Goal: Task Accomplishment & Management: Complete application form

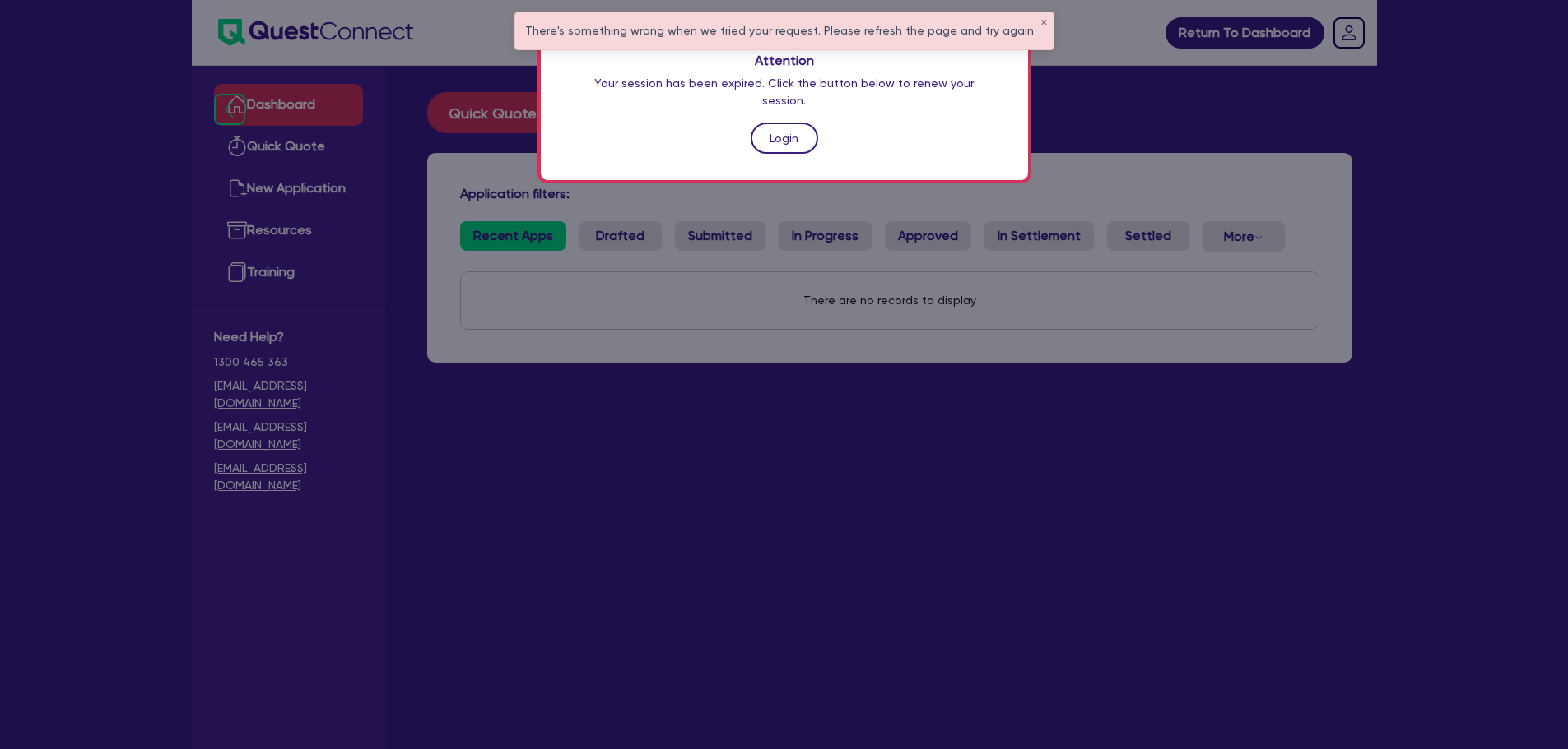
click at [778, 123] on link "Login" at bounding box center [784, 138] width 67 height 32
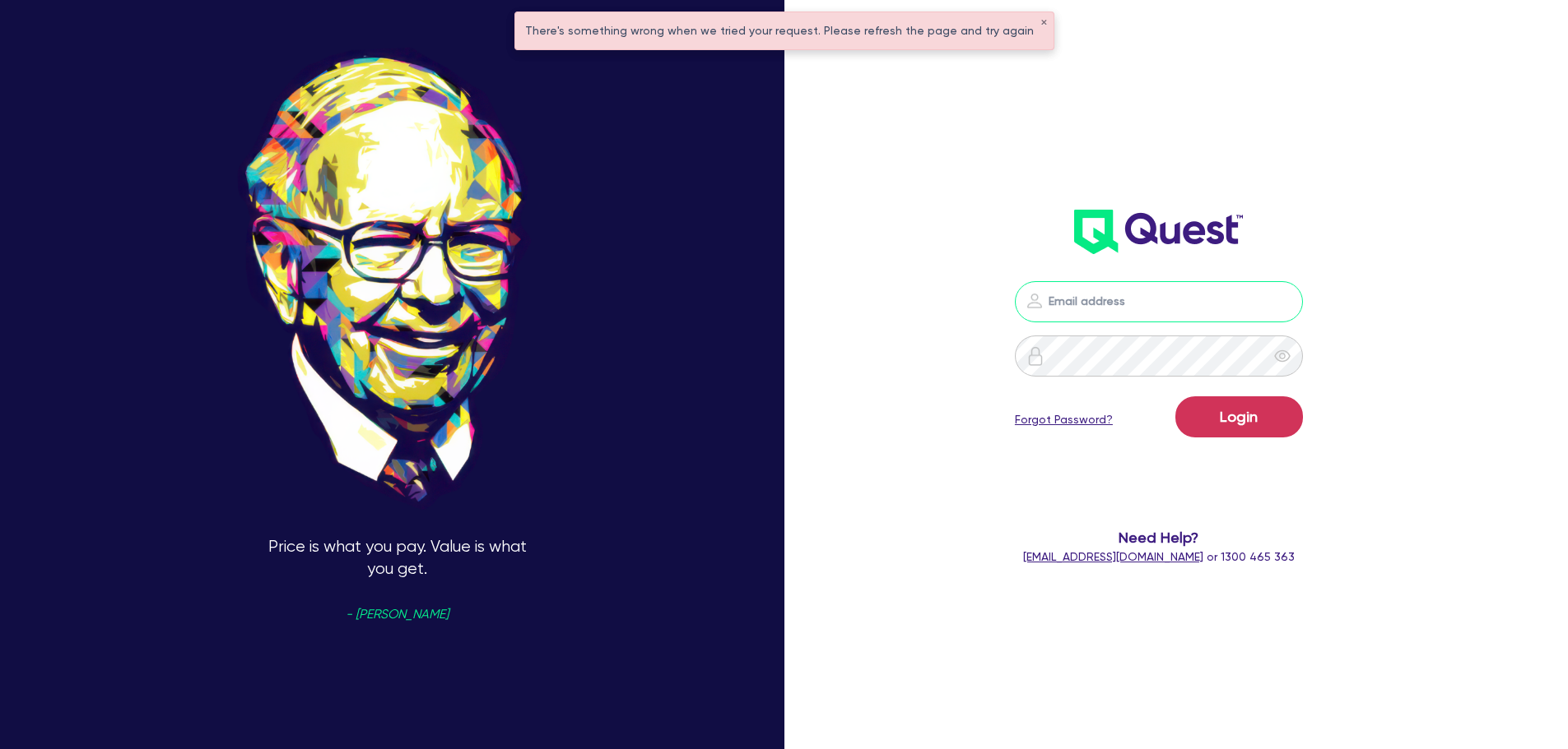
type input "[PERSON_NAME][EMAIL_ADDRESS][PERSON_NAME][DOMAIN_NAME]"
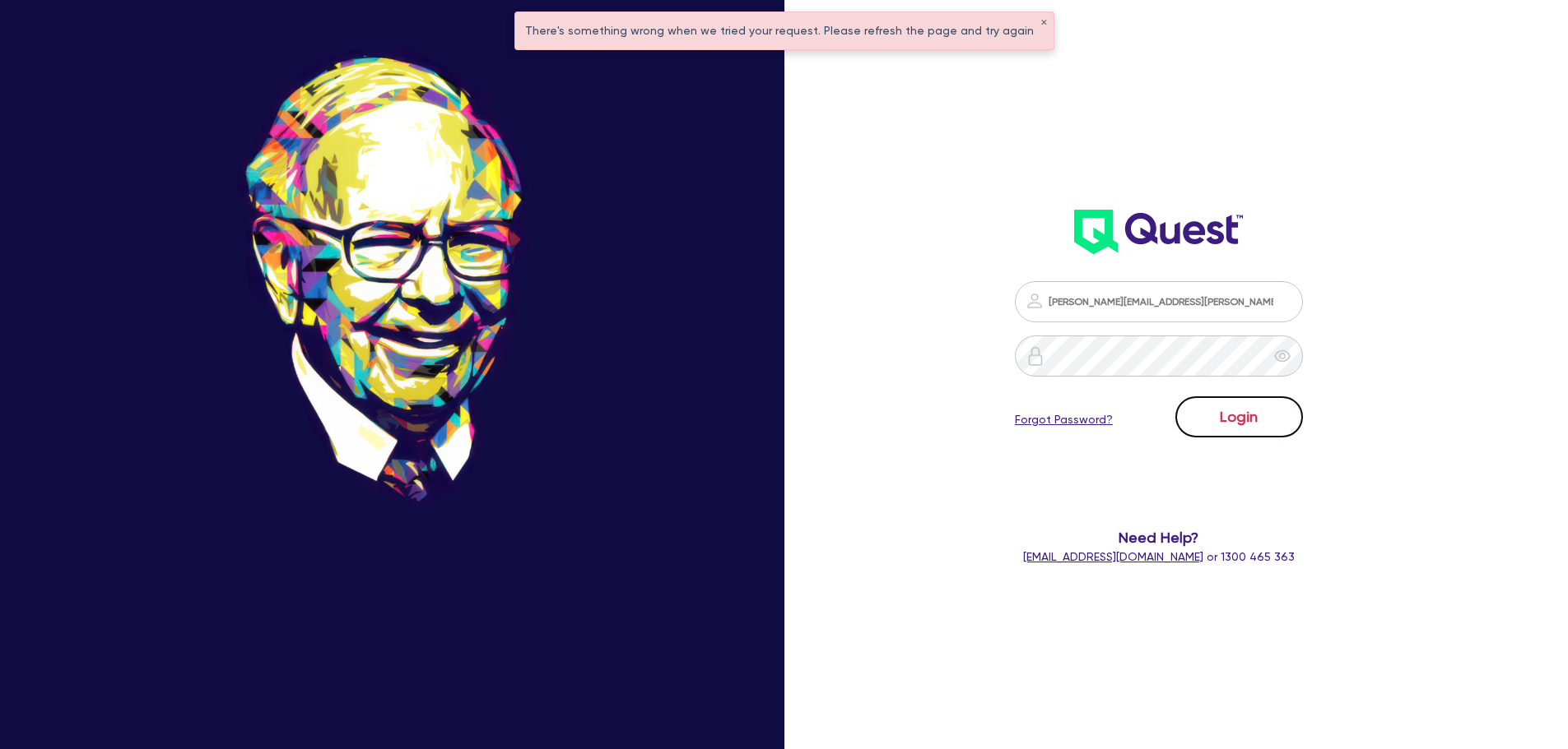
click at [1235, 415] on button "Login" at bounding box center [1239, 417] width 128 height 41
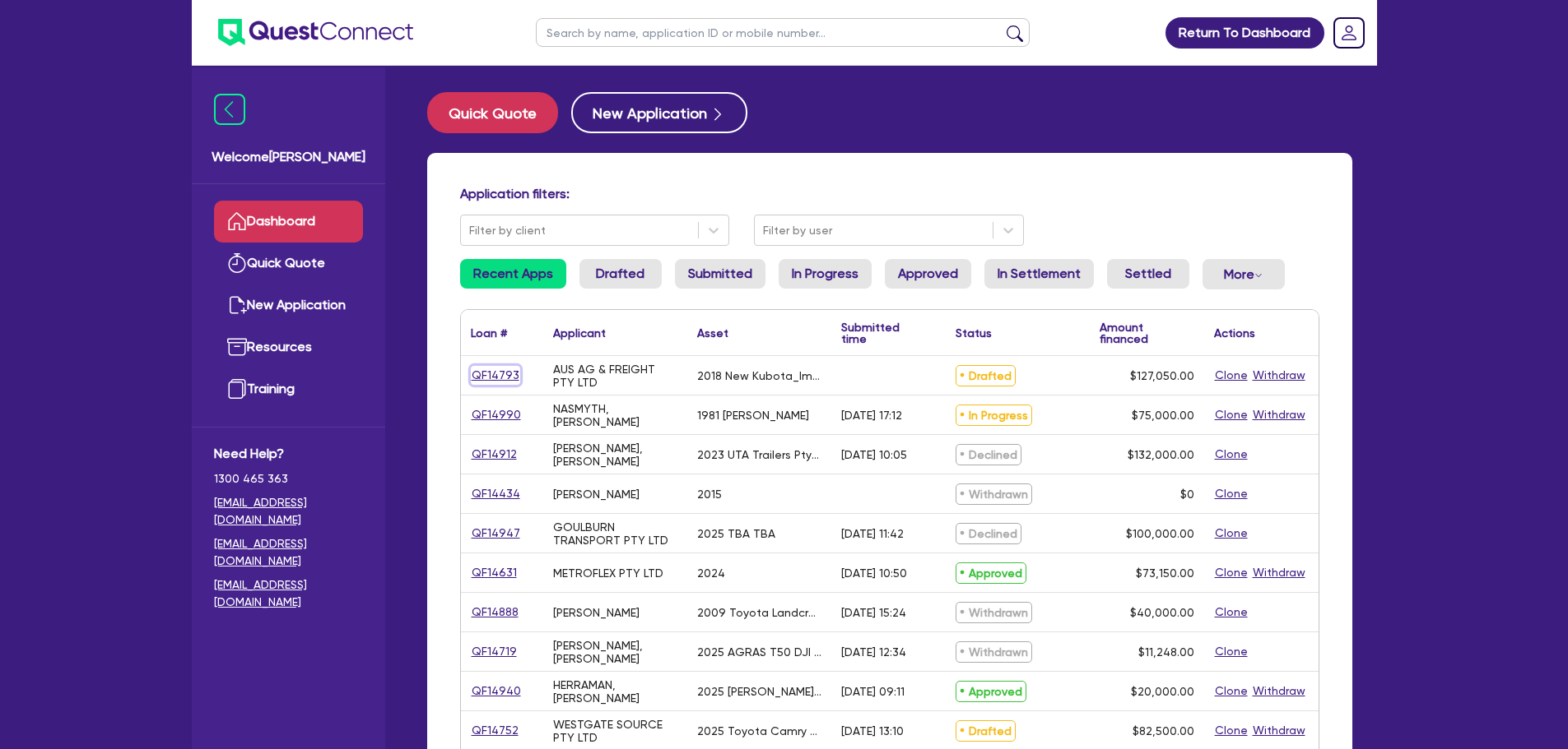
click at [512, 373] on link "QF14793" at bounding box center [495, 376] width 49 height 19
select select "PRIMARY_ASSETS"
select select "FARMING_AND_AGRICULTURE"
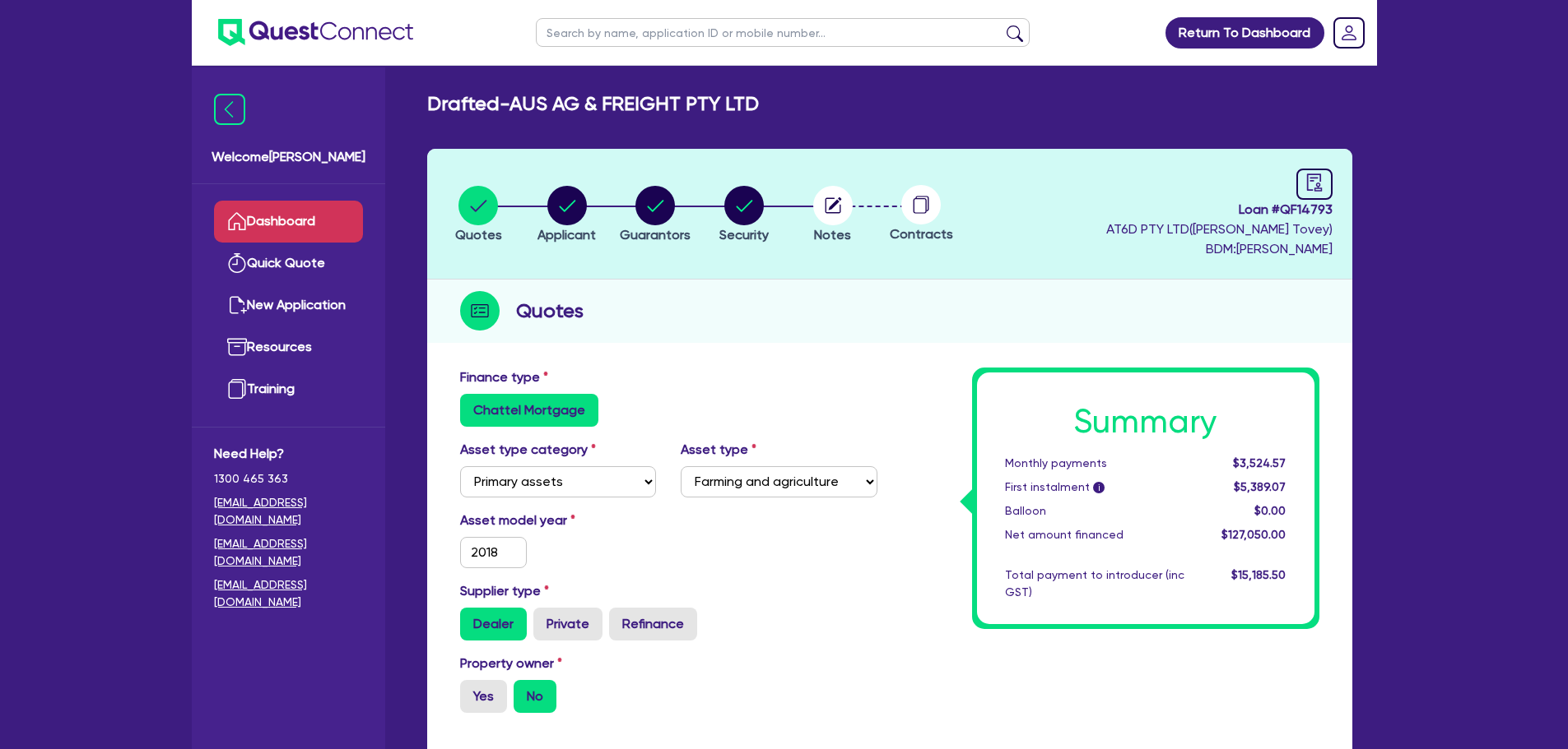
click at [309, 204] on link "Dashboard" at bounding box center [288, 222] width 149 height 42
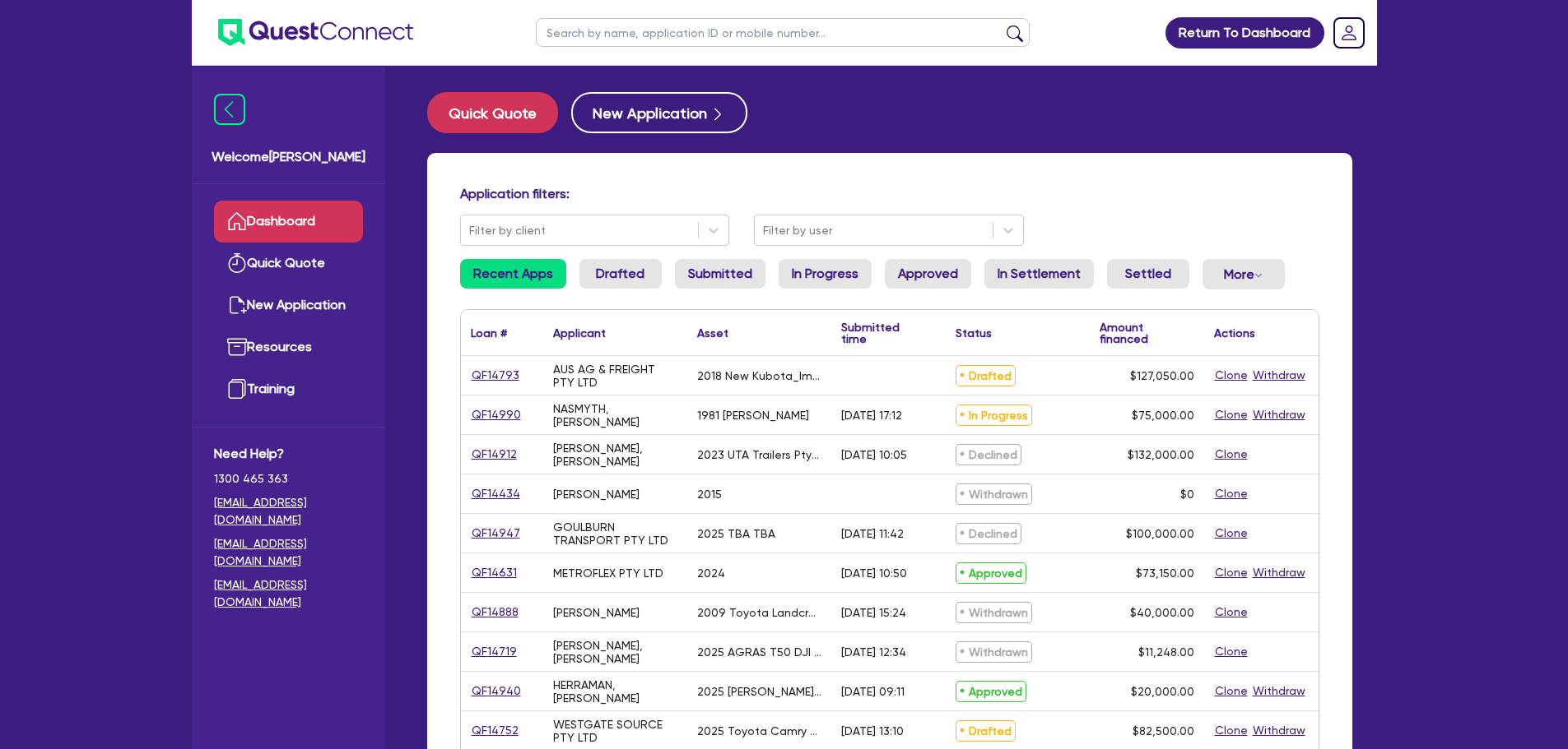
click at [492, 405] on div "QF14990" at bounding box center [502, 415] width 82 height 39
click at [483, 412] on link "QF14990" at bounding box center [496, 415] width 51 height 19
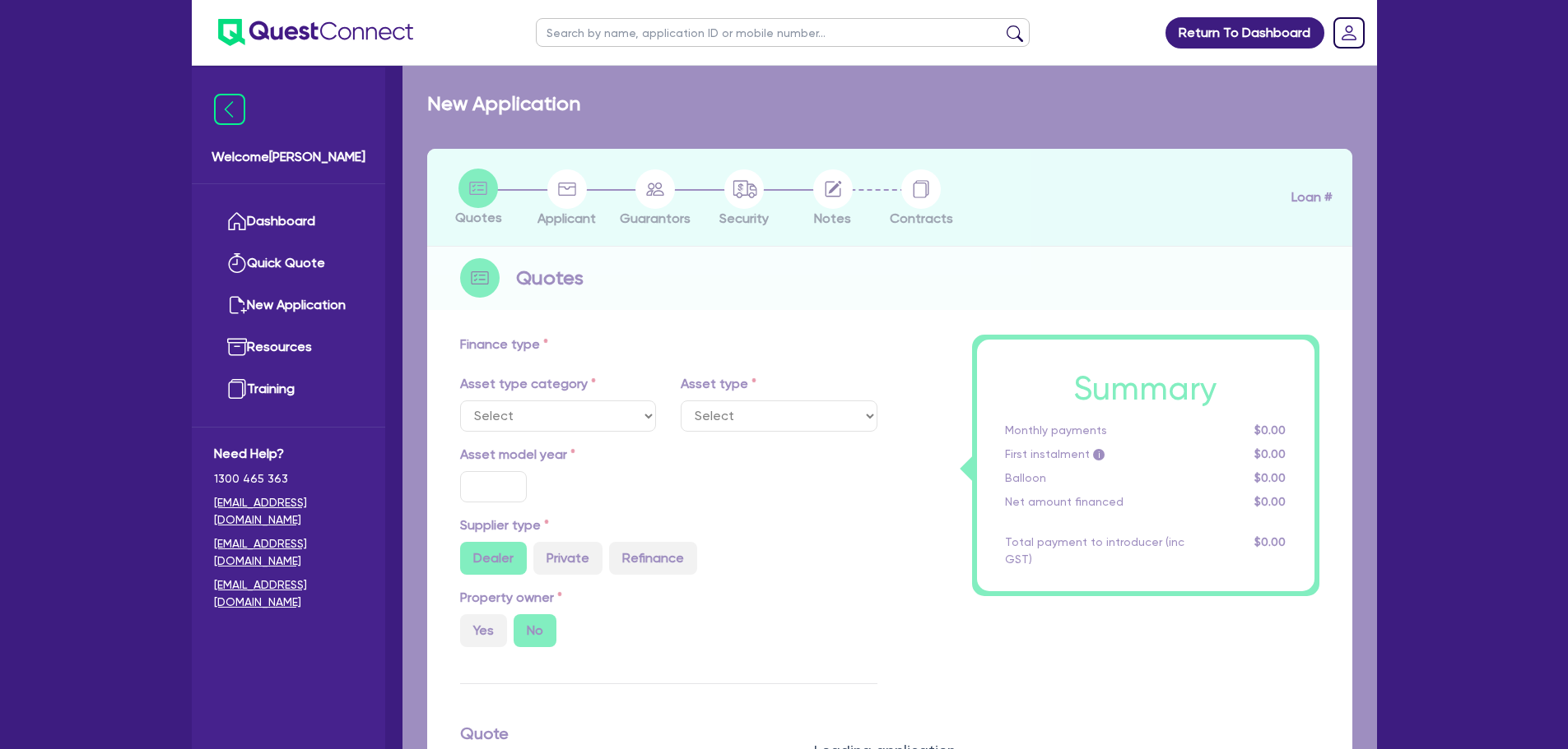
select select "PRIMARY_ASSETS"
type input "1981"
radio input "false"
radio input "true"
type input "75,000"
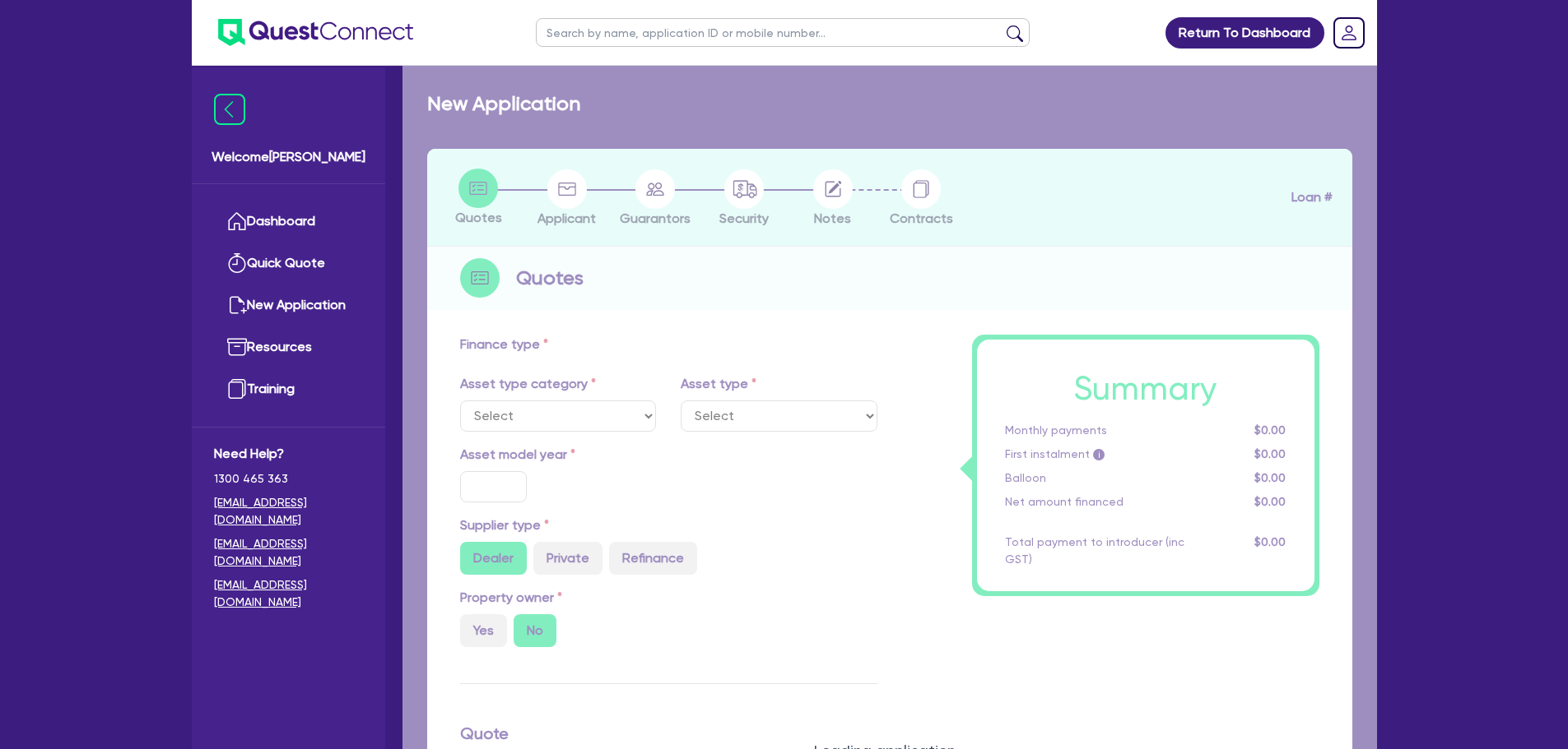
type input "10"
type input "7,500"
type input "14"
select select "HEAVY_TRUCKS"
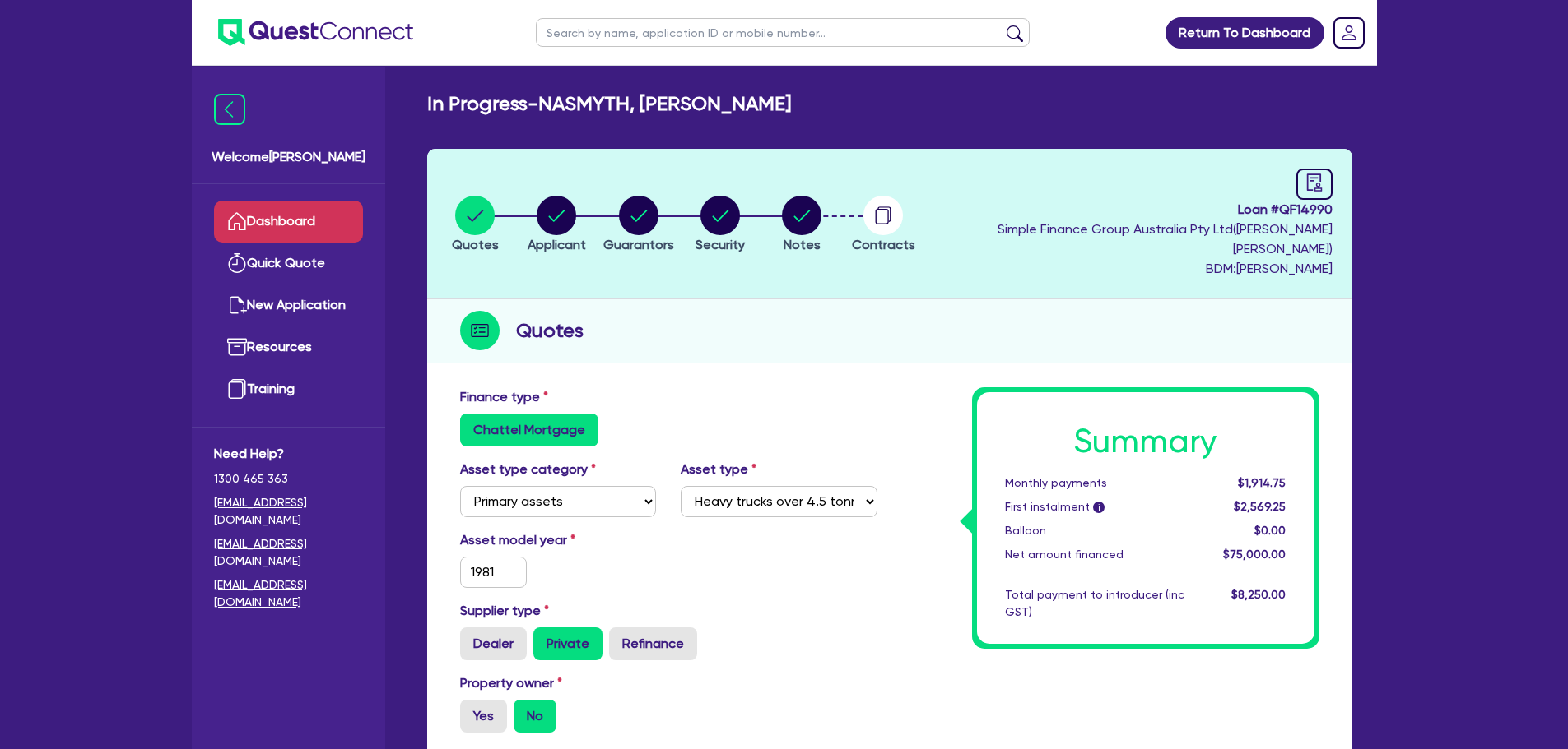
click at [334, 221] on link "Dashboard" at bounding box center [288, 222] width 149 height 42
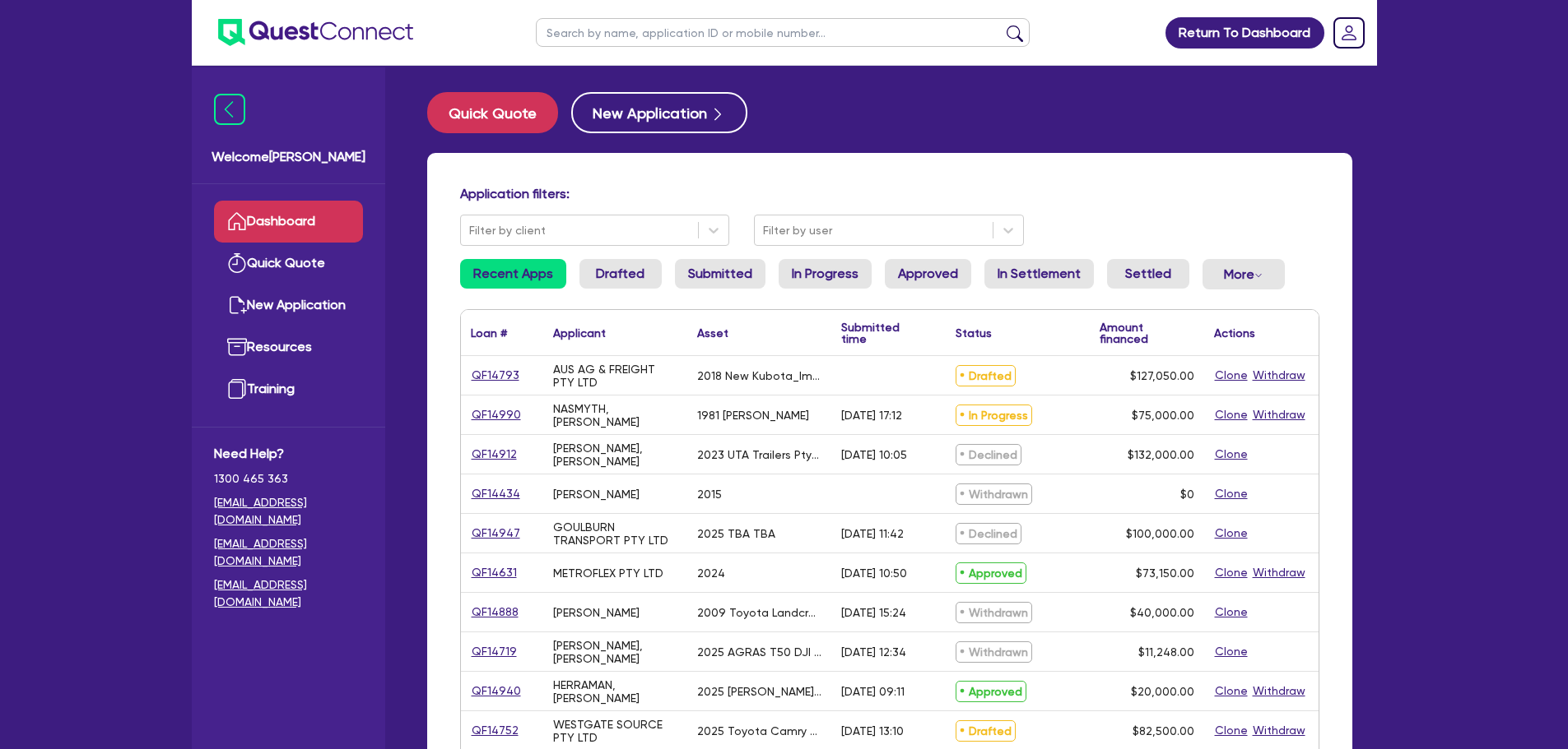
click at [322, 223] on link "Dashboard" at bounding box center [288, 222] width 149 height 42
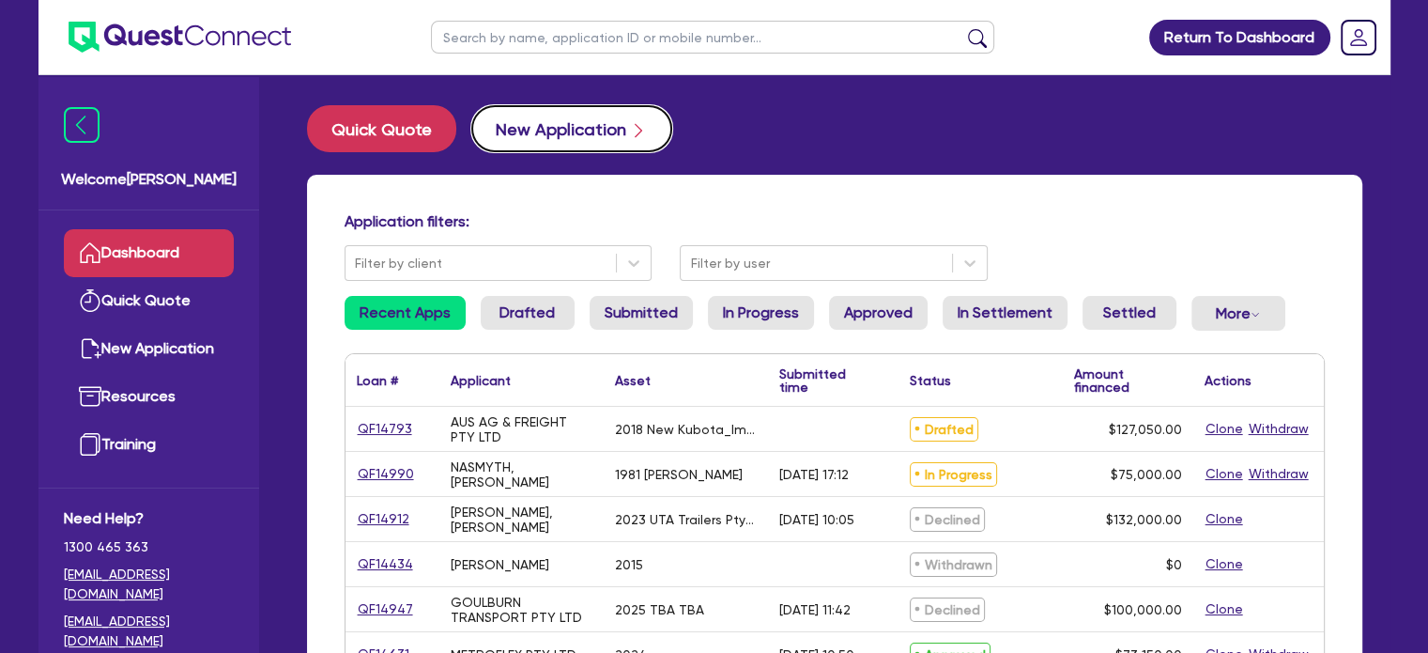
click at [610, 131] on button "New Application" at bounding box center [571, 128] width 201 height 47
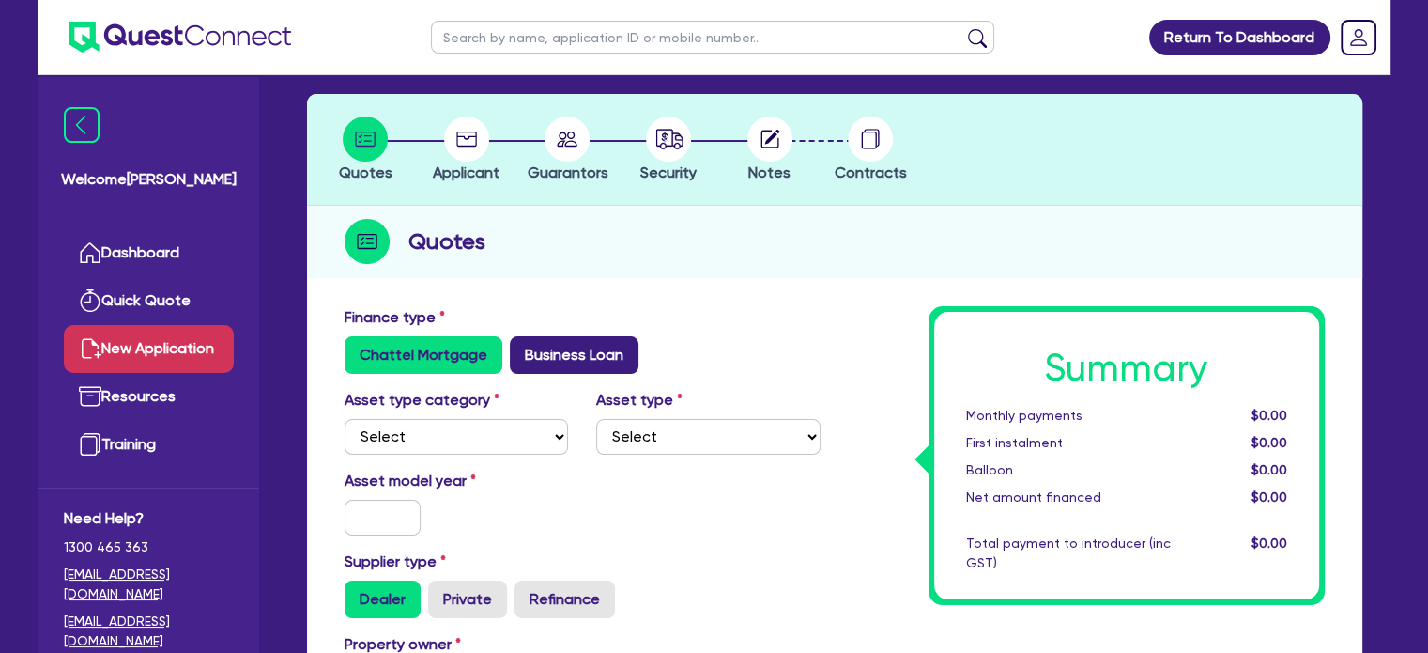
scroll to position [188, 0]
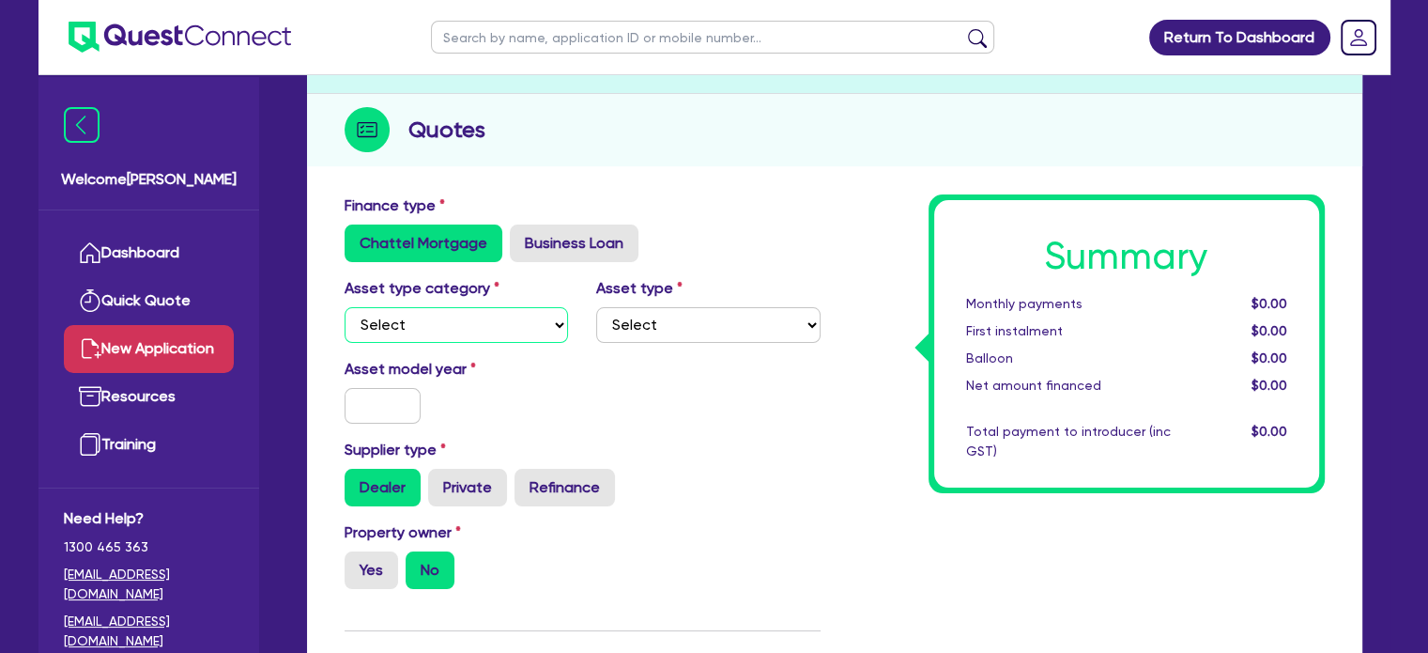
click at [443, 325] on select "Select Cars and light trucks Primary assets Secondary assets Tertiary assets" at bounding box center [457, 325] width 224 height 36
click at [345, 307] on select "Select Cars and light trucks Primary assets Secondary assets Tertiary assets" at bounding box center [457, 325] width 224 height 36
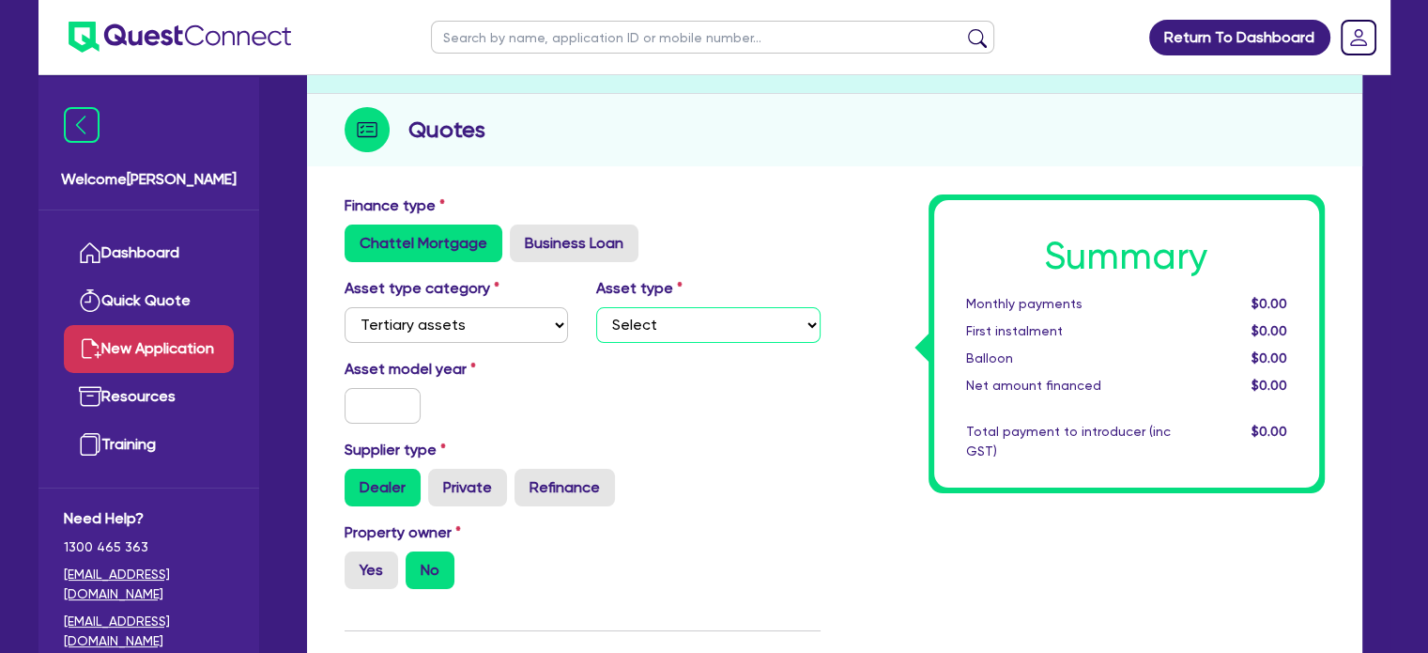
click at [791, 309] on select "Select Beauty equipment IT equipment IT software Watercraft Other" at bounding box center [708, 325] width 224 height 36
click at [439, 319] on select "Select Cars and light trucks Primary assets Secondary assets Tertiary assets" at bounding box center [457, 325] width 224 height 36
click at [345, 307] on select "Select Cars and light trucks Primary assets Secondary assets Tertiary assets" at bounding box center [457, 325] width 224 height 36
click at [453, 409] on div "Asset model year" at bounding box center [456, 391] width 253 height 66
click at [747, 316] on select "Select Heavy trucks over 4.5 tonne Trailers Bus and coaches Yellow goods and ex…" at bounding box center [708, 325] width 224 height 36
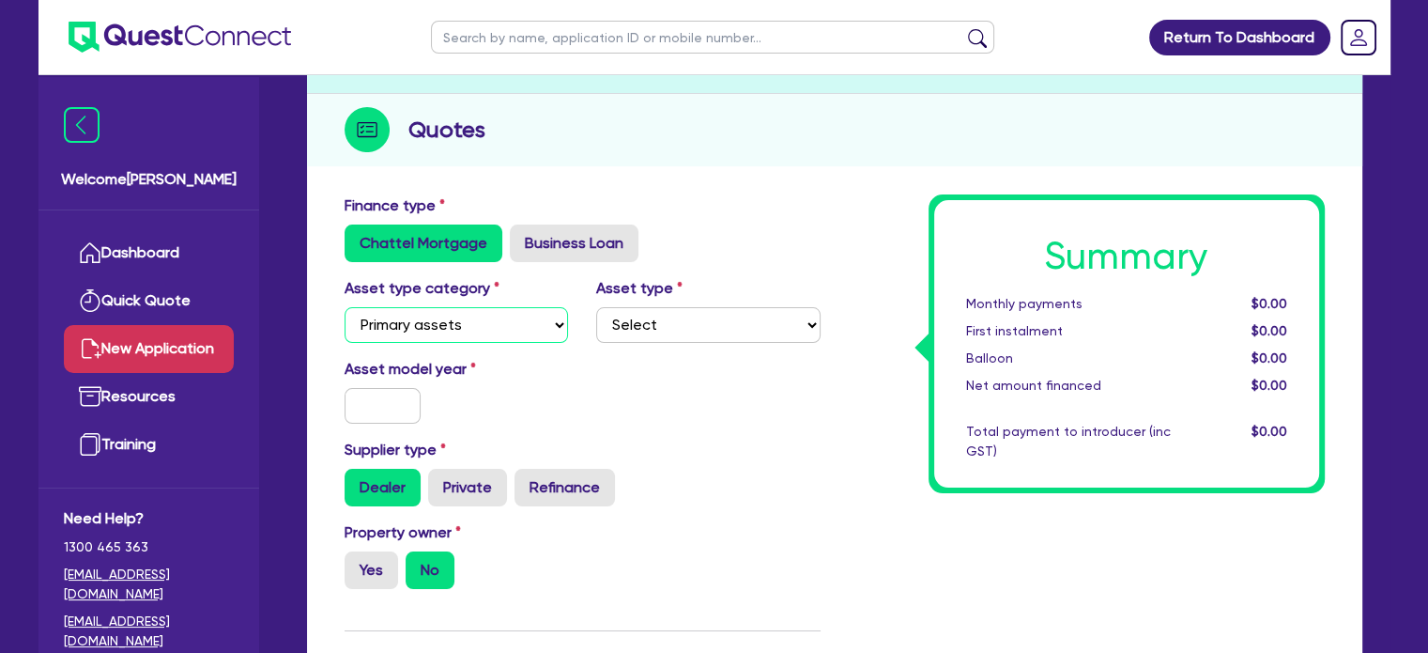
click at [496, 322] on select "Select Cars and light trucks Primary assets Secondary assets Tertiary assets" at bounding box center [457, 325] width 224 height 36
select select "CARS_AND_LIGHT_TRUCKS"
click at [345, 307] on select "Select Cars and light trucks Primary assets Secondary assets Tertiary assets" at bounding box center [457, 325] width 224 height 36
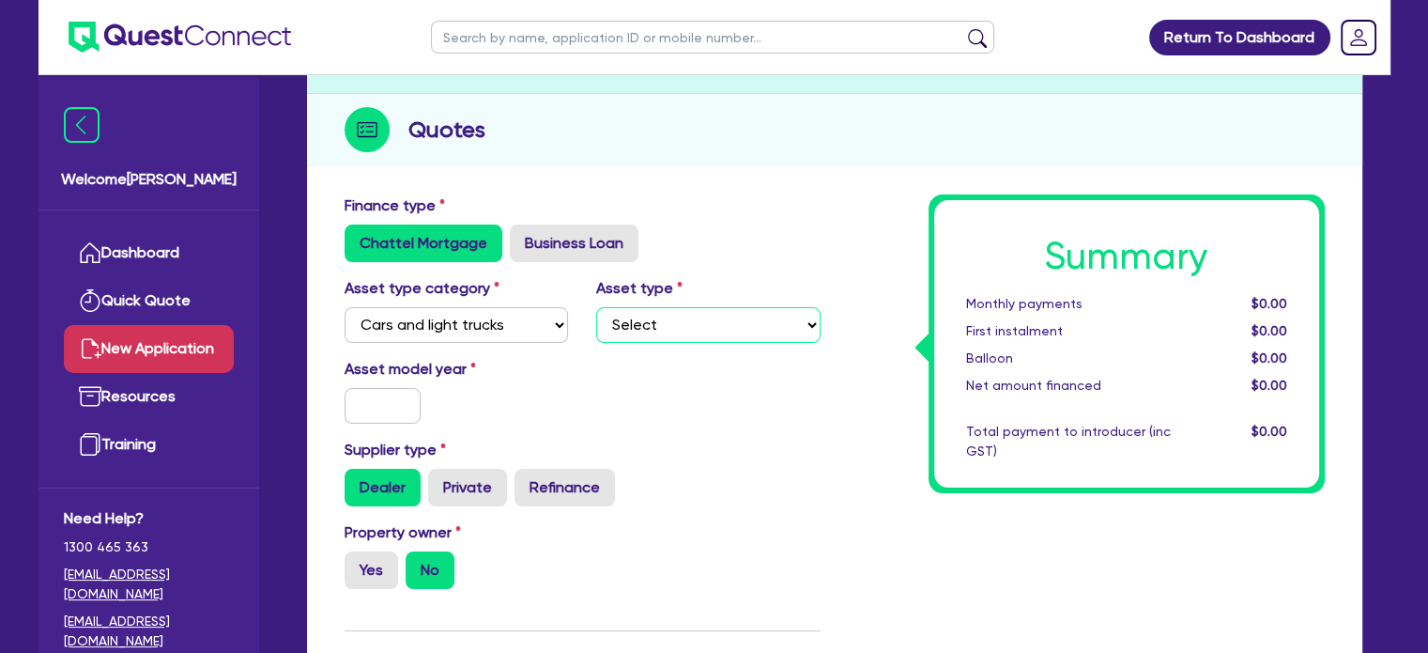
click at [750, 331] on select "Select Passenger vehicles Vans and utes Light trucks up to 4.5 tonne" at bounding box center [708, 325] width 224 height 36
click at [596, 307] on select "Select Passenger vehicles Vans and utes Light trucks up to 4.5 tonne" at bounding box center [708, 325] width 224 height 36
click at [410, 405] on input "text" at bounding box center [383, 406] width 77 height 36
click at [729, 318] on select "Select Passenger vehicles Vans and utes Light trucks up to 4.5 tonne" at bounding box center [708, 325] width 224 height 36
select select "VANS_AND_UTES"
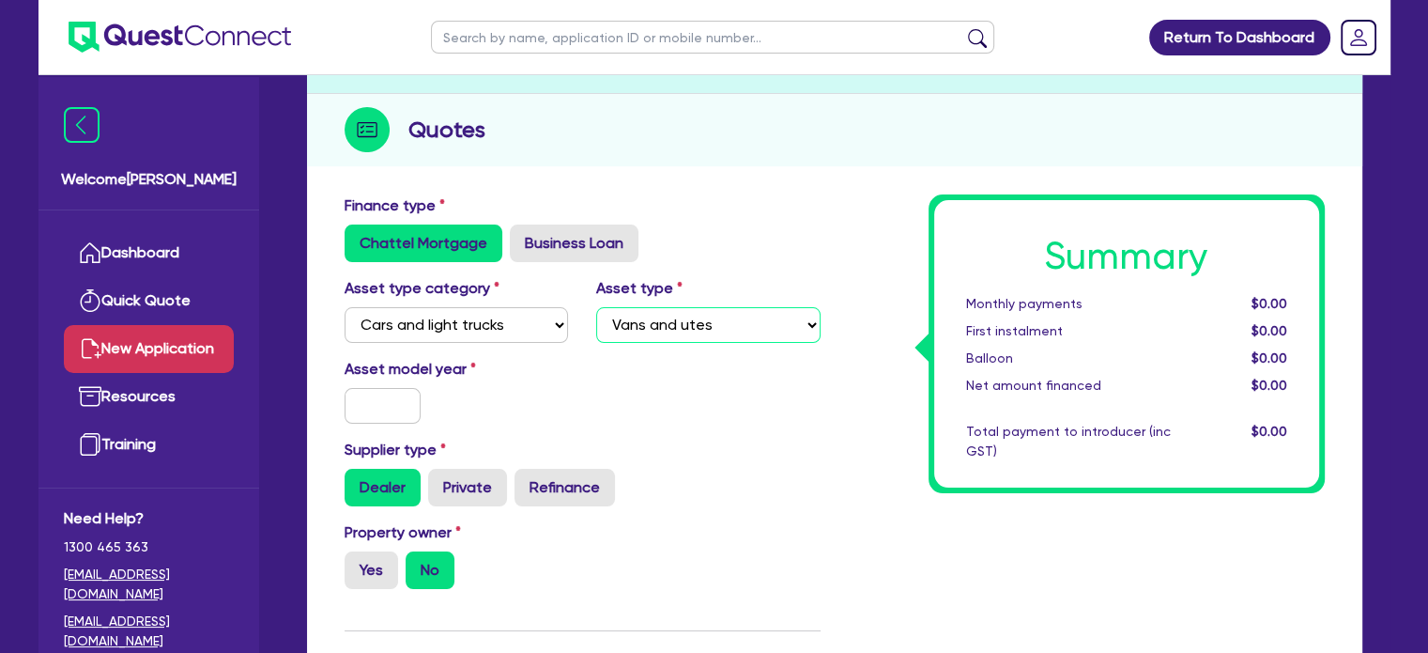
click at [596, 307] on select "Select Passenger vehicles Vans and utes Light trucks up to 4.5 tonne" at bounding box center [708, 325] width 224 height 36
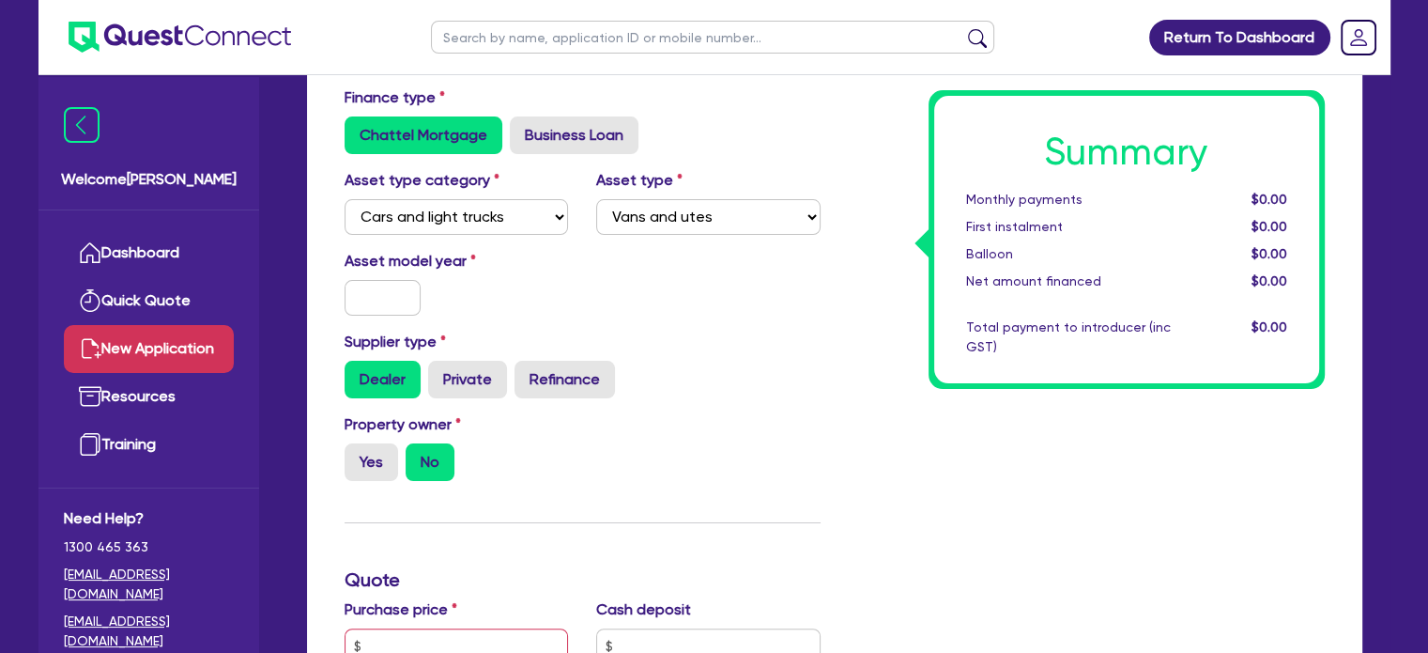
scroll to position [376, 0]
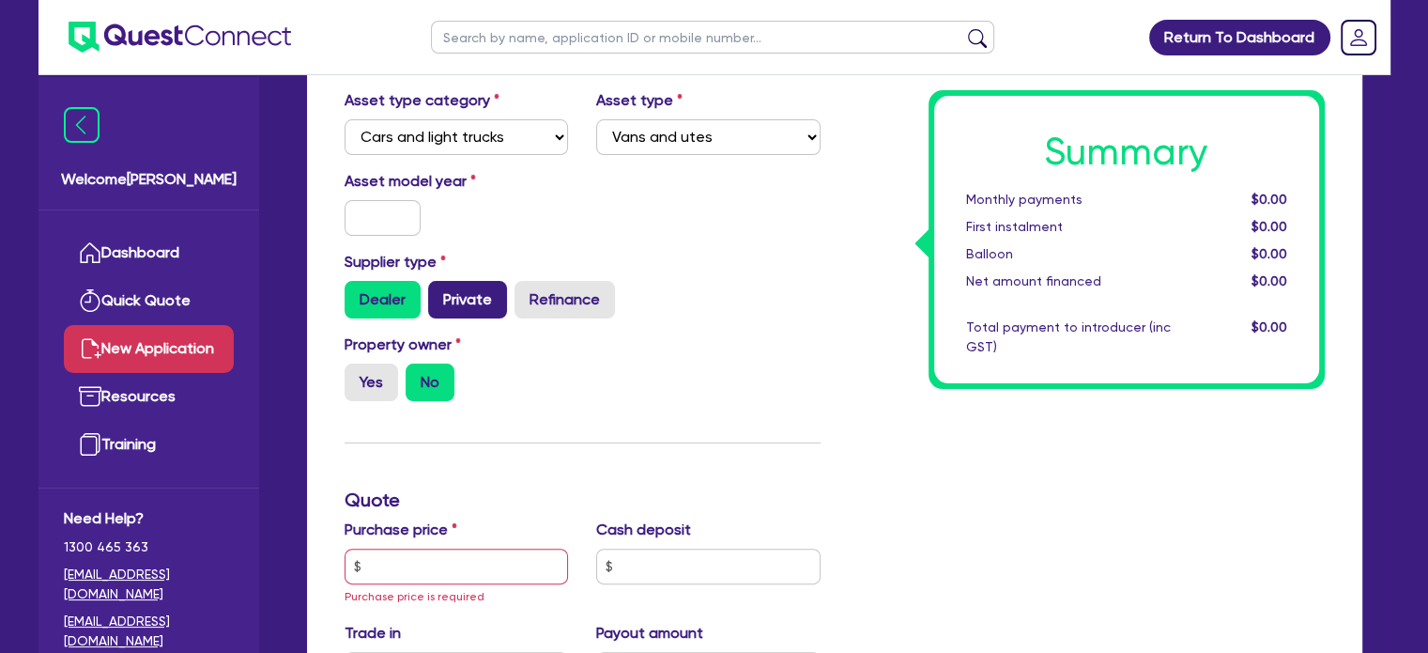
click at [461, 295] on label "Private" at bounding box center [467, 300] width 79 height 38
click at [440, 293] on input "Private" at bounding box center [434, 287] width 12 height 12
radio input "true"
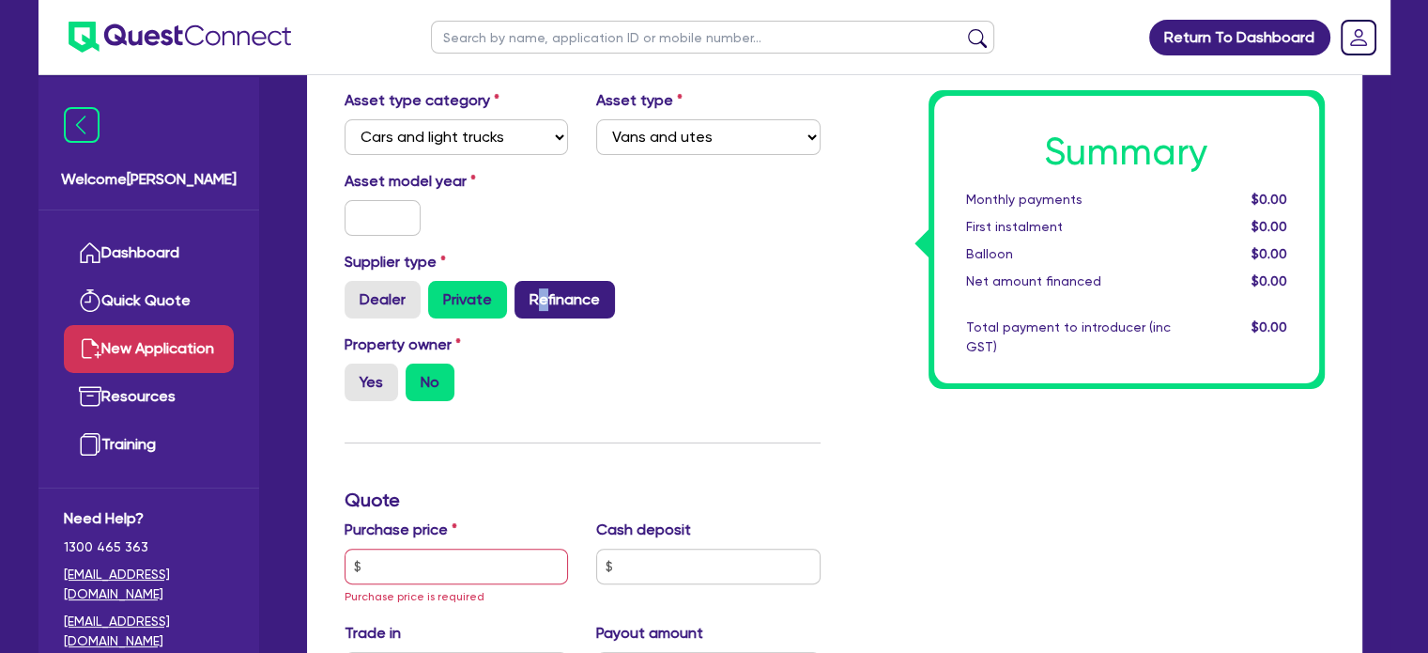
click at [541, 295] on label "Refinance" at bounding box center [565, 300] width 100 height 38
click at [489, 310] on label "Private" at bounding box center [467, 300] width 79 height 38
click at [440, 293] on input "Private" at bounding box center [434, 287] width 12 height 12
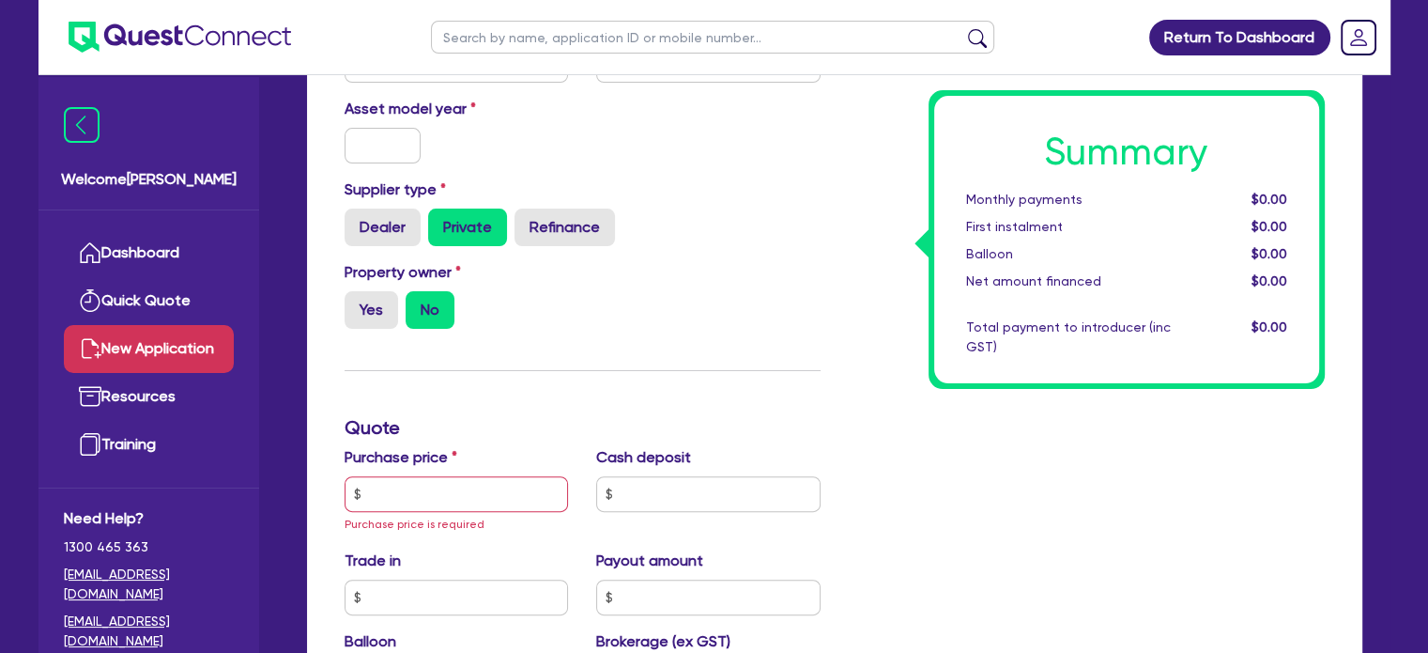
scroll to position [563, 0]
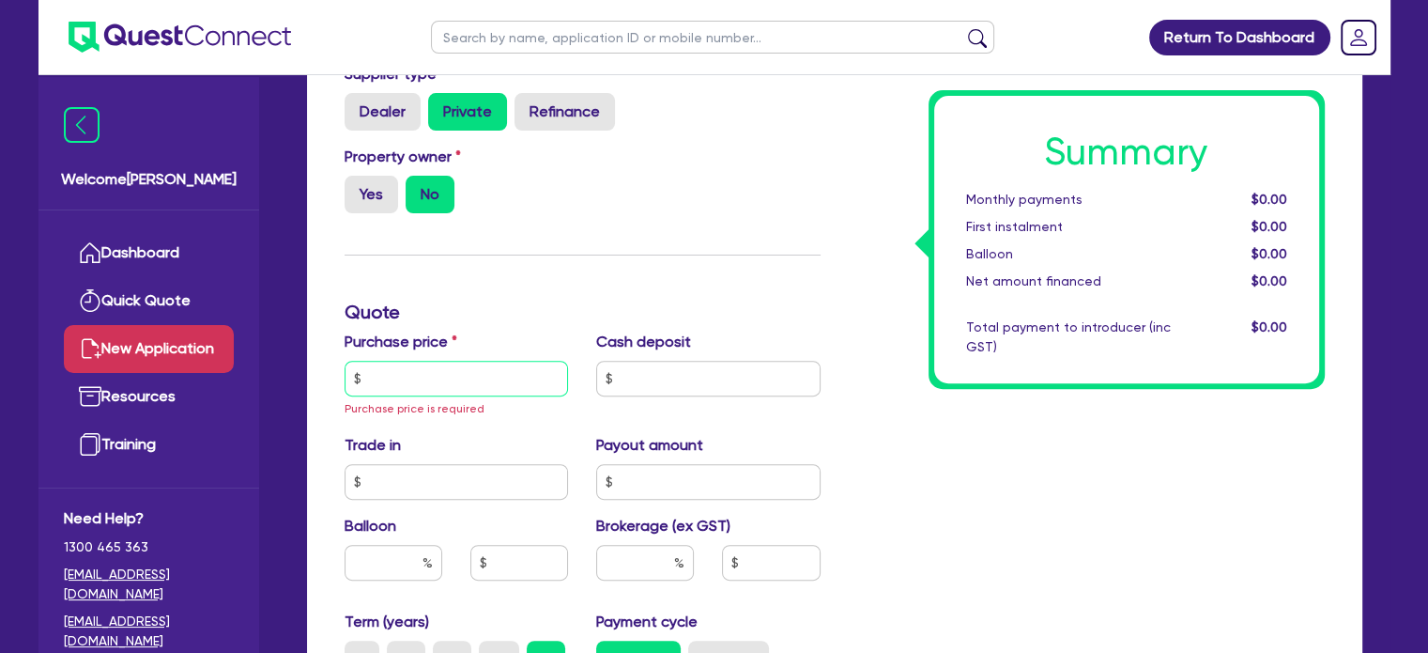
click at [499, 381] on input "text" at bounding box center [457, 379] width 224 height 36
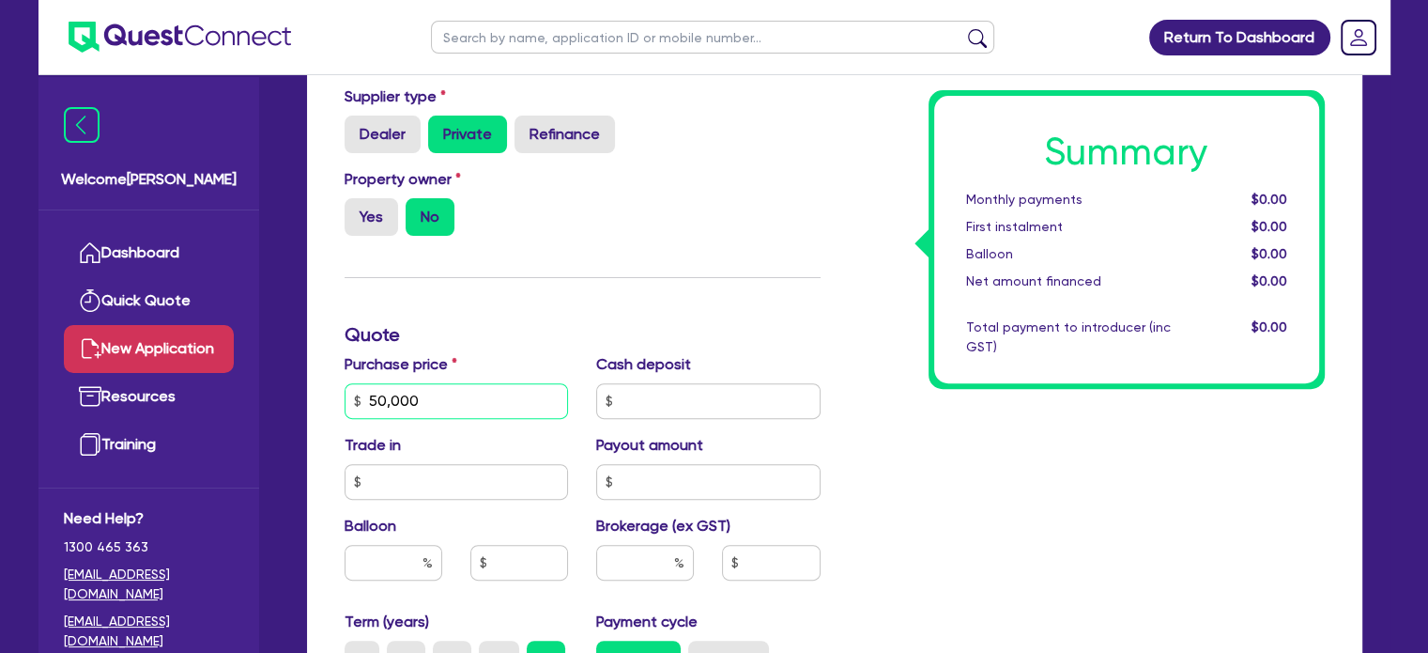
scroll to position [751, 0]
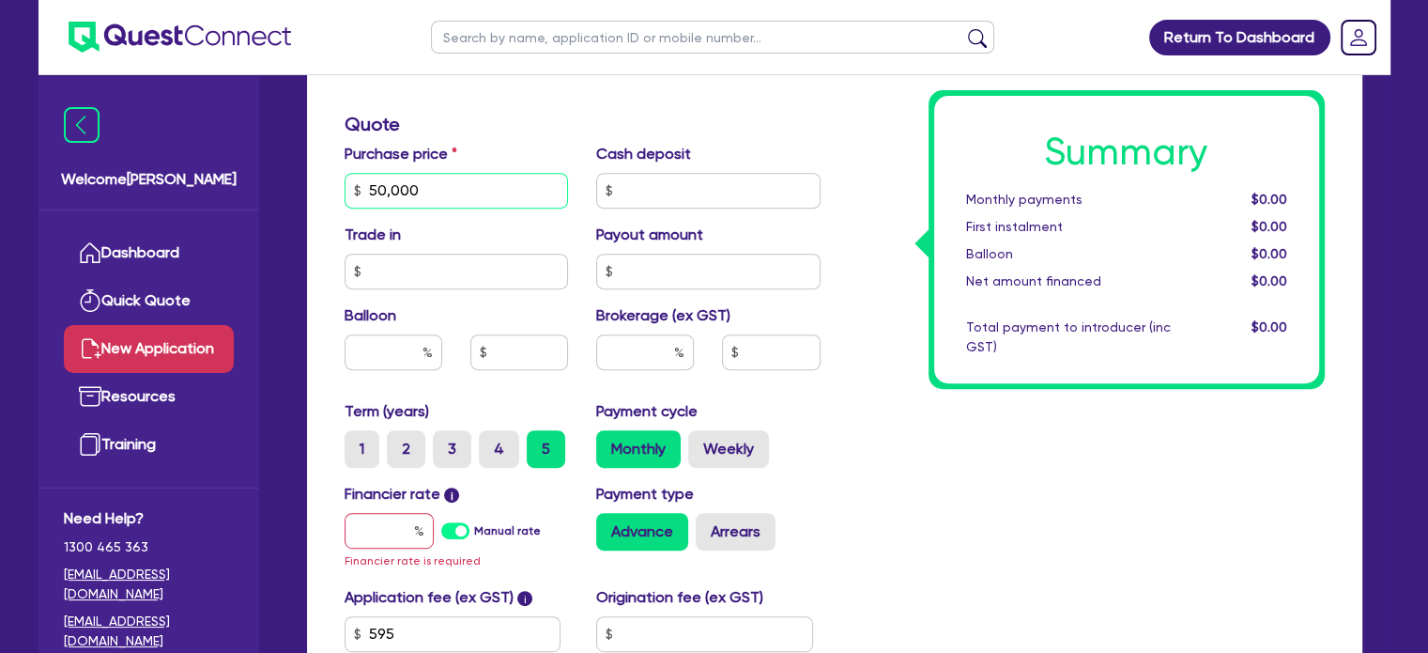
type input "50,000"
click at [655, 358] on input "text" at bounding box center [645, 352] width 98 height 36
type input "5"
click at [1017, 485] on div "Summary Monthly payments $0.00 First instalment $0.00 Balloon $0.00 Net amount …" at bounding box center [1087, 190] width 504 height 1118
click at [671, 356] on input "5" at bounding box center [645, 352] width 98 height 36
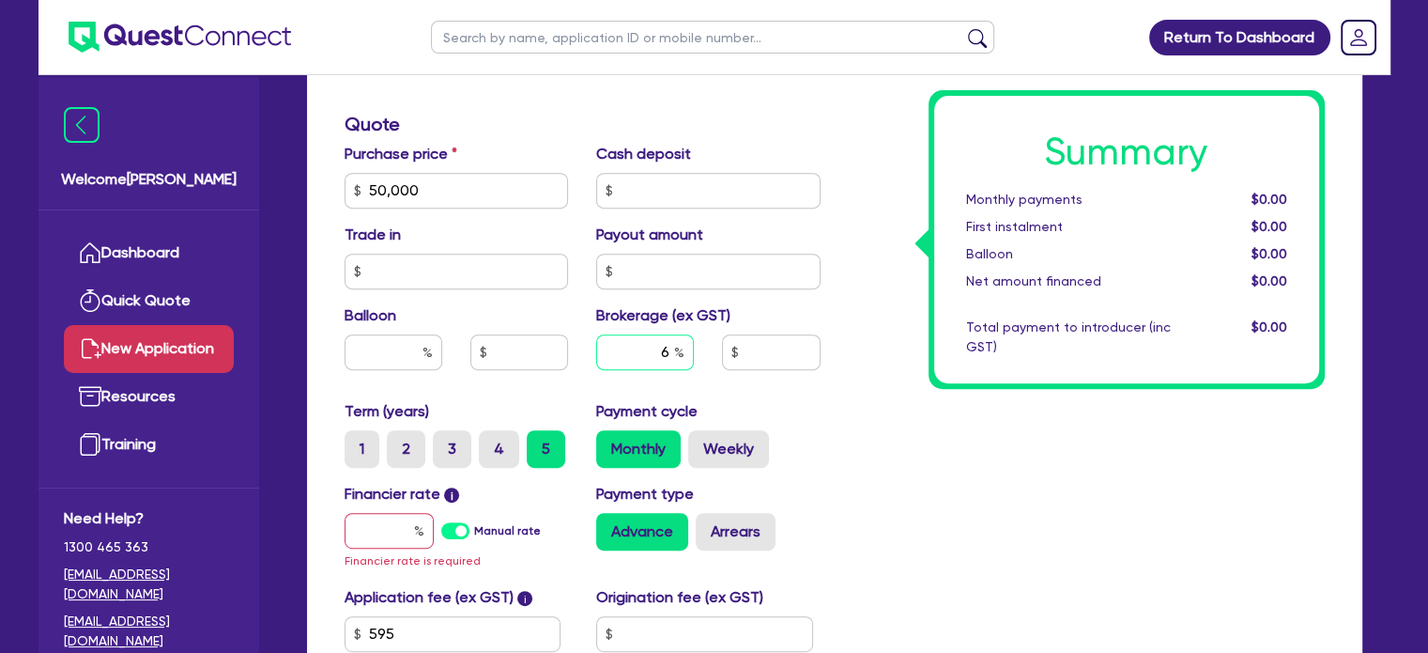
type input "6"
click at [387, 528] on input "text" at bounding box center [389, 531] width 89 height 36
click at [474, 527] on label "Manual rate" at bounding box center [507, 530] width 67 height 17
click at [0, 0] on input "Manual rate" at bounding box center [0, 0] width 0 height 0
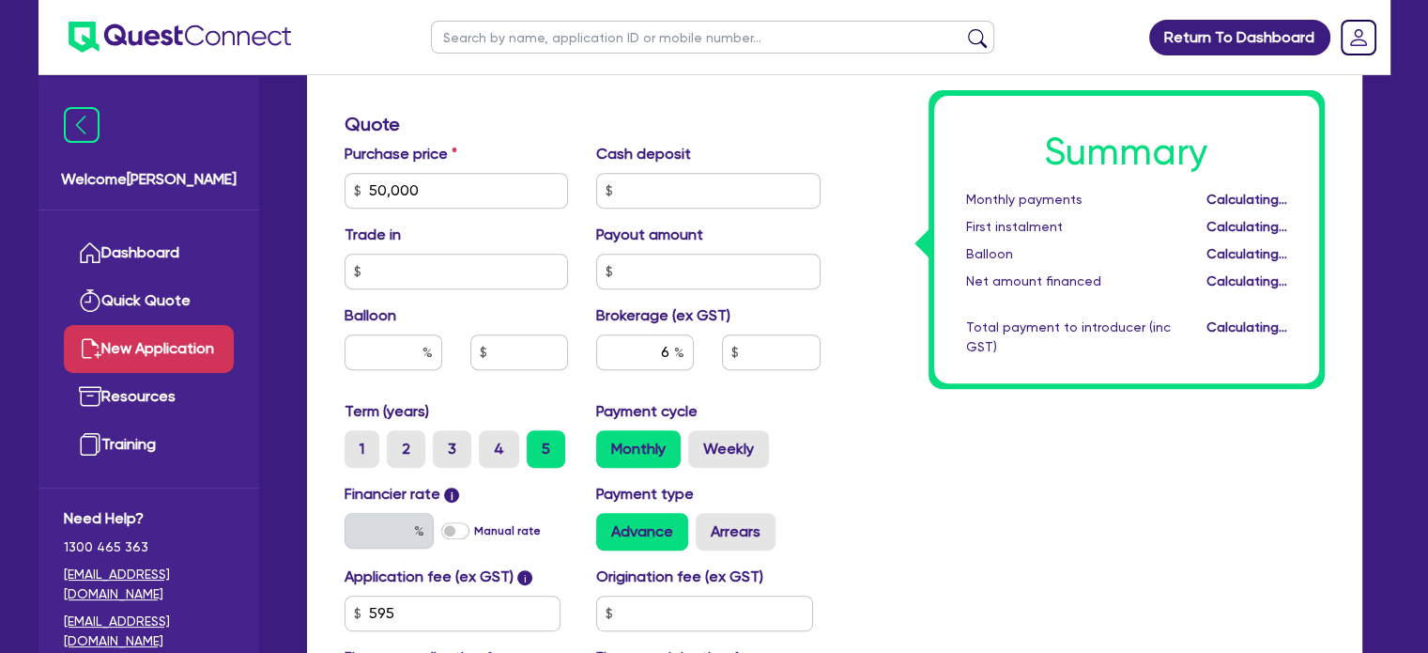
type input "3,039.27"
type input "17"
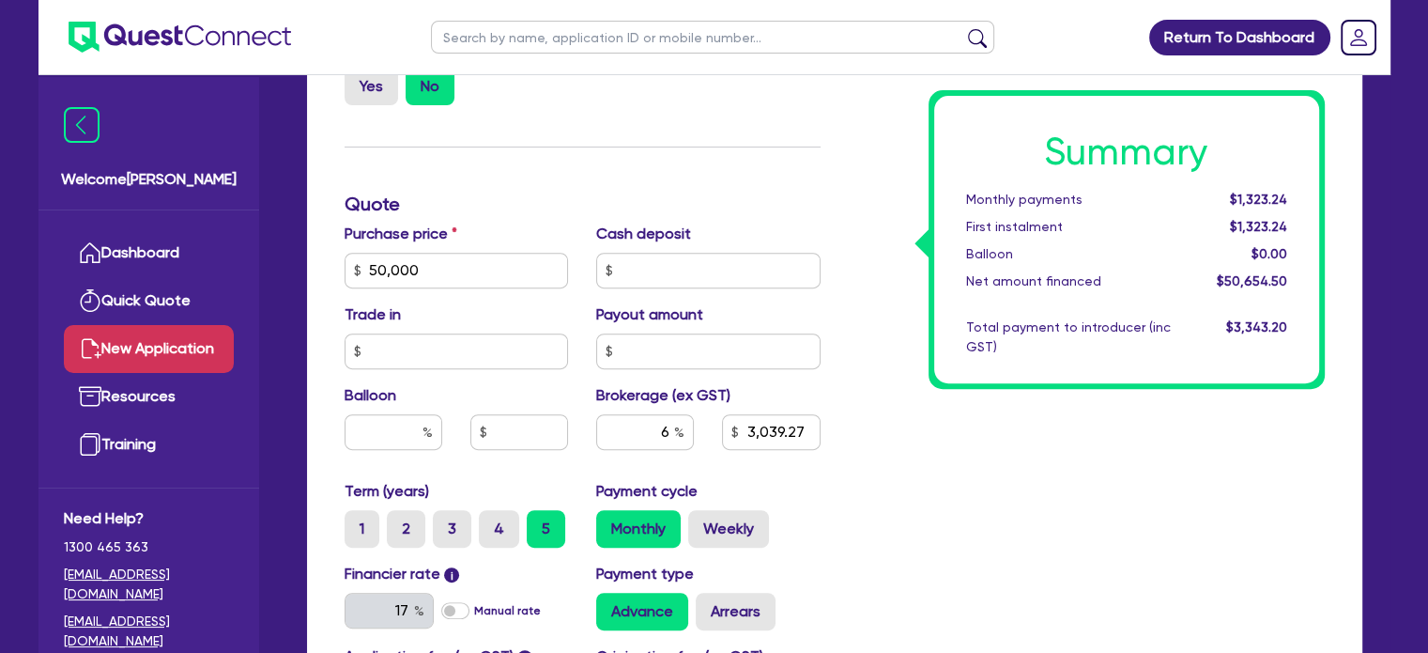
scroll to position [657, 0]
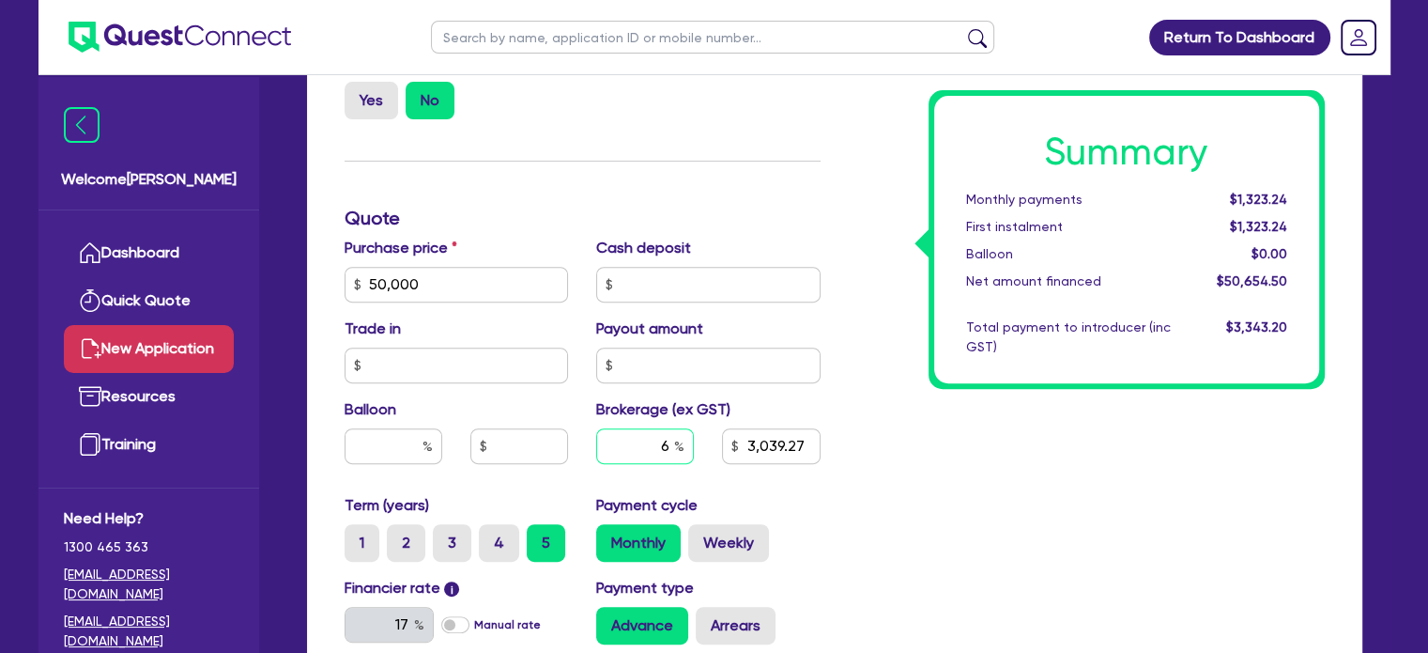
click at [670, 453] on input "6" at bounding box center [645, 446] width 98 height 36
type input "5"
type input "2,532.73"
click at [975, 453] on div "Summary Monthly payments $1,323.24 First instalment $1,323.24 Balloon $0.00 Net…" at bounding box center [1087, 274] width 504 height 1098
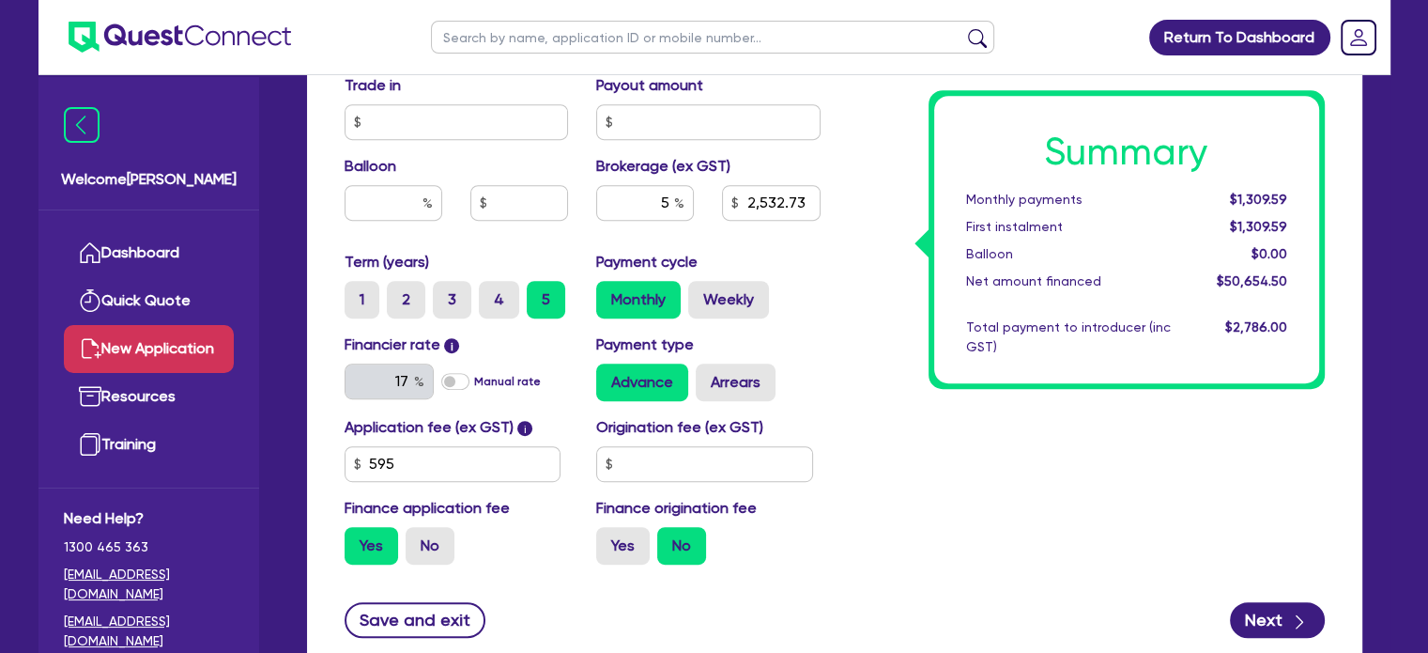
scroll to position [1033, 0]
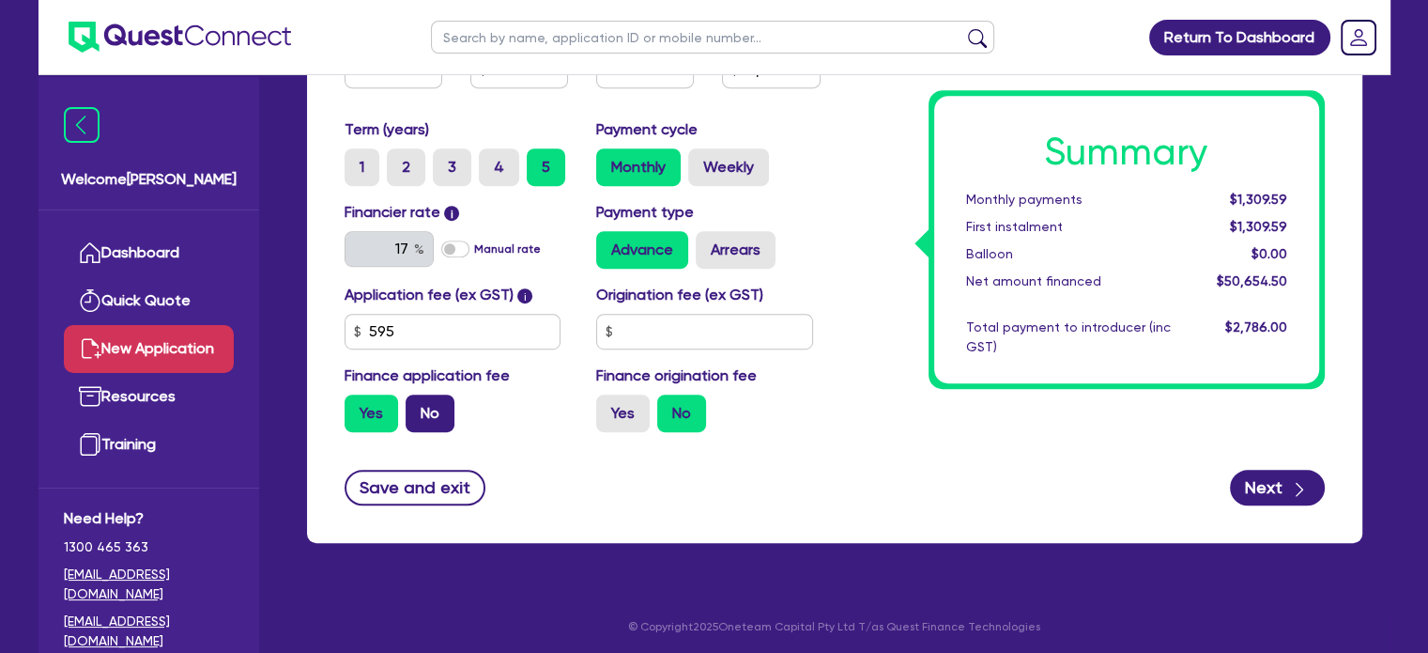
click at [433, 411] on label "No" at bounding box center [430, 413] width 49 height 38
click at [418, 407] on input "No" at bounding box center [412, 400] width 12 height 12
radio input "true"
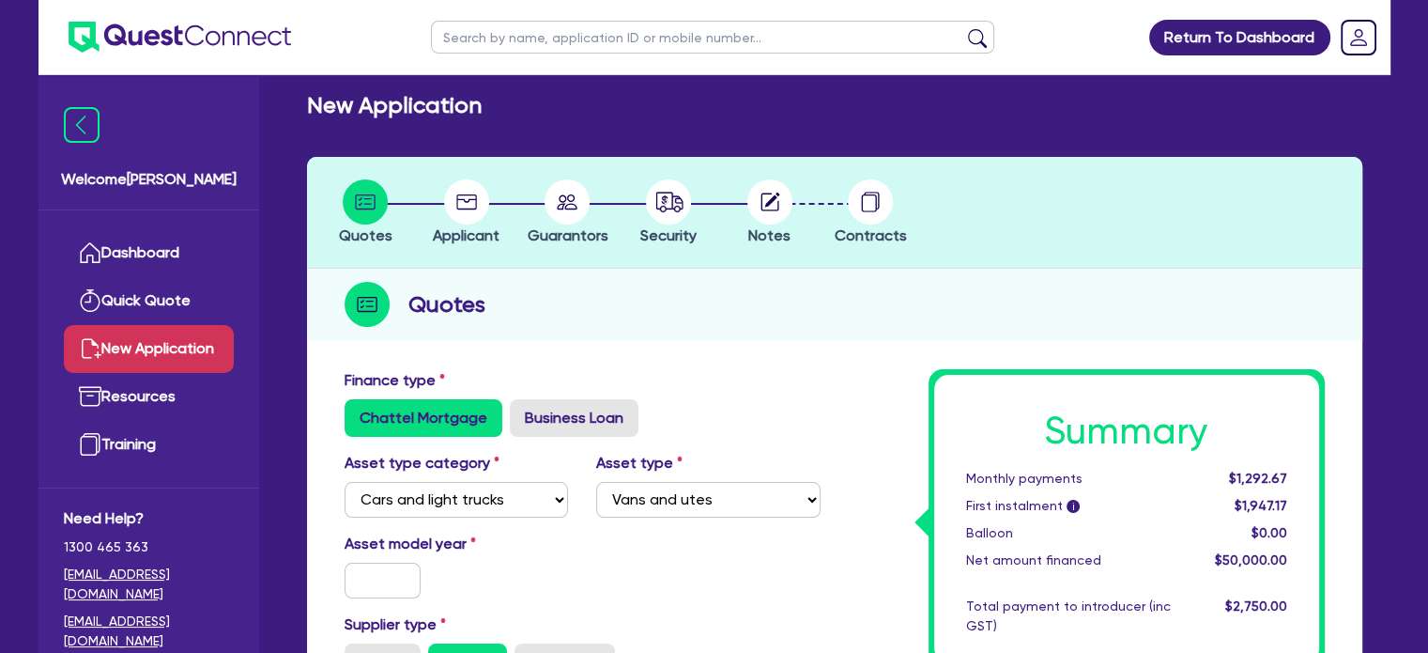
scroll to position [0, 0]
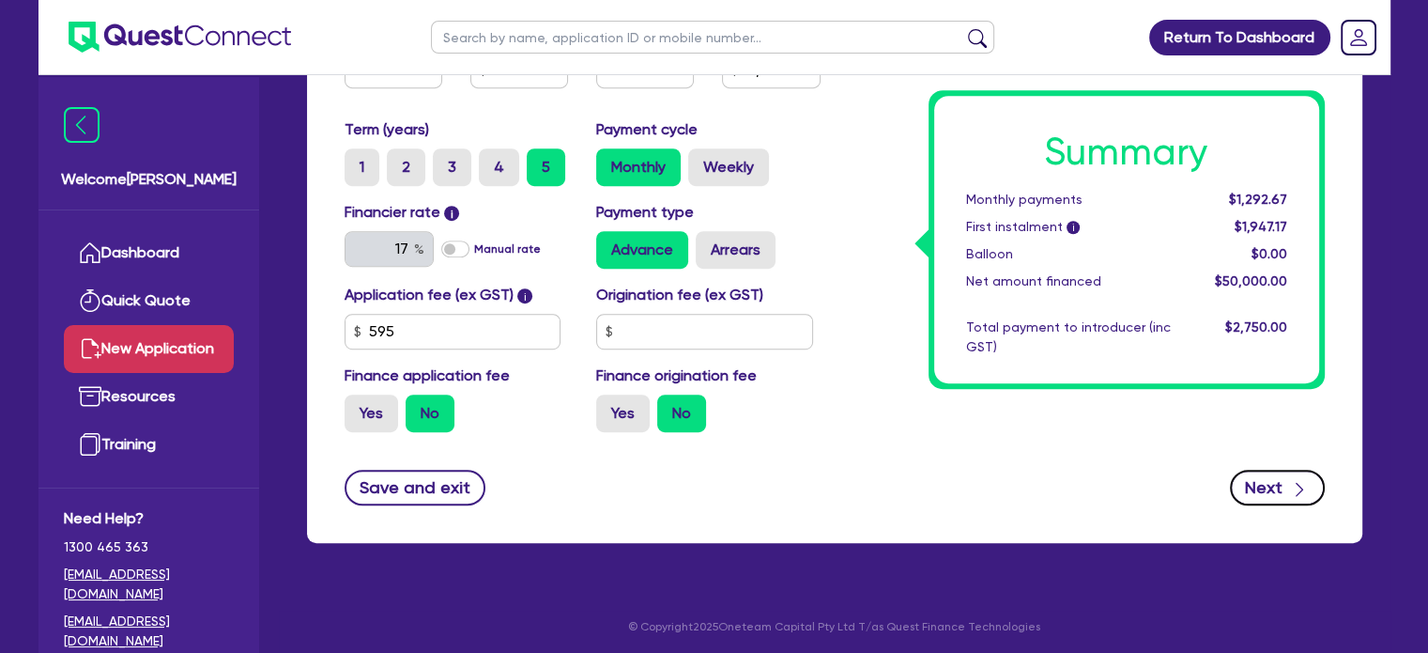
click at [1271, 486] on button "Next" at bounding box center [1277, 487] width 95 height 36
type input "2,500"
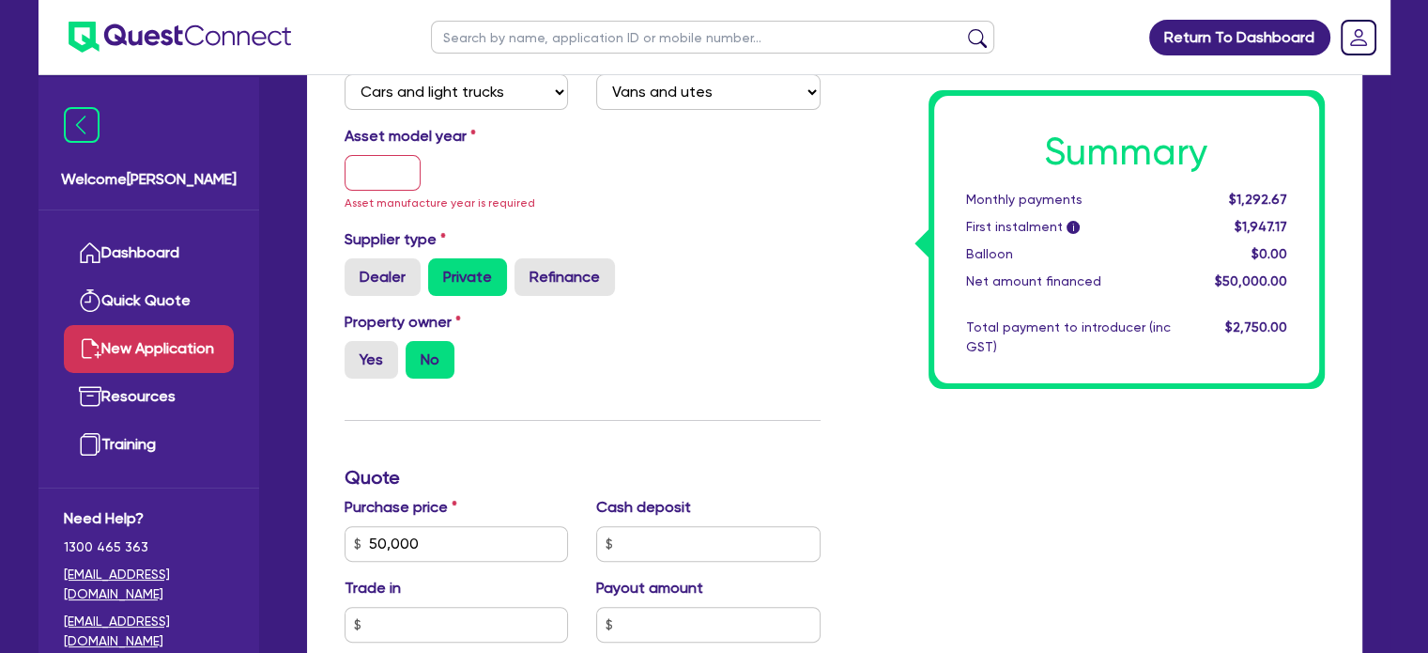
scroll to position [210, 0]
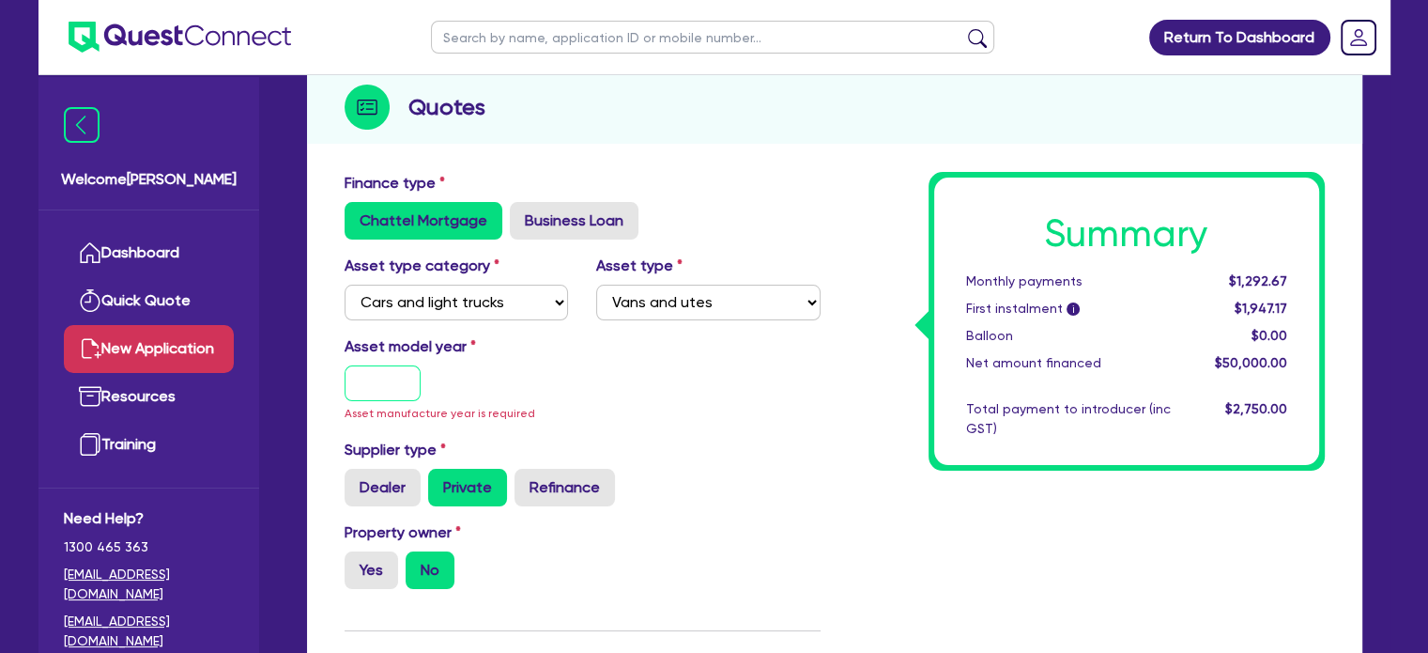
click at [371, 377] on input "text" at bounding box center [383, 383] width 77 height 36
type input "2014"
click at [668, 484] on div "Supplier type Dealer Private Refinance" at bounding box center [582, 479] width 504 height 83
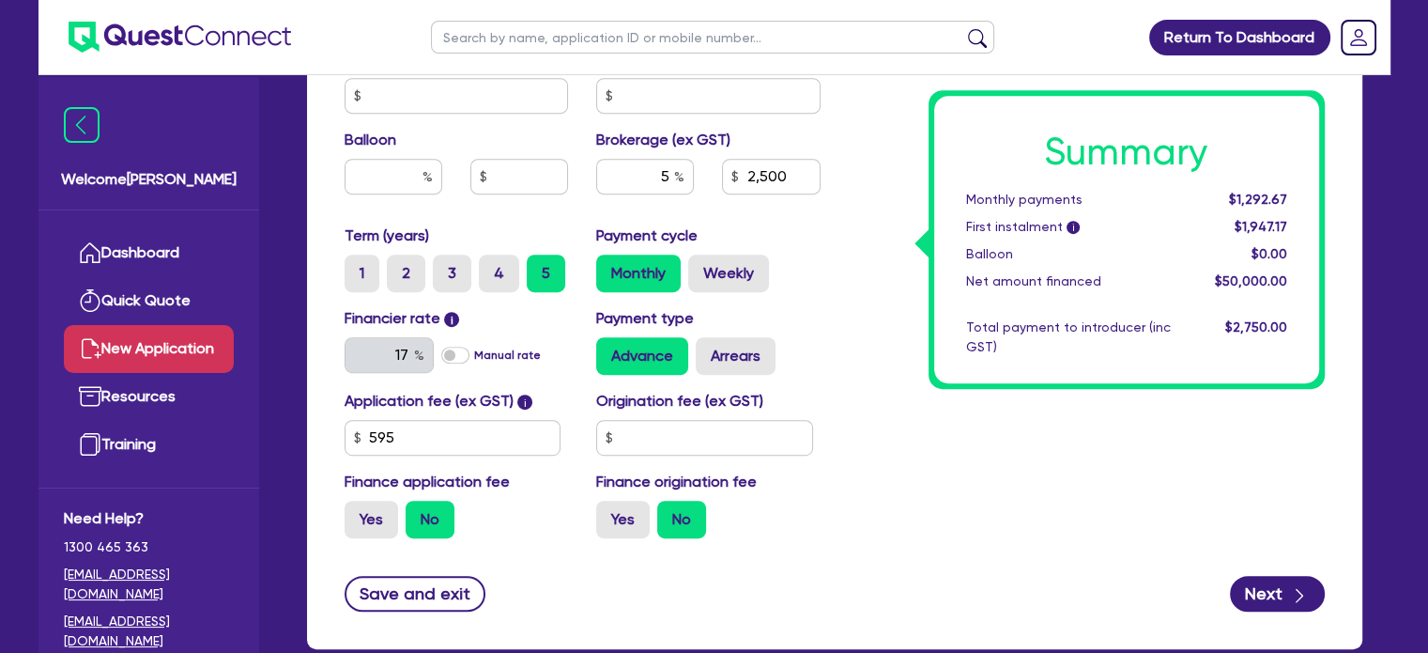
scroll to position [1037, 0]
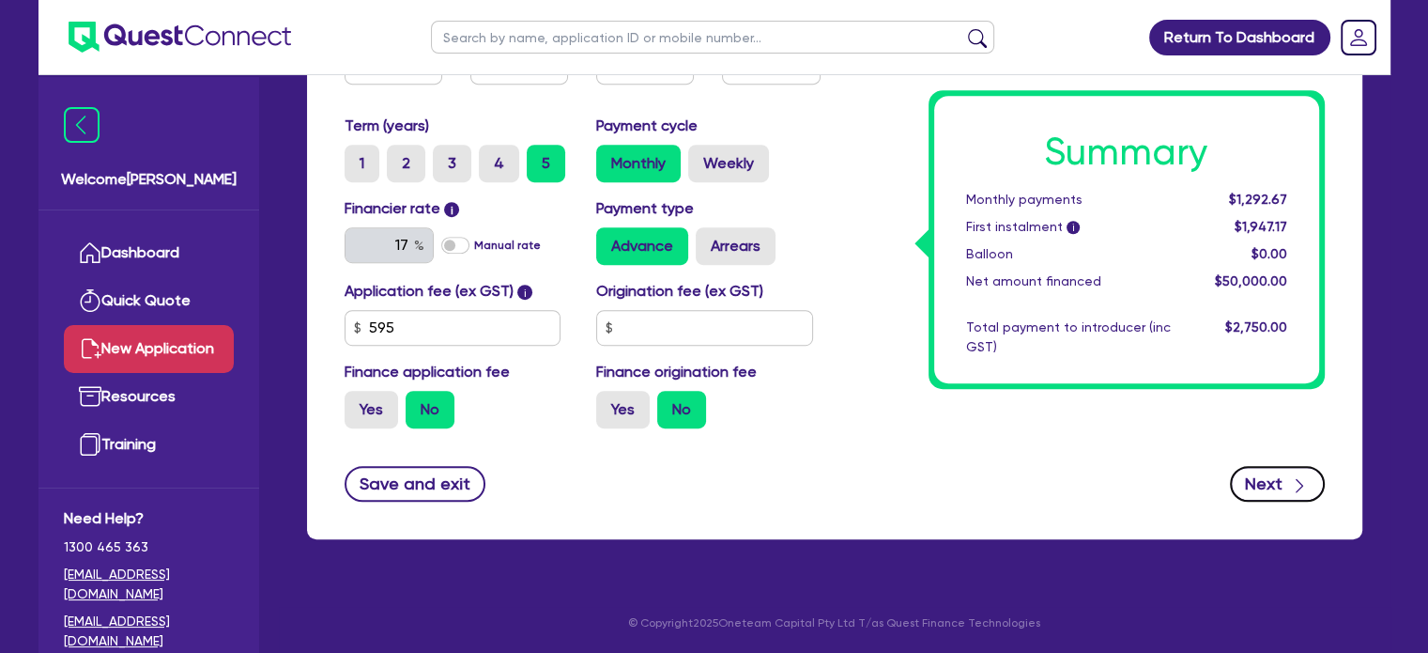
click at [1270, 466] on button "Next" at bounding box center [1277, 484] width 95 height 36
type input "2,500"
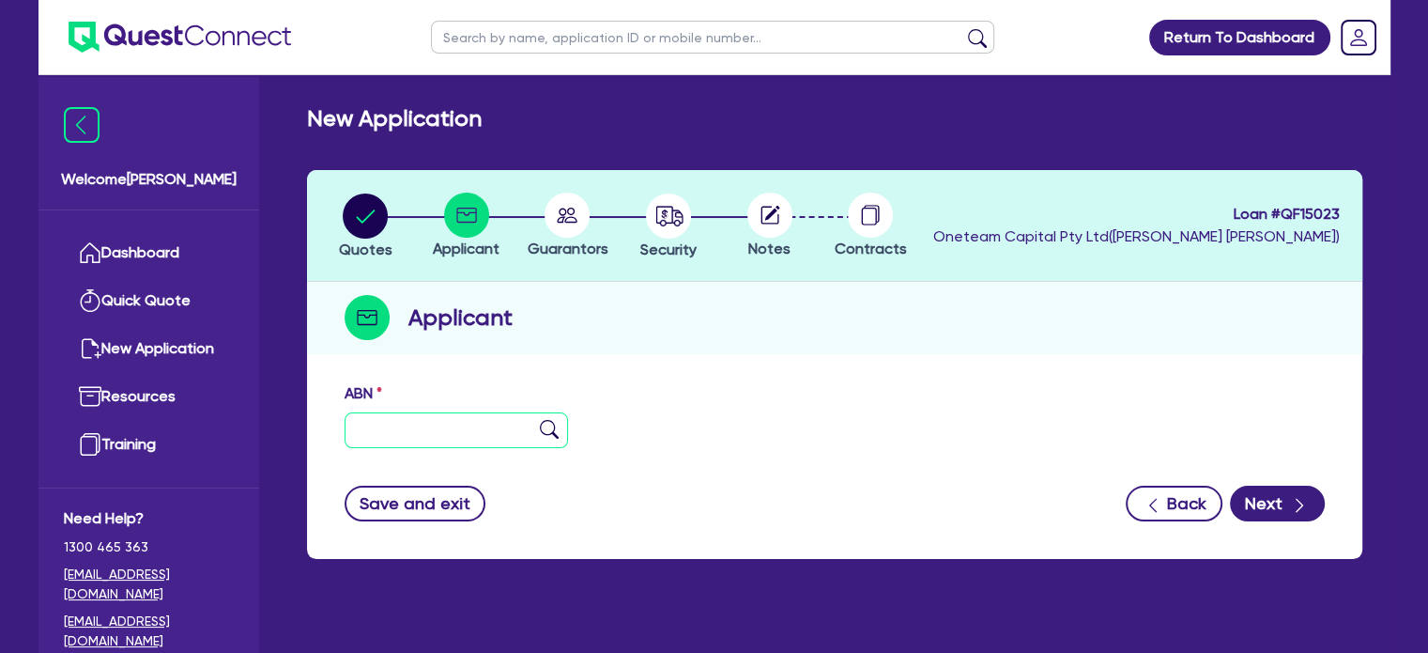
click at [470, 423] on input "text" at bounding box center [457, 430] width 224 height 36
paste input "26 035 967 662"
type input "26 035 967 662"
click at [707, 409] on div "ABN 26 035 967 662" at bounding box center [834, 422] width 1008 height 81
type input "[PERSON_NAME]"
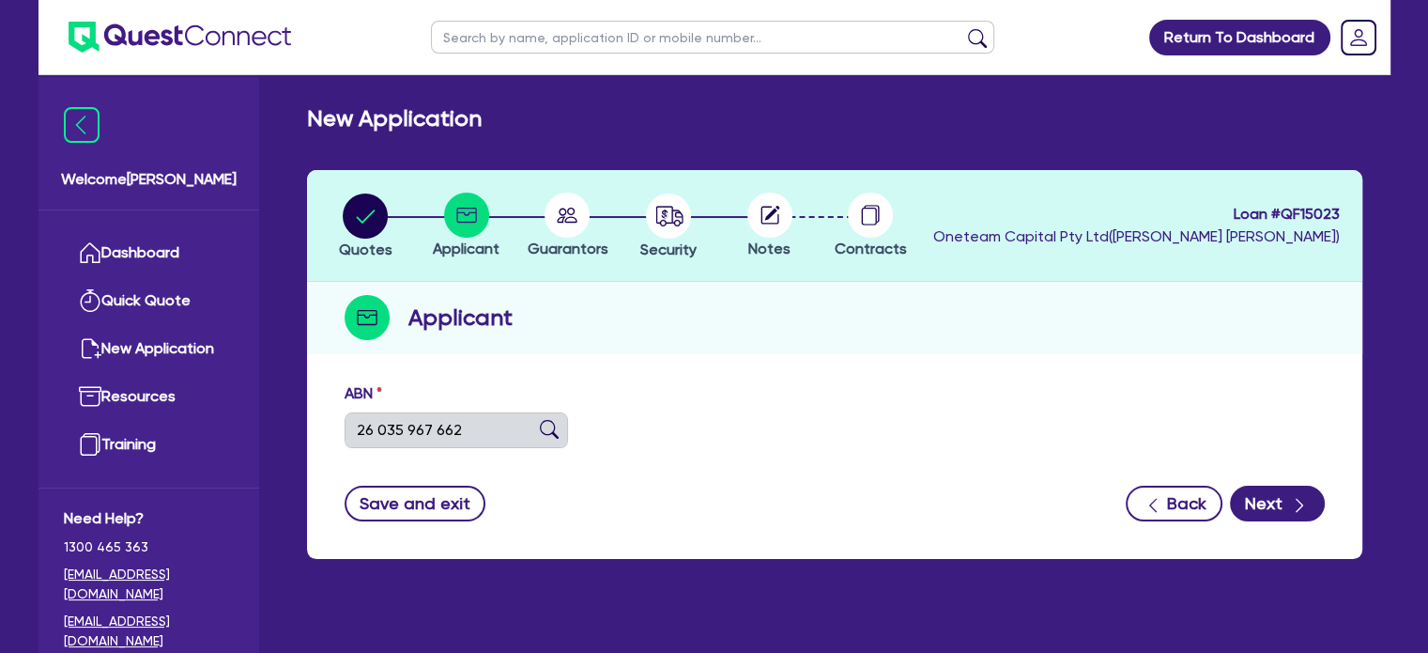
type input "Onsite Mobile Paint and Panel Repairs"
select select "SOLE_TRADER"
type input "[DATE]"
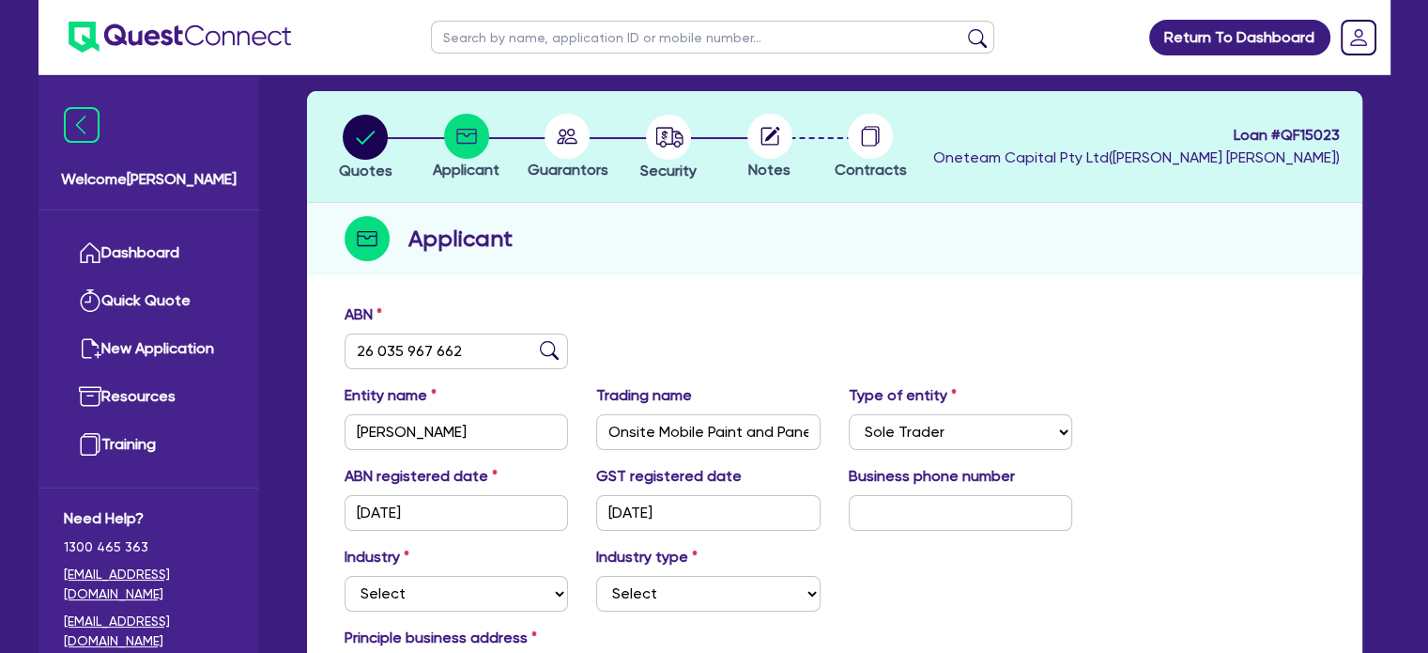
scroll to position [282, 0]
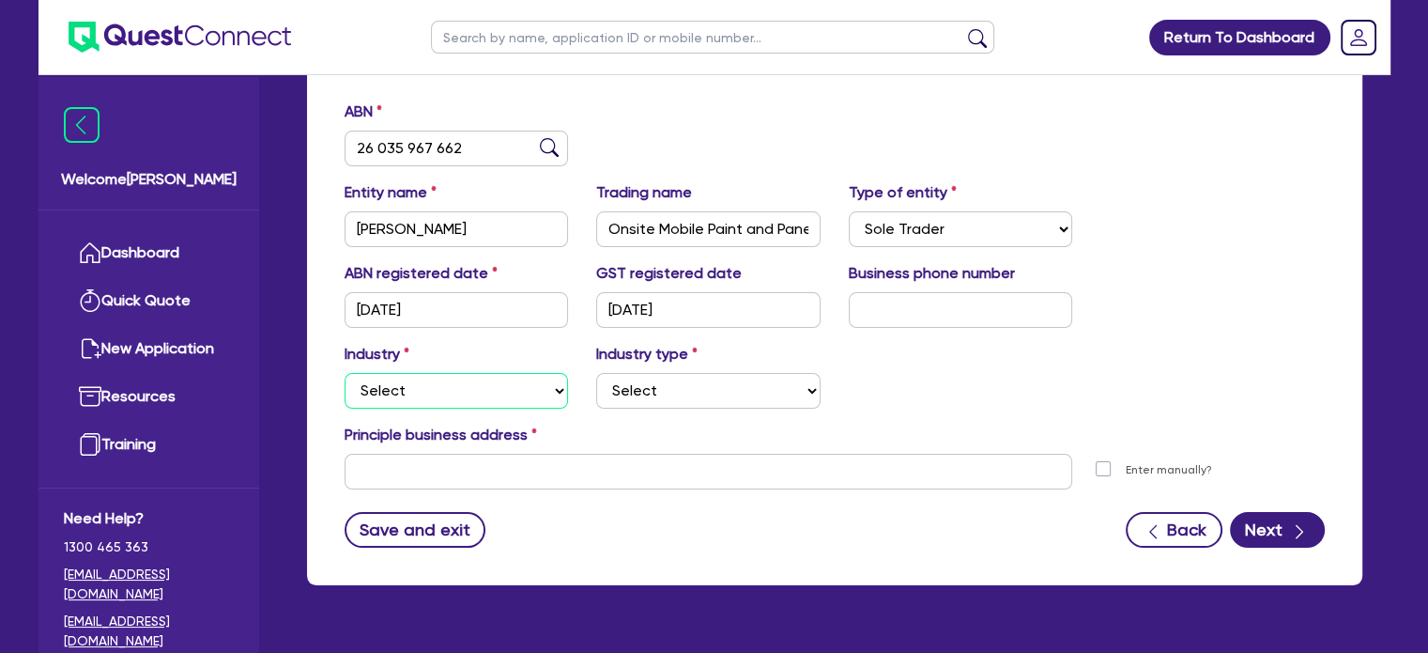
click at [522, 393] on select "Select Accomodation & Food Services Administrative & Support Services Agricultu…" at bounding box center [457, 391] width 224 height 36
click at [345, 373] on select "Select Accomodation & Food Services Administrative & Support Services Agricultu…" at bounding box center [457, 391] width 224 height 36
click at [504, 407] on select "Select Accomodation & Food Services Administrative & Support Services Agricultu…" at bounding box center [457, 391] width 224 height 36
click at [345, 373] on select "Select Accomodation & Food Services Administrative & Support Services Agricultu…" at bounding box center [457, 391] width 224 height 36
click at [695, 399] on select "Select Taxi & Luxury Car Services Passengers & Freight Transport Services Posta…" at bounding box center [708, 391] width 224 height 36
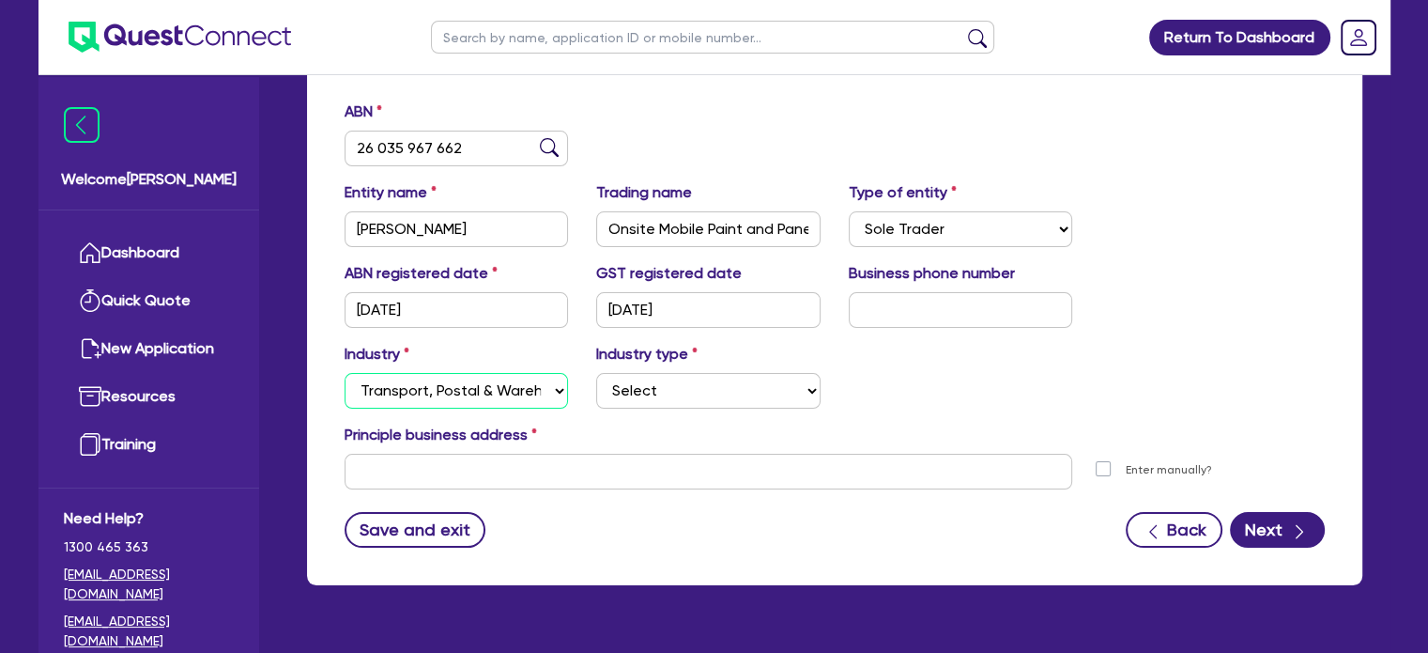
click at [458, 382] on select "Select Accomodation & Food Services Administrative & Support Services Agricultu…" at bounding box center [457, 391] width 224 height 36
click at [345, 373] on select "Select Accomodation & Food Services Administrative & Support Services Agricultu…" at bounding box center [457, 391] width 224 height 36
click at [725, 414] on div "Industry Select Accomodation & Food Services Administrative & Support Services …" at bounding box center [834, 383] width 1008 height 81
click at [724, 397] on select "Select Food Processing & Manufacturing Bottled Drinks & Brewed Beverages Textil…" at bounding box center [708, 391] width 224 height 36
click at [476, 390] on select "Select Accomodation & Food Services Administrative & Support Services Agricultu…" at bounding box center [457, 391] width 224 height 36
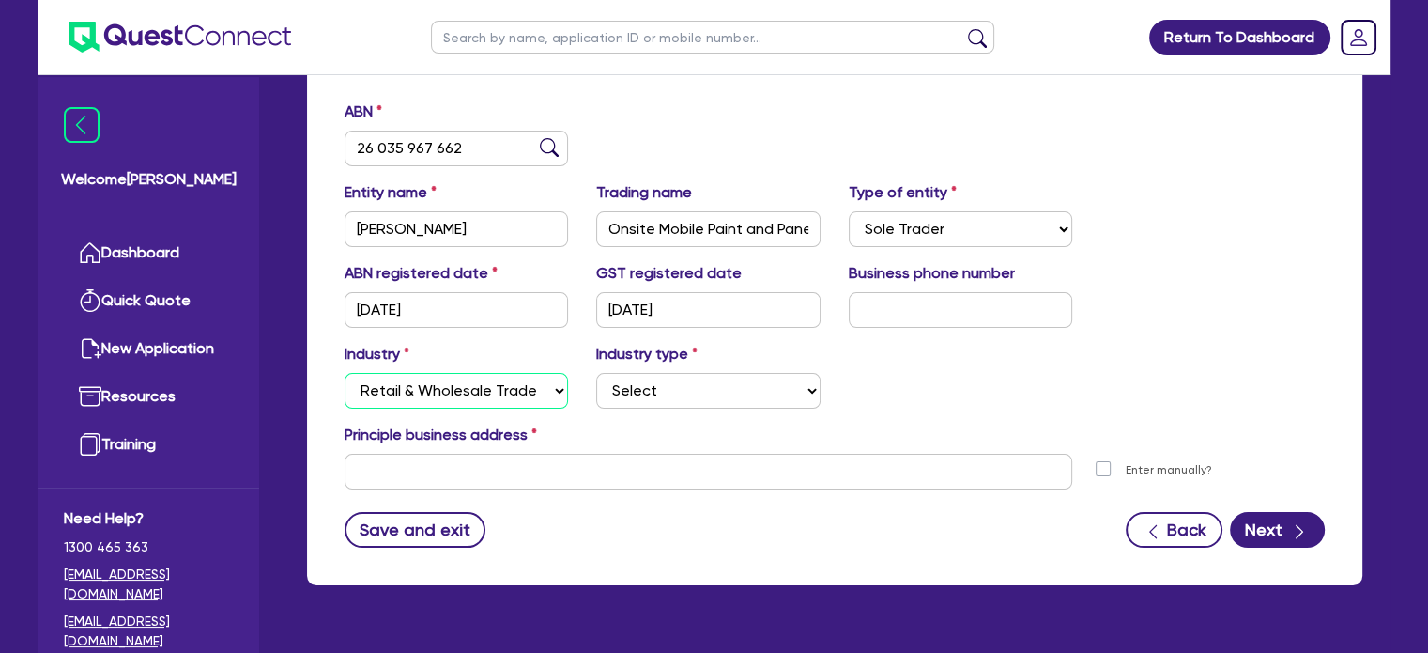
click at [345, 373] on select "Select Accomodation & Food Services Administrative & Support Services Agricultu…" at bounding box center [457, 391] width 224 height 36
click at [776, 409] on div "Industry Select Accomodation & Food Services Administrative & Support Services …" at bounding box center [834, 383] width 1008 height 81
click at [765, 386] on select "Select Electrical, Electronic & Whitegoods Floor Coverings, Furniture & Housewa…" at bounding box center [708, 391] width 224 height 36
click at [467, 393] on select "Select Accomodation & Food Services Administrative & Support Services Agricultu…" at bounding box center [457, 391] width 224 height 36
click at [345, 373] on select "Select Accomodation & Food Services Administrative & Support Services Agricultu…" at bounding box center [457, 391] width 224 height 36
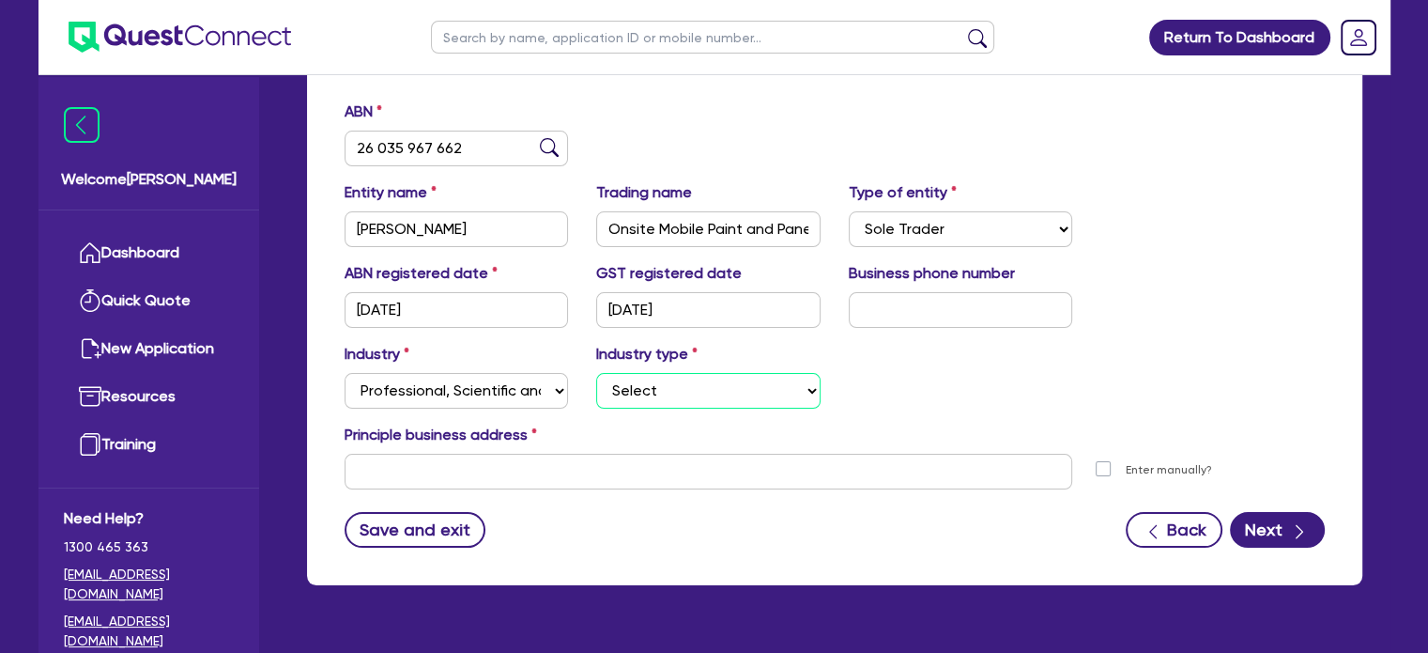
click at [733, 389] on select "Select Scientists Accountants Advertising & Marketing Specialists Lawyers & Sol…" at bounding box center [708, 391] width 224 height 36
click at [974, 349] on div "Industry Select Accomodation & Food Services Administrative & Support Services …" at bounding box center [834, 383] width 1008 height 81
click at [732, 426] on div "Principle business address" at bounding box center [834, 438] width 1008 height 30
click at [731, 401] on select "Select Scientists Accountants Advertising & Marketing Specialists Lawyers & Sol…" at bounding box center [708, 391] width 224 height 36
click at [985, 348] on div "Industry Select Accomodation & Food Services Administrative & Support Services …" at bounding box center [834, 383] width 1008 height 81
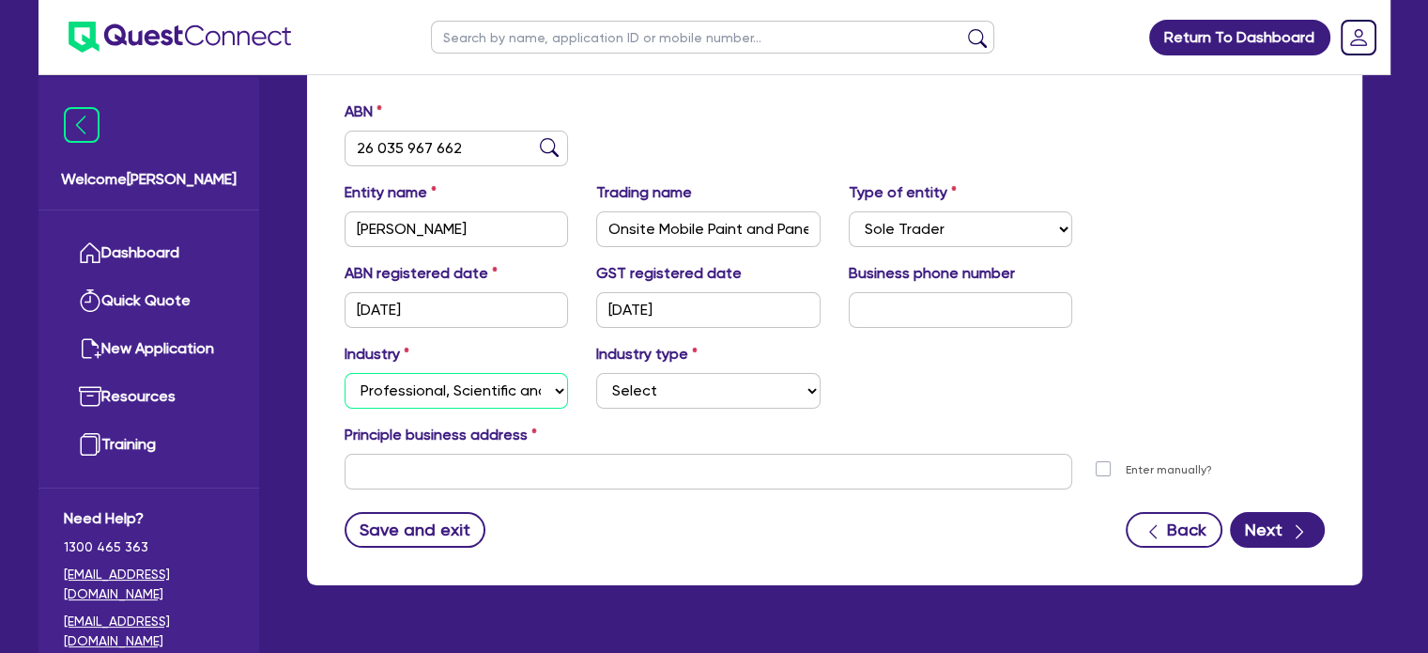
click at [409, 397] on select "Select Accomodation & Food Services Administrative & Support Services Agricultu…" at bounding box center [457, 391] width 224 height 36
click at [345, 373] on select "Select Accomodation & Food Services Administrative & Support Services Agricultu…" at bounding box center [457, 391] width 224 height 36
click at [717, 401] on select "Select Food Processing & Manufacturing Bottled Drinks & Brewed Beverages Textil…" at bounding box center [708, 391] width 224 height 36
click at [987, 398] on div "Industry Select Accomodation & Food Services Administrative & Support Services …" at bounding box center [834, 383] width 1008 height 81
click at [411, 369] on div "Industry Select Accomodation & Food Services Administrative & Support Services …" at bounding box center [456, 376] width 253 height 66
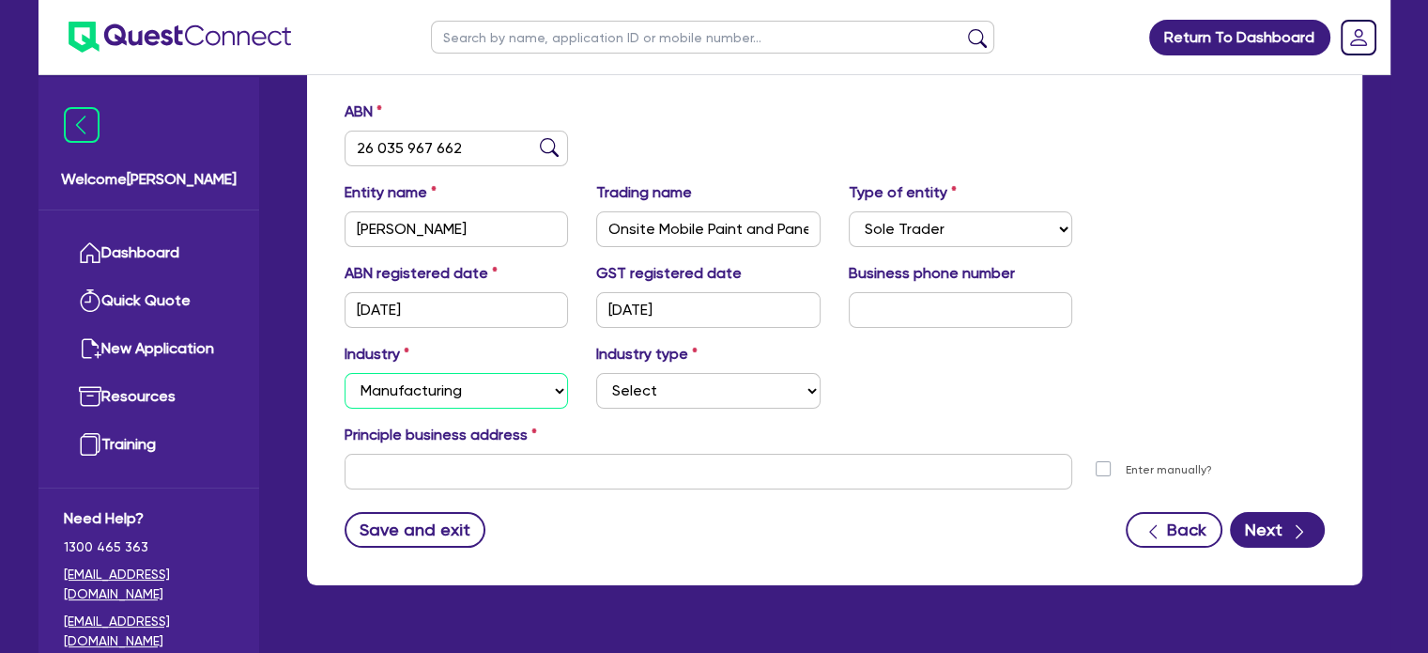
click at [414, 376] on select "Select Accomodation & Food Services Administrative & Support Services Agricultu…" at bounding box center [457, 391] width 224 height 36
click at [345, 373] on select "Select Accomodation & Food Services Administrative & Support Services Agricultu…" at bounding box center [457, 391] width 224 height 36
click at [671, 401] on select "Select Forestry Gathering and Growing Activities Plantation Cultivation Plantat…" at bounding box center [708, 391] width 224 height 36
click at [492, 370] on div "Industry Select Accomodation & Food Services Administrative & Support Services …" at bounding box center [456, 376] width 253 height 66
click at [484, 371] on div "Industry Select Accomodation & Food Services Administrative & Support Services …" at bounding box center [456, 376] width 253 height 66
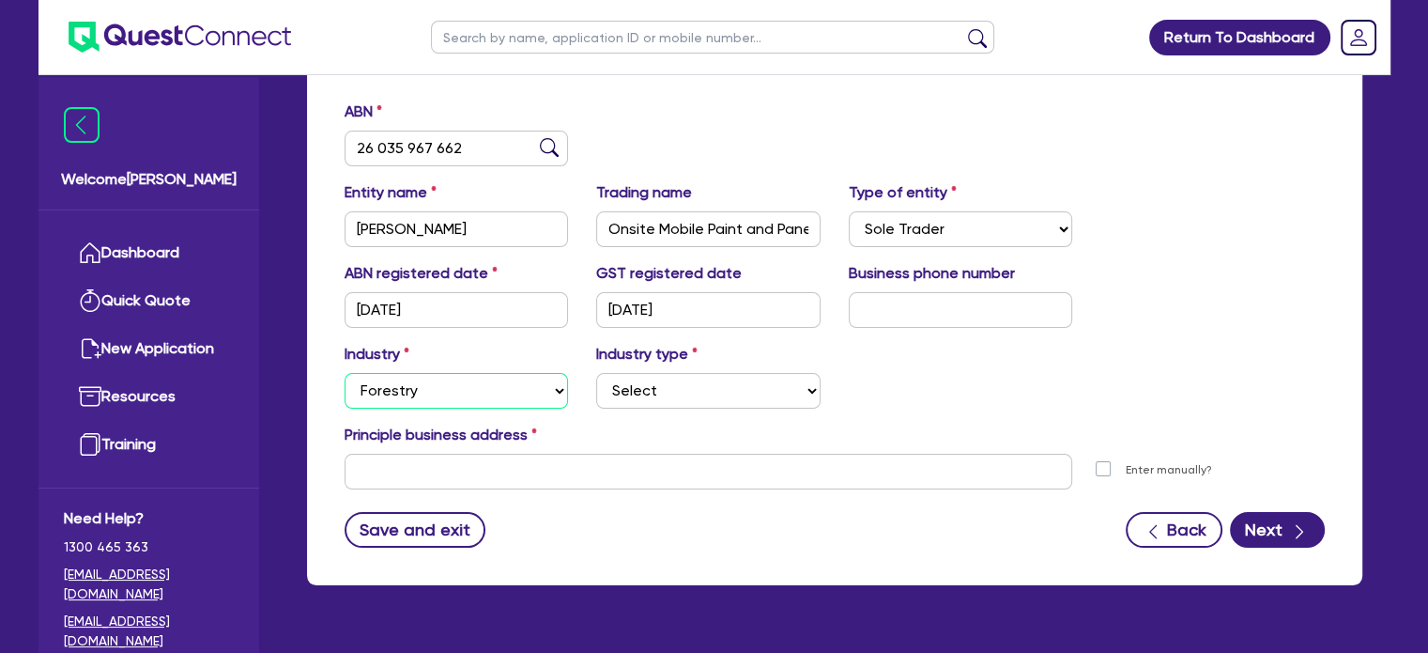
drag, startPoint x: 471, startPoint y: 385, endPoint x: 496, endPoint y: 374, distance: 26.9
click at [471, 386] on select "Select Accomodation & Food Services Administrative & Support Services Agricultu…" at bounding box center [457, 391] width 224 height 36
click at [983, 420] on div "Industry Select Accomodation & Food Services Administrative & Support Services …" at bounding box center [834, 383] width 1008 height 81
click at [459, 383] on select "Select Accomodation & Food Services Administrative & Support Services Agricultu…" at bounding box center [457, 391] width 224 height 36
select select "TRANSPORT_WAREHOUSING"
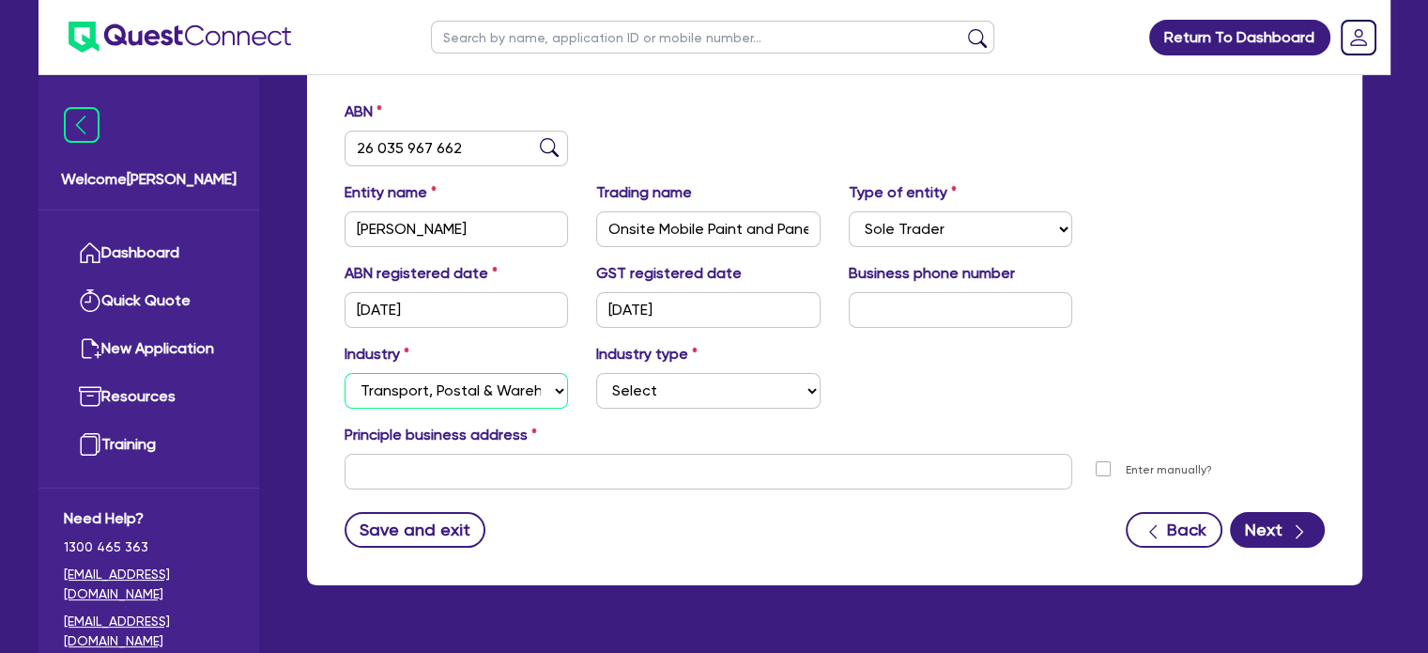
click at [345, 373] on select "Select Accomodation & Food Services Administrative & Support Services Agricultu…" at bounding box center [457, 391] width 224 height 36
click at [656, 399] on select "Select Taxi & Luxury Car Services Passengers & Freight Transport Services Posta…" at bounding box center [708, 391] width 224 height 36
select select "PASSENGERS_FREIGHT_TRANSPORT"
click at [596, 373] on select "Select Taxi & Luxury Car Services Passengers & Freight Transport Services Posta…" at bounding box center [708, 391] width 224 height 36
click at [705, 458] on input "text" at bounding box center [709, 471] width 729 height 36
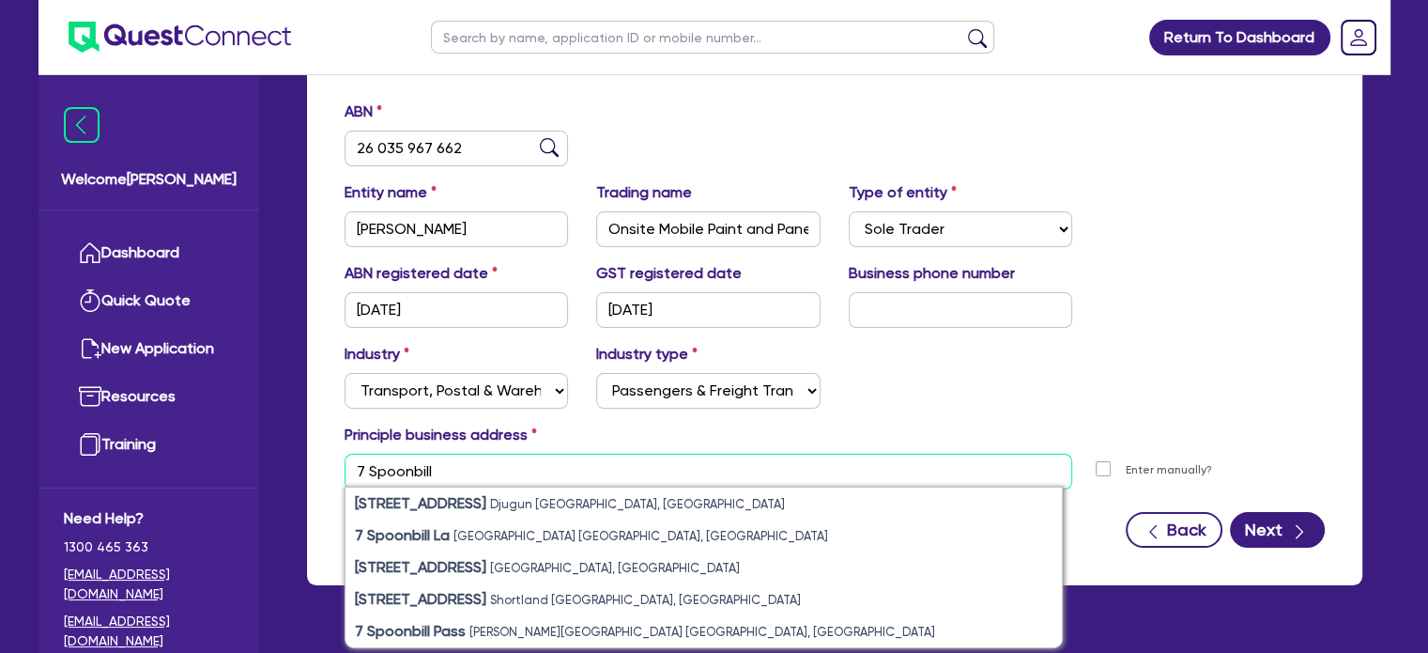
type input "7 Spoonbill"
click at [480, 382] on select "Select Accomodation & Food Services Administrative & Support Services Agricultu…" at bounding box center [457, 391] width 224 height 36
select select "RETAIL_WHOLESALE_TRADE"
click at [345, 373] on select "Select Accomodation & Food Services Administrative & Support Services Agricultu…" at bounding box center [457, 391] width 224 height 36
click at [748, 412] on div "Industry Select Accomodation & Food Services Administrative & Support Services …" at bounding box center [834, 383] width 1008 height 81
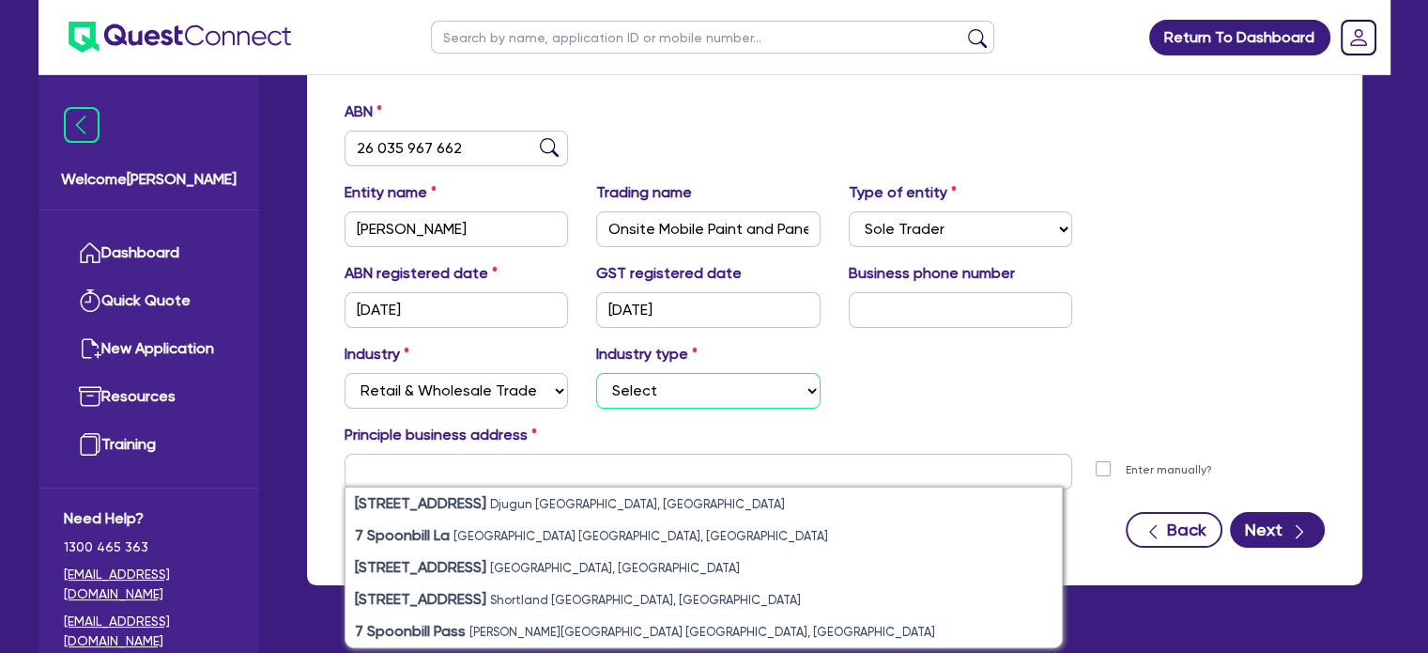
click at [743, 394] on select "Select Electrical, Electronic & Whitegoods Floor Coverings, Furniture & Housewa…" at bounding box center [708, 391] width 224 height 36
select select "MOTOR_VEHICLES"
click at [596, 373] on select "Select Electrical, Electronic & Whitegoods Floor Coverings, Furniture & Housewa…" at bounding box center [708, 391] width 224 height 36
click at [576, 455] on input "text" at bounding box center [709, 471] width 729 height 36
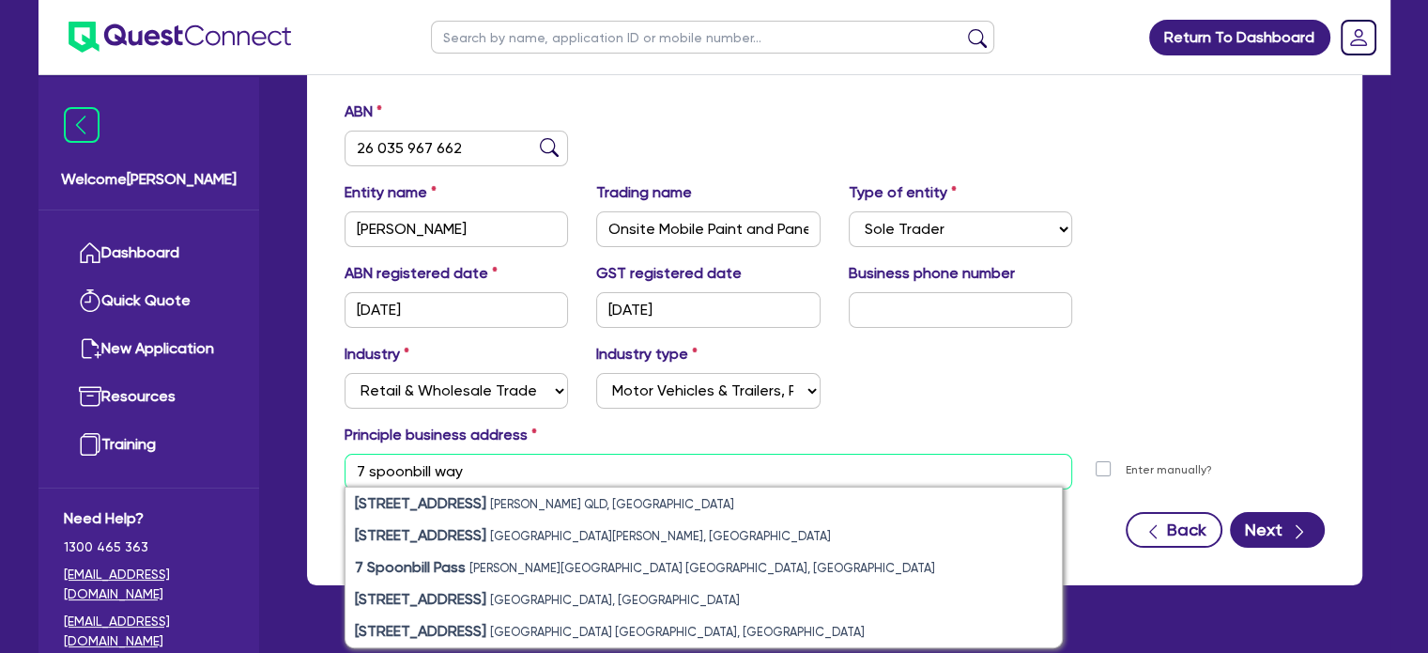
type input "7 spoonbill way"
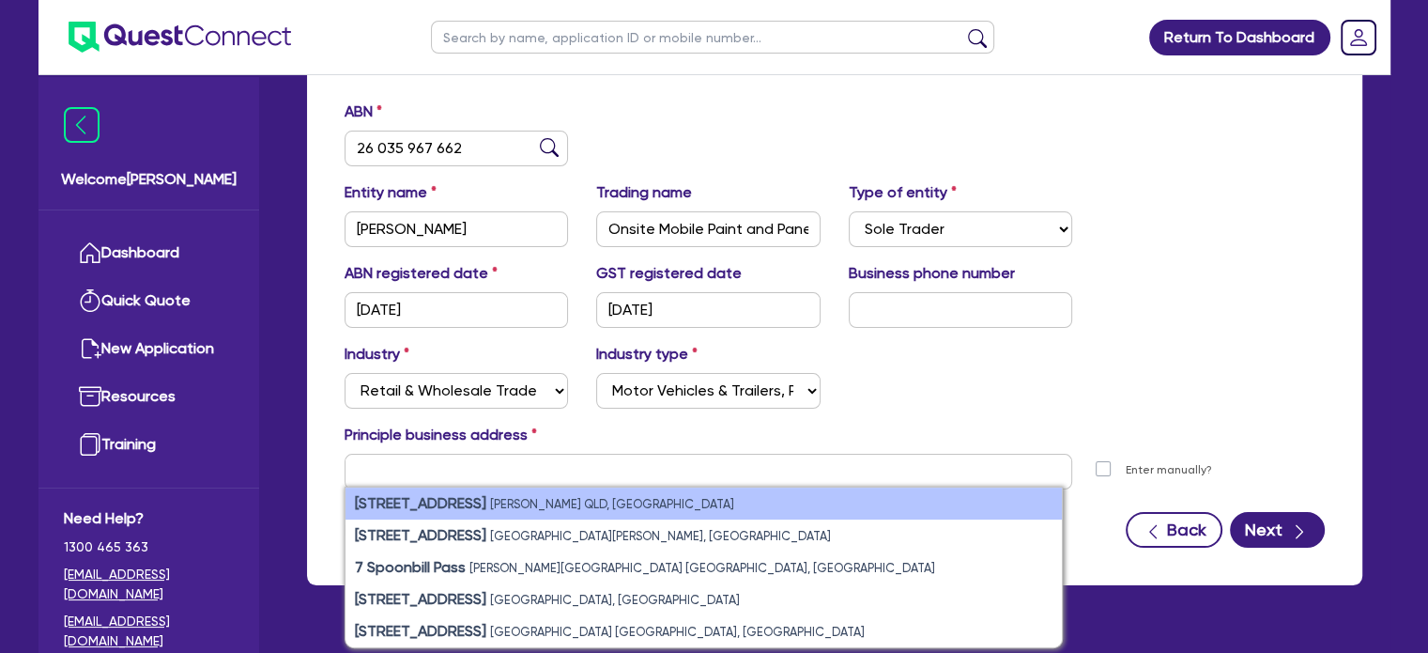
click at [804, 509] on li "[STREET_ADDRESS][PERSON_NAME]" at bounding box center [704, 503] width 716 height 32
type input "[STREET_ADDRESS][PERSON_NAME]"
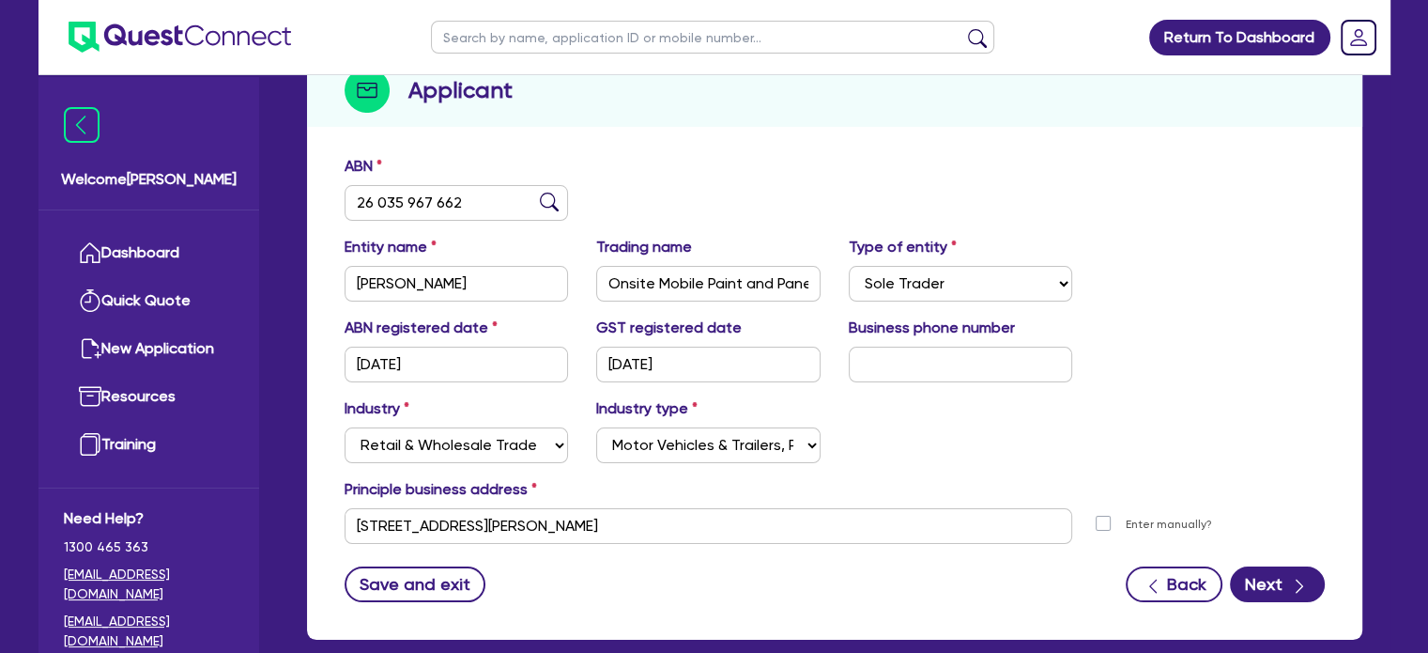
scroll to position [328, 0]
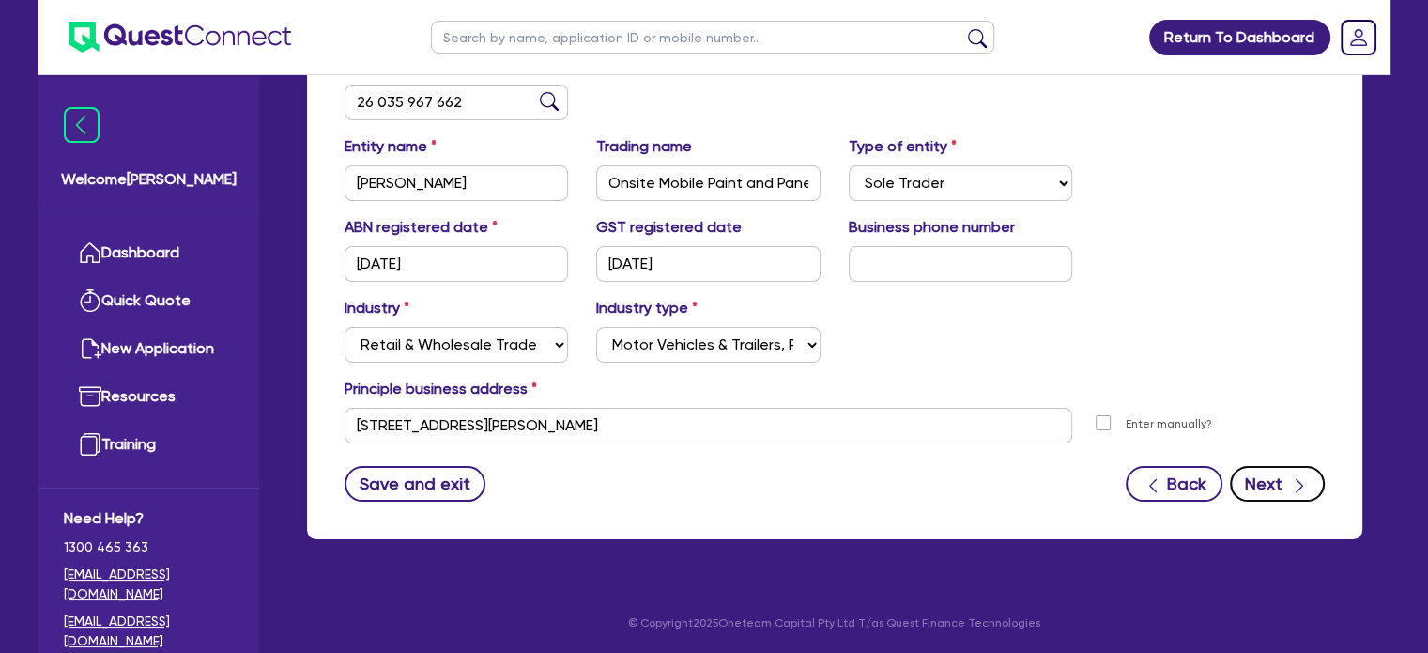
click at [1281, 495] on button "Next" at bounding box center [1277, 484] width 95 height 36
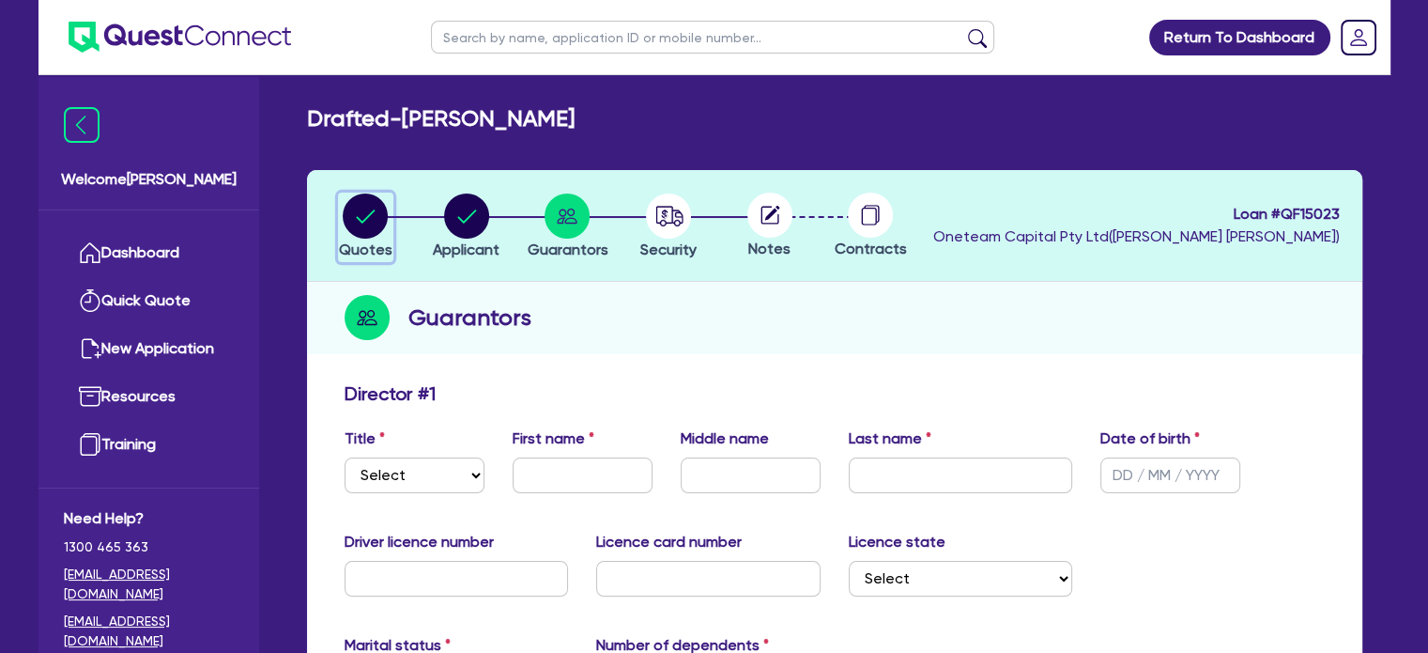
click at [364, 230] on circle "button" at bounding box center [365, 215] width 45 height 45
select select "CARS_AND_LIGHT_TRUCKS"
select select "VANS_AND_UTES"
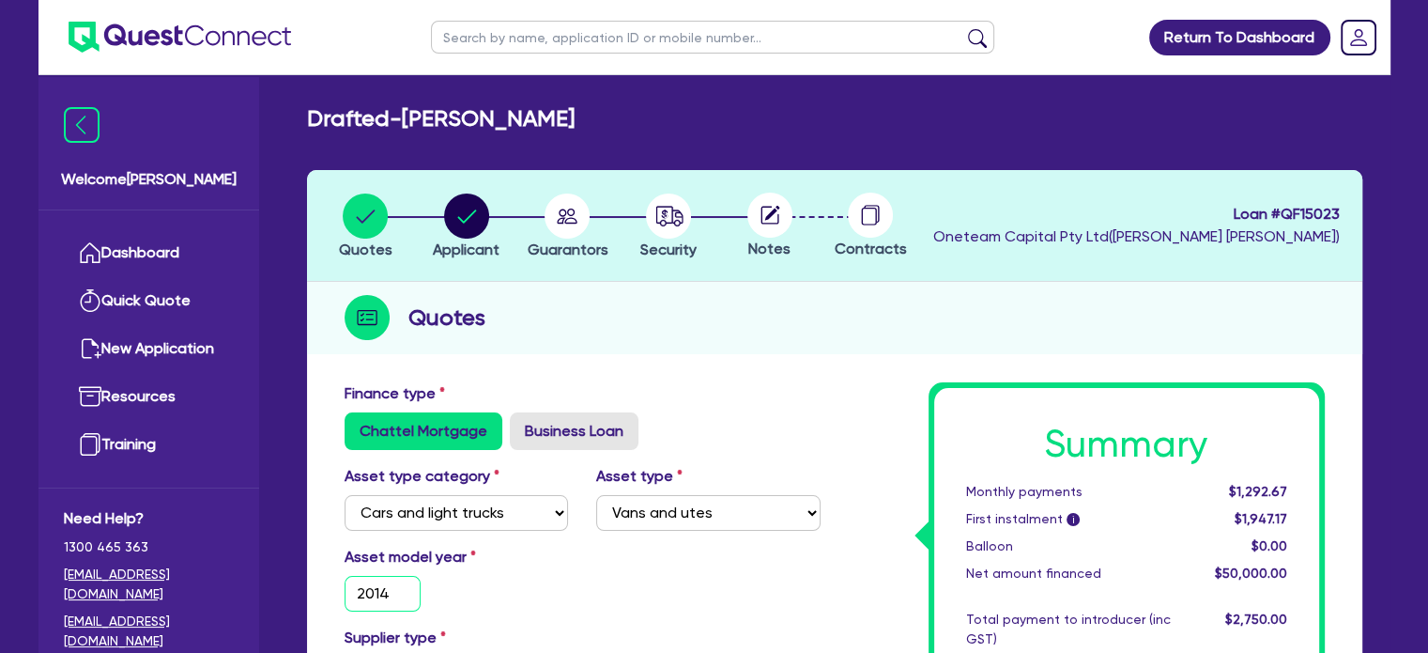
click at [397, 596] on input "2014" at bounding box center [383, 594] width 77 height 36
type input "2019"
type input "50,000"
type input "2,500"
click at [622, 610] on div "Asset model year [DATE]" at bounding box center [582, 585] width 504 height 81
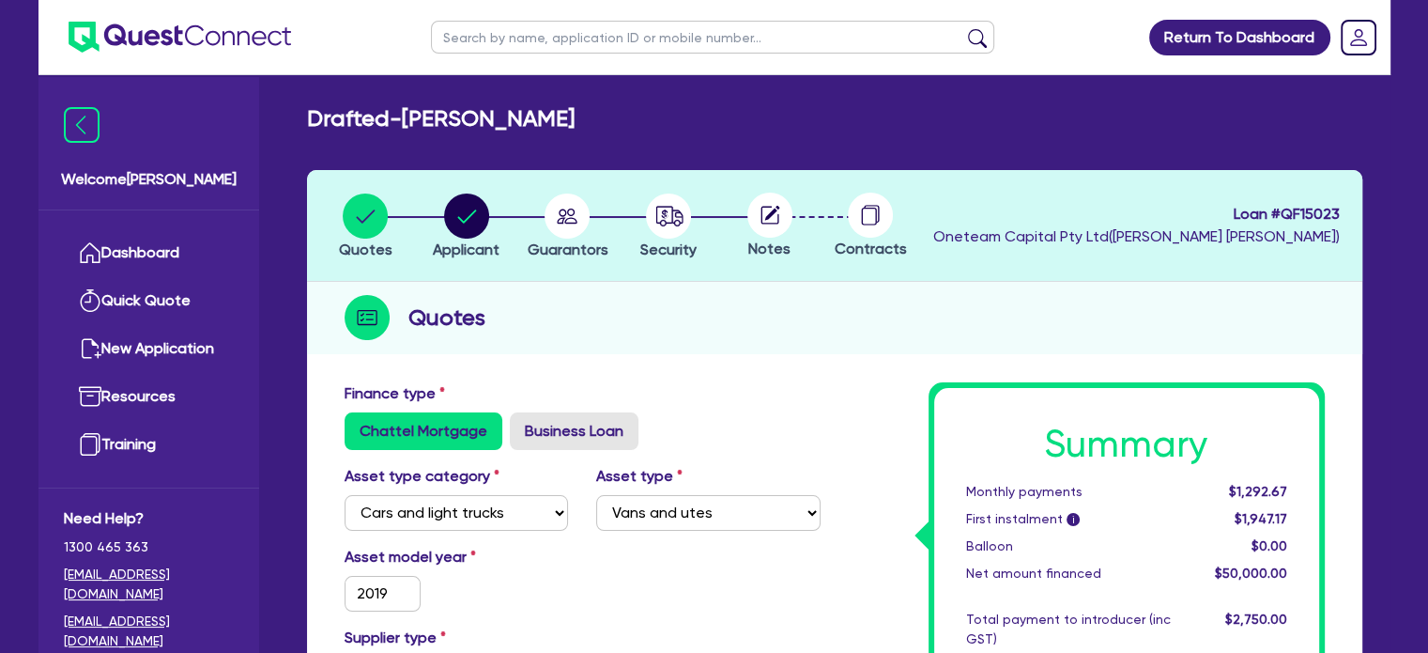
type input "50,000"
type input "2,500"
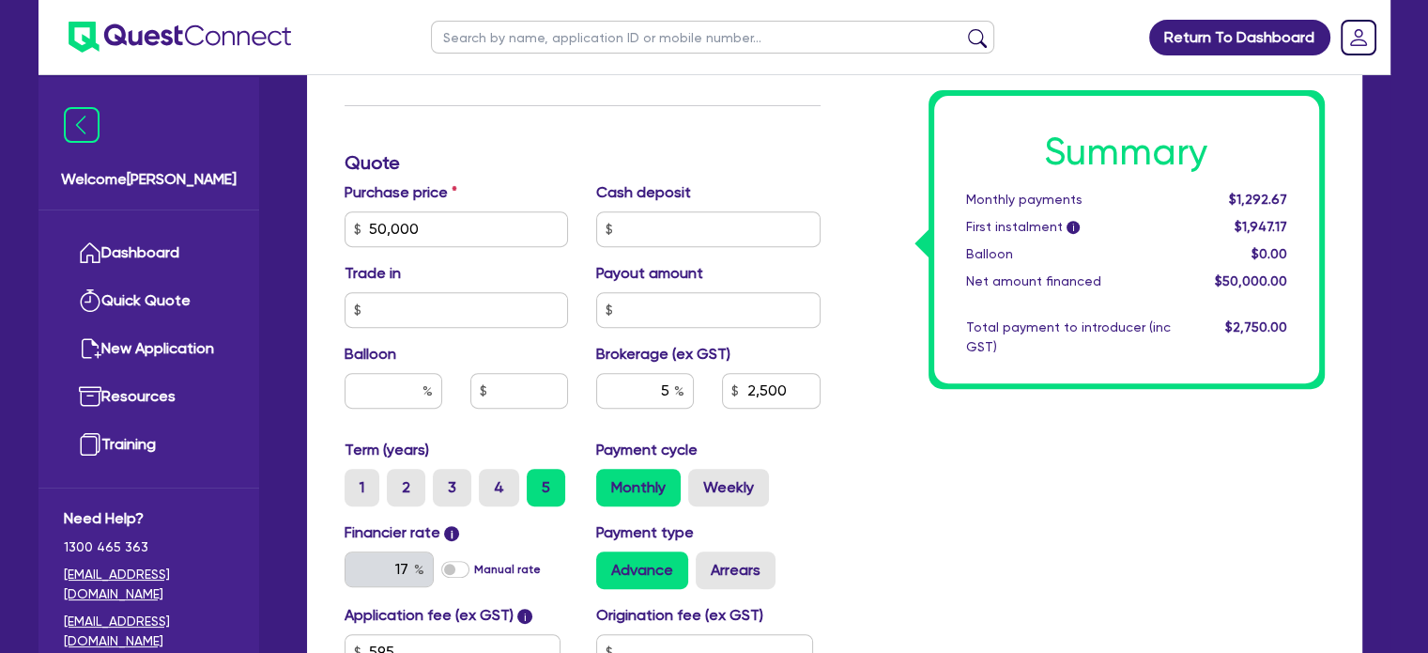
scroll to position [1037, 0]
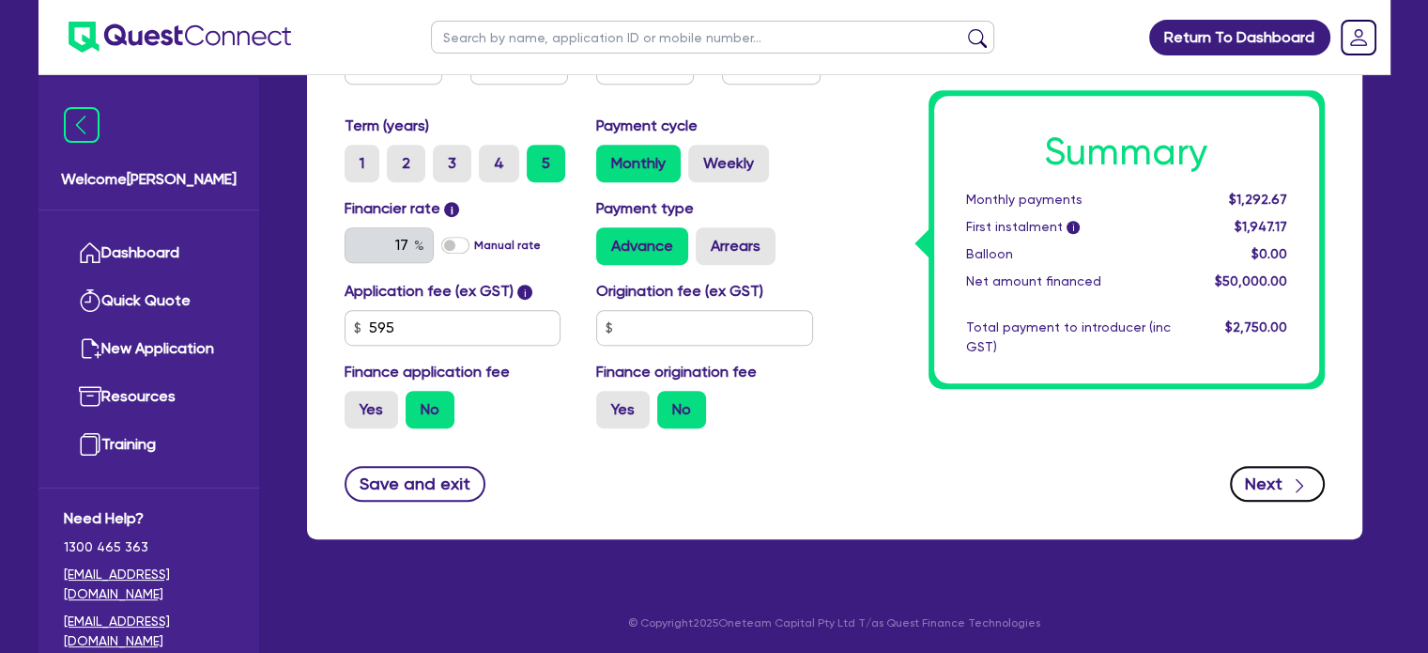
click at [1260, 493] on button "Next" at bounding box center [1277, 484] width 95 height 36
type input "50,000"
type input "2,500"
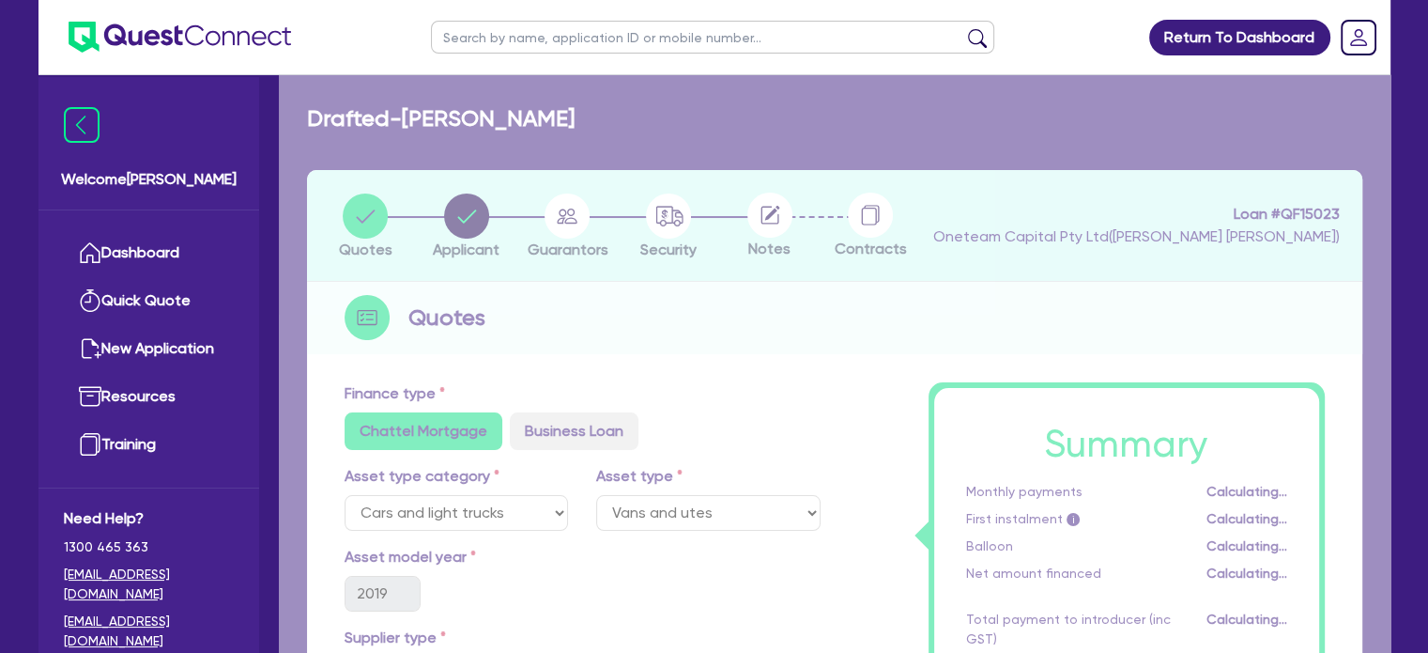
select select "SOLE_TRADER"
select select "RETAIL_WHOLESALE_TRADE"
select select "MOTOR_VEHICLES"
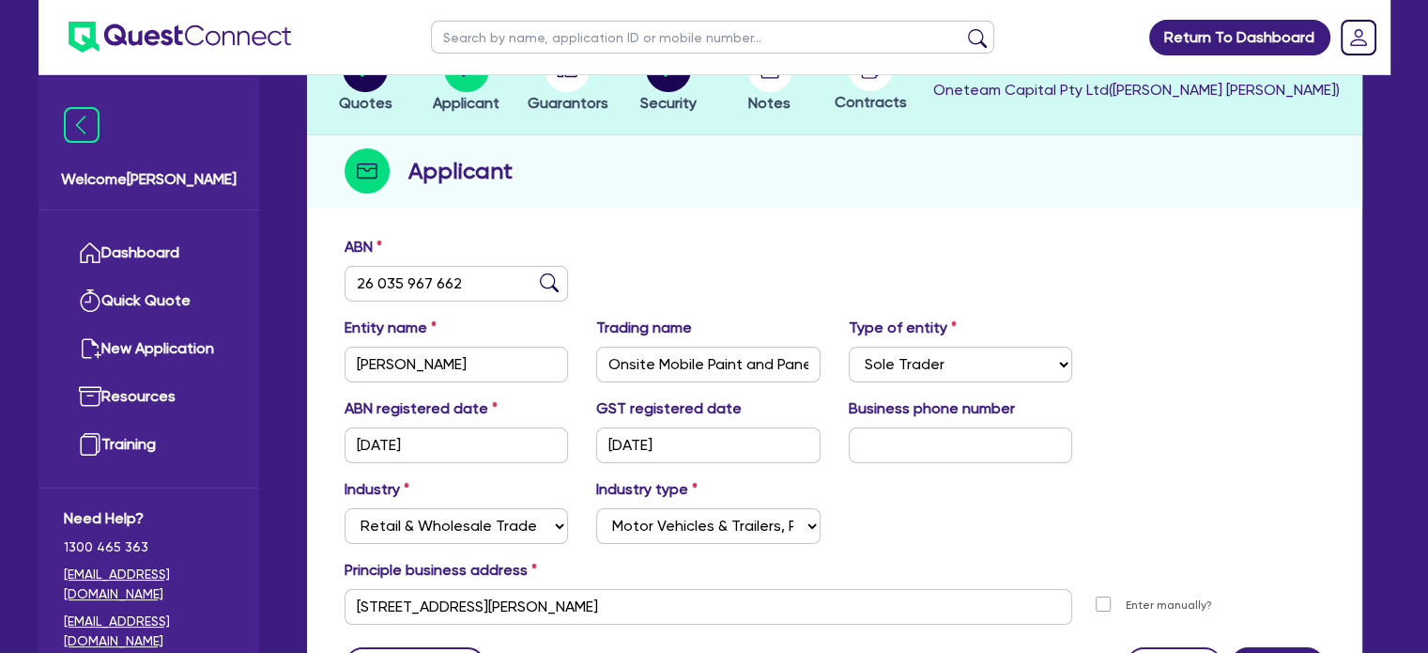
scroll to position [46, 0]
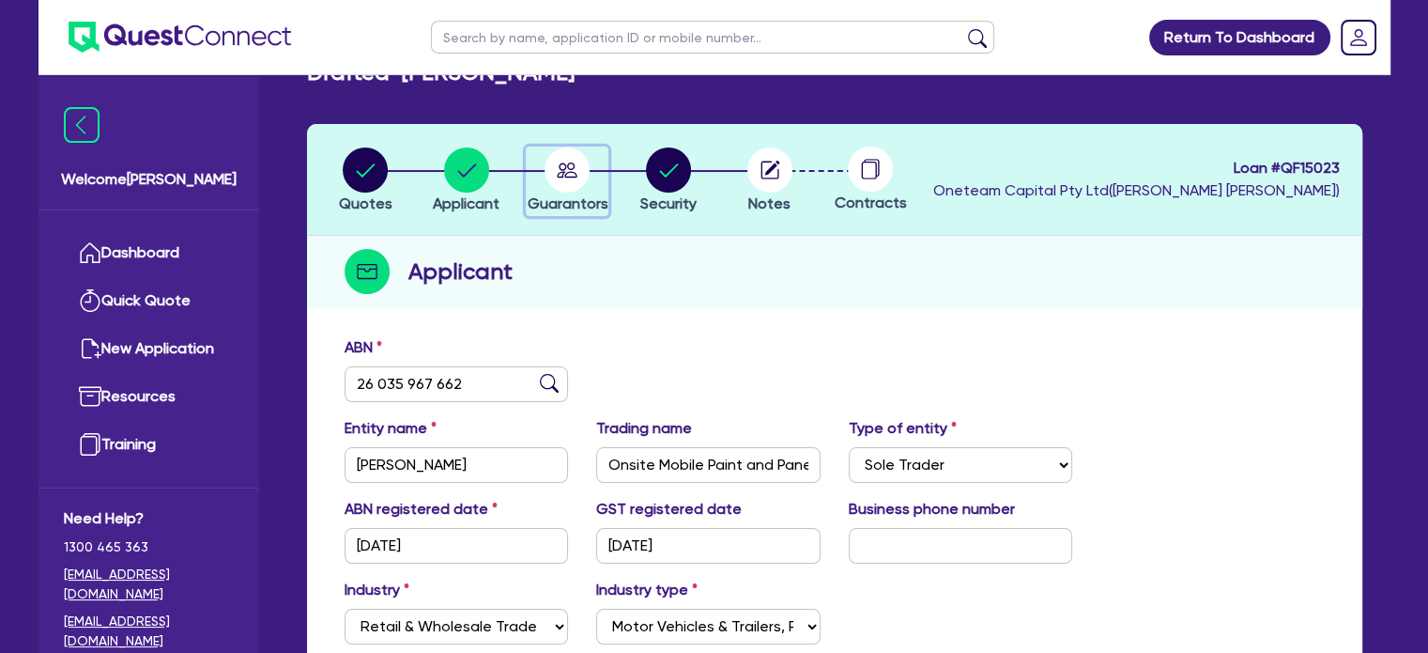
click at [585, 172] on circle "button" at bounding box center [567, 169] width 45 height 45
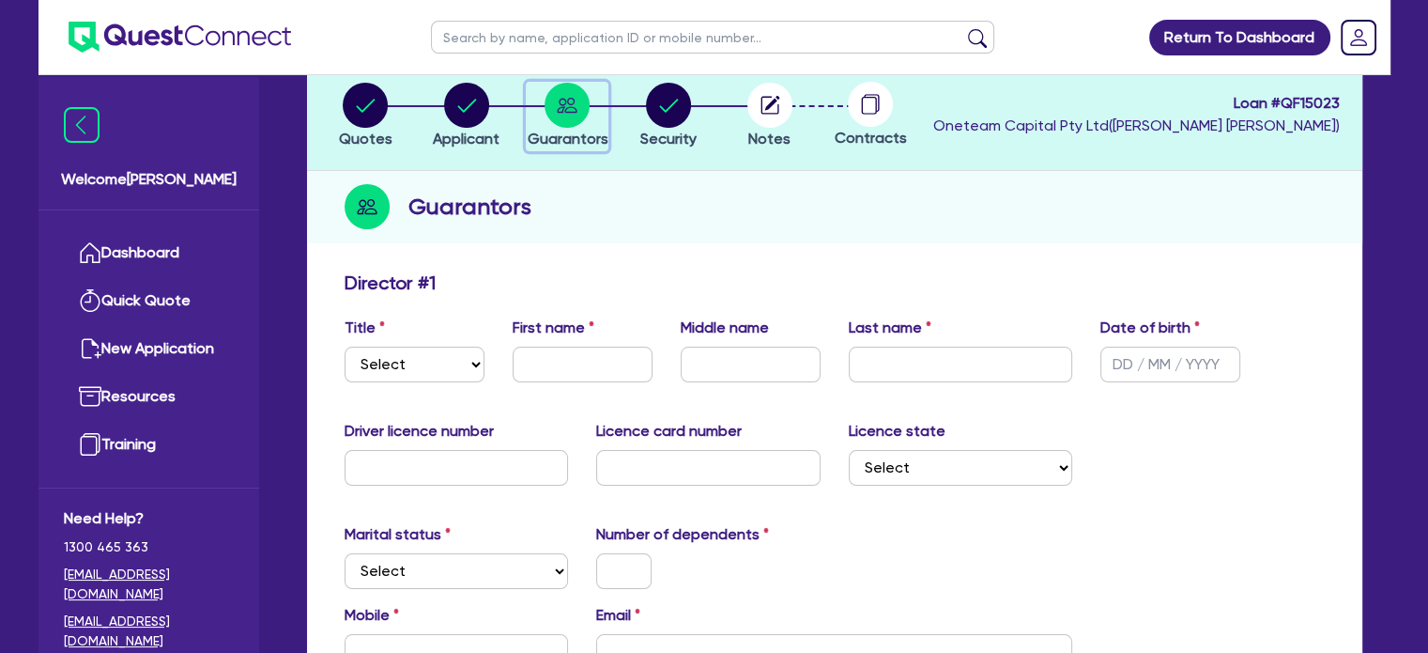
scroll to position [188, 0]
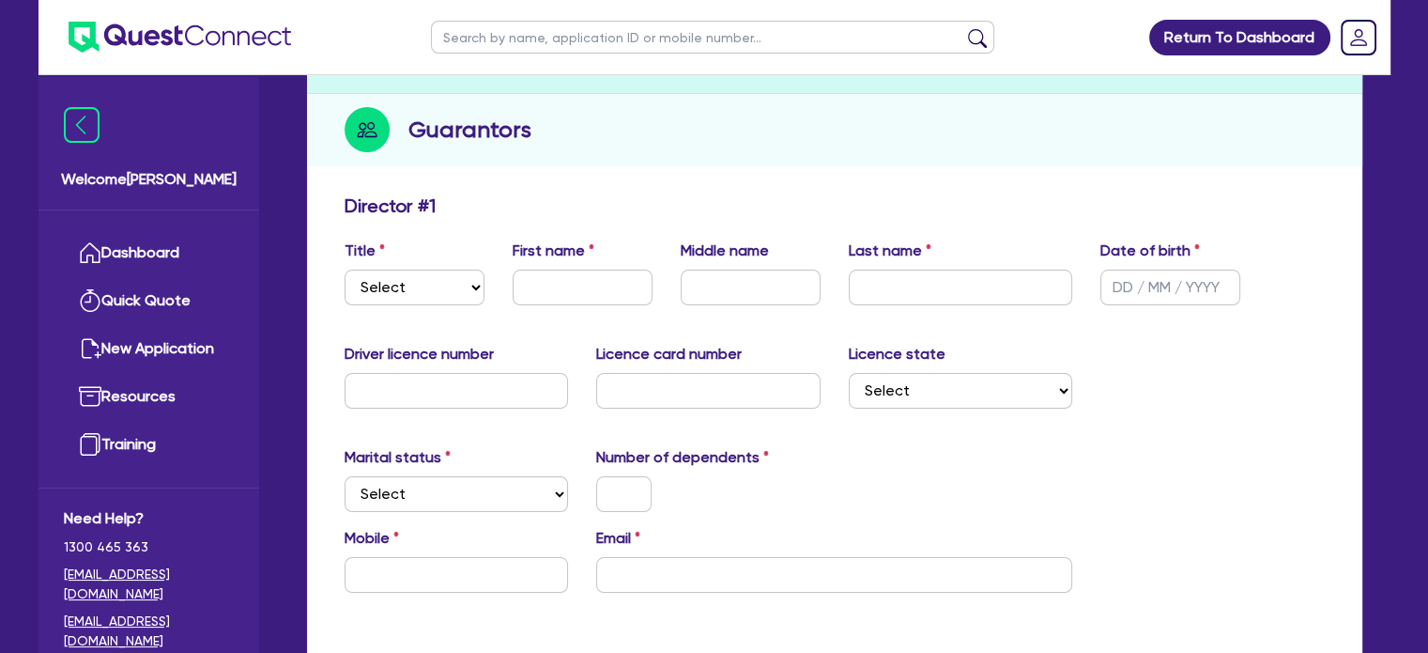
click at [425, 309] on div "Title Select Mr Mrs Ms Miss Dr First name Middle name Last name Date of birth" at bounding box center [834, 279] width 1008 height 81
click at [432, 300] on select "Select Mr Mrs Ms Miss Dr" at bounding box center [415, 287] width 140 height 36
select select "MR"
click at [345, 269] on select "Select Mr Mrs Ms Miss Dr" at bounding box center [415, 287] width 140 height 36
click at [559, 283] on input "text" at bounding box center [583, 287] width 140 height 36
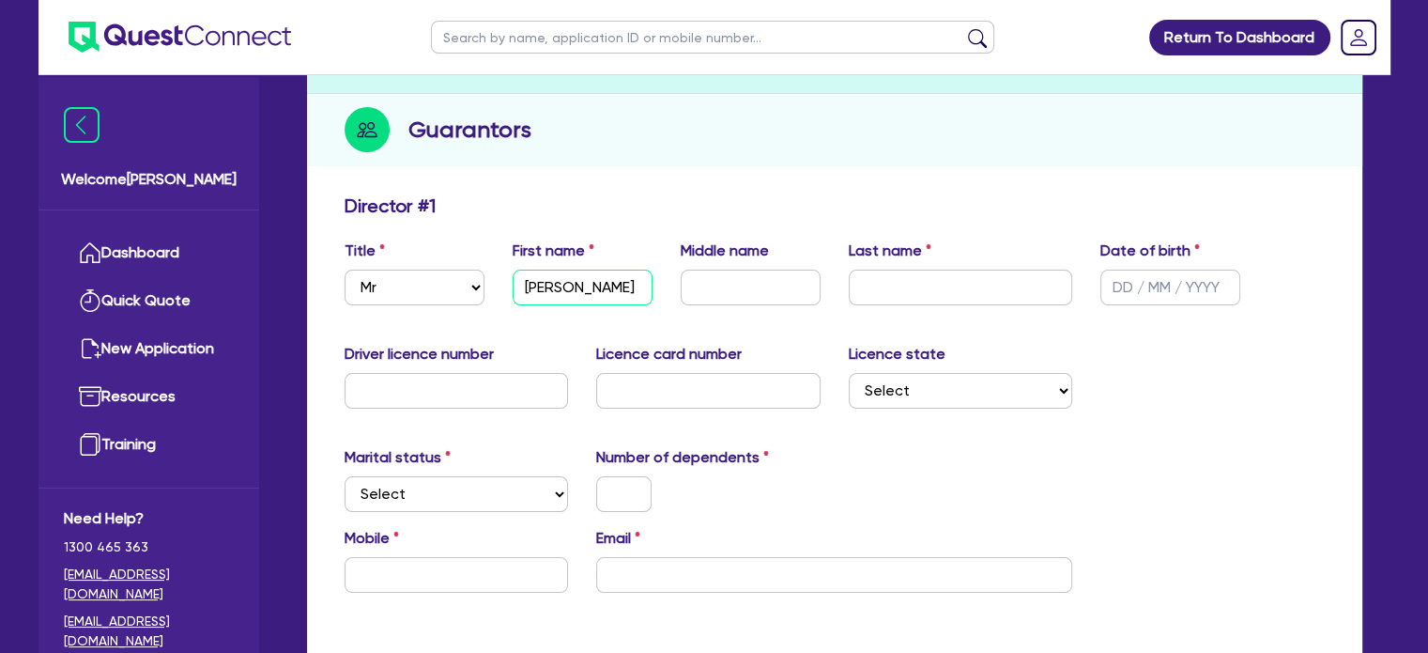
type input "[PERSON_NAME]"
type input "Mark"
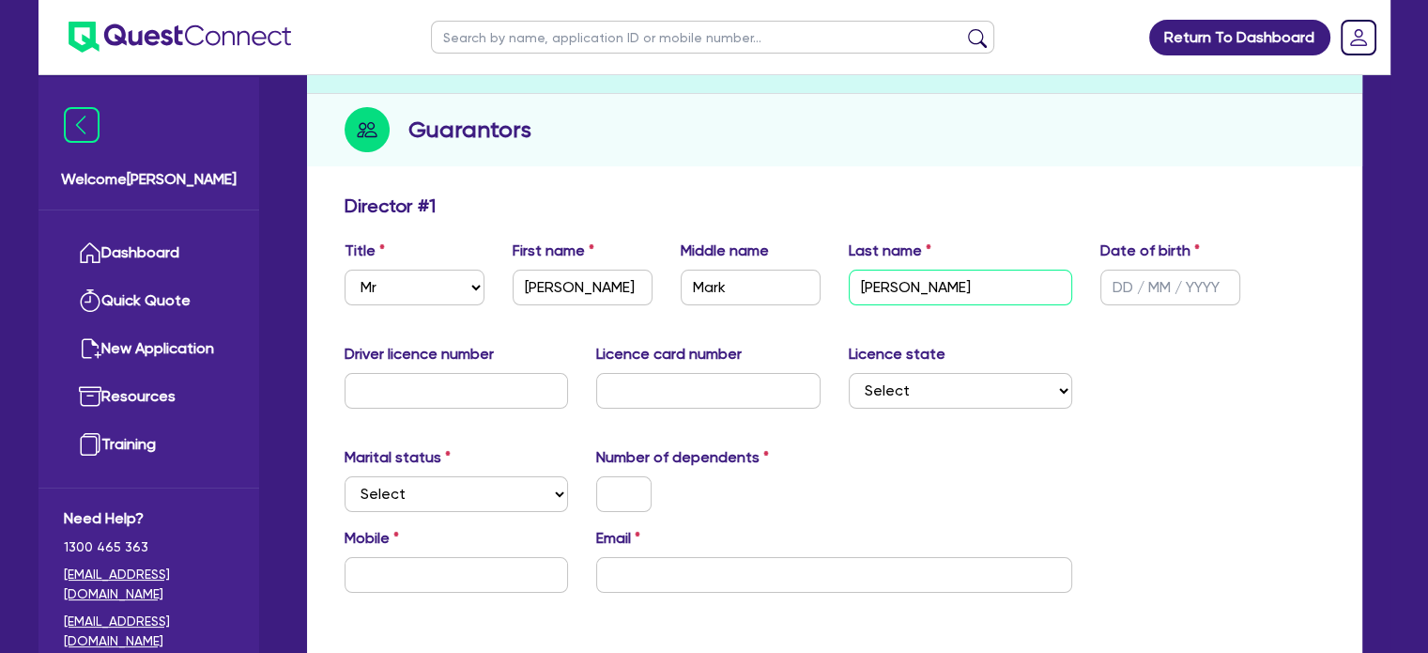
type input "[PERSON_NAME]"
click at [1163, 292] on input "text" at bounding box center [1170, 287] width 140 height 36
type input "[DATE]"
click at [489, 403] on input "text" at bounding box center [457, 391] width 224 height 36
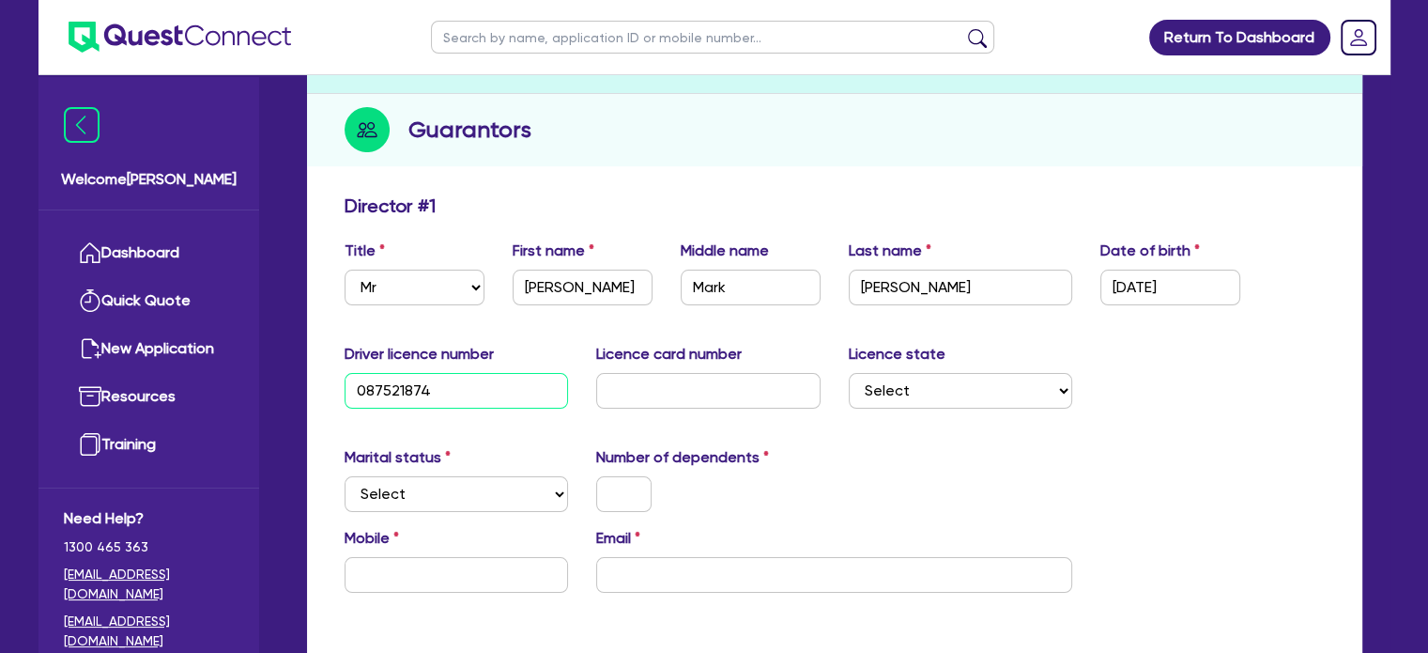
type input "087521874"
click at [668, 388] on input "text" at bounding box center [708, 391] width 224 height 36
type input "68B778BE65"
click at [916, 390] on select "Select [GEOGRAPHIC_DATA] [GEOGRAPHIC_DATA] [GEOGRAPHIC_DATA] [GEOGRAPHIC_DATA] …" at bounding box center [961, 391] width 224 height 36
click at [917, 392] on select "Select [GEOGRAPHIC_DATA] [GEOGRAPHIC_DATA] [GEOGRAPHIC_DATA] [GEOGRAPHIC_DATA] …" at bounding box center [961, 391] width 224 height 36
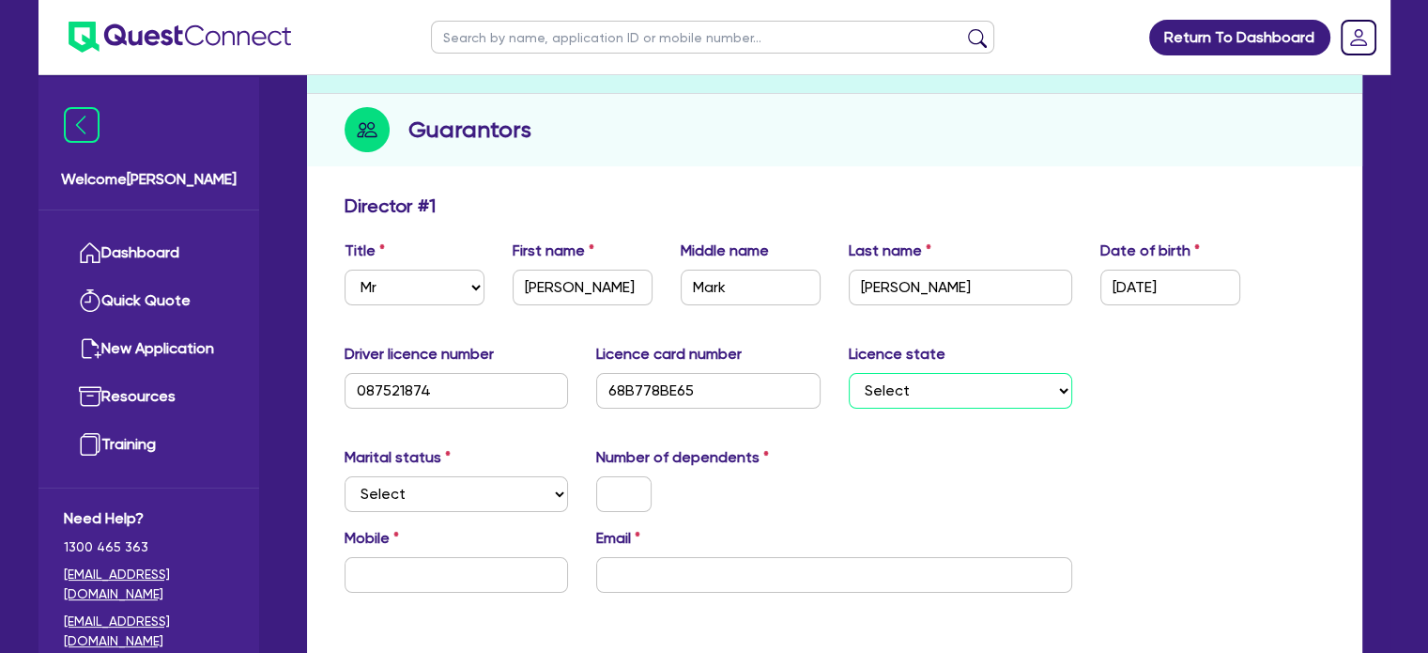
click at [918, 392] on select "Select [GEOGRAPHIC_DATA] [GEOGRAPHIC_DATA] [GEOGRAPHIC_DATA] [GEOGRAPHIC_DATA] …" at bounding box center [961, 391] width 224 height 36
select select "QLD"
click at [849, 373] on select "Select [GEOGRAPHIC_DATA] [GEOGRAPHIC_DATA] [GEOGRAPHIC_DATA] [GEOGRAPHIC_DATA] …" at bounding box center [961, 391] width 224 height 36
click at [475, 495] on select "Select Single Married De Facto / Partner" at bounding box center [457, 494] width 224 height 36
select select "SINGLE"
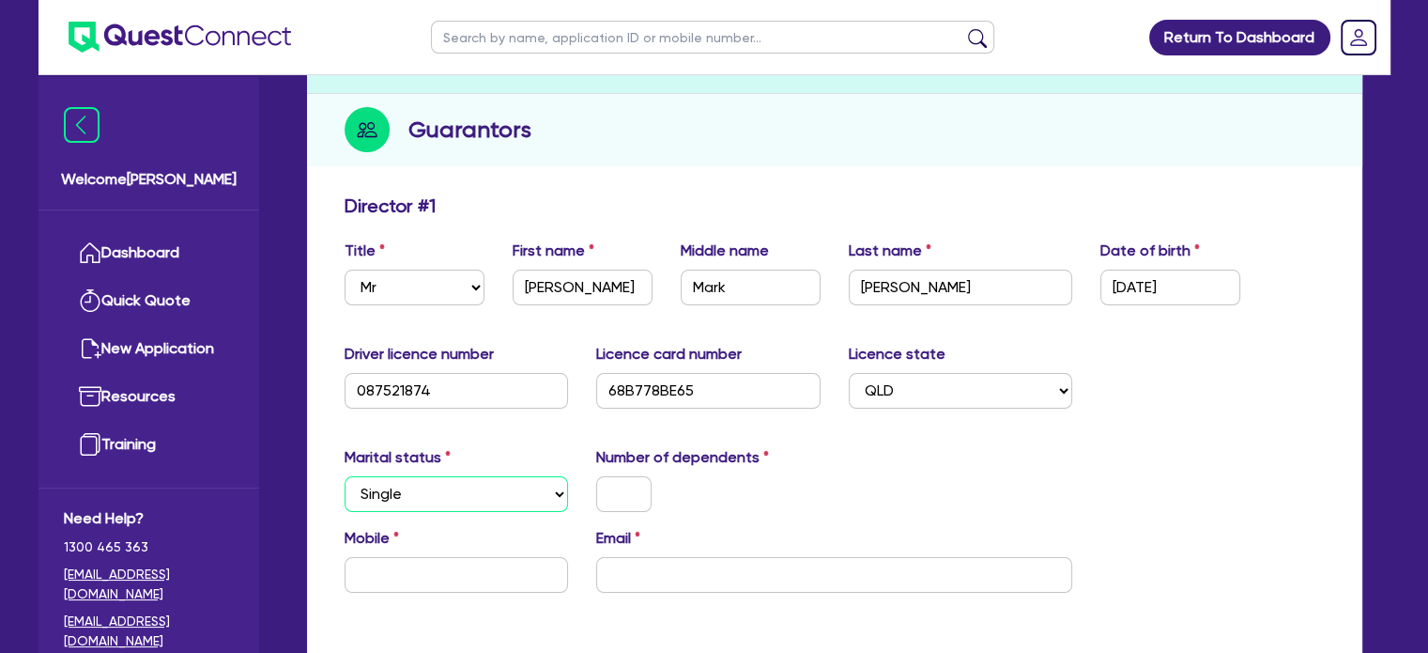
click at [345, 476] on select "Select Single Married De Facto / Partner" at bounding box center [457, 494] width 224 height 36
click at [635, 496] on input "text" at bounding box center [623, 494] width 55 height 36
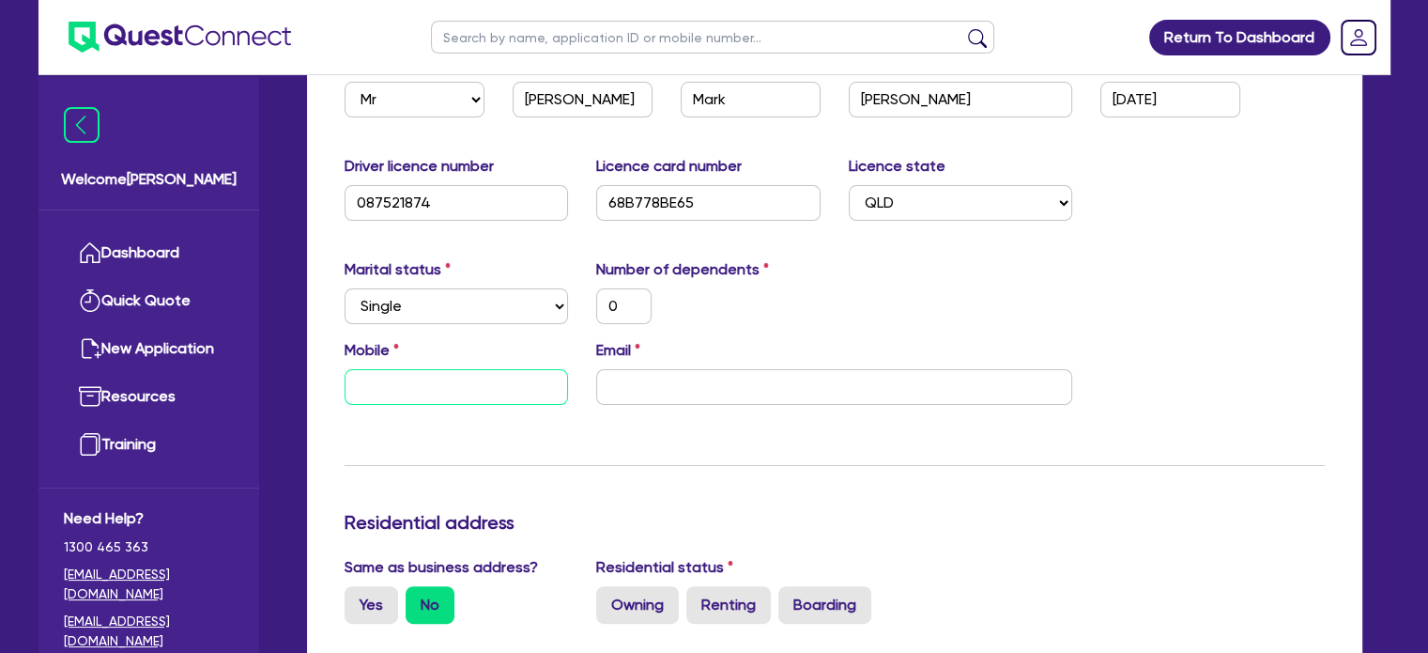
click at [477, 396] on input "text" at bounding box center [457, 387] width 224 height 36
paste input "0423 787 217"
type input "0"
type input "0423 787 217"
click at [659, 371] on input "email" at bounding box center [834, 387] width 476 height 36
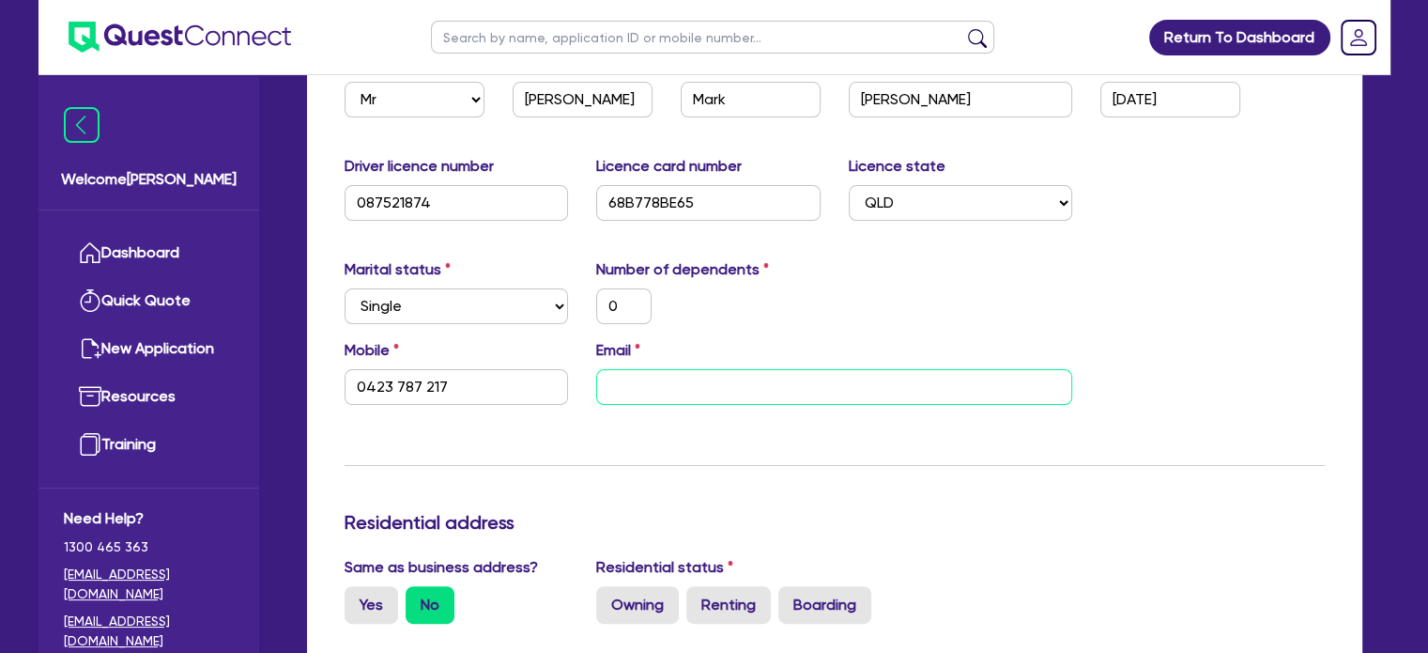
paste input "[PERSON_NAME][EMAIL_ADDRESS][DOMAIN_NAME]"
type input "0"
type input "0423 787 217"
type input "[PERSON_NAME][EMAIL_ADDRESS][DOMAIN_NAME]"
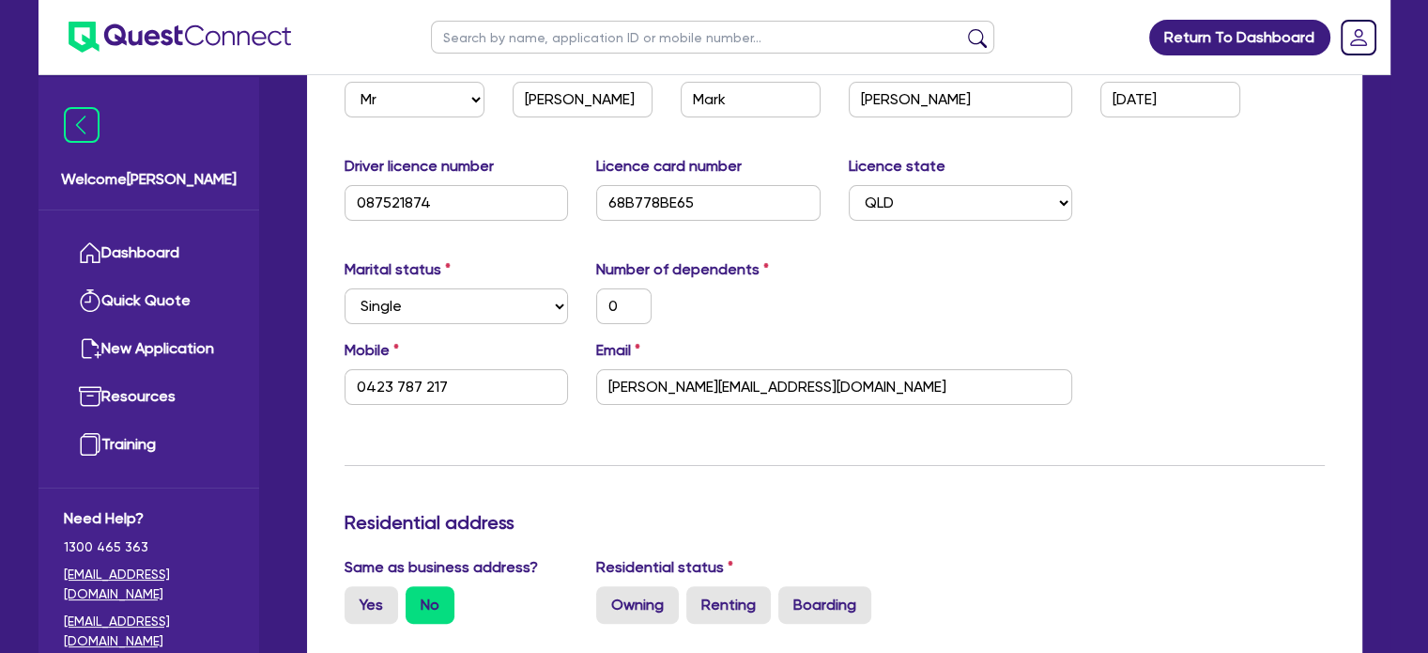
click at [1311, 392] on div "Mobile [PHONE_NUMBER] Email [PERSON_NAME][EMAIL_ADDRESS][DOMAIN_NAME]" at bounding box center [834, 379] width 1008 height 81
click at [748, 592] on label "Renting" at bounding box center [728, 605] width 85 height 38
click at [699, 592] on input "Renting" at bounding box center [692, 592] width 12 height 12
radio input "true"
type input "0"
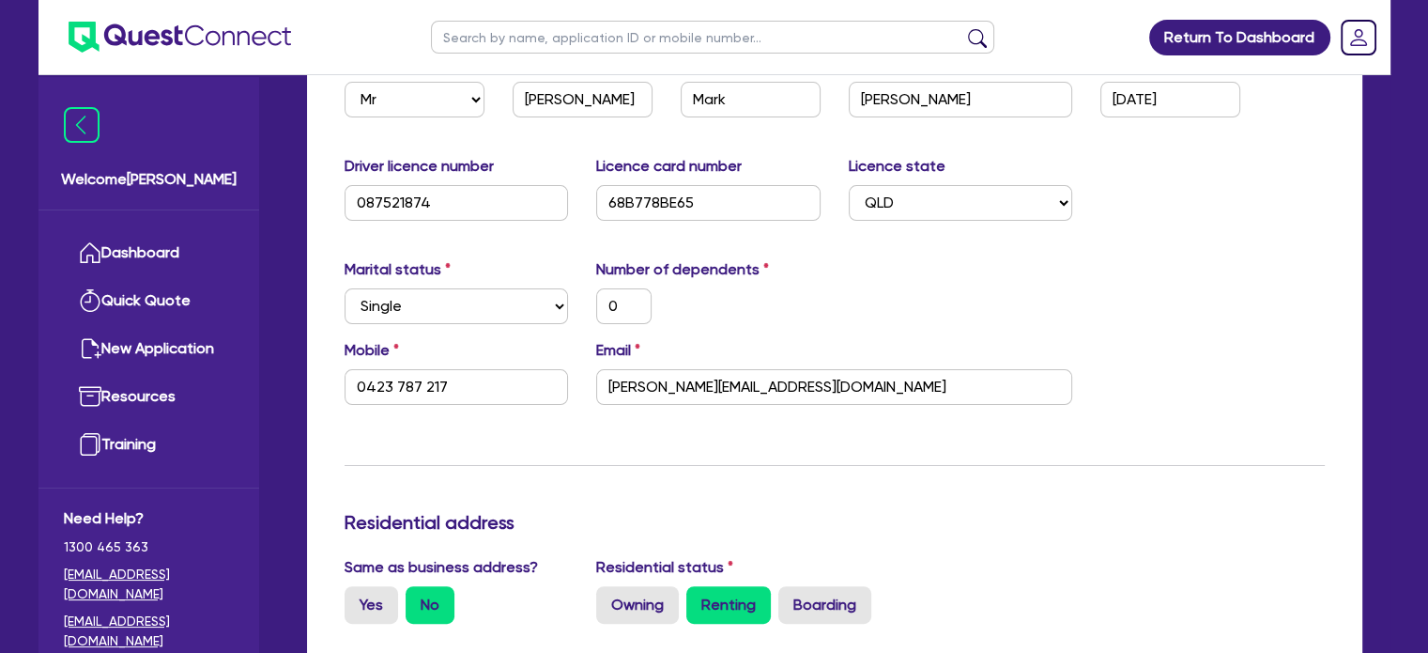
type input "0423 787 217"
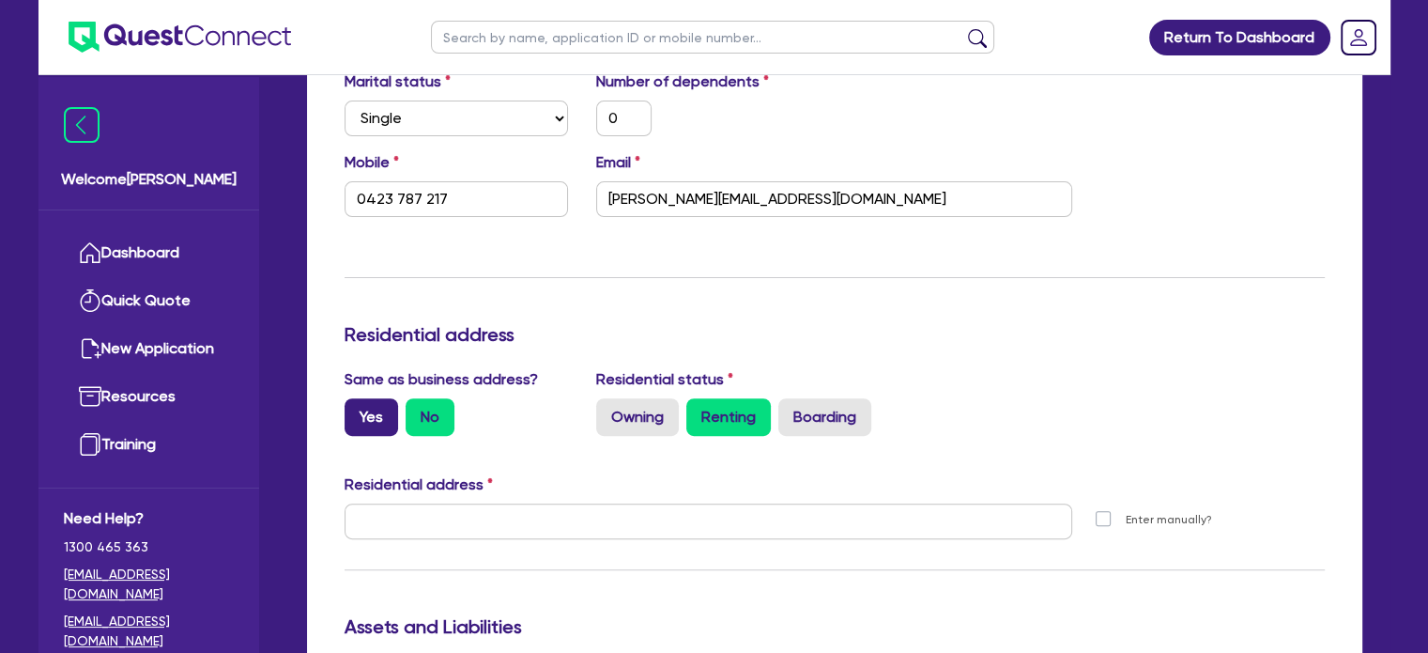
click at [370, 422] on label "Yes" at bounding box center [372, 417] width 54 height 38
click at [357, 410] on input "Yes" at bounding box center [351, 404] width 12 height 12
radio input "true"
type input "0"
type input "0423 787 217"
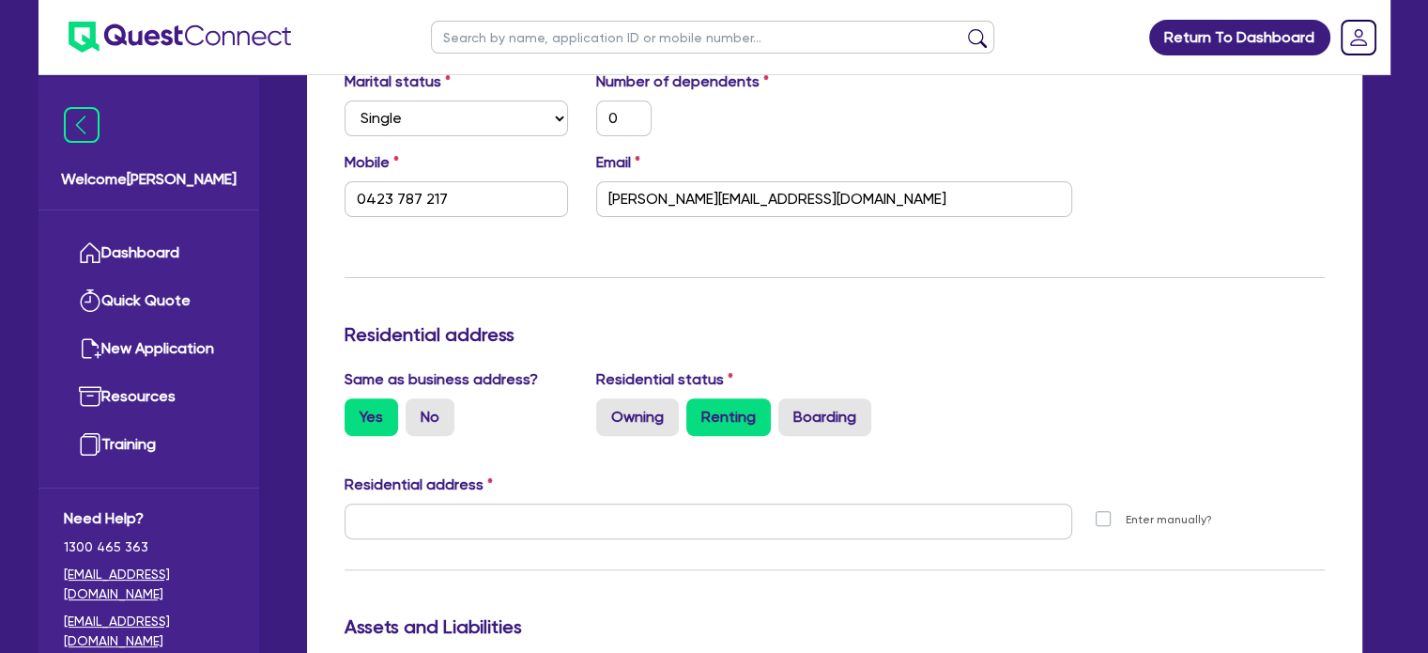
type input "[STREET_ADDRESS][PERSON_NAME]"
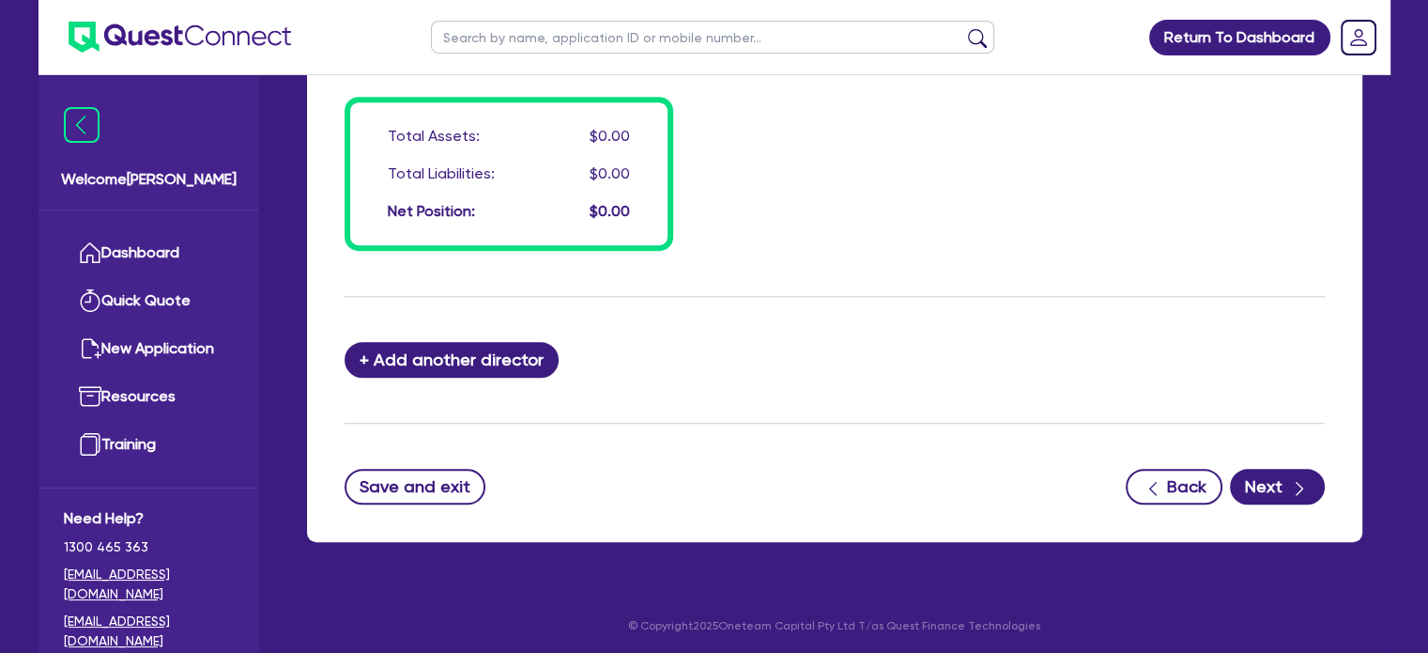
scroll to position [1521, 0]
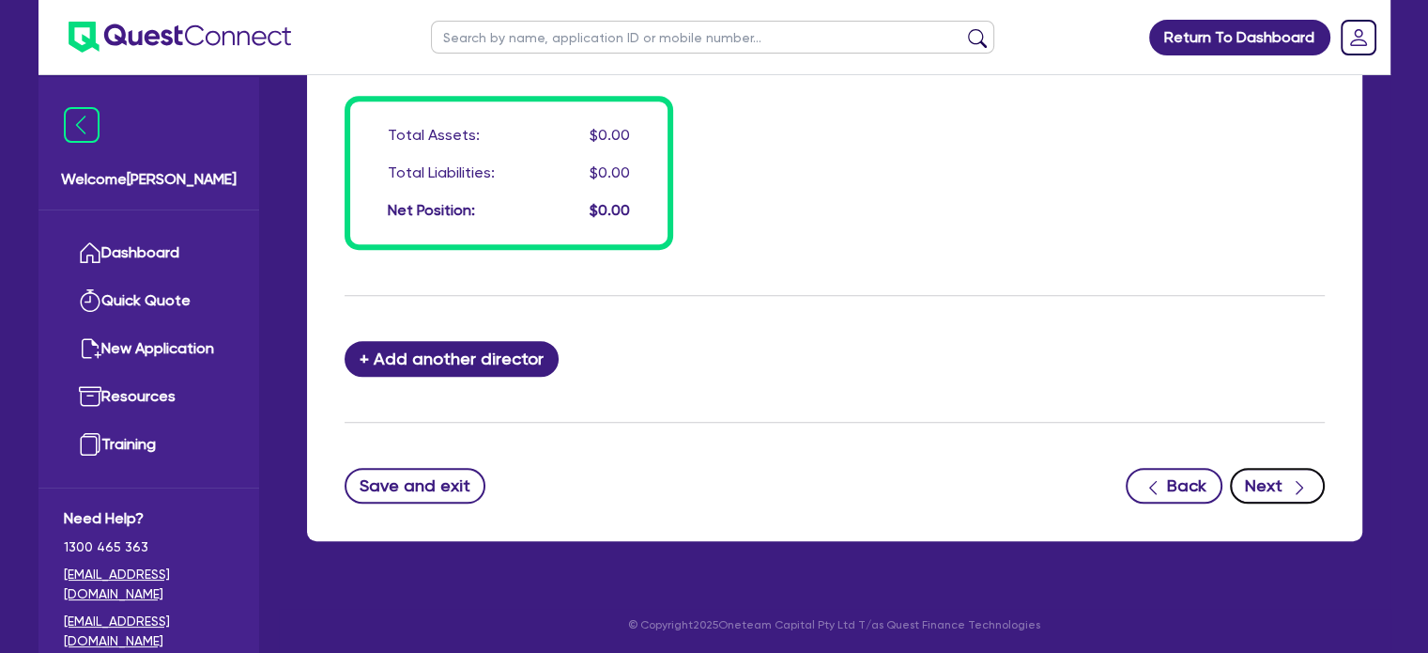
click at [1288, 484] on button "Next" at bounding box center [1277, 486] width 95 height 36
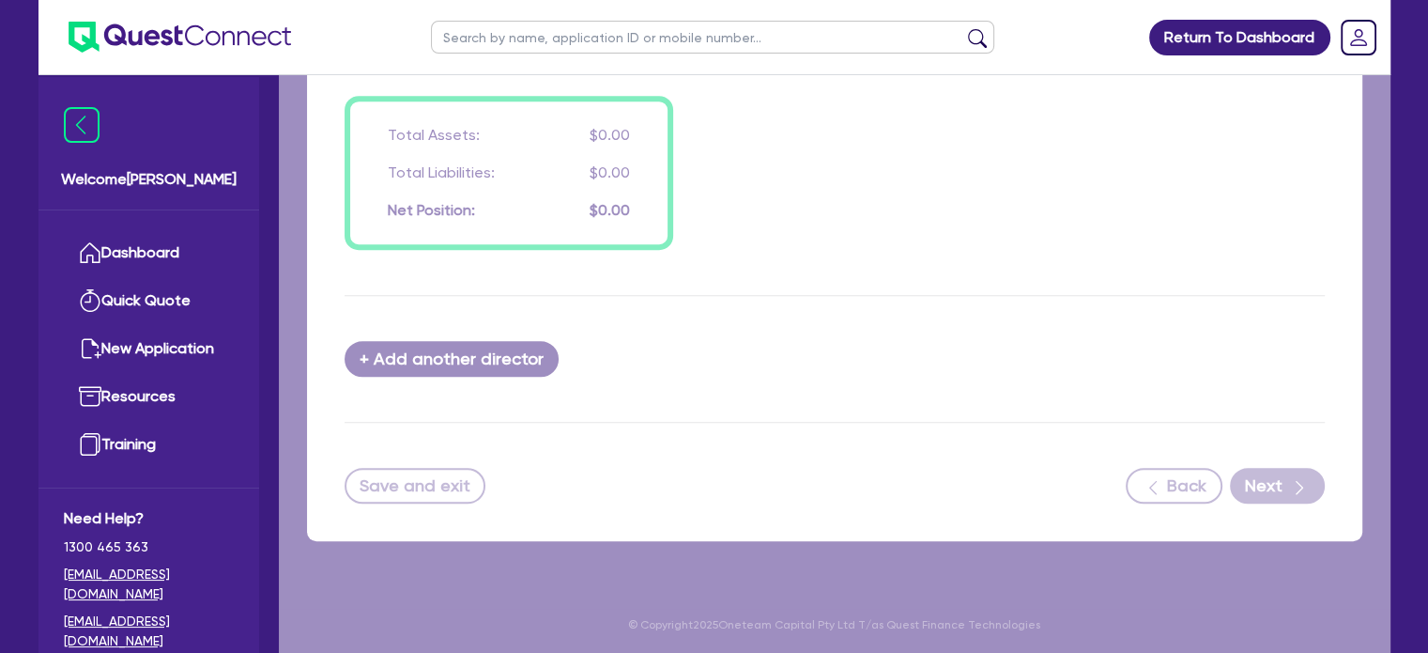
select select "CARS_AND_LIGHT_TRUCKS"
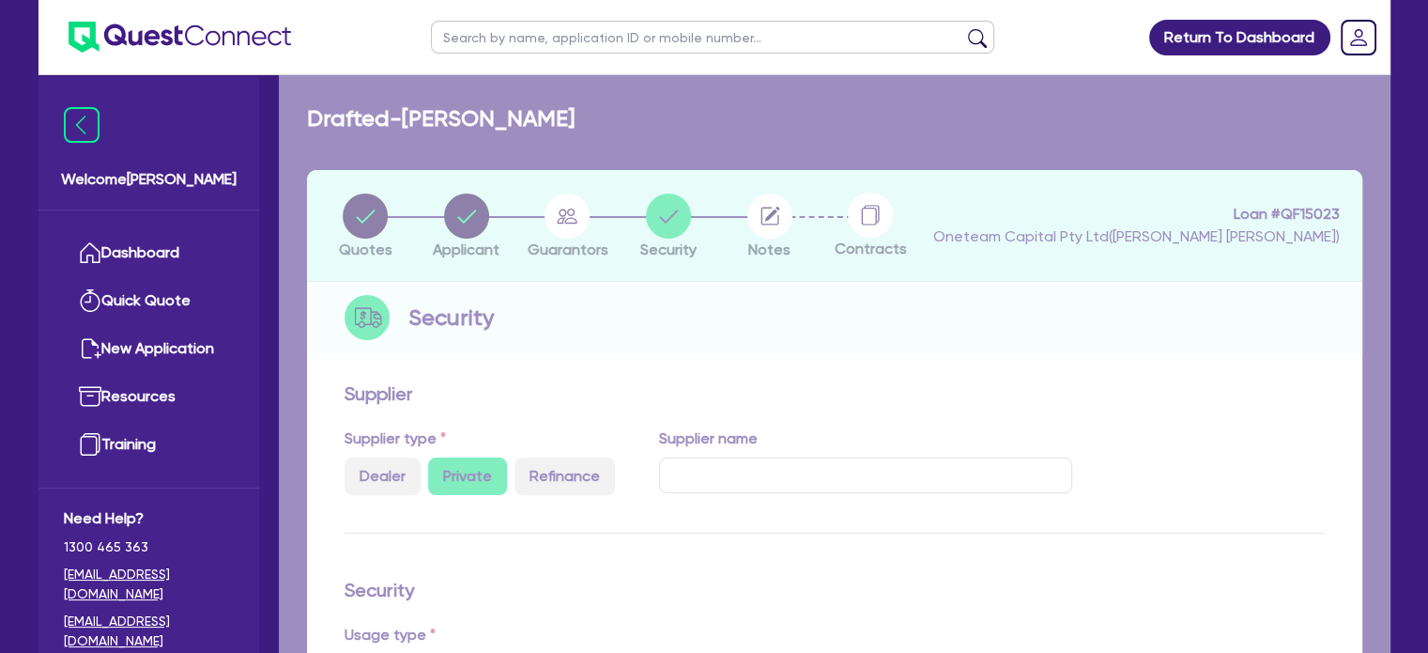
select select "VANS_AND_UTES"
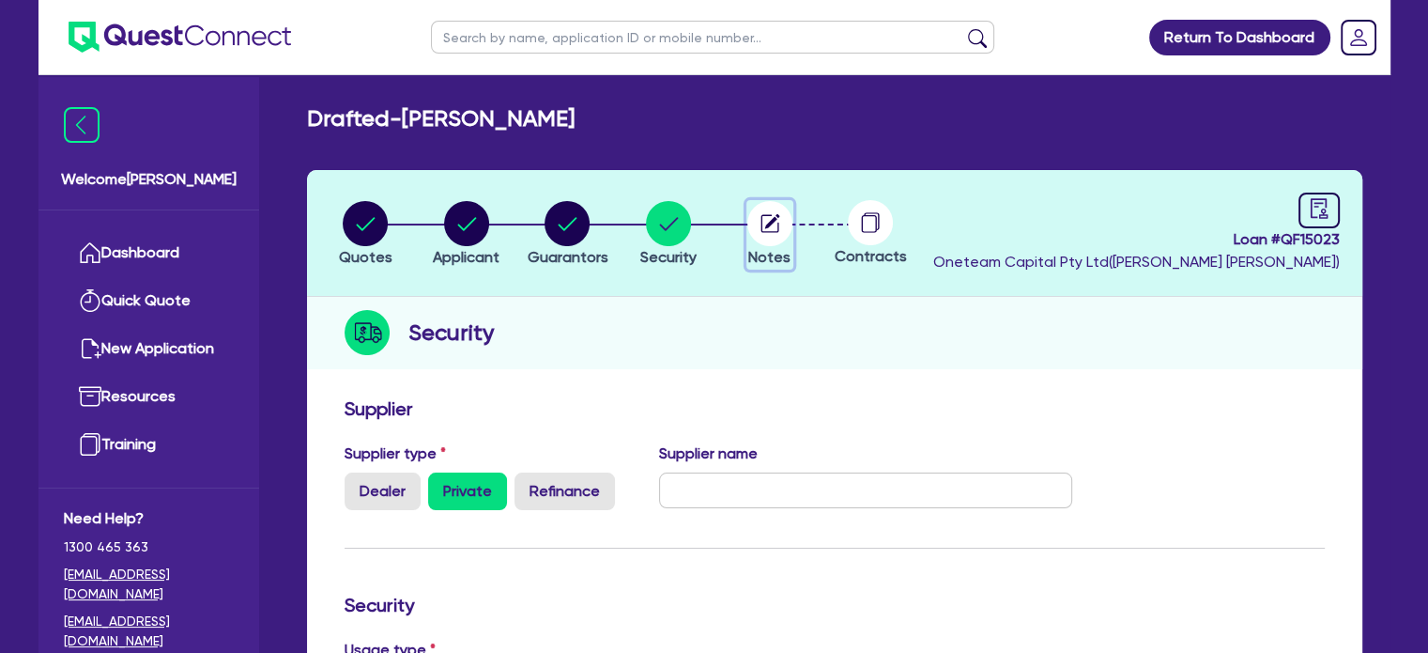
click at [788, 228] on circle "button" at bounding box center [769, 223] width 45 height 45
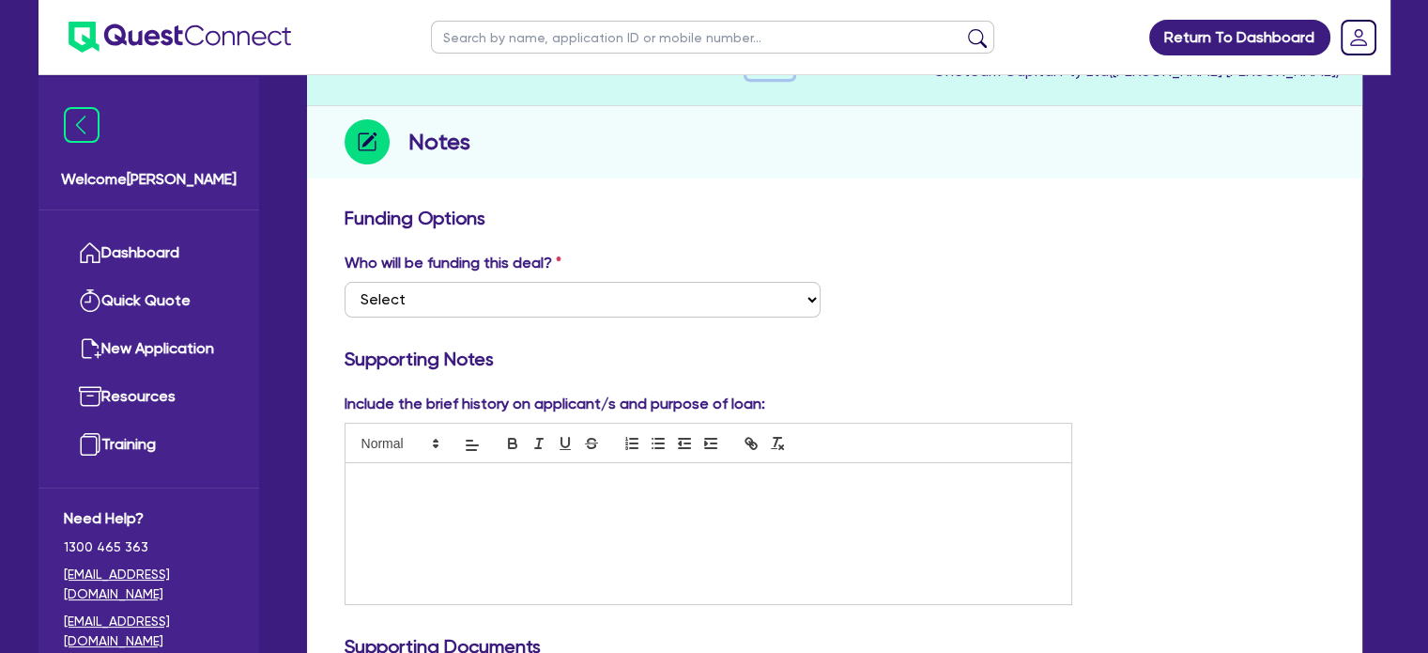
scroll to position [282, 0]
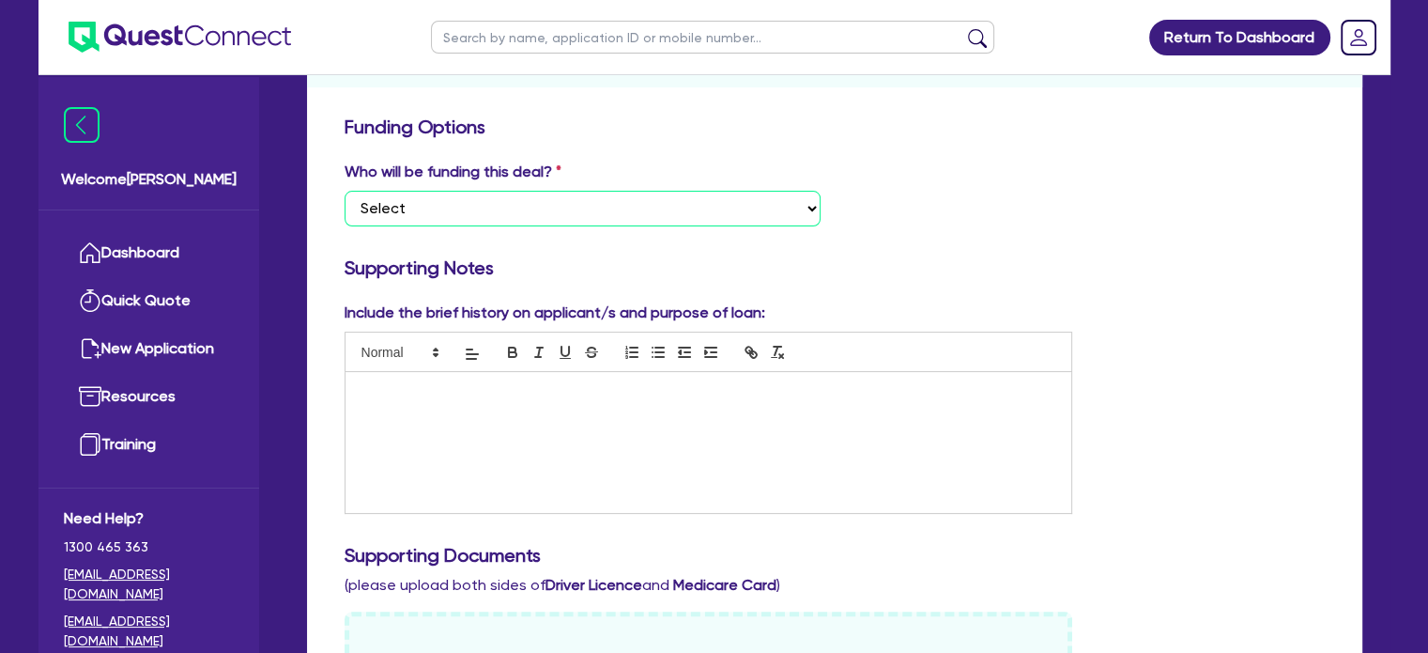
click at [545, 219] on select "Select I want Quest to fund 100% I will fund 100% I will co-fund with Quest Oth…" at bounding box center [583, 209] width 476 height 36
select select "Quest Finance - Own Book"
click at [345, 191] on select "Select I want Quest to fund 100% I will fund 100% I will co-fund with Quest Oth…" at bounding box center [583, 209] width 476 height 36
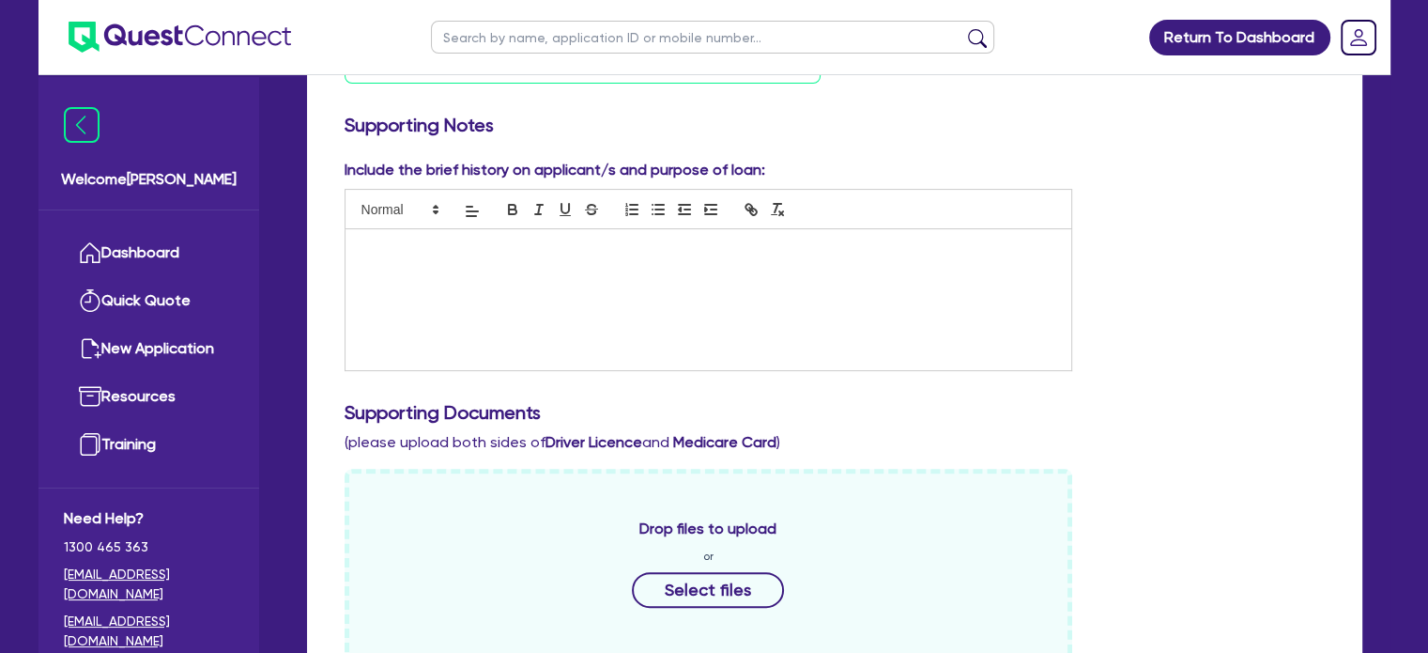
scroll to position [563, 0]
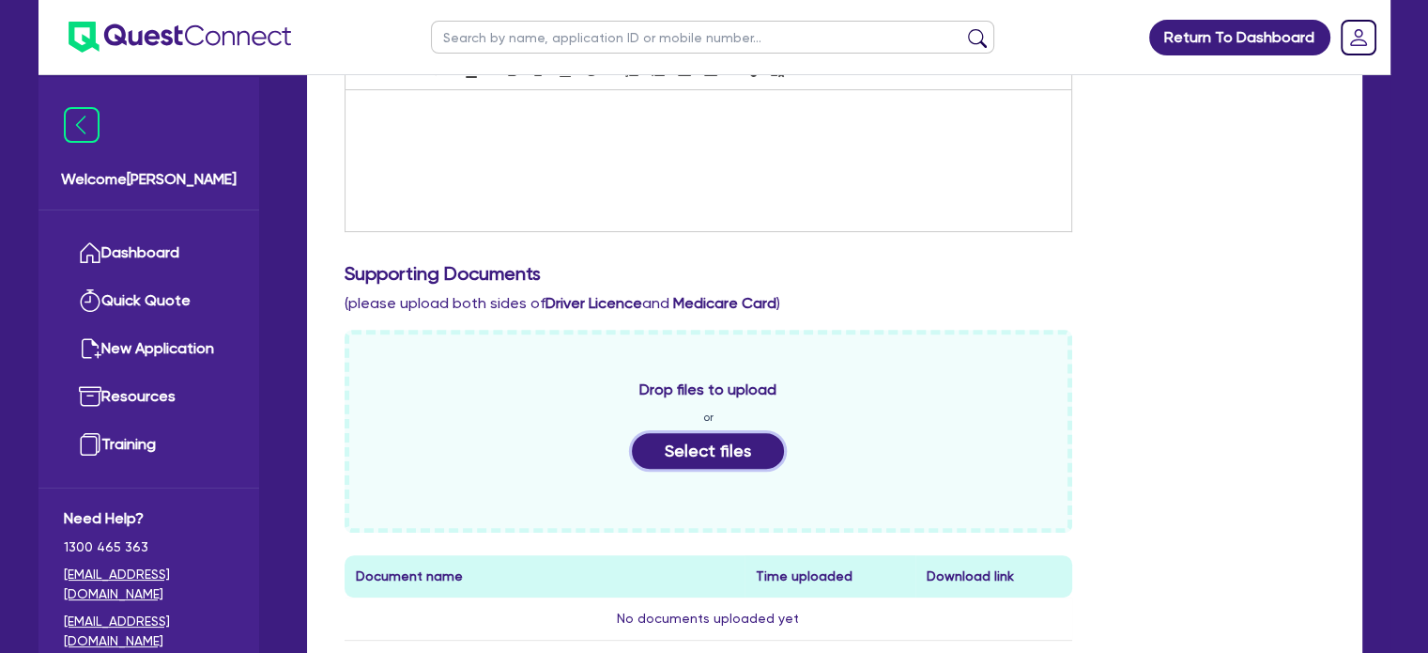
click at [743, 445] on button "Select files" at bounding box center [708, 451] width 152 height 36
click at [731, 450] on button "Select files" at bounding box center [708, 451] width 152 height 36
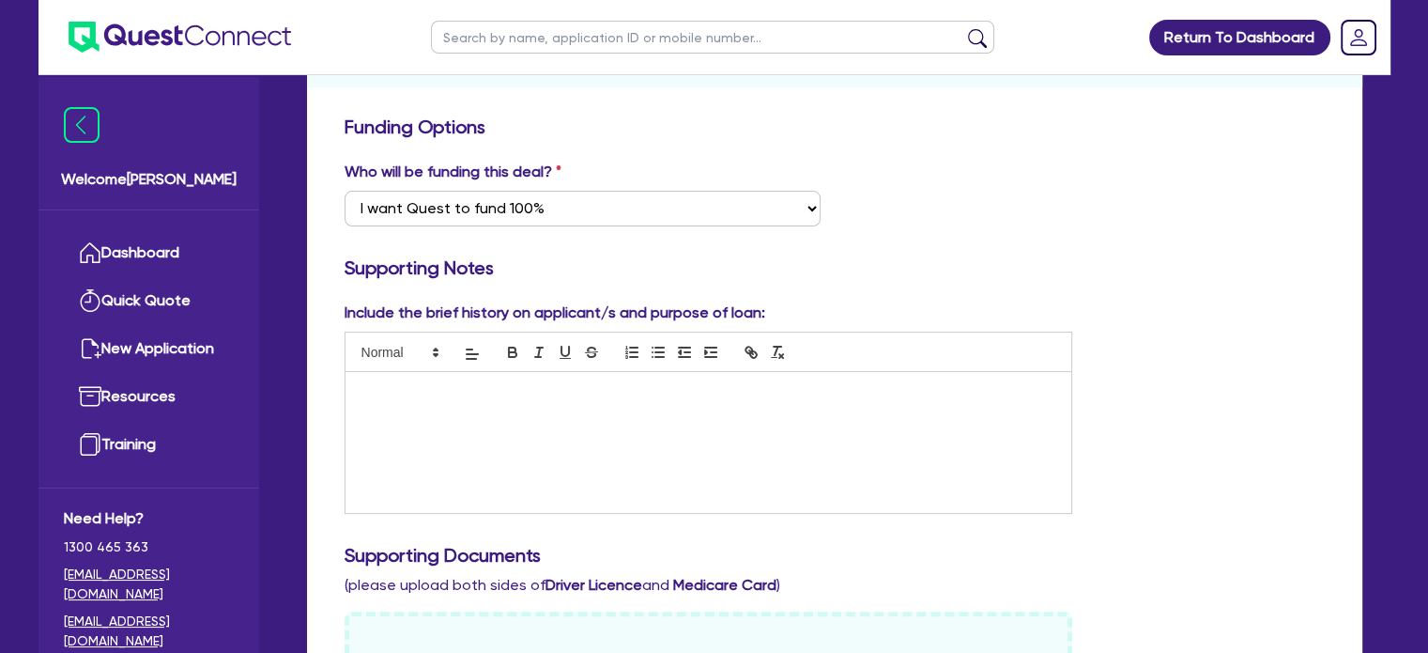
scroll to position [0, 0]
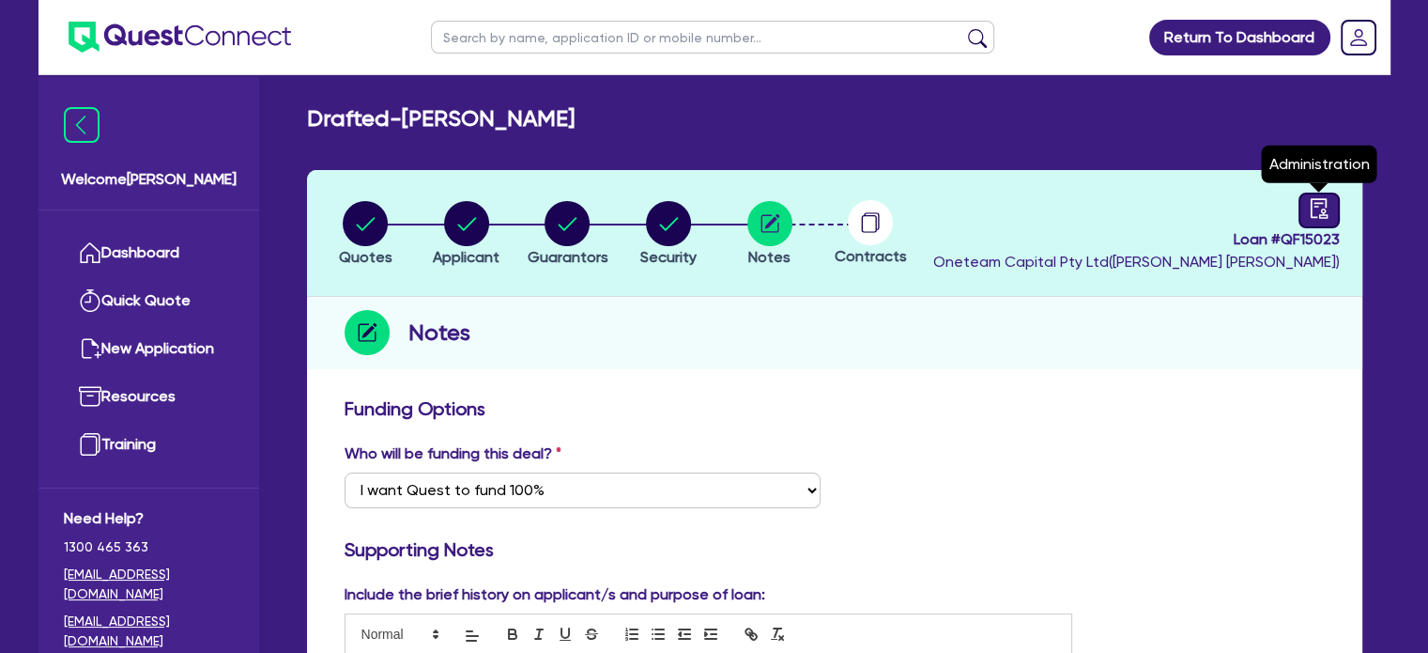
click at [1326, 205] on icon "audit" at bounding box center [1319, 208] width 21 height 21
select select "DRAFTED_NEW"
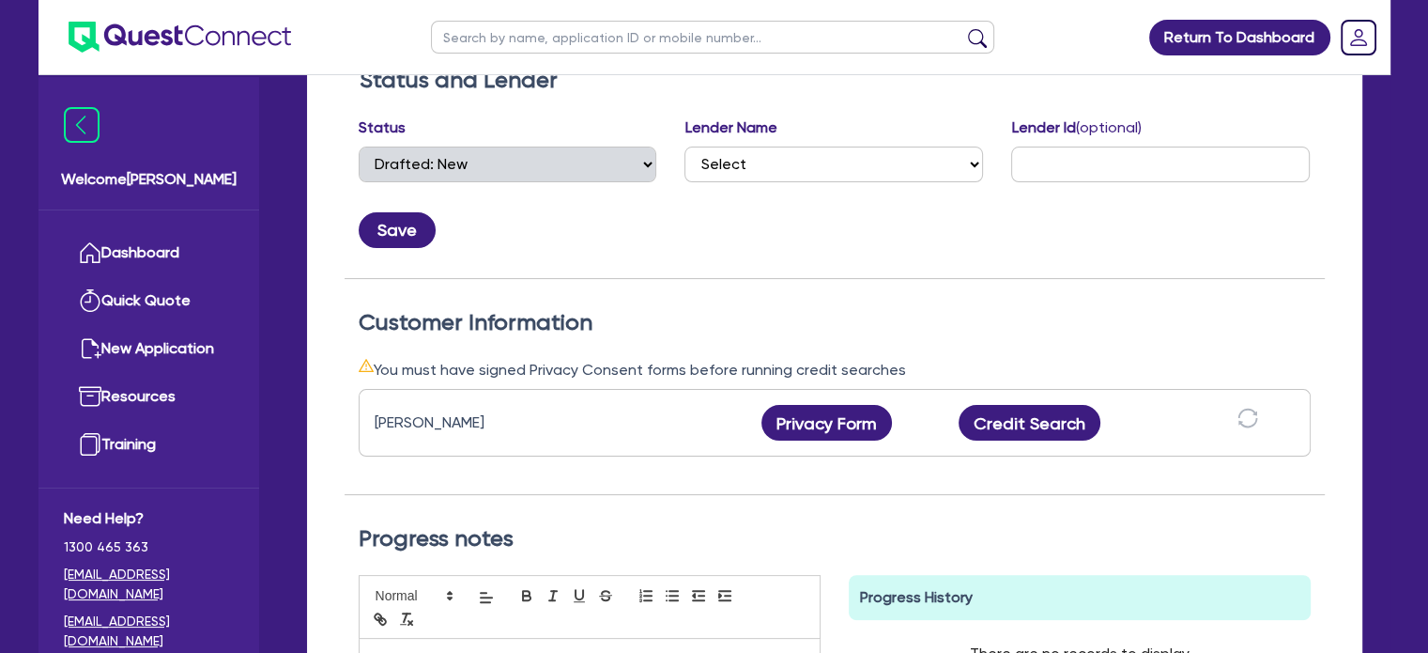
scroll to position [469, 0]
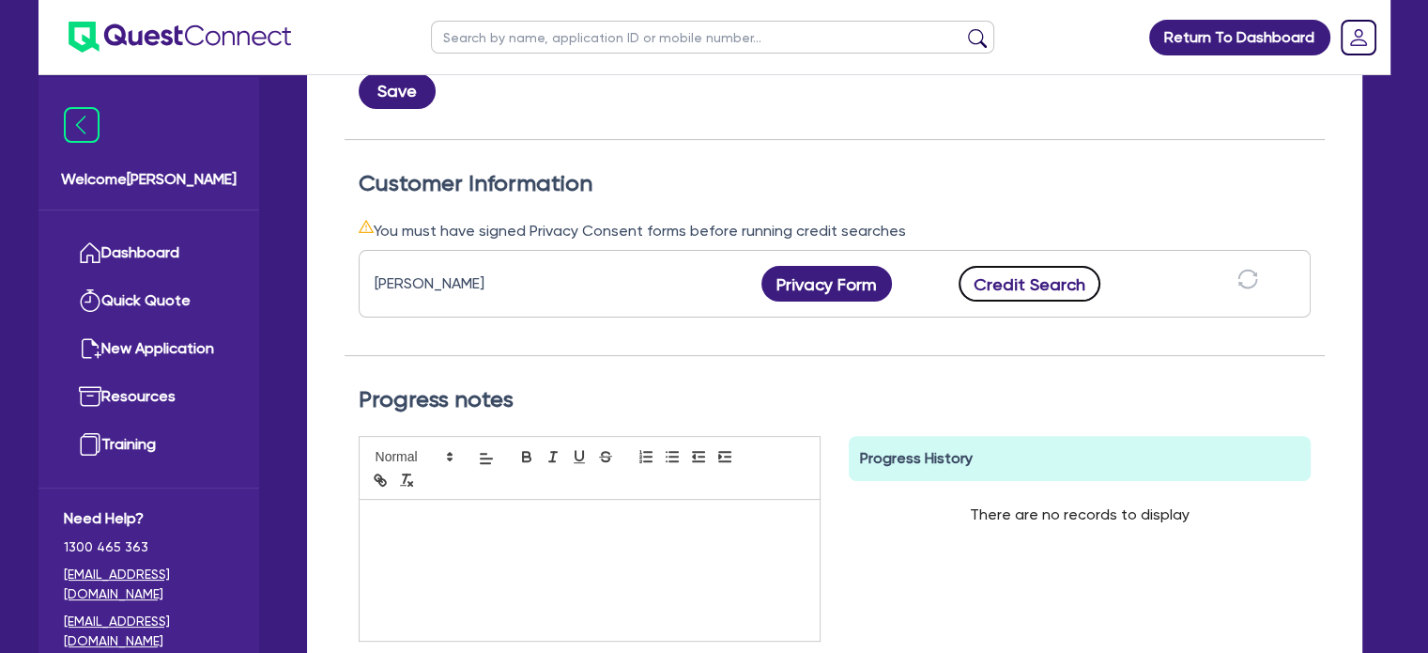
click at [1051, 281] on button "Credit Search" at bounding box center [1030, 284] width 143 height 36
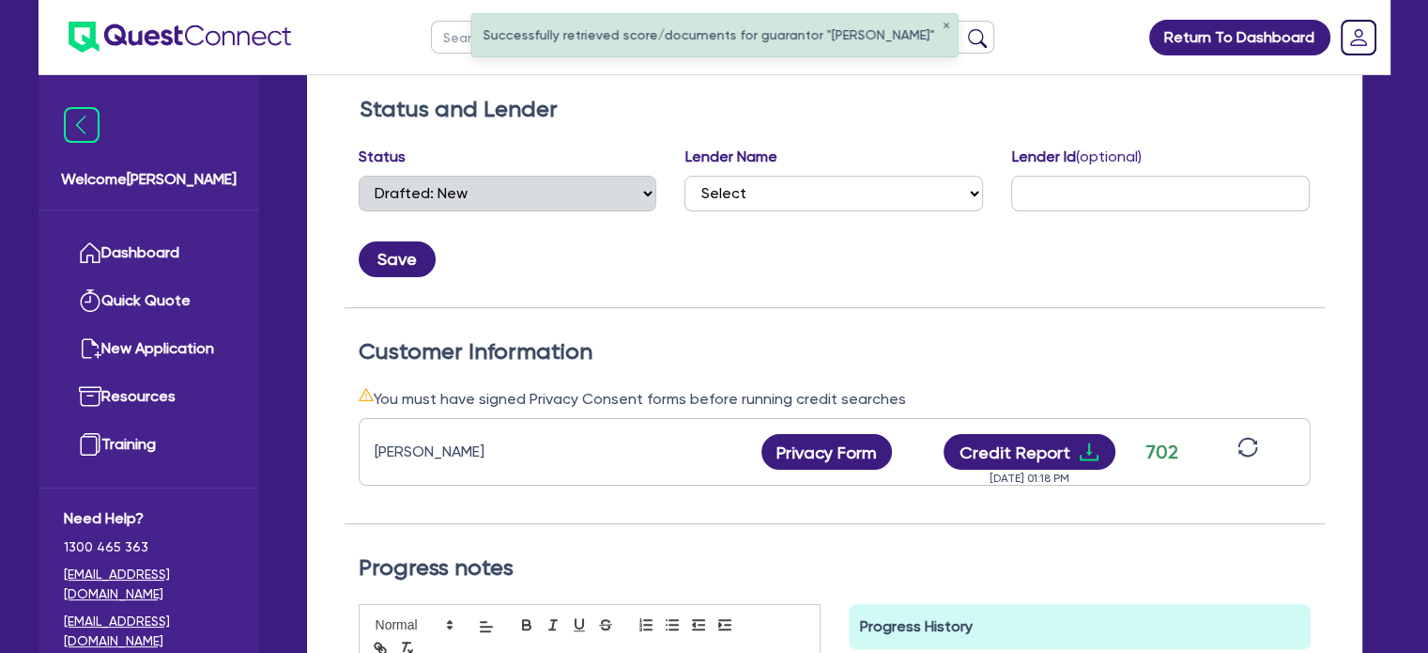
scroll to position [376, 0]
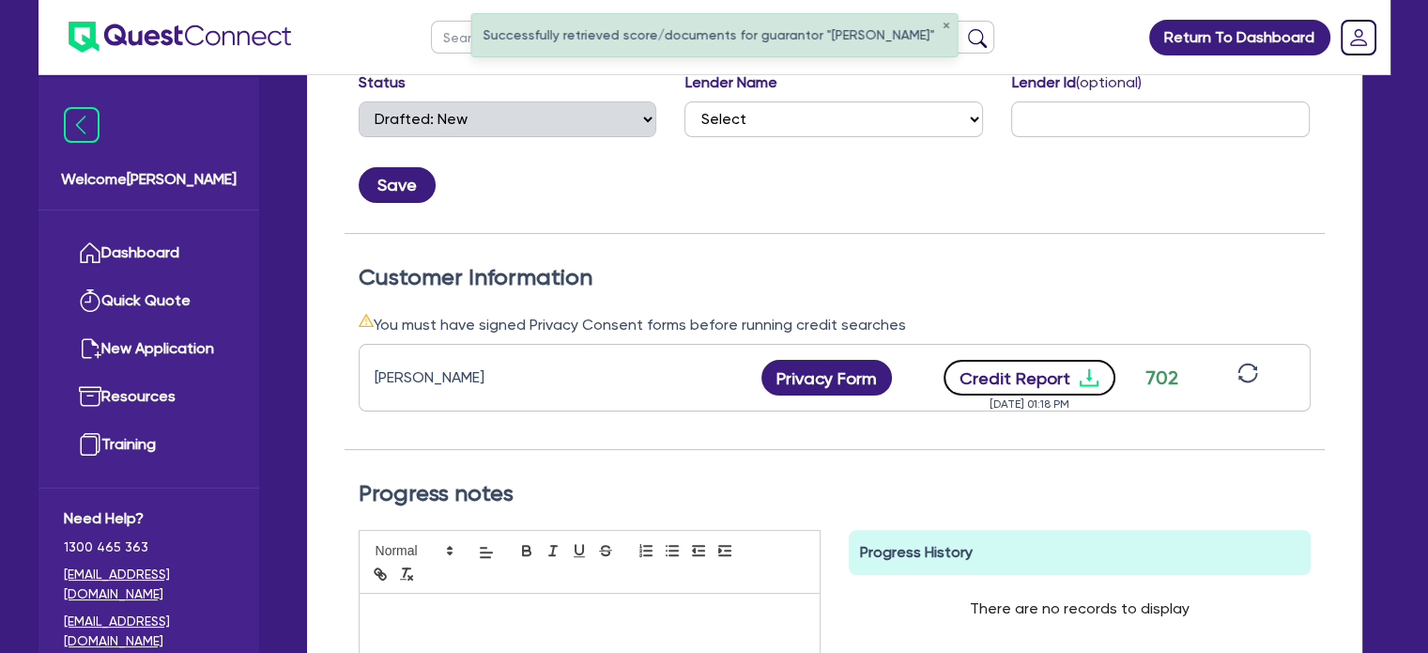
click at [1088, 382] on icon "download" at bounding box center [1088, 378] width 19 height 18
click at [593, 290] on div "Customer Information You must have signed Privacy Consent forms before running …" at bounding box center [835, 357] width 980 height 186
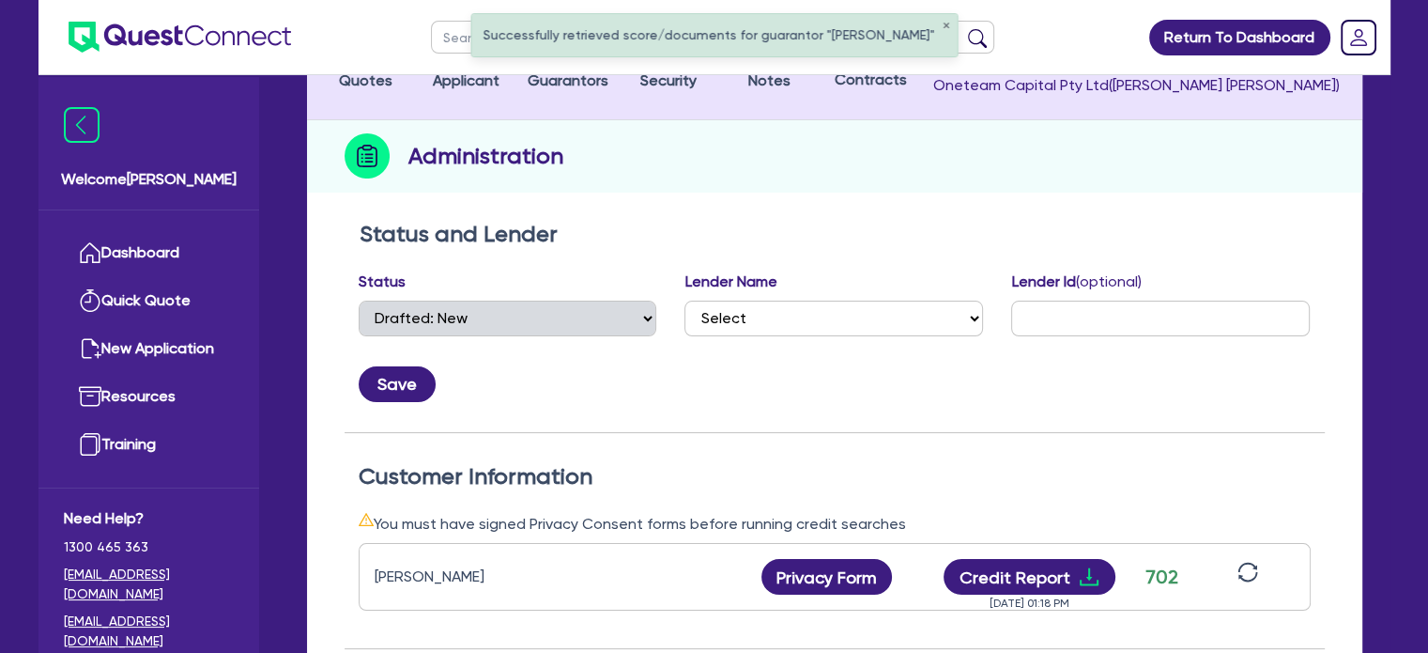
scroll to position [94, 0]
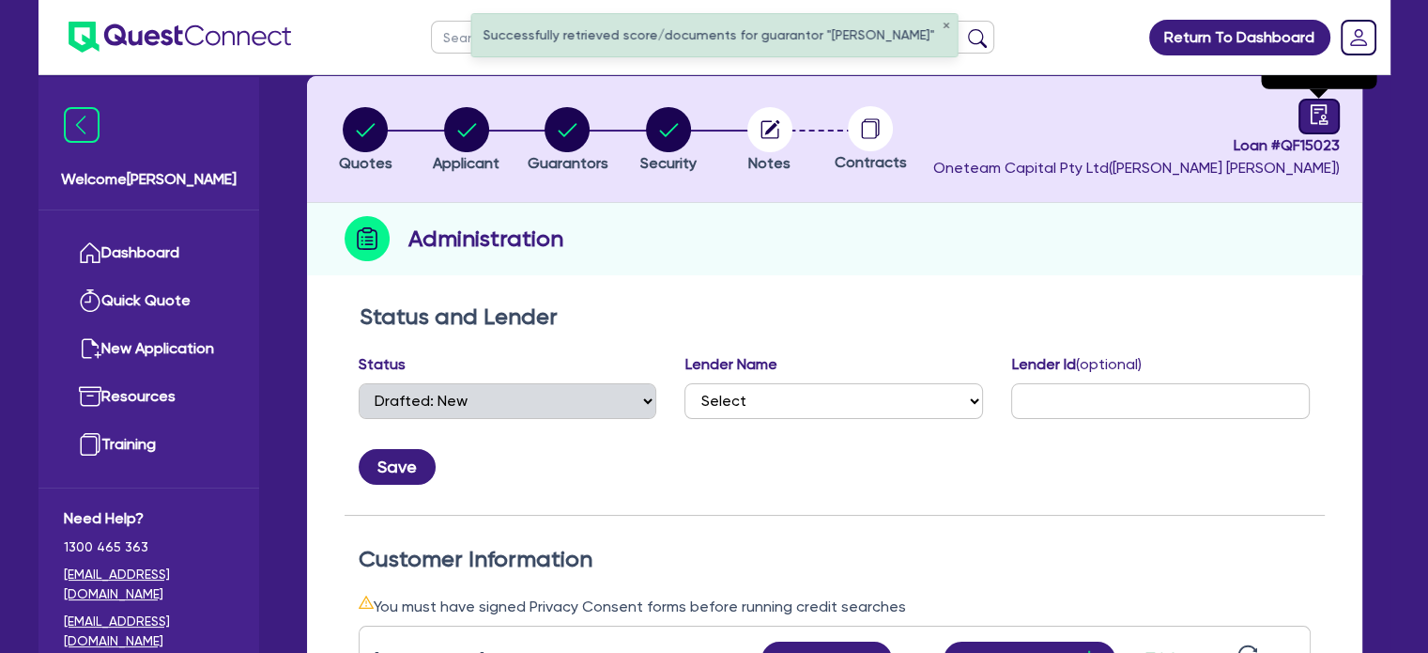
click at [1336, 127] on link at bounding box center [1318, 117] width 41 height 36
click at [684, 123] on circle "button" at bounding box center [668, 129] width 45 height 45
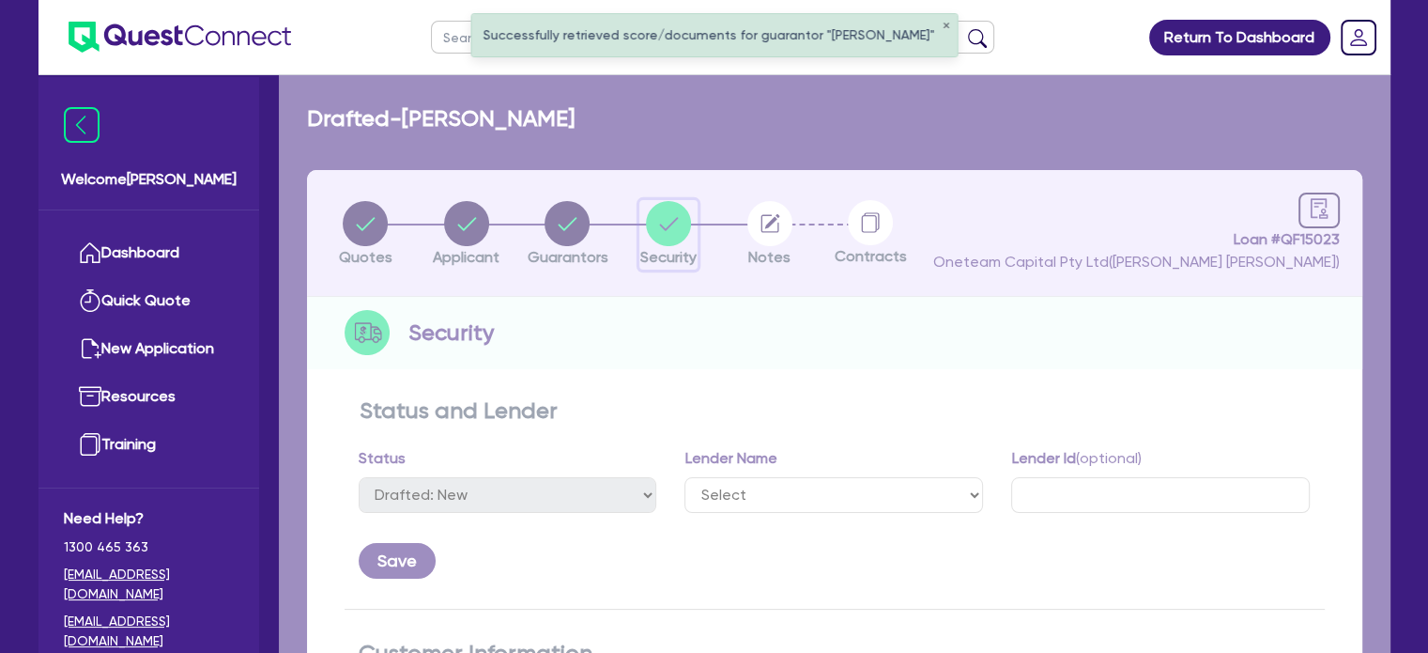
select select "CARS_AND_LIGHT_TRUCKS"
select select "VANS_AND_UTES"
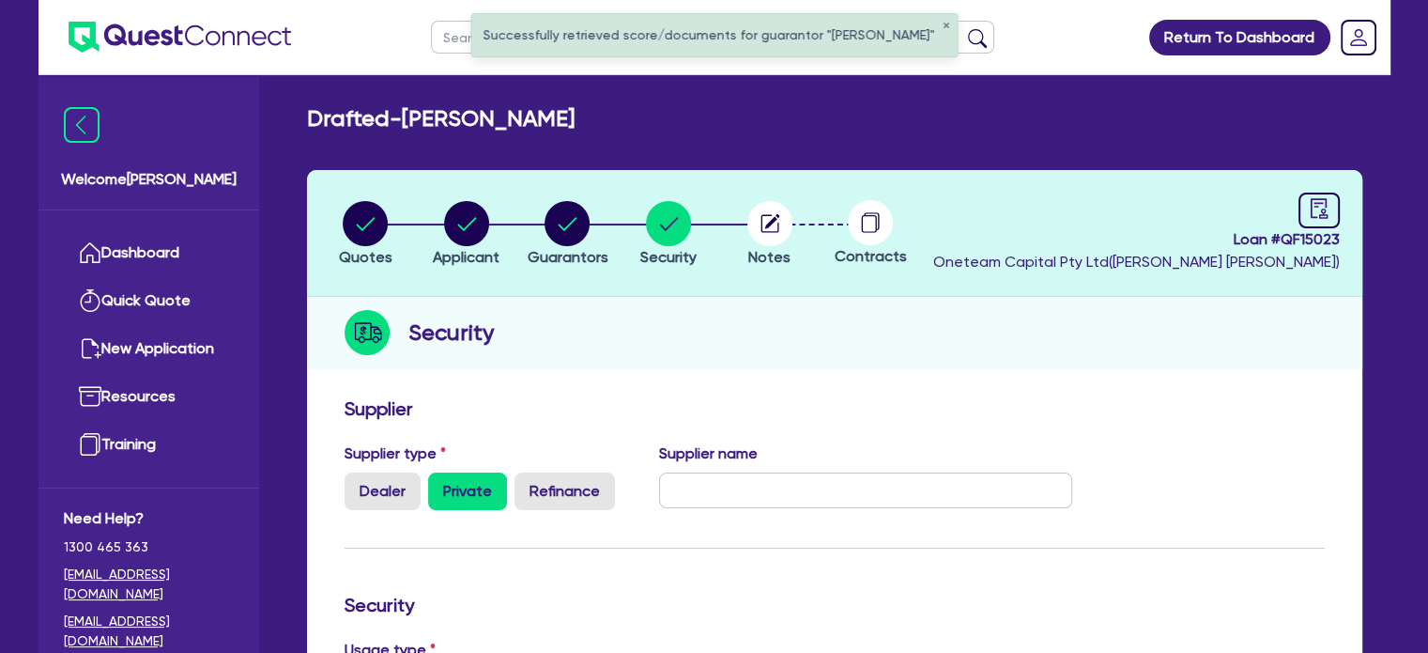
click at [740, 209] on li "Notes" at bounding box center [769, 233] width 101 height 66
click at [761, 224] on icon "button" at bounding box center [769, 223] width 45 height 45
select select "Quest Finance - Own Book"
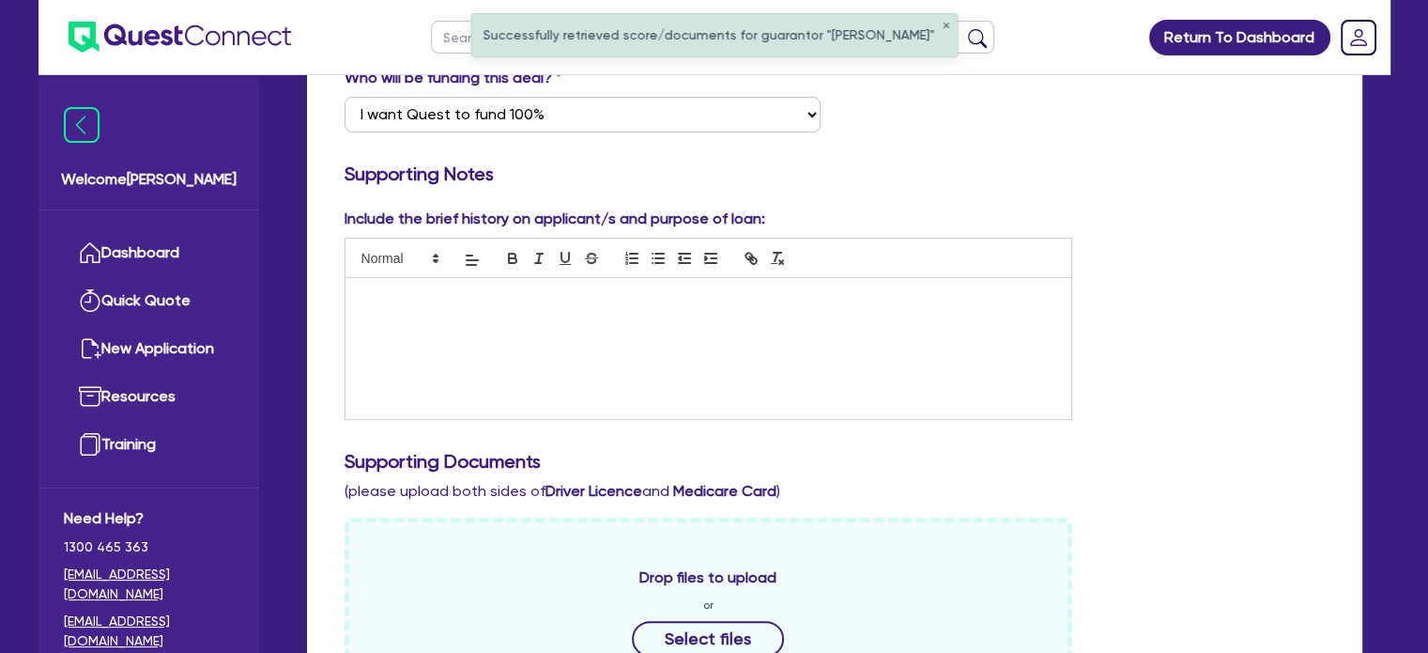
scroll to position [563, 0]
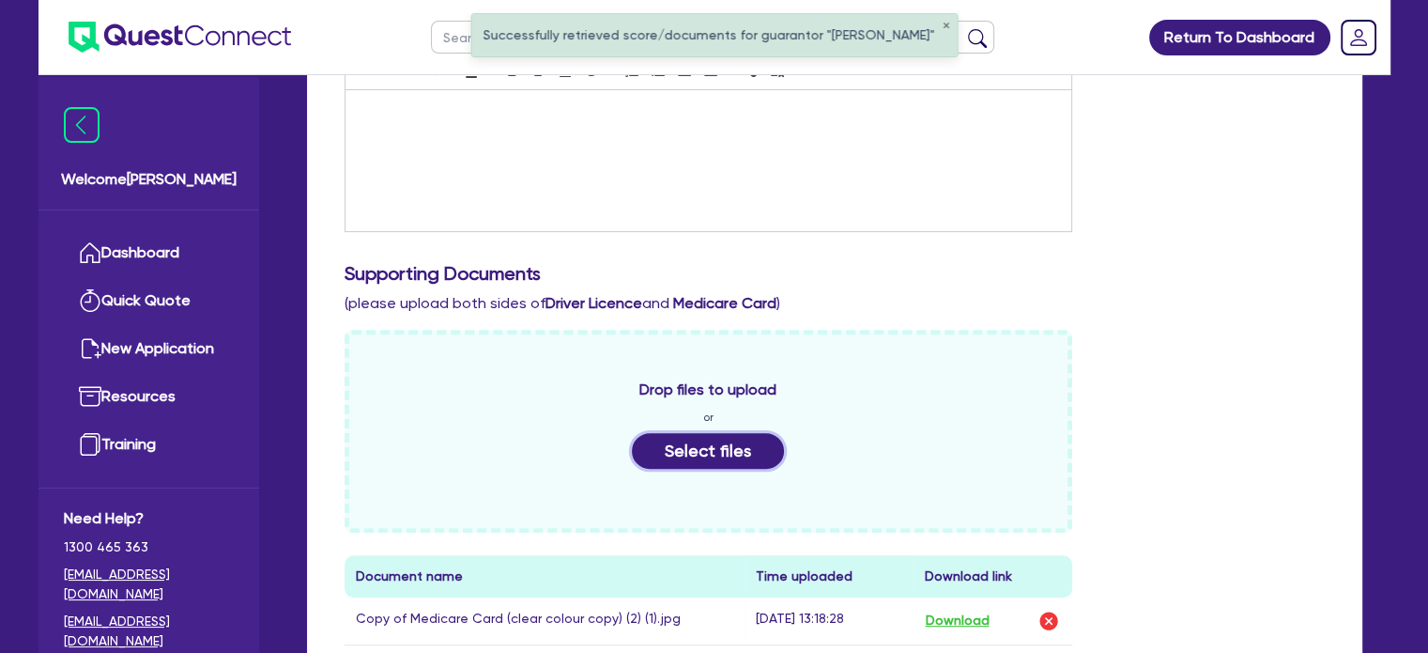
click at [662, 443] on button "Select files" at bounding box center [708, 451] width 152 height 36
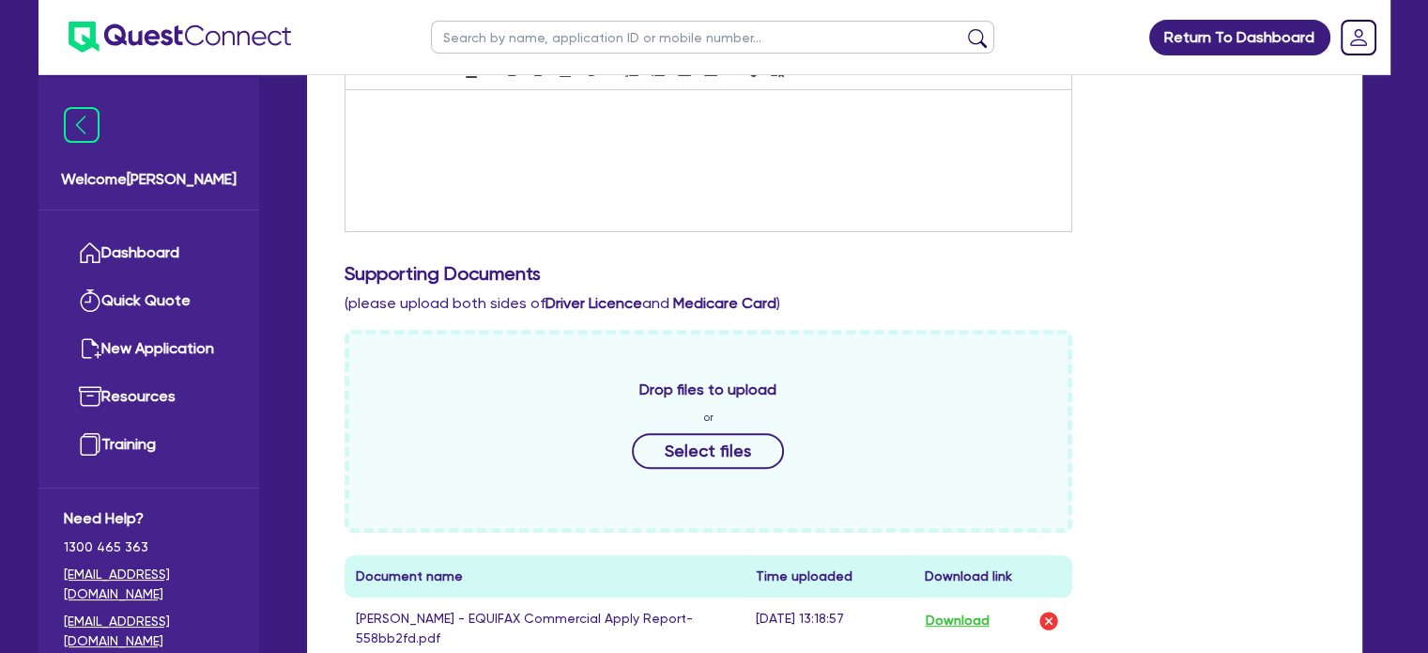
scroll to position [469, 0]
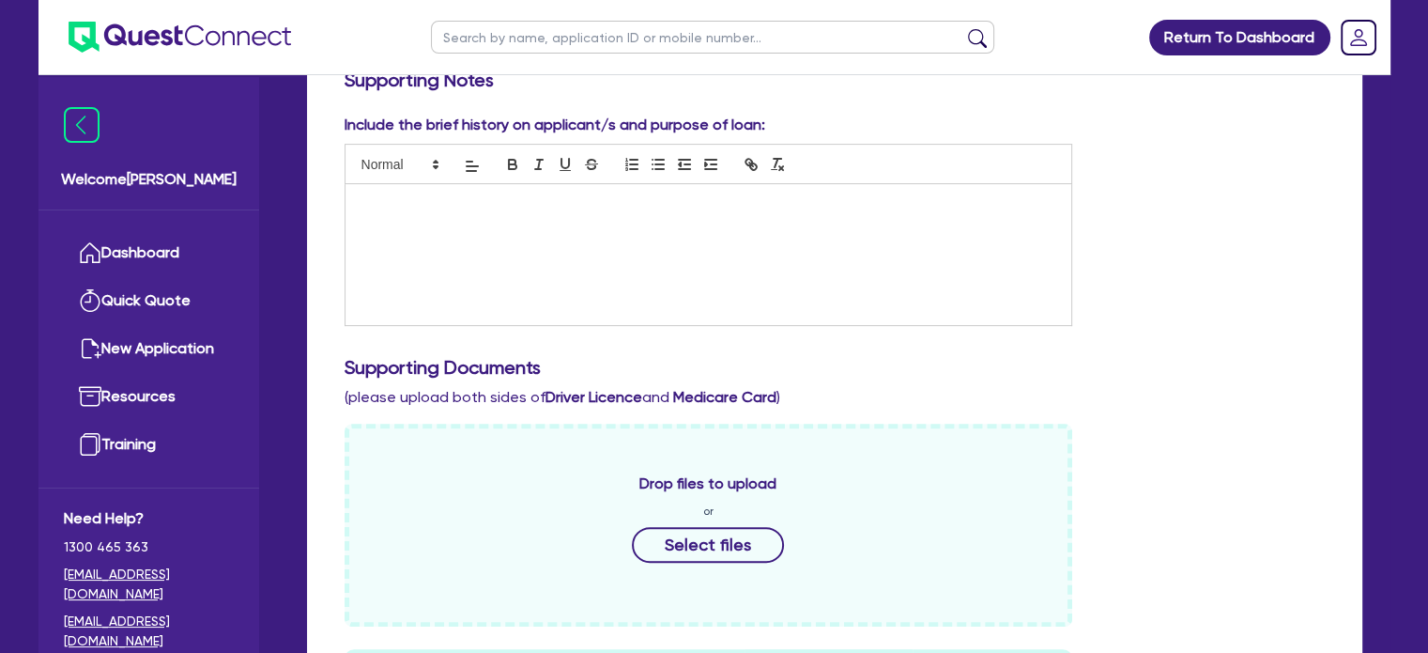
click at [481, 269] on div at bounding box center [709, 254] width 727 height 141
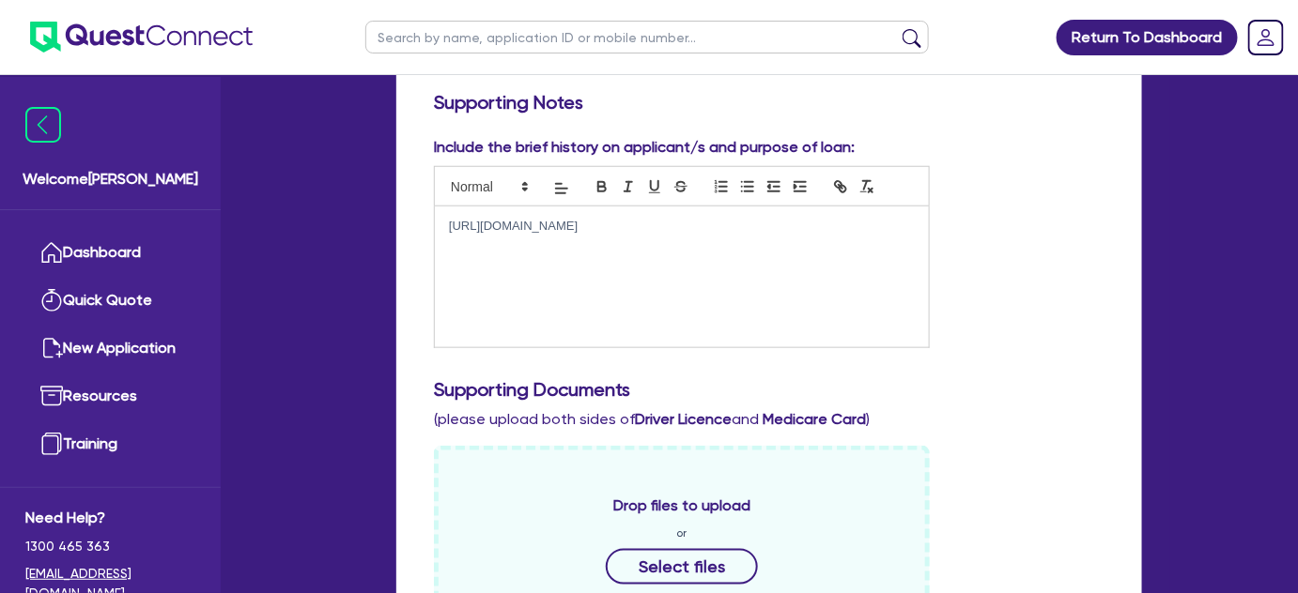
click at [1029, 254] on div "Include the brief history on applicant/s and purpose of loan: [URL][DOMAIN_NAME]" at bounding box center [769, 249] width 699 height 227
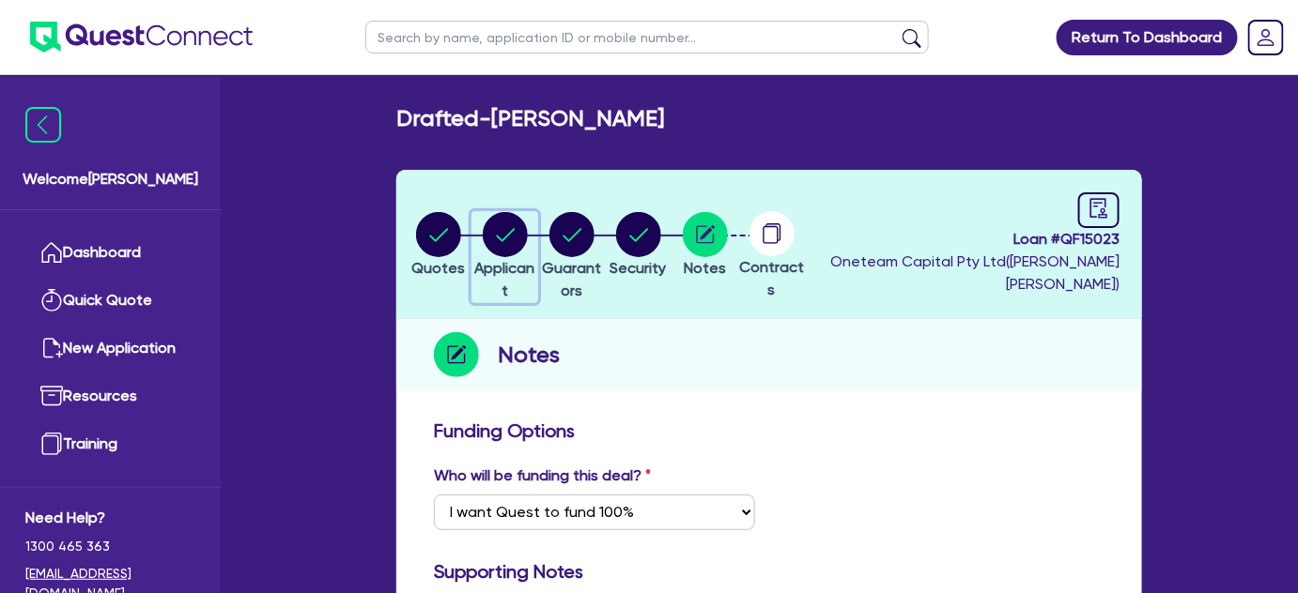
click at [511, 243] on circle "button" at bounding box center [505, 234] width 45 height 45
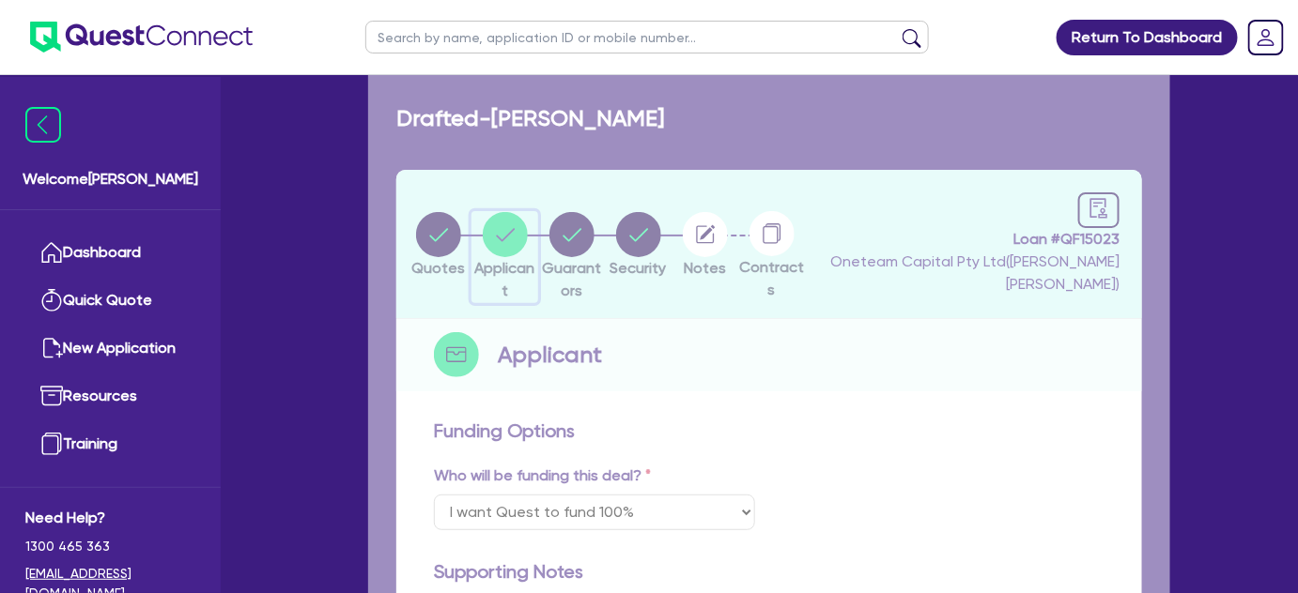
select select "SOLE_TRADER"
select select "RETAIL_WHOLESALE_TRADE"
select select "MOTOR_VEHICLES"
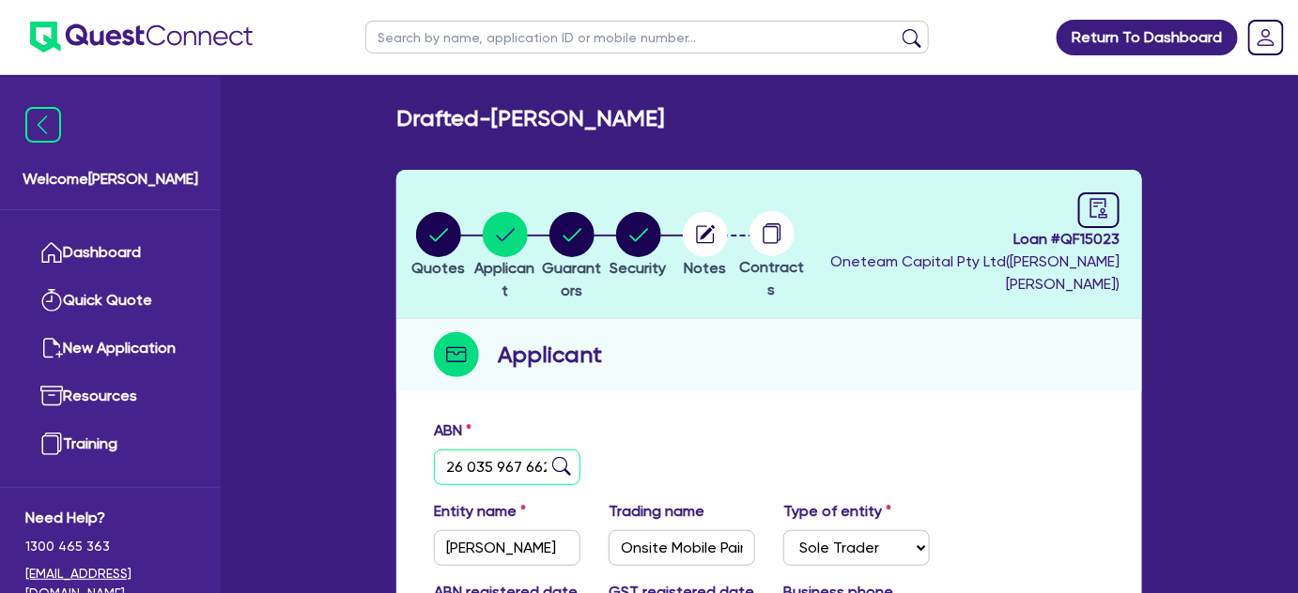
drag, startPoint x: 443, startPoint y: 464, endPoint x: 548, endPoint y: 462, distance: 105.2
click at [548, 462] on input "26 035 967 662" at bounding box center [507, 468] width 146 height 36
drag, startPoint x: 1277, startPoint y: 190, endPoint x: 1214, endPoint y: 170, distance: 65.9
click at [1277, 190] on div "Return To Dashboard Edit Profile Logout Welcome [PERSON_NAME] Dashboard Quick Q…" at bounding box center [649, 520] width 1298 height 1041
click at [728, 234] on circle "button" at bounding box center [705, 234] width 45 height 45
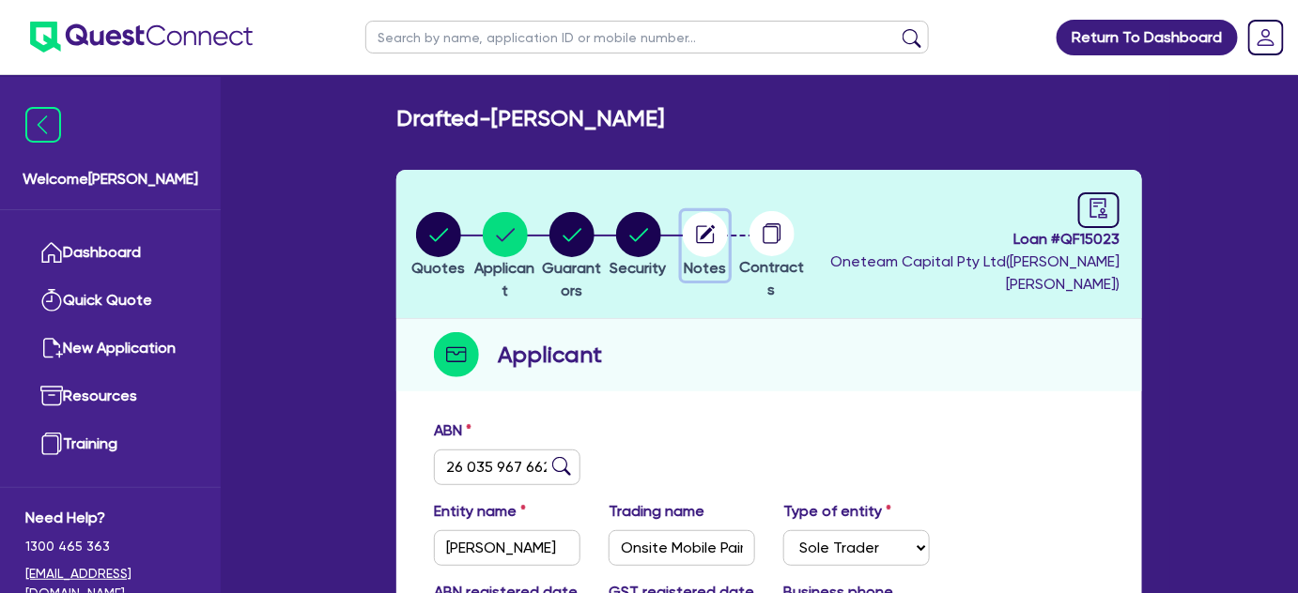
select select "Quest Finance - Own Book"
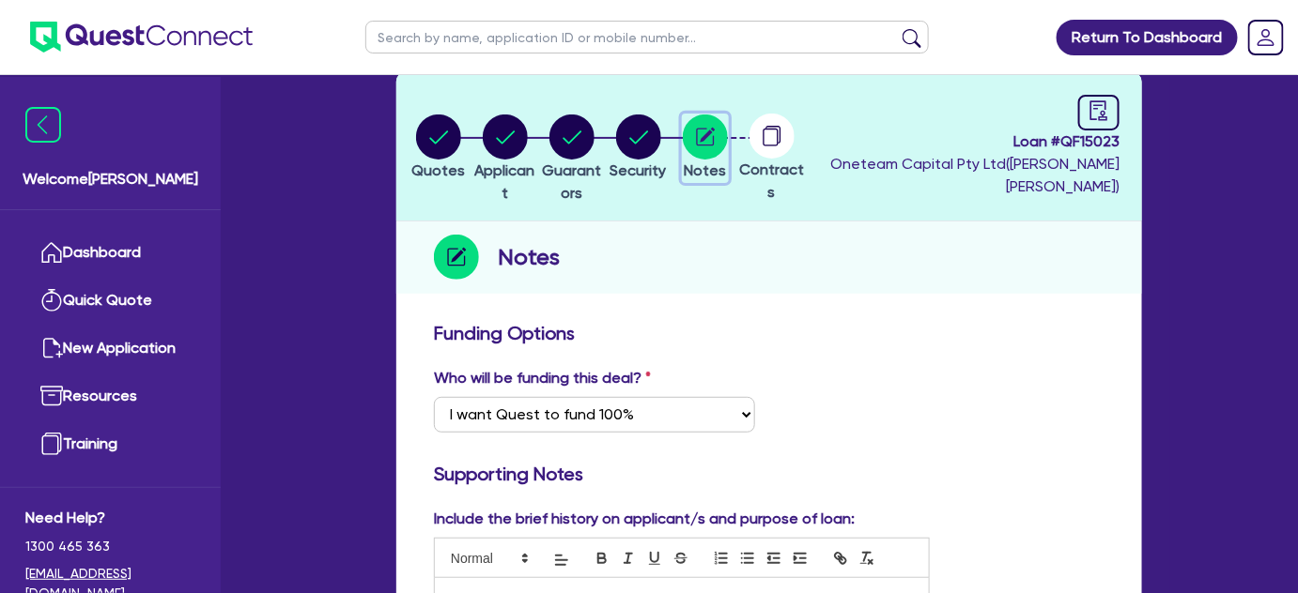
scroll to position [255, 0]
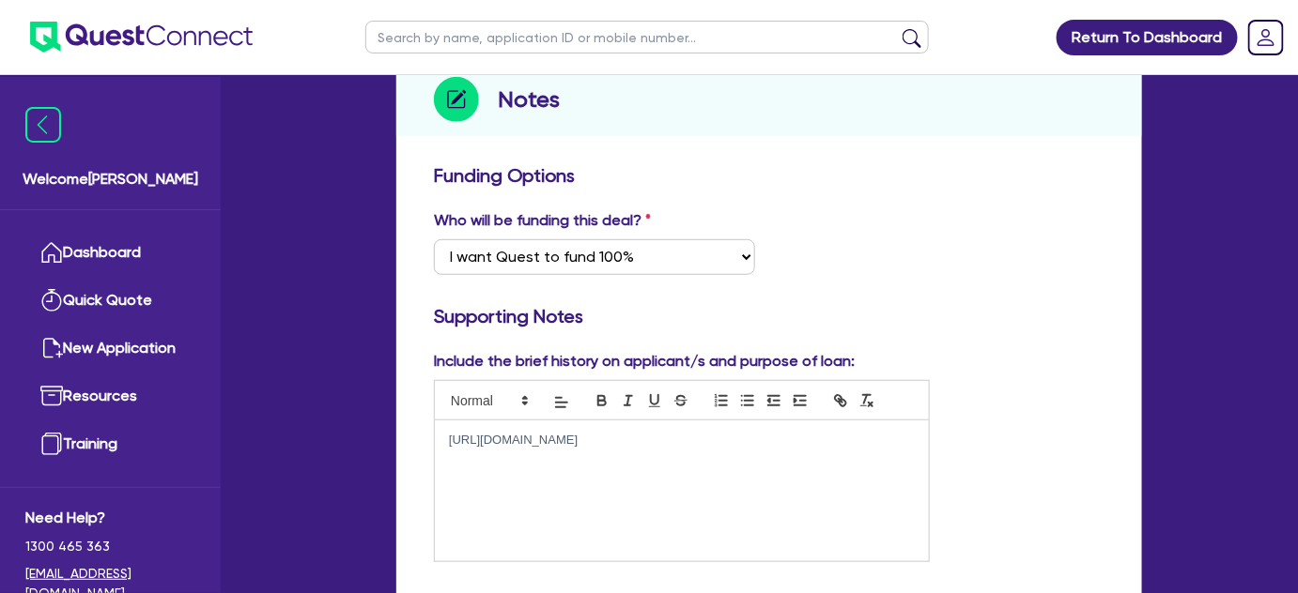
click at [634, 452] on div "[URL][DOMAIN_NAME]" at bounding box center [682, 491] width 494 height 141
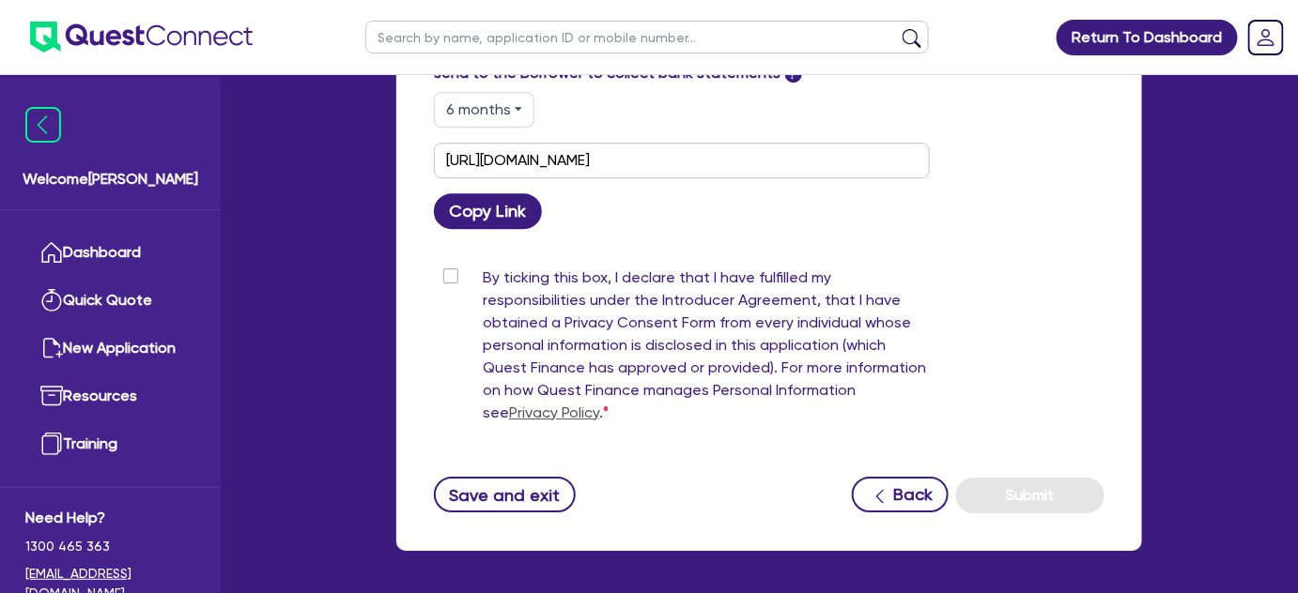
scroll to position [1826, 0]
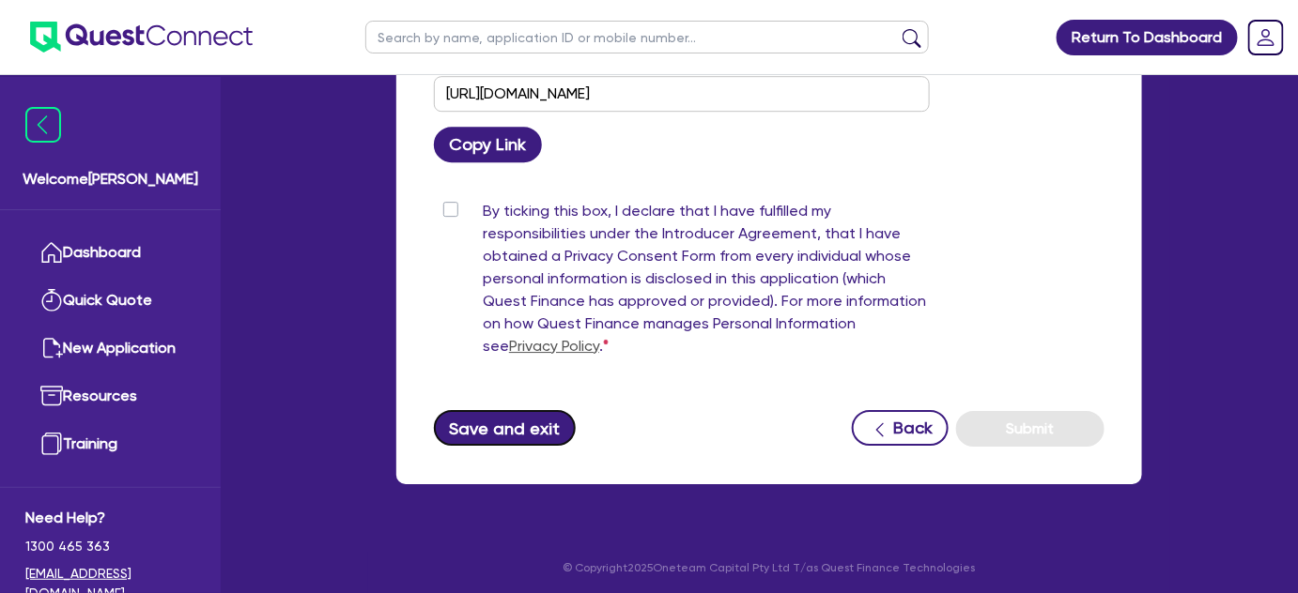
click at [466, 413] on button "Save and exit" at bounding box center [505, 428] width 142 height 36
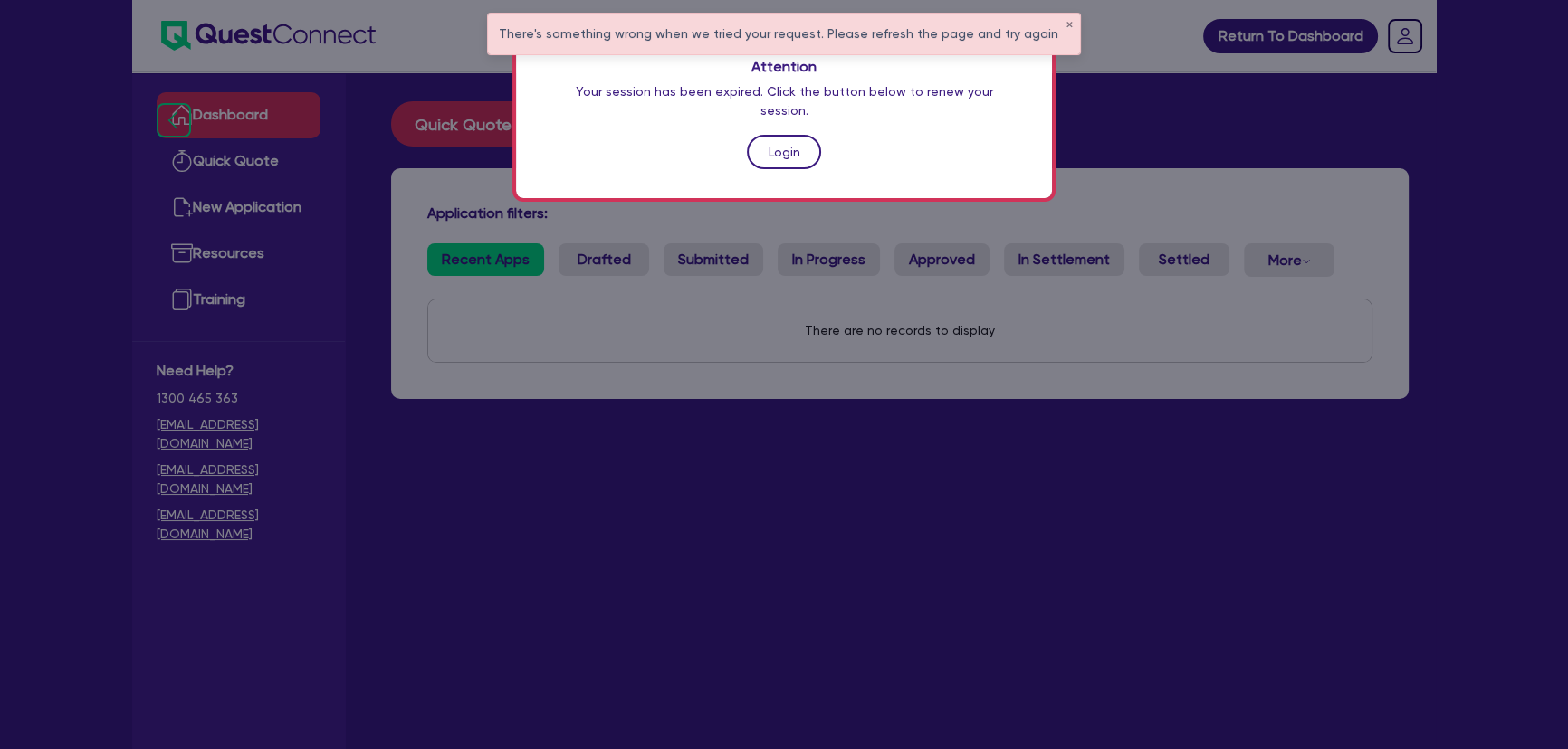
click at [791, 135] on link "Login" at bounding box center [784, 152] width 74 height 35
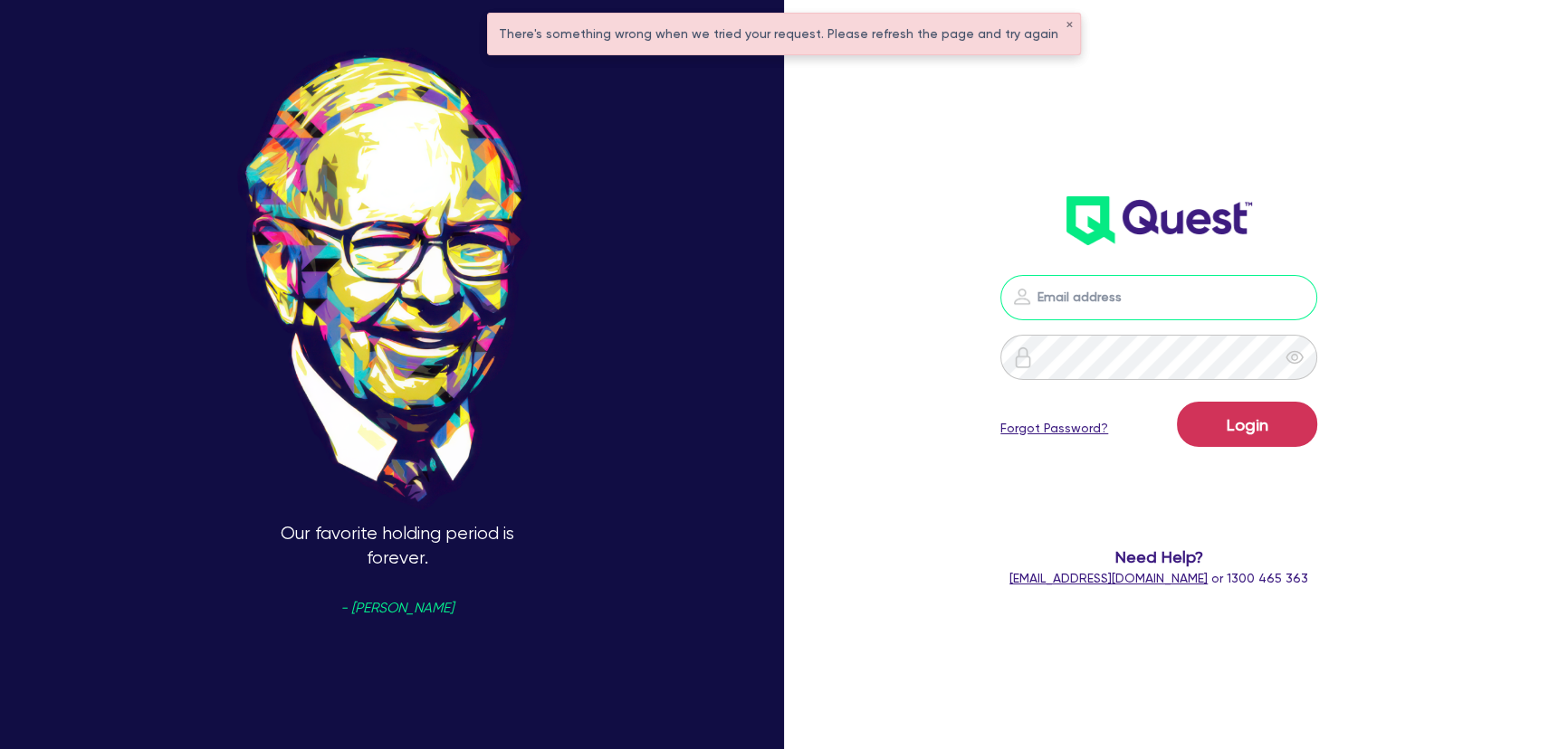
type input "[PERSON_NAME][EMAIL_ADDRESS][PERSON_NAME][DOMAIN_NAME]"
click at [1283, 426] on button "Login" at bounding box center [1248, 424] width 141 height 45
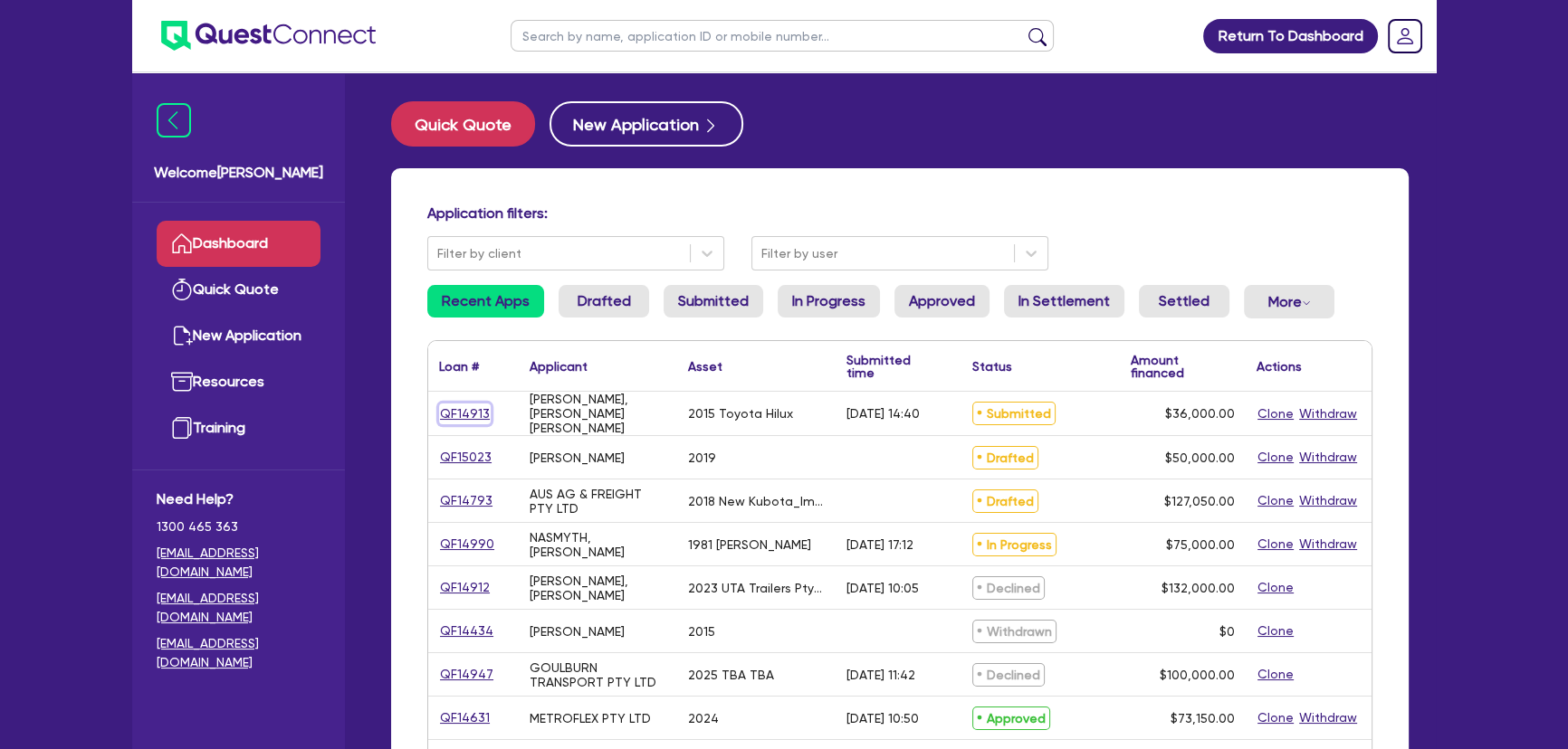
click at [468, 409] on link "QF14913" at bounding box center [465, 415] width 52 height 21
select select "CARS_AND_LIGHT_TRUCKS"
select select "VANS_AND_UTES"
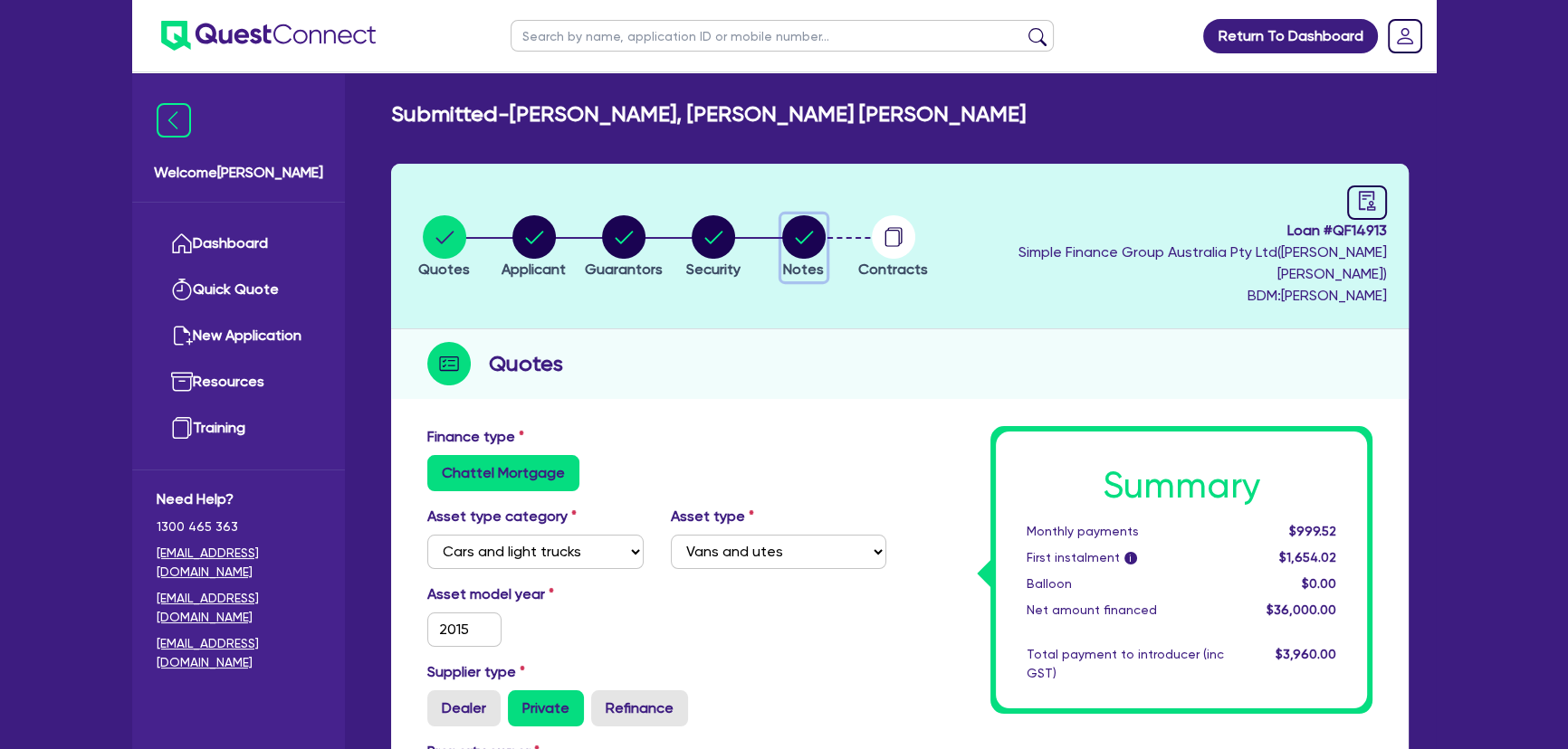
click at [820, 220] on circle "button" at bounding box center [803, 236] width 43 height 43
select select "Quest Finance - Own Book"
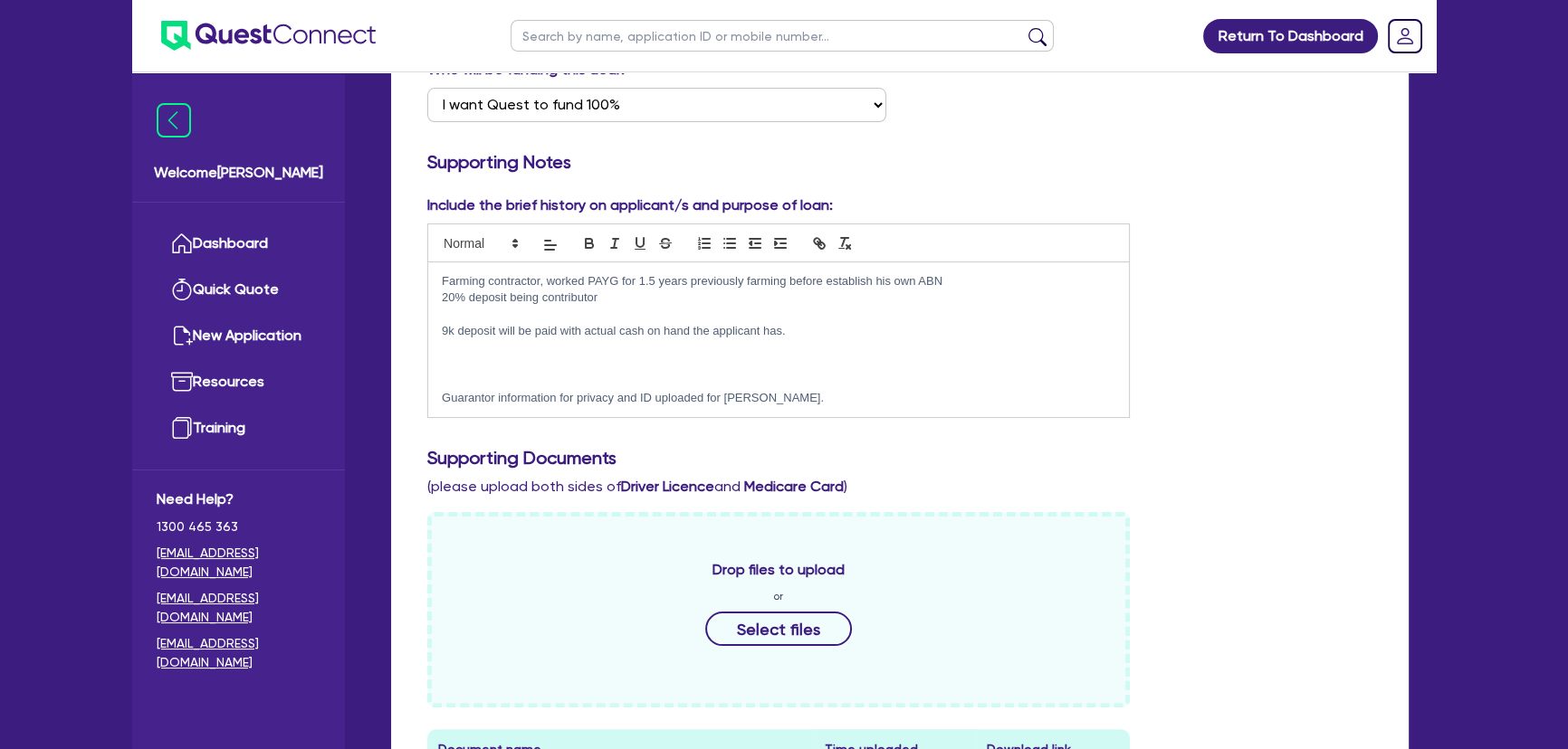
scroll to position [164, 0]
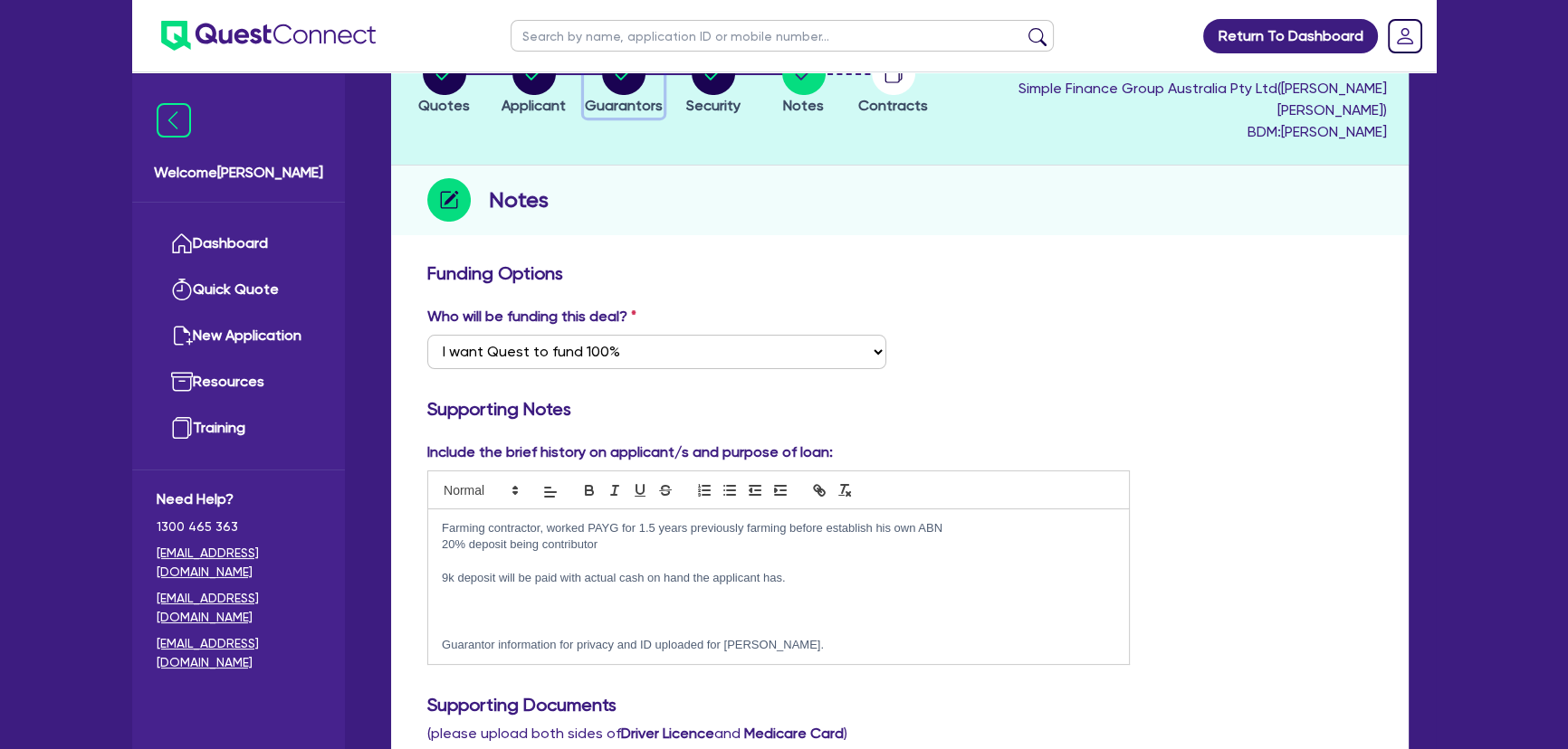
click at [640, 78] on circle "button" at bounding box center [623, 73] width 43 height 43
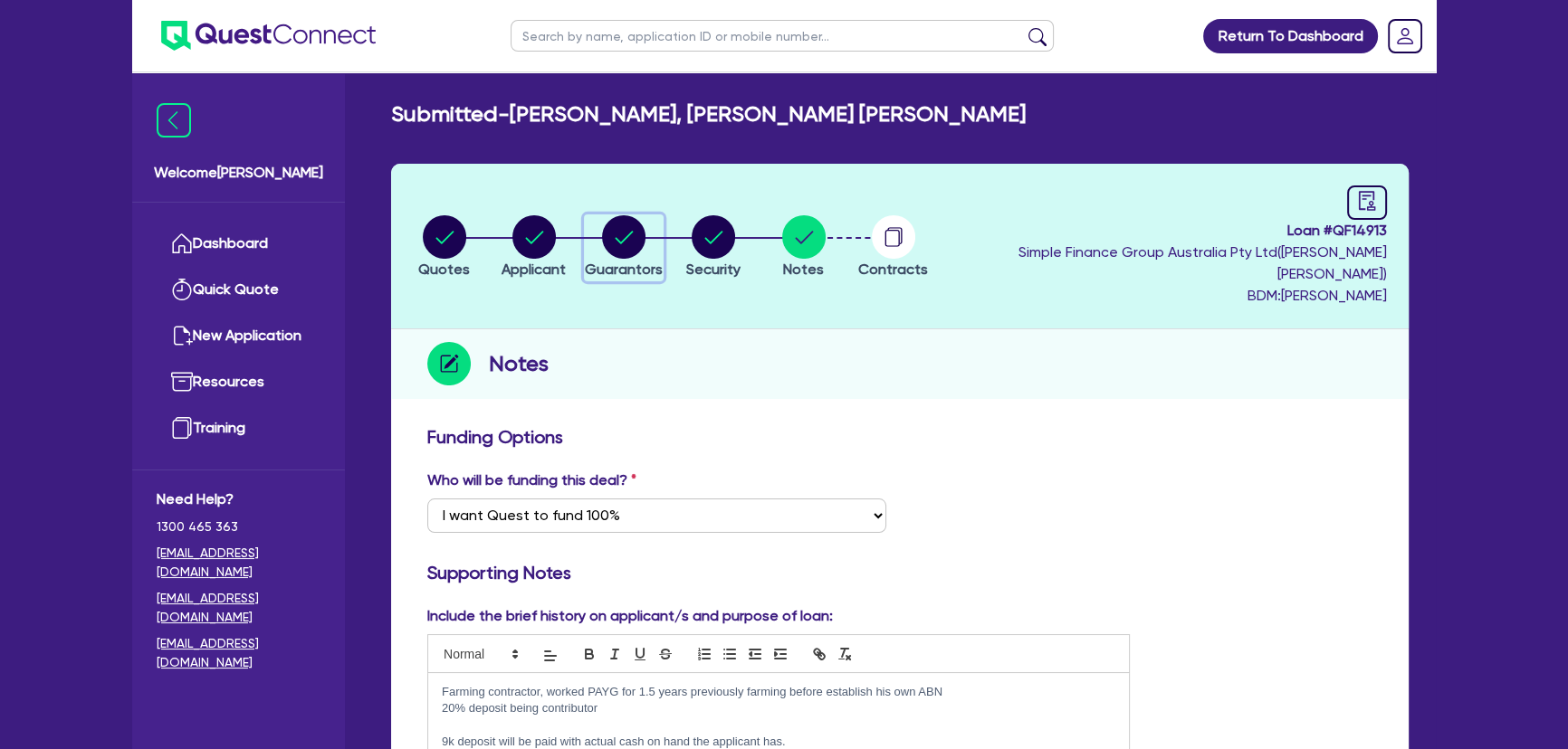
select select "MR"
select select "QLD"
select select "SINGLE"
select select "CASH"
select select "HOUSEHOLD_PERSONAL"
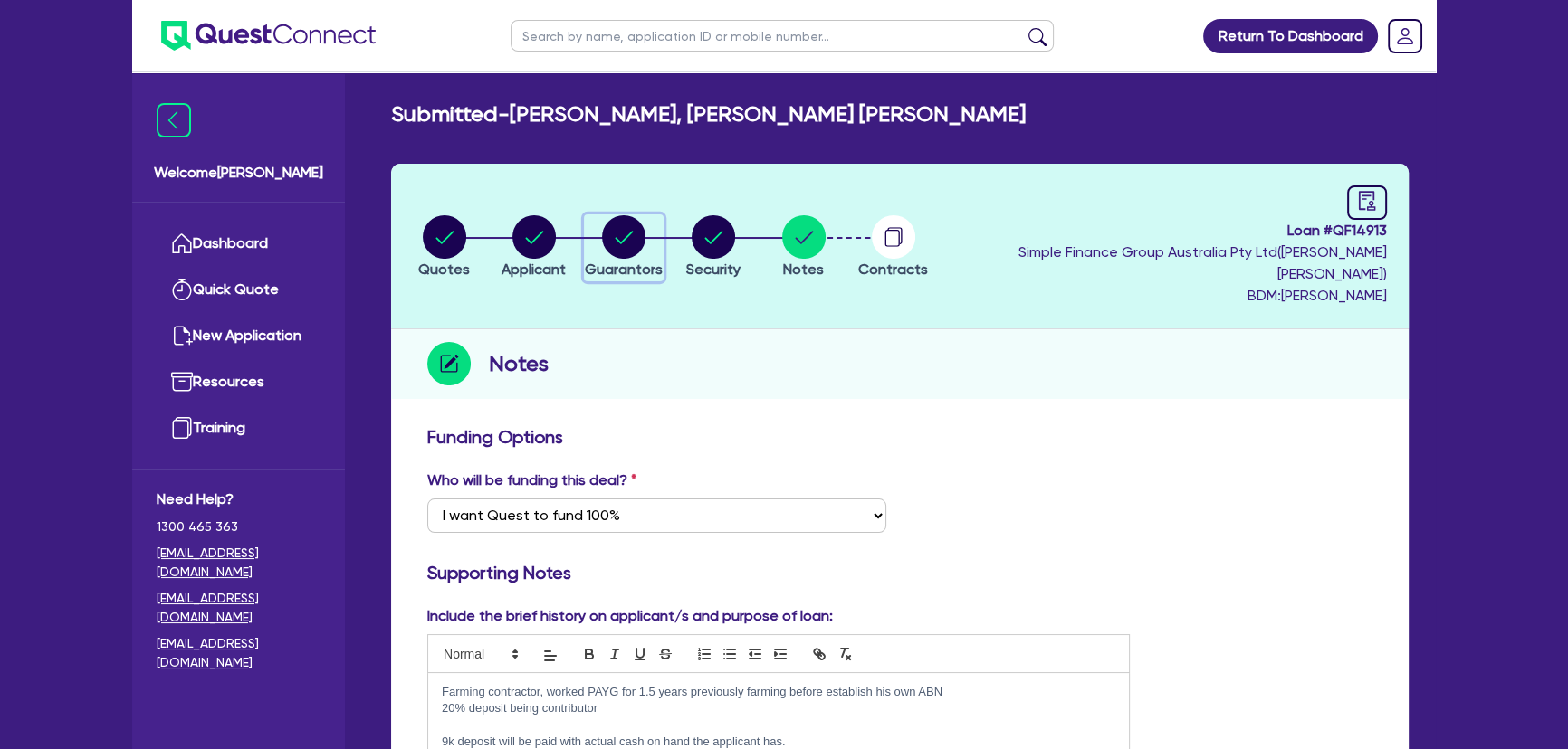
select select "EQUIPMENT"
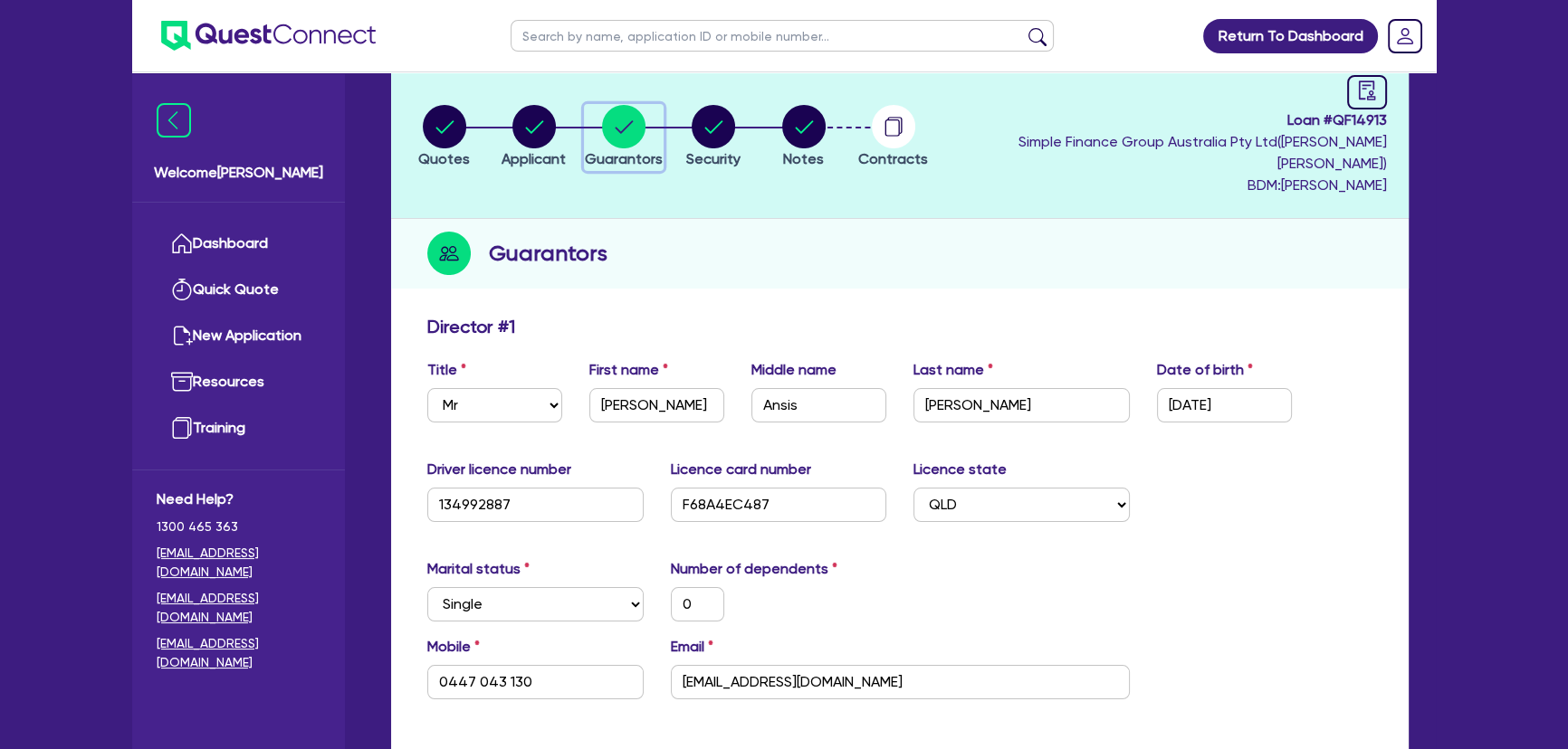
scroll to position [82, 0]
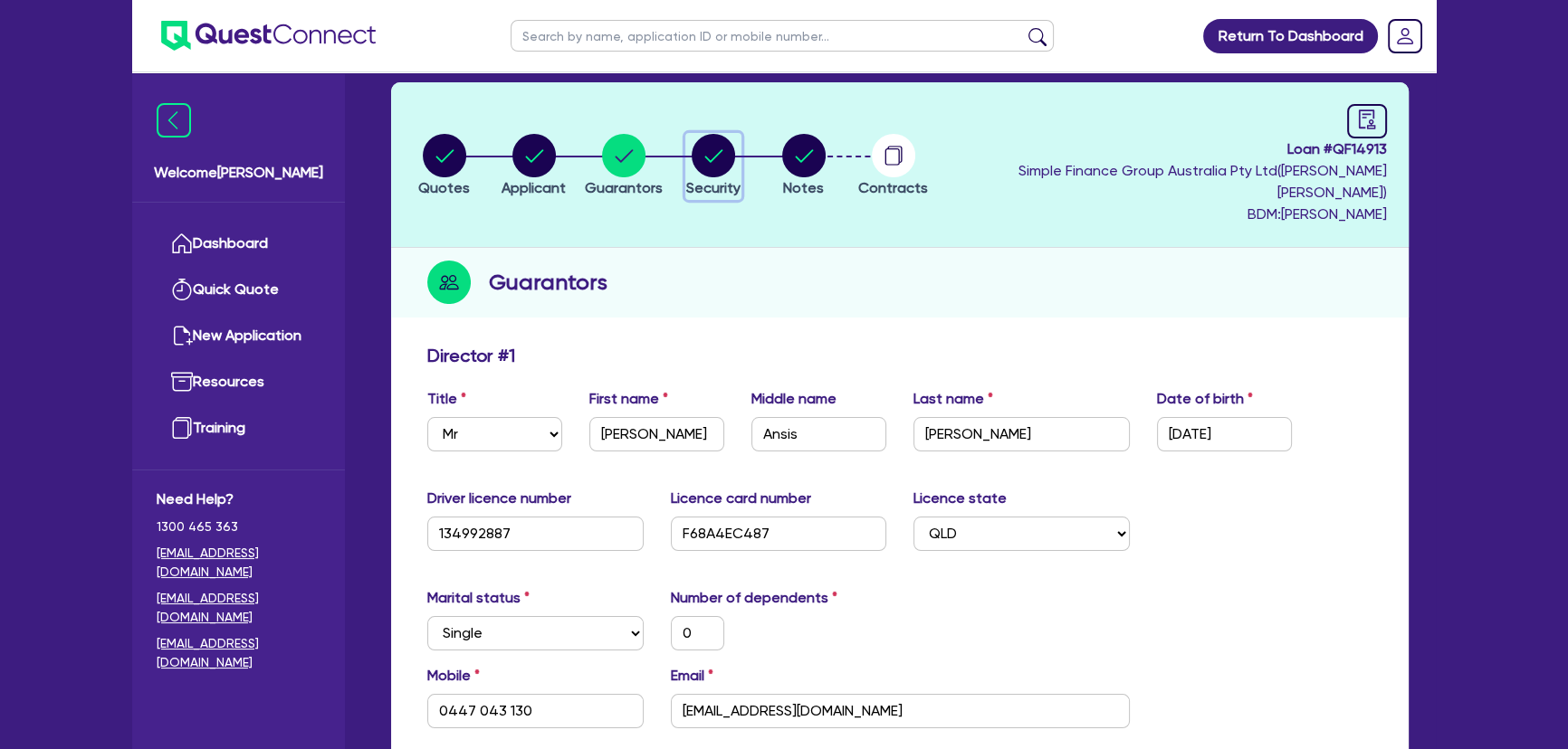
click at [728, 141] on circle "button" at bounding box center [713, 155] width 43 height 43
select select "CARS_AND_LIGHT_TRUCKS"
select select "VANS_AND_UTES"
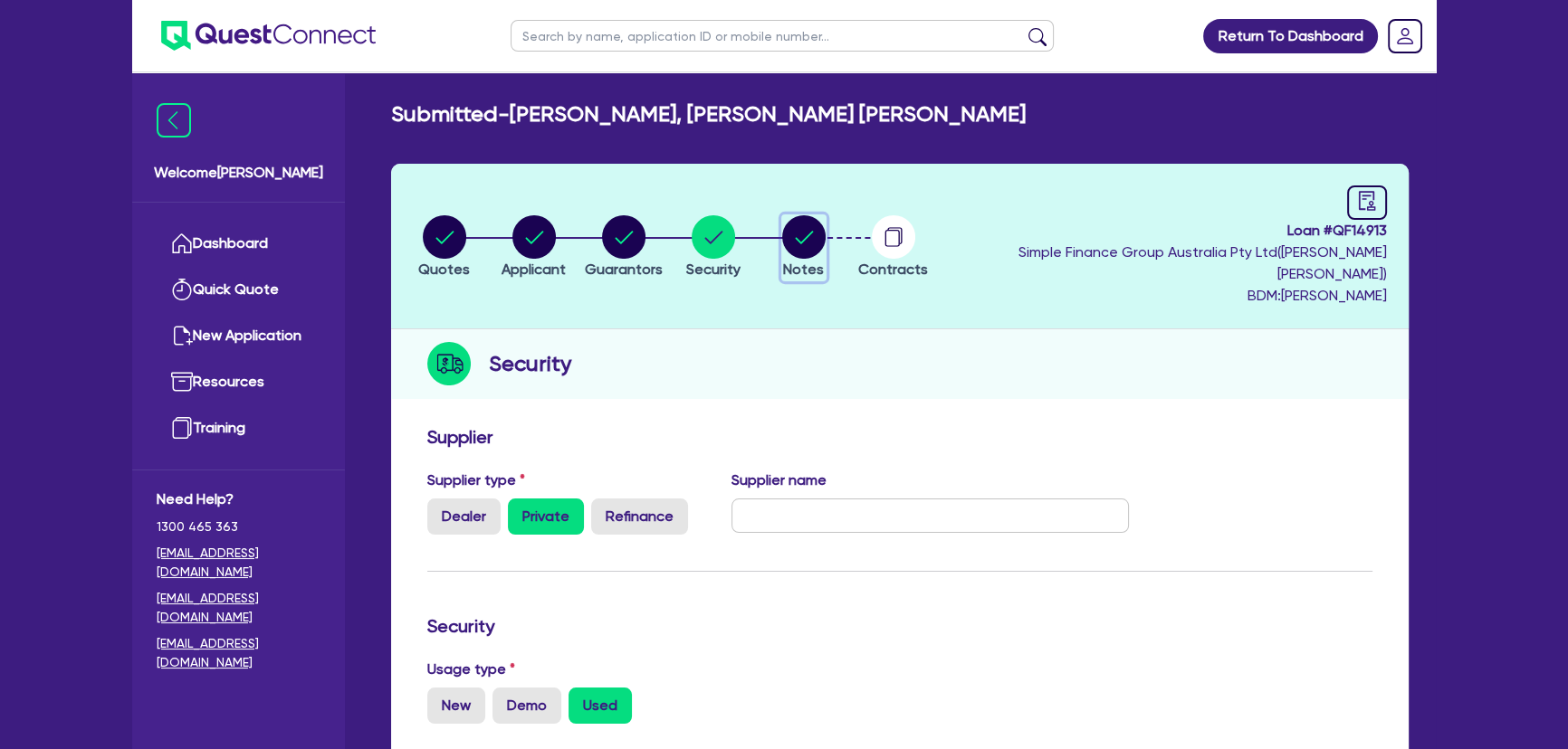
click at [826, 215] on button "Notes" at bounding box center [803, 248] width 45 height 67
select select "Quest Finance - Own Book"
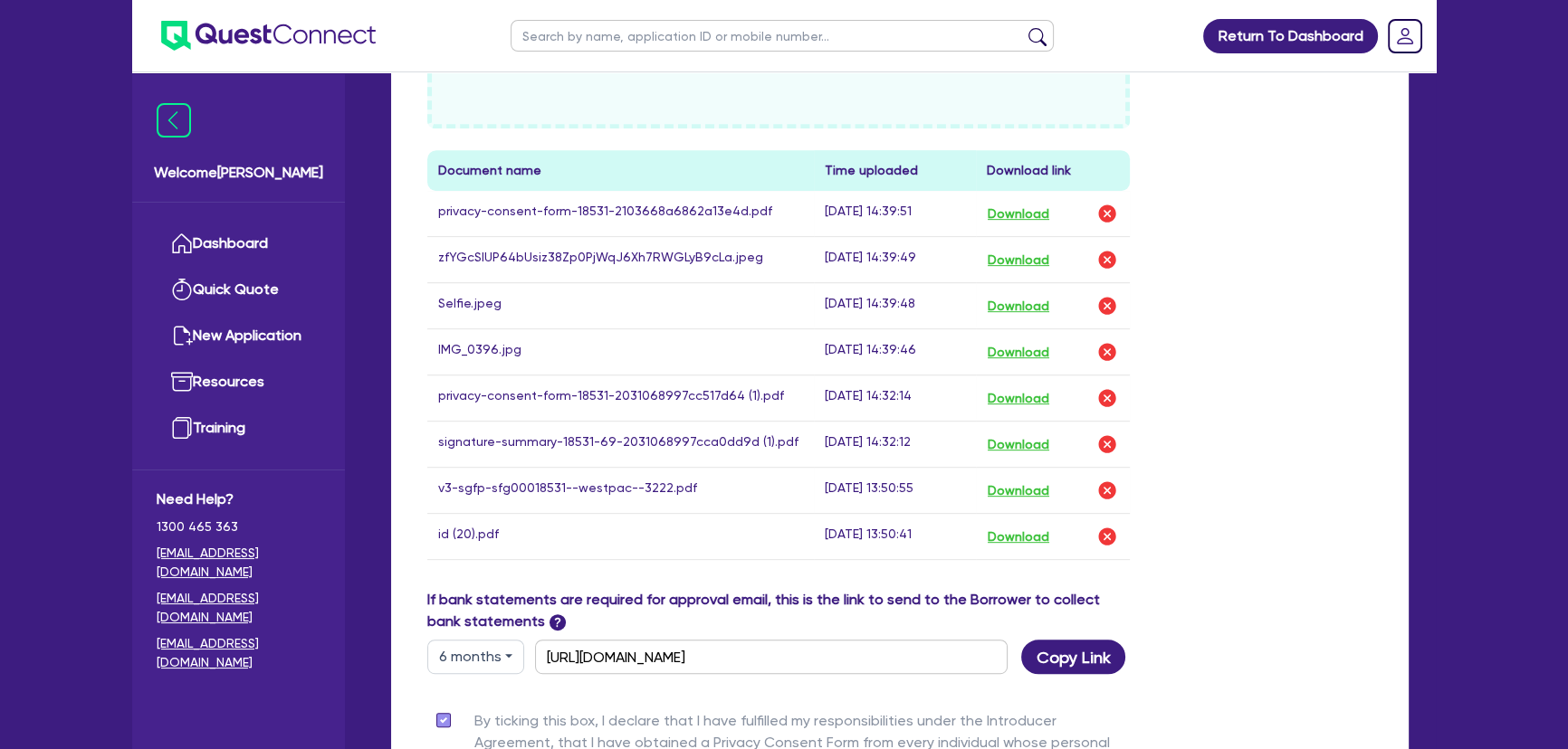
scroll to position [986, 0]
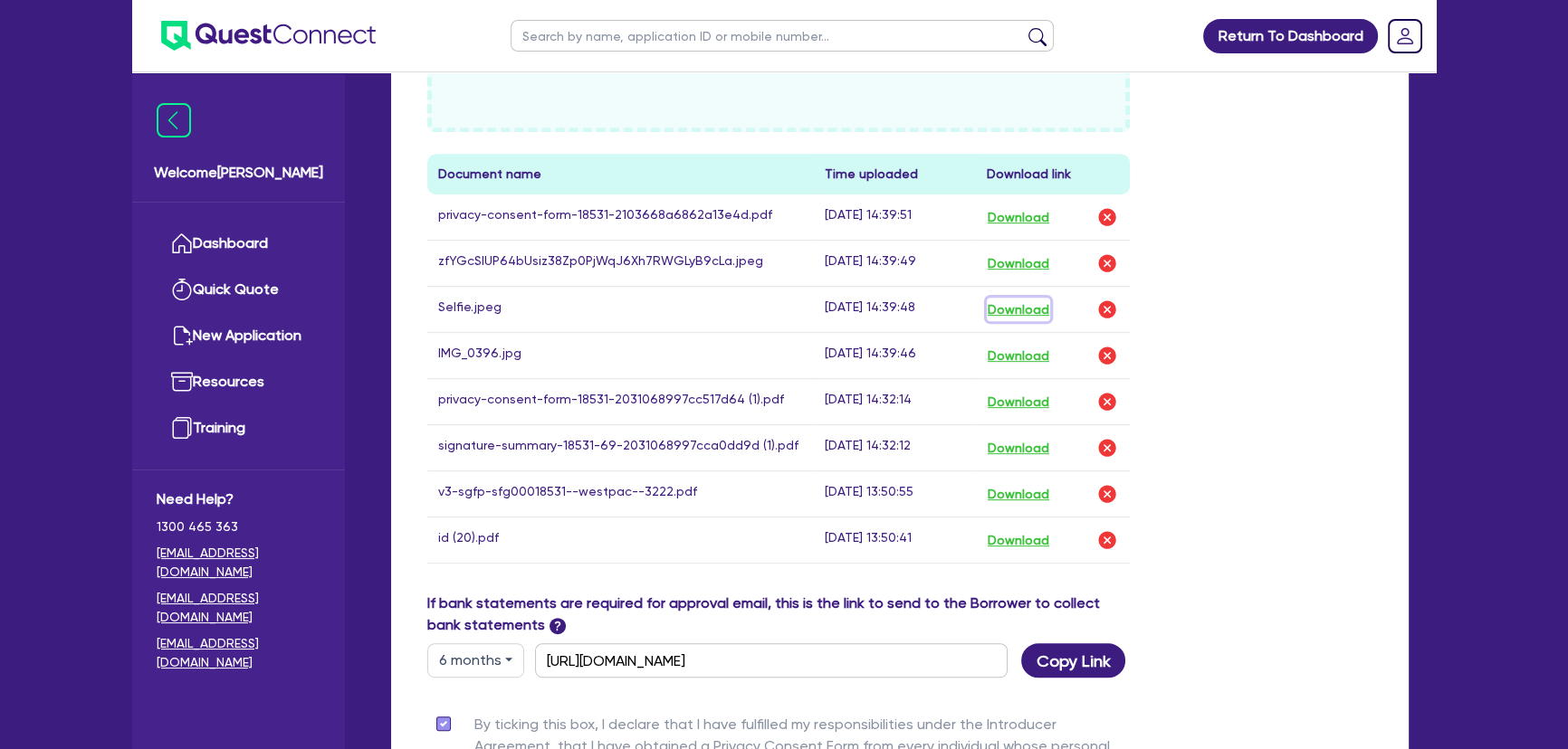
click at [1011, 298] on button "Download" at bounding box center [1018, 309] width 64 height 23
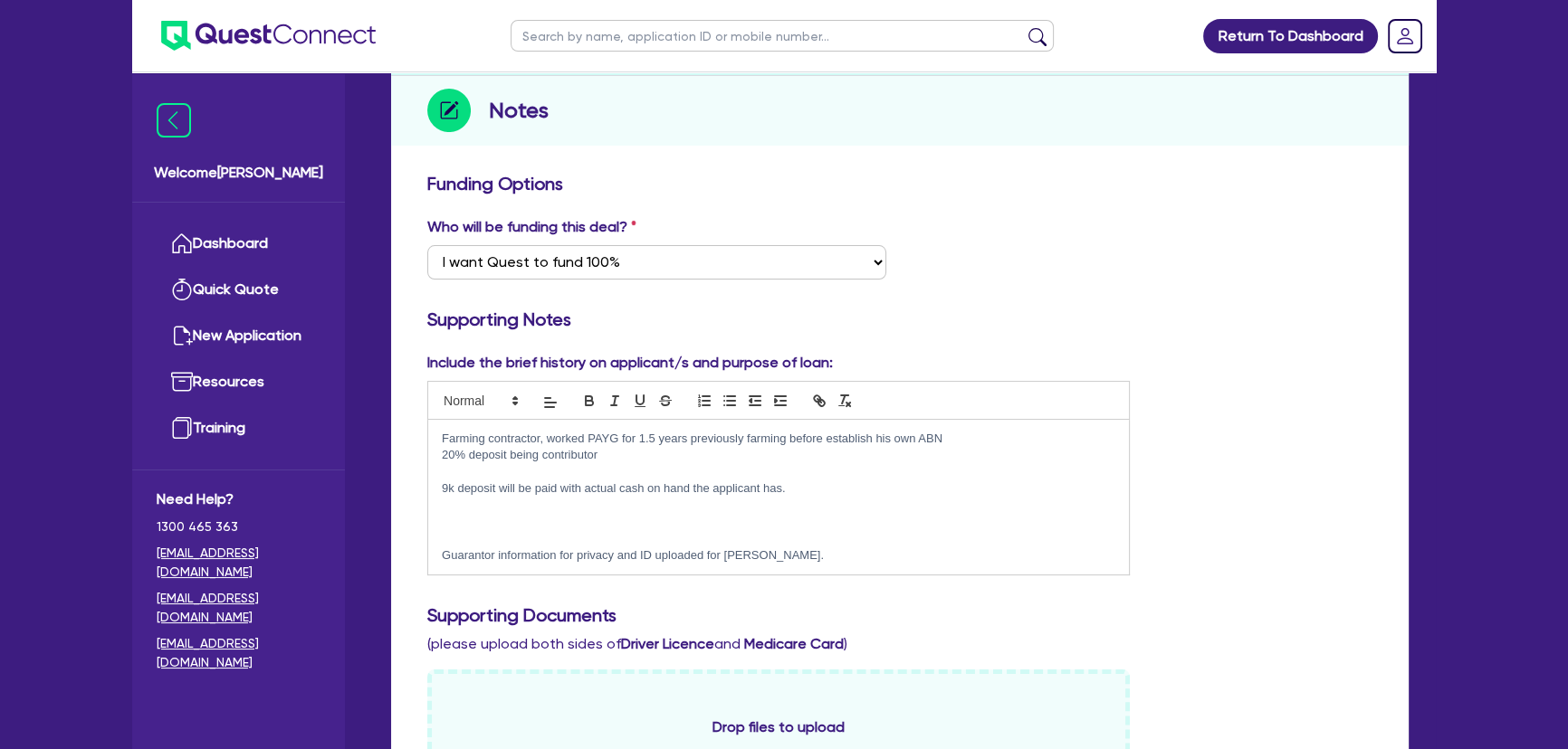
scroll to position [11, 0]
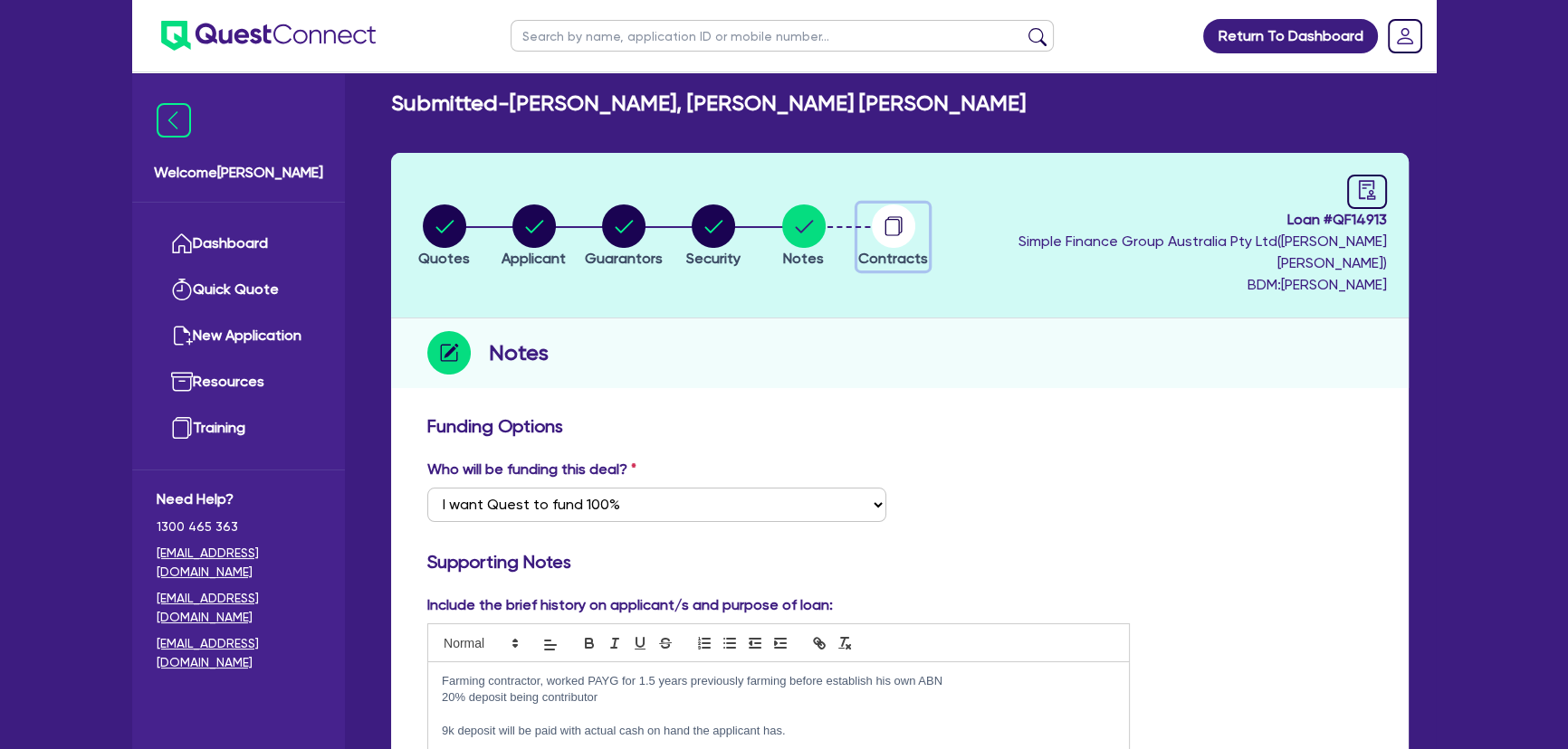
click at [915, 216] on circle "button" at bounding box center [893, 226] width 43 height 43
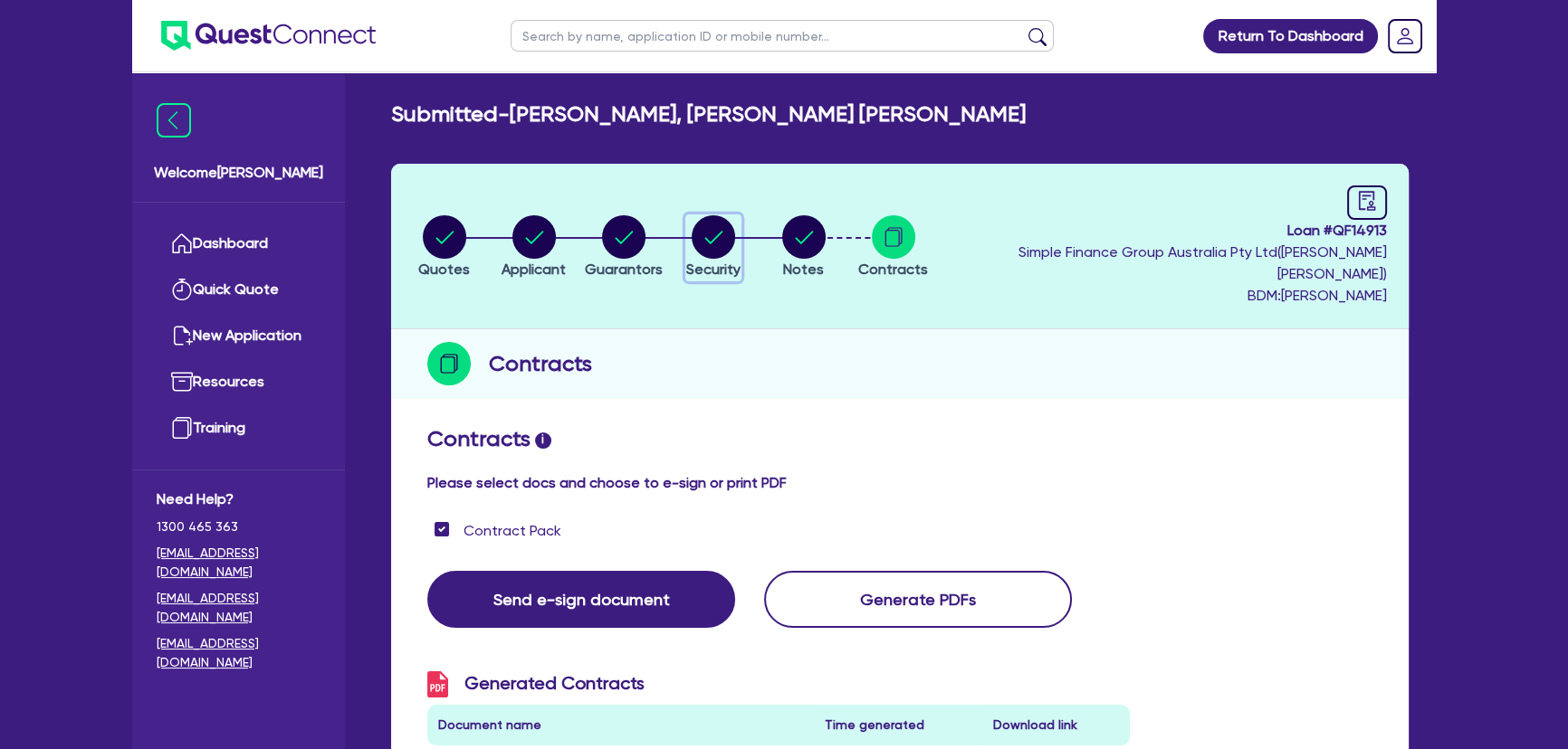
click at [735, 233] on circle "button" at bounding box center [713, 236] width 43 height 43
select select "CARS_AND_LIGHT_TRUCKS"
select select "VANS_AND_UTES"
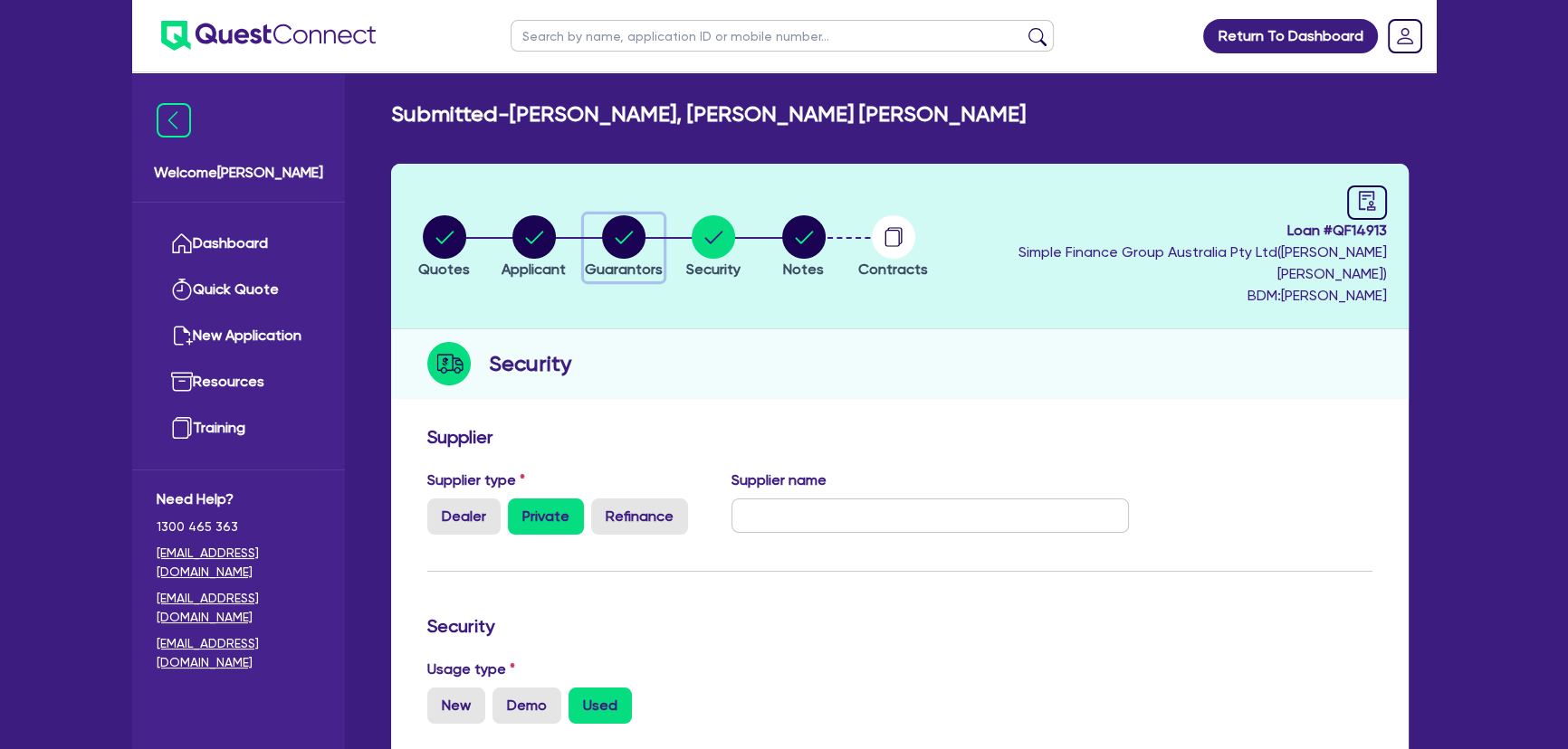
click at [635, 235] on circle "button" at bounding box center [623, 236] width 43 height 43
select select "MR"
select select "QLD"
select select "SINGLE"
select select "CASH"
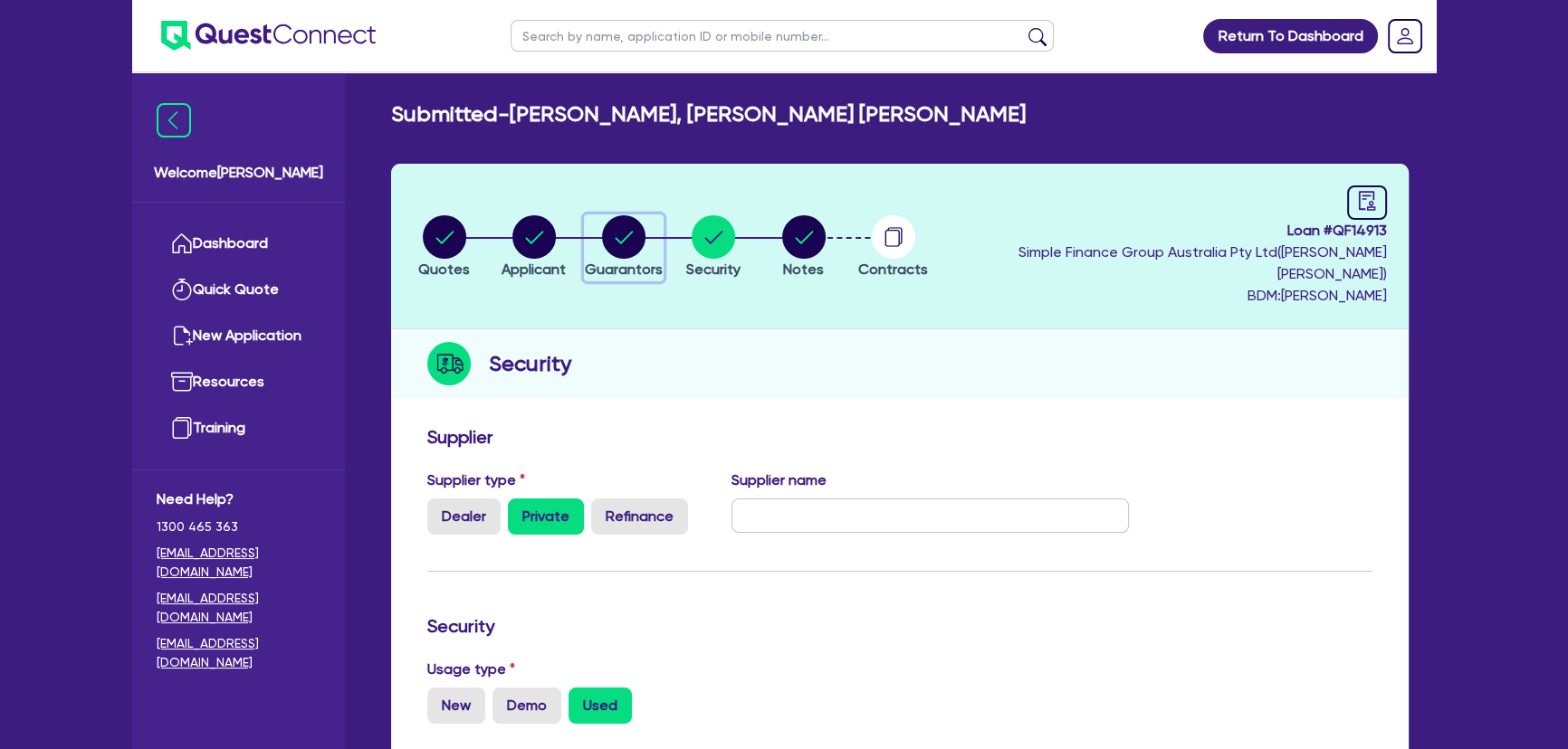
select select "HOUSEHOLD_PERSONAL"
select select "EQUIPMENT"
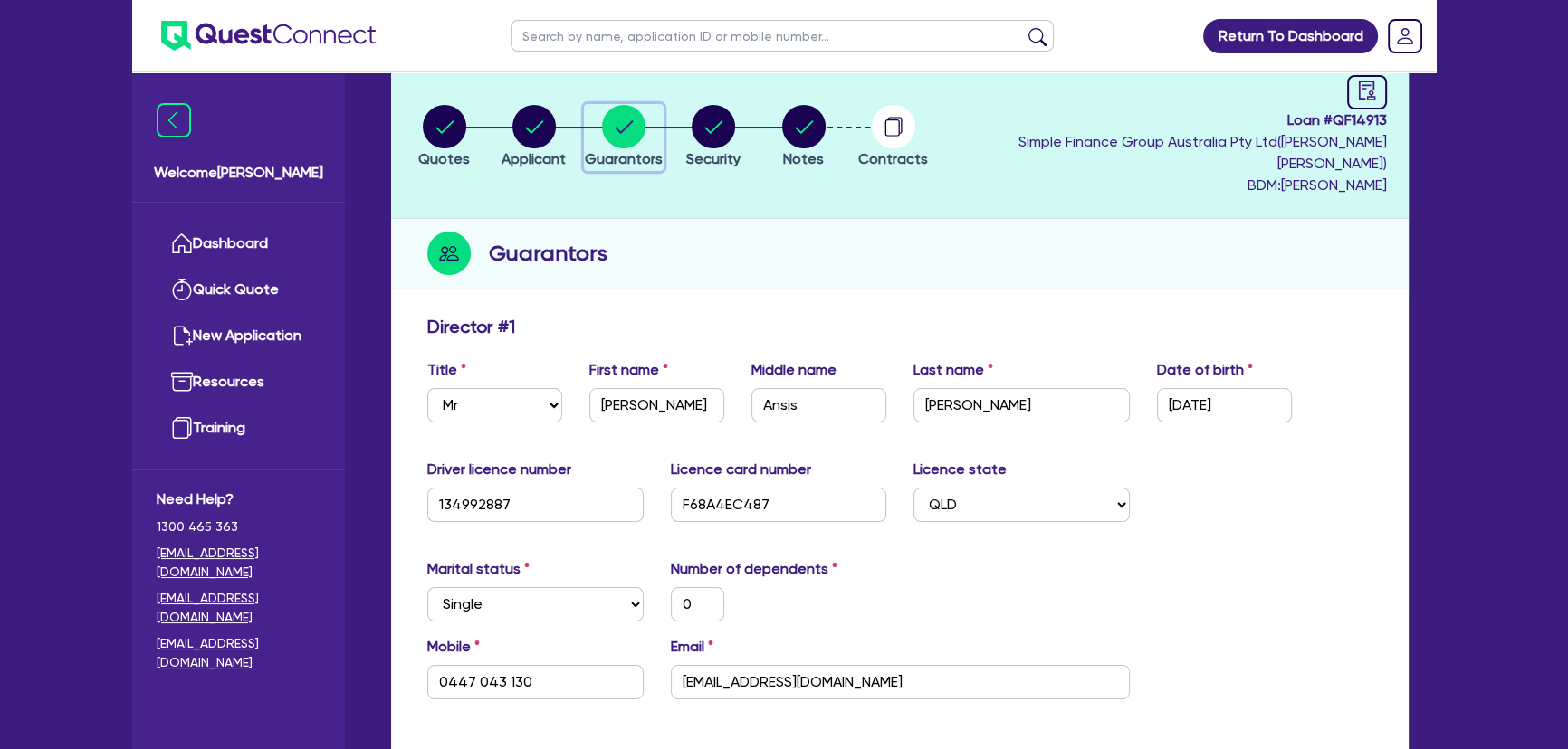
scroll to position [82, 0]
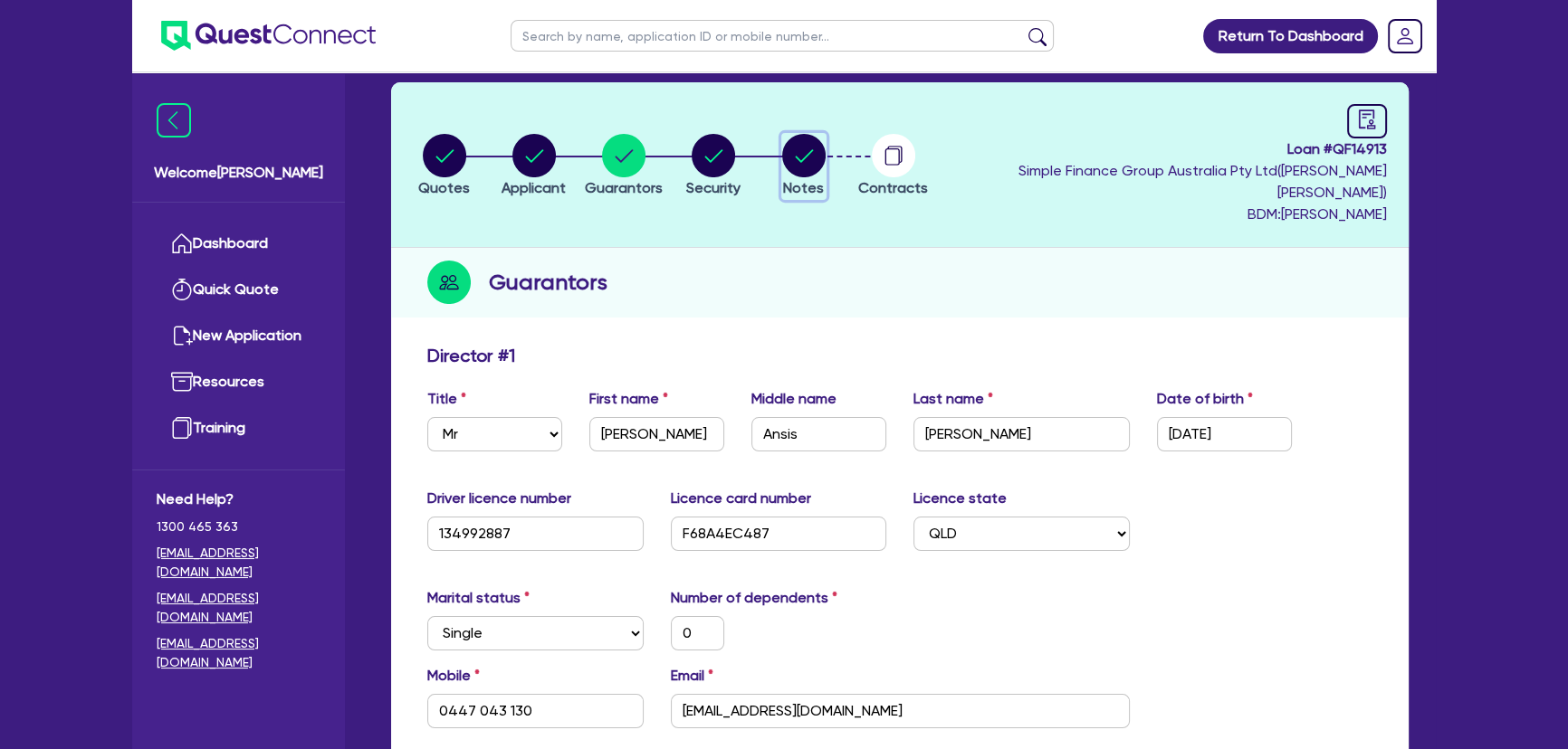
click at [825, 154] on circle "button" at bounding box center [803, 155] width 43 height 43
select select "Quest Finance - Own Book"
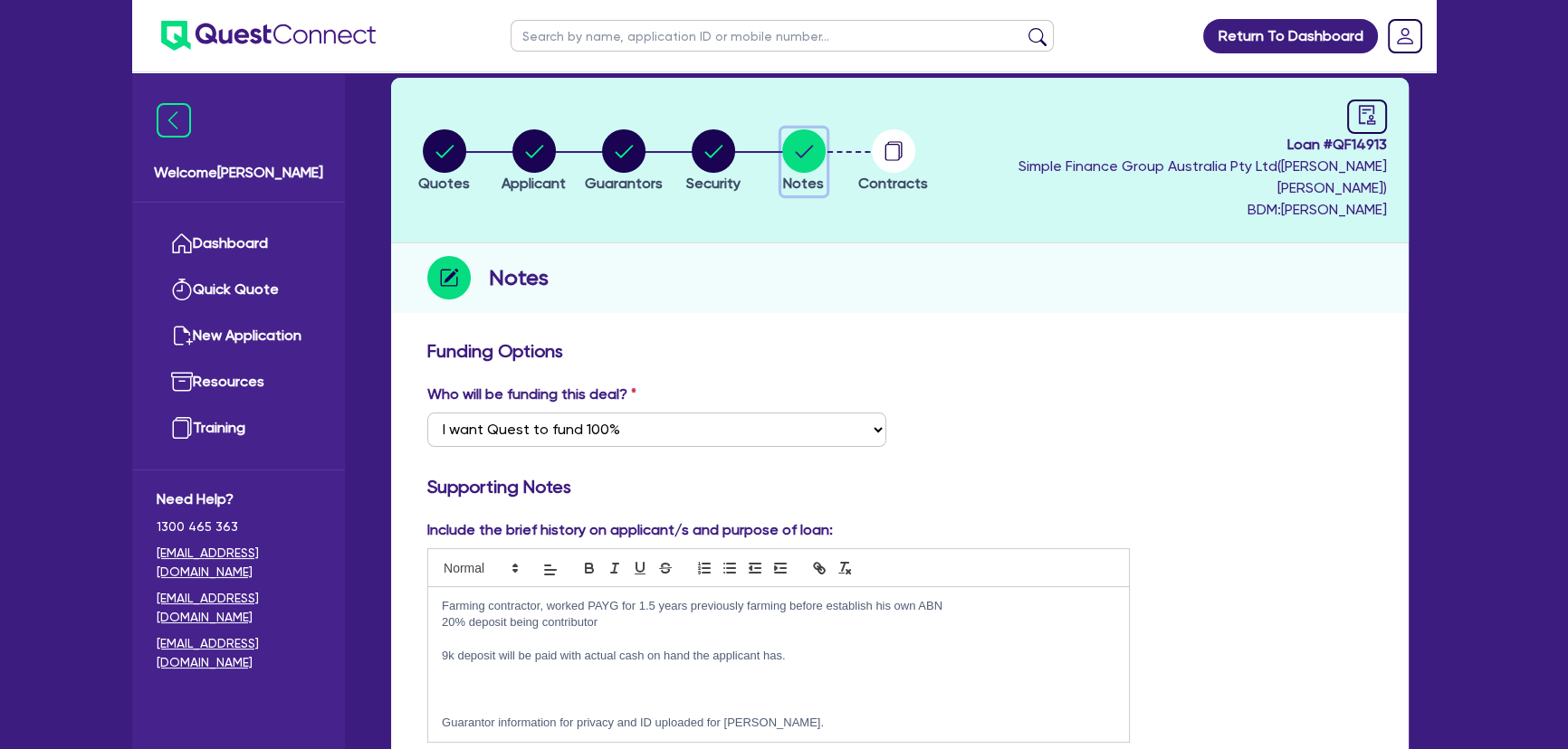
scroll to position [82, 0]
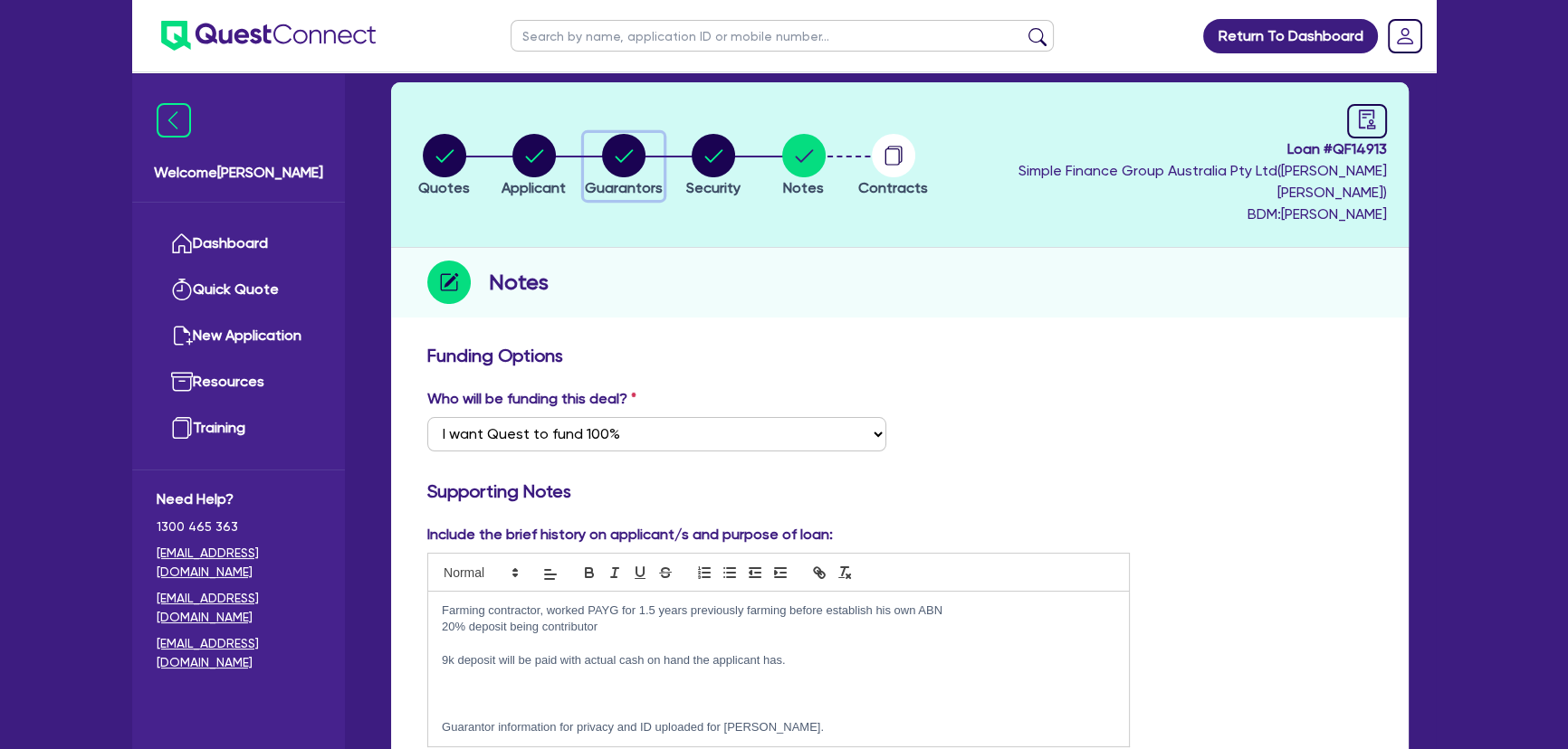
click at [625, 155] on circle "button" at bounding box center [623, 155] width 43 height 43
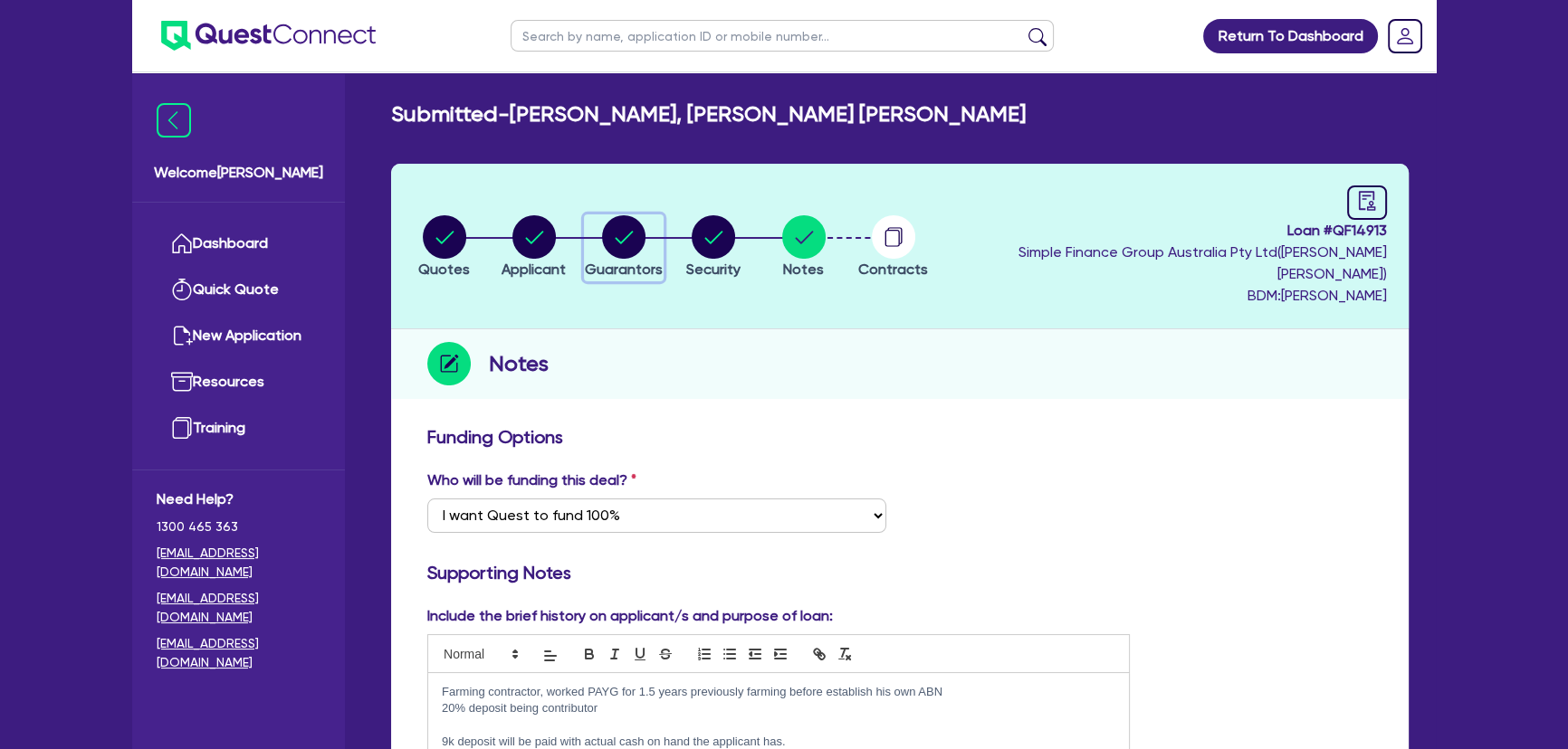
select select "MR"
select select "QLD"
select select "SINGLE"
select select "CASH"
select select "HOUSEHOLD_PERSONAL"
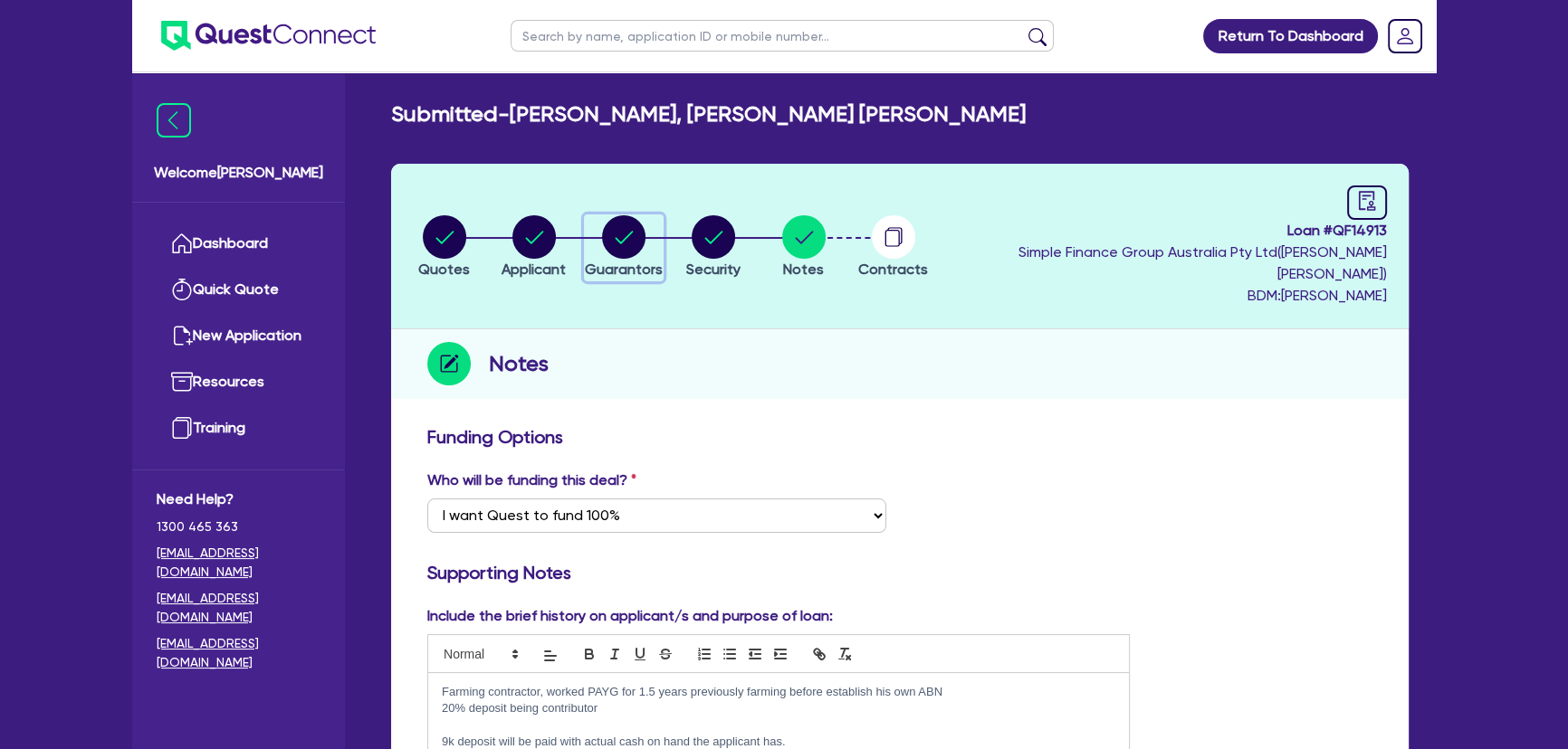
select select "EQUIPMENT"
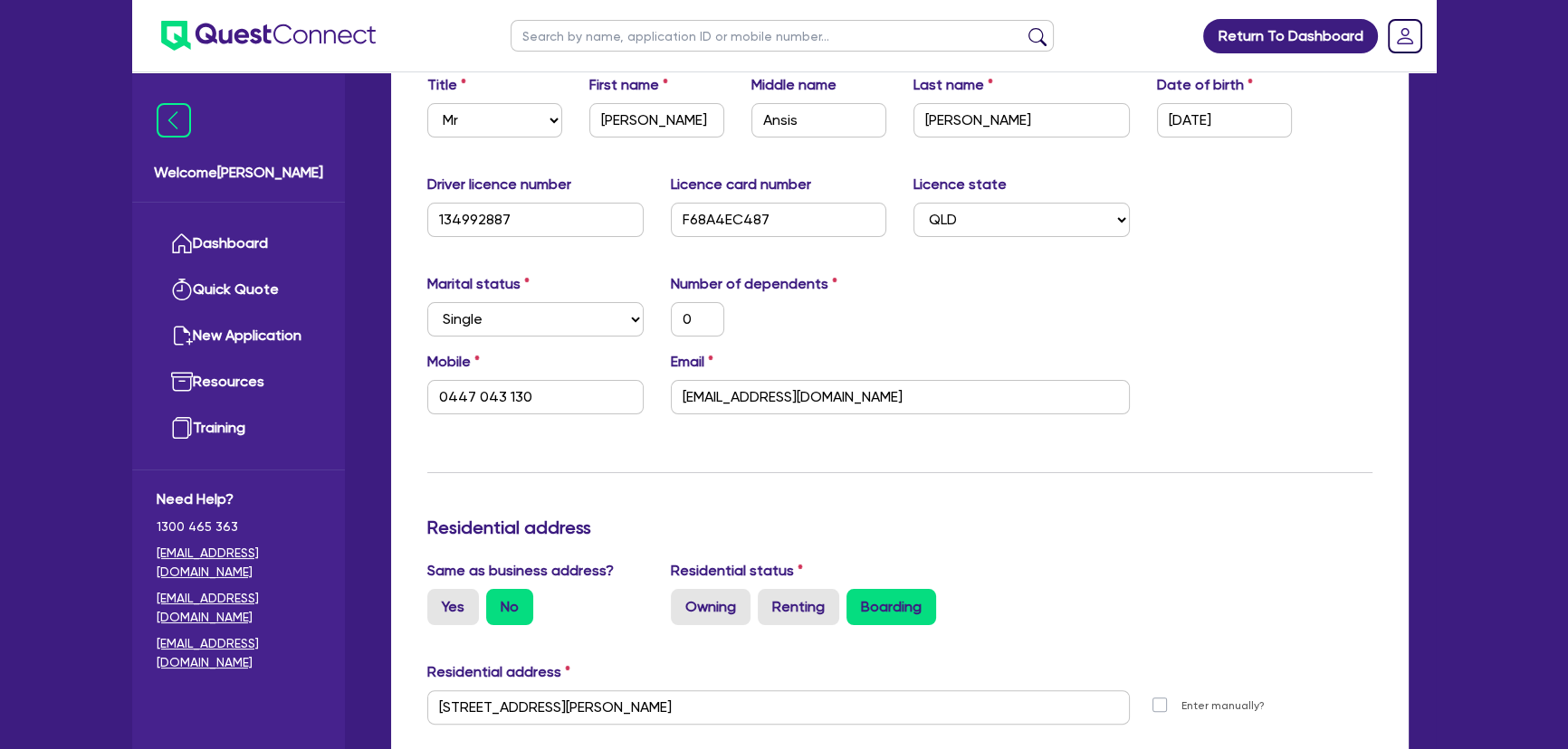
scroll to position [67, 0]
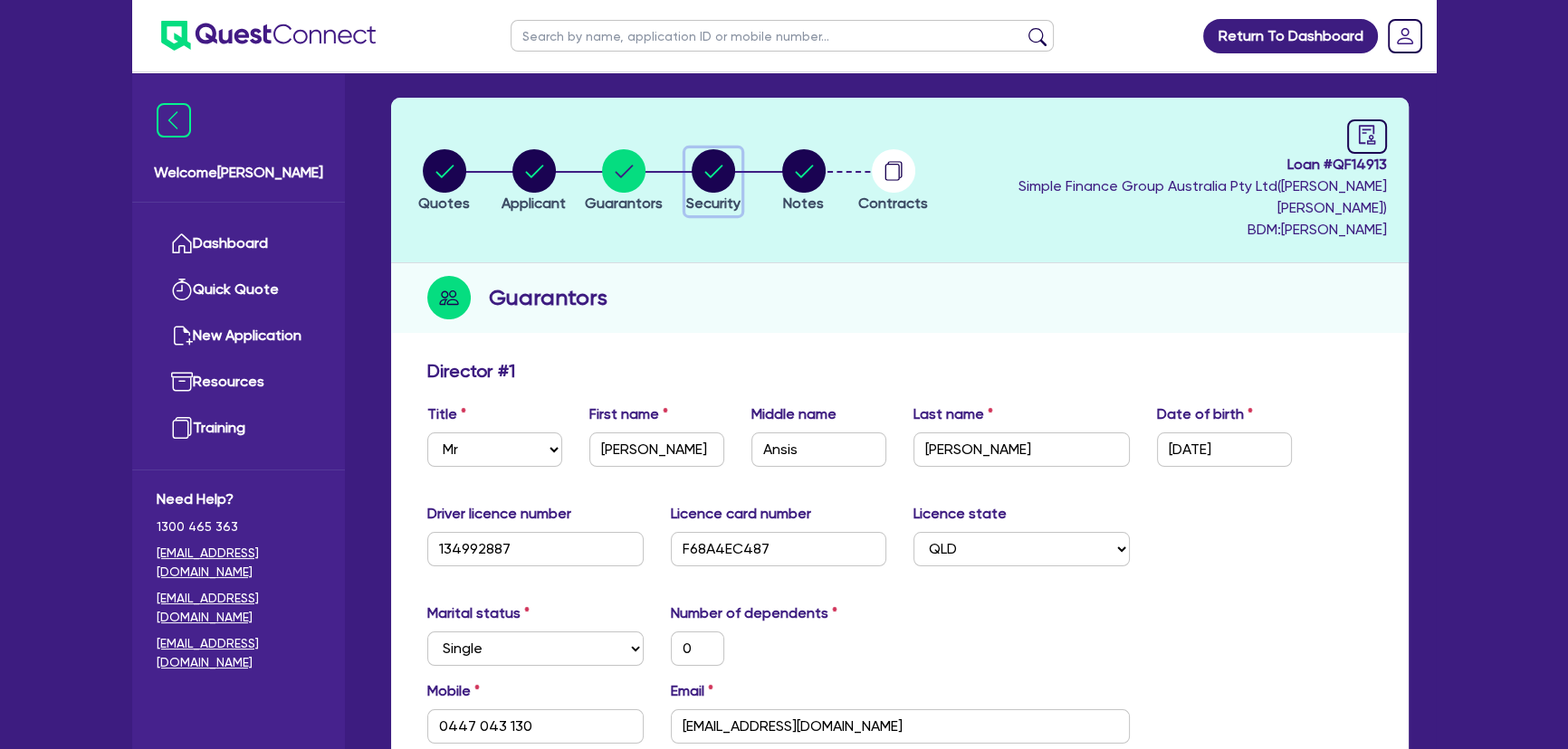
click at [735, 154] on circle "button" at bounding box center [713, 171] width 43 height 43
select select "CARS_AND_LIGHT_TRUCKS"
select select "VANS_AND_UTES"
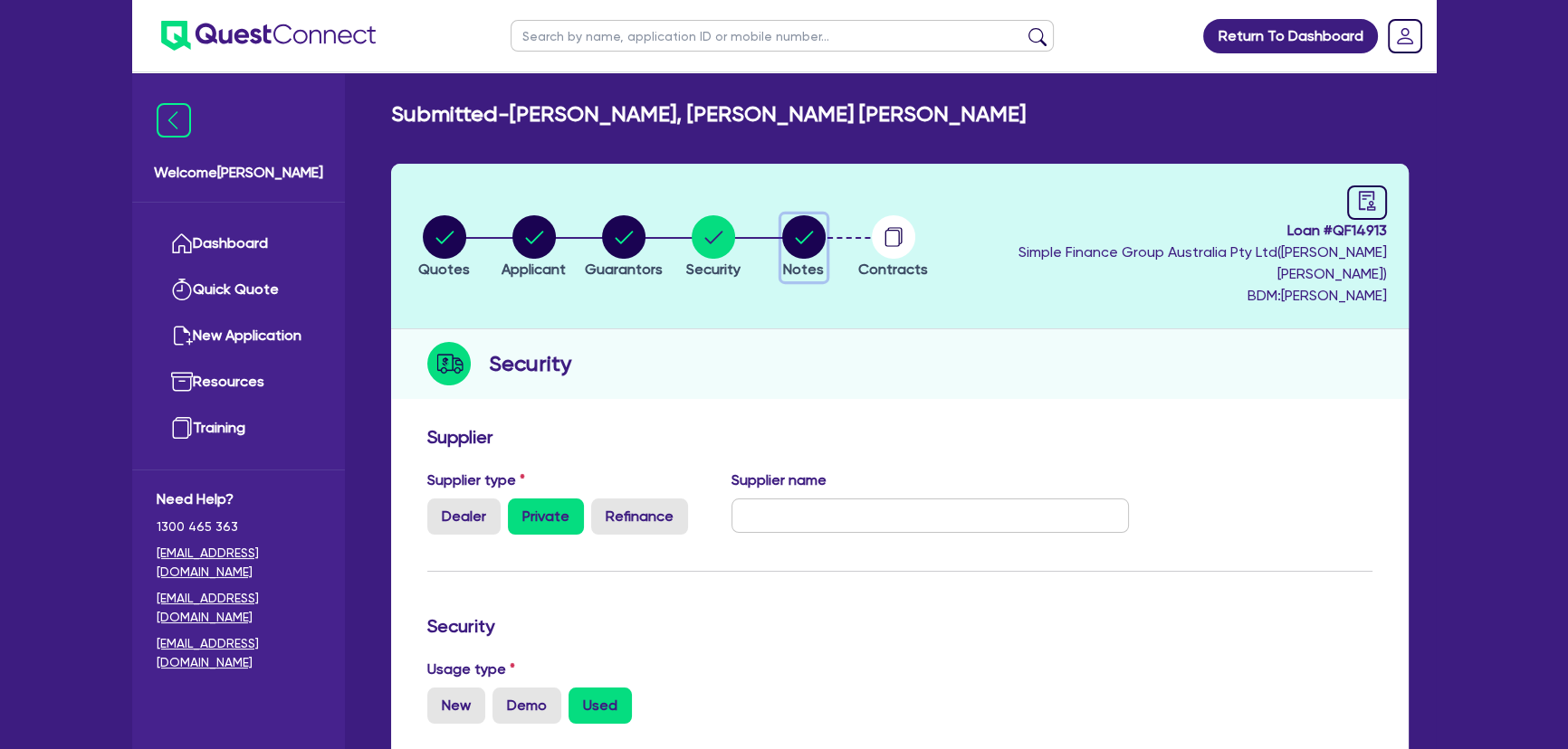
click at [825, 235] on circle "button" at bounding box center [803, 236] width 43 height 43
select select "Quest Finance - Own Book"
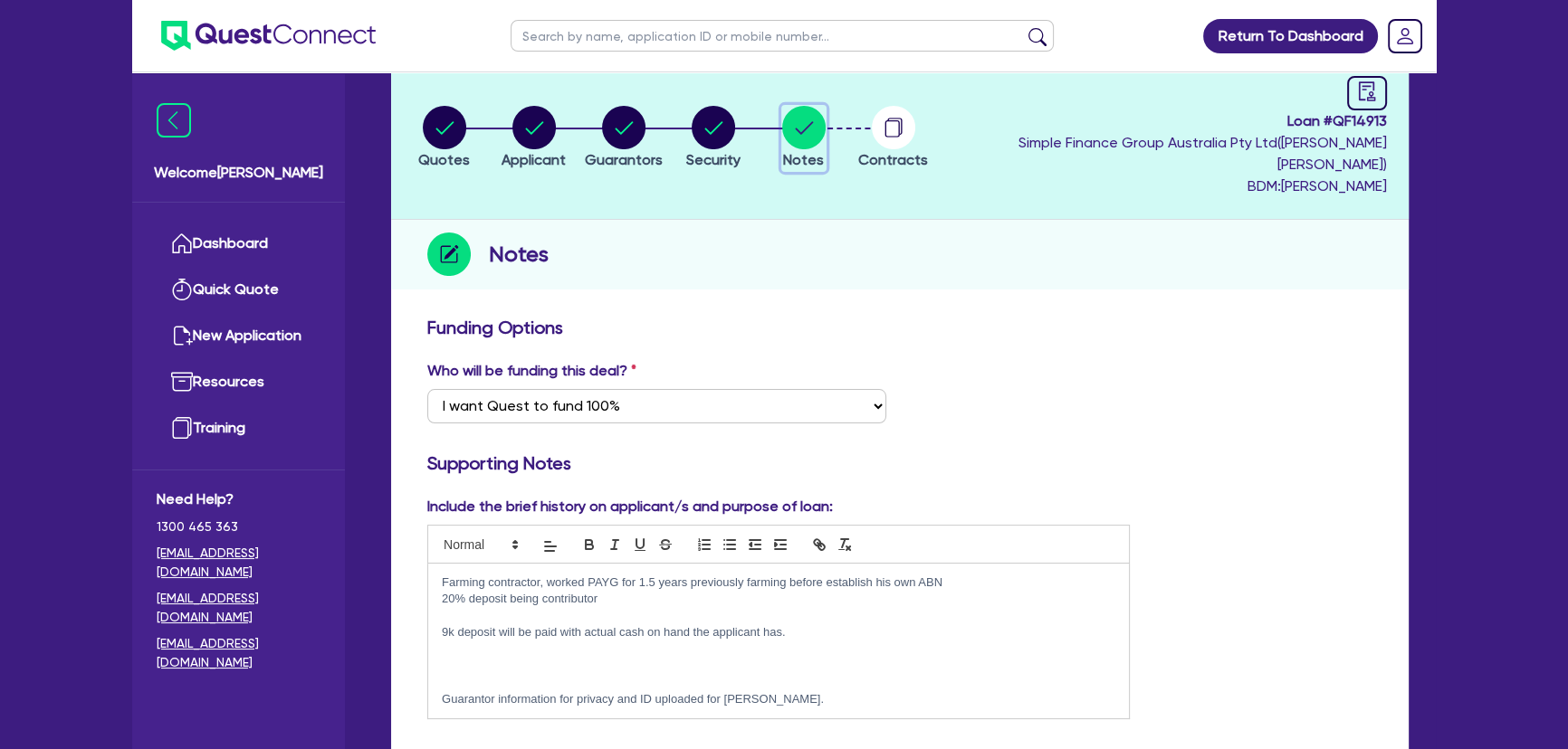
scroll to position [82, 0]
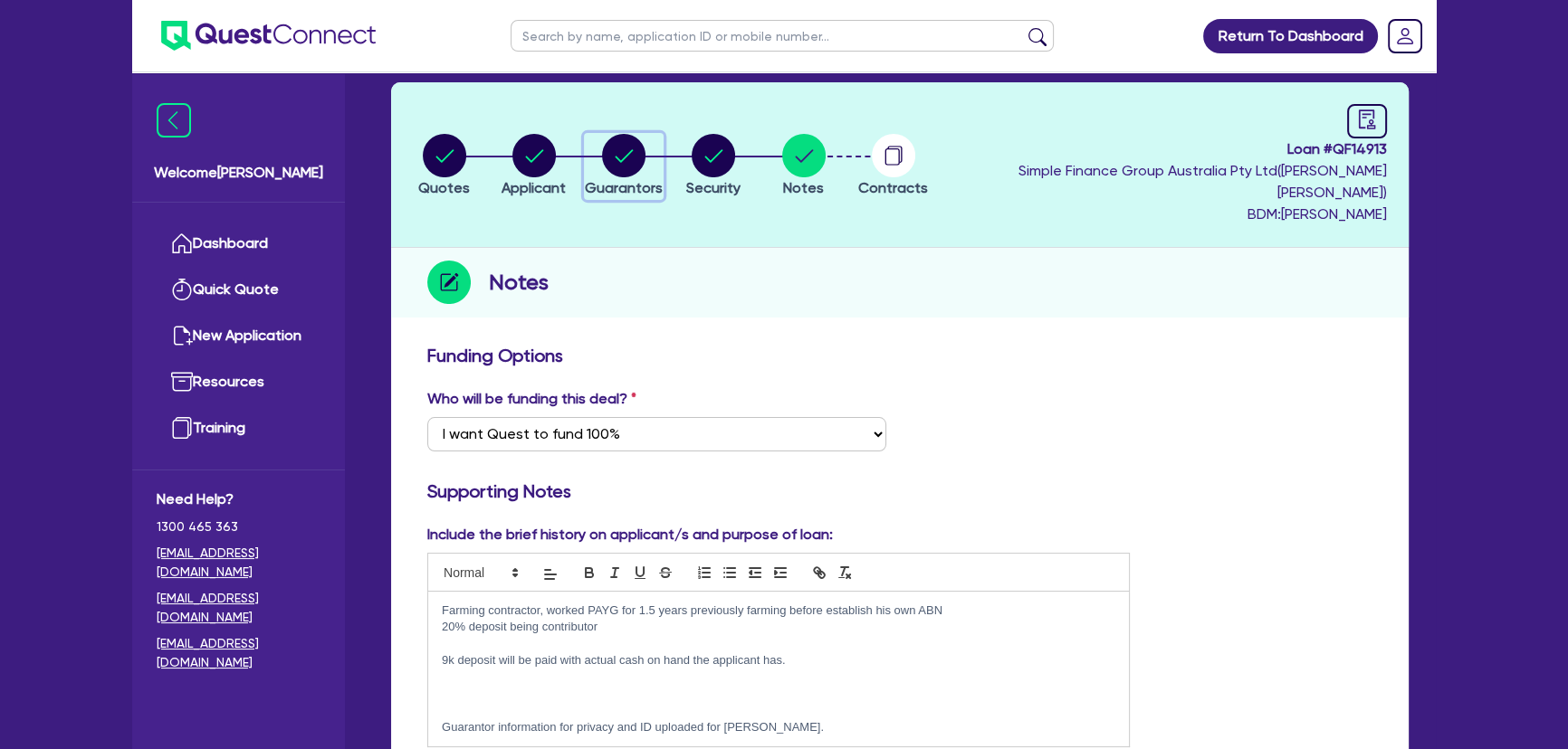
click at [634, 149] on icon "button" at bounding box center [624, 155] width 18 height 13
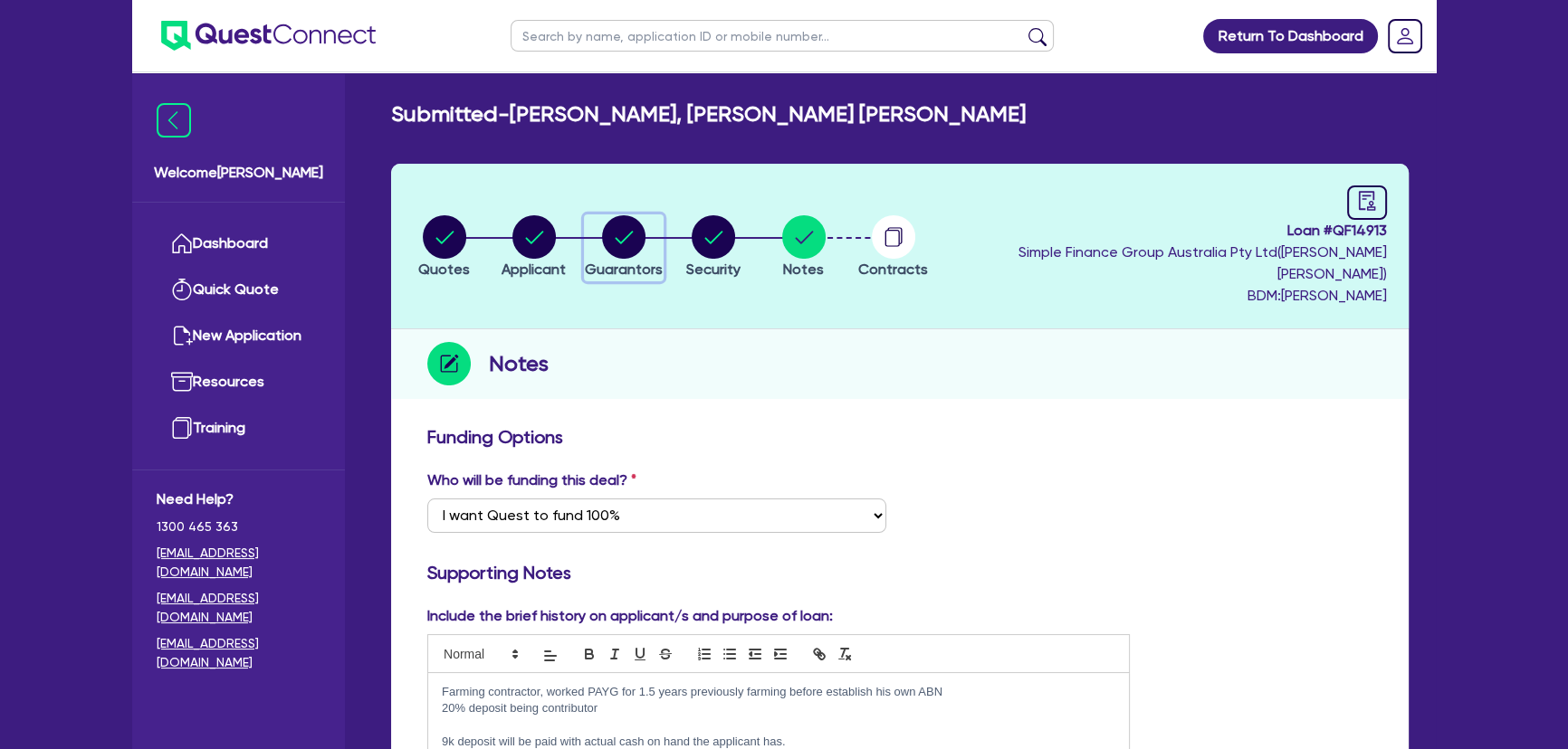
select select "MR"
select select "QLD"
select select "SINGLE"
select select "CASH"
select select "HOUSEHOLD_PERSONAL"
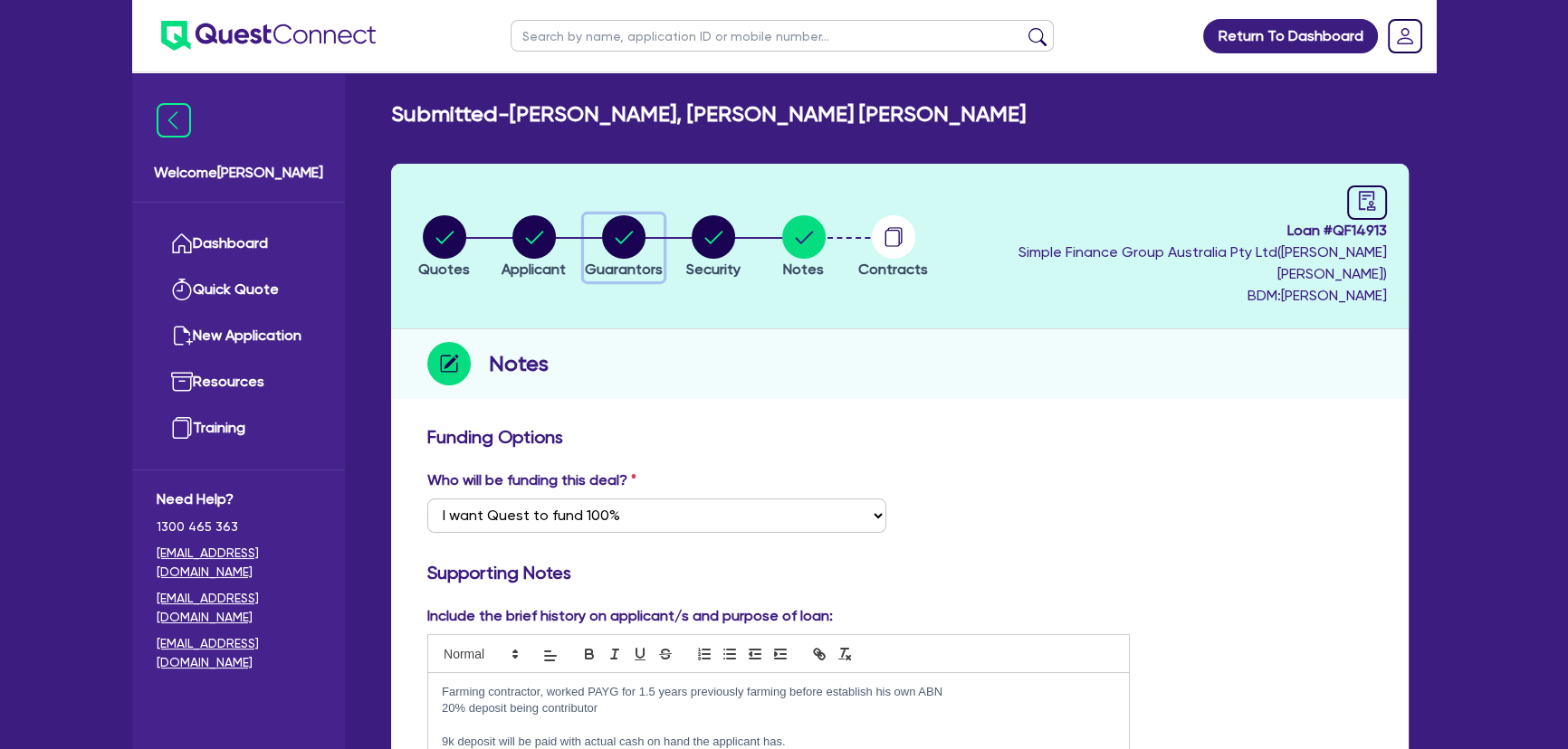
select select "EQUIPMENT"
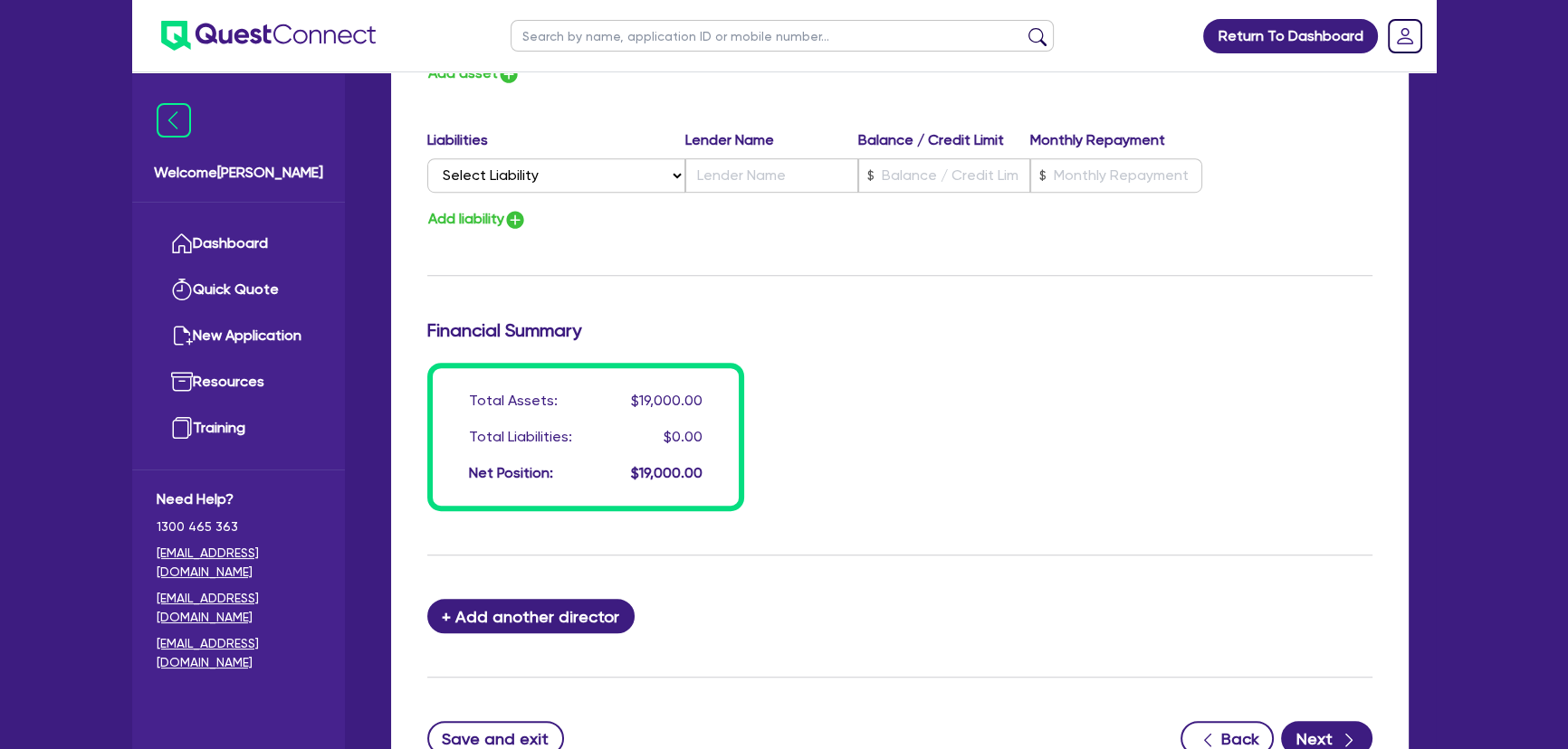
scroll to position [1465, 0]
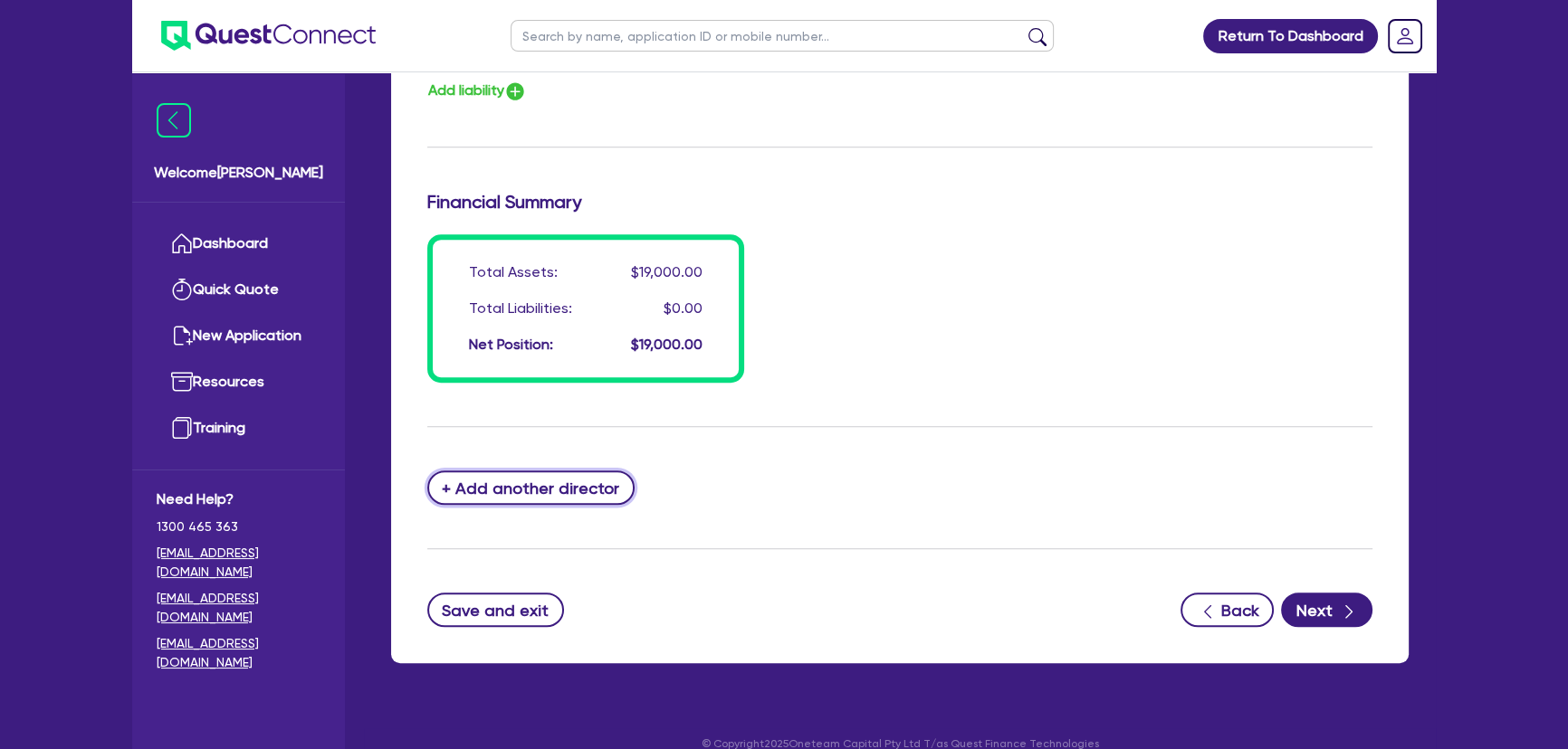
click at [566, 470] on button "+ Add another director" at bounding box center [530, 488] width 207 height 35
type input "0"
type input "0447043130"
type input "3000"
type input "10000"
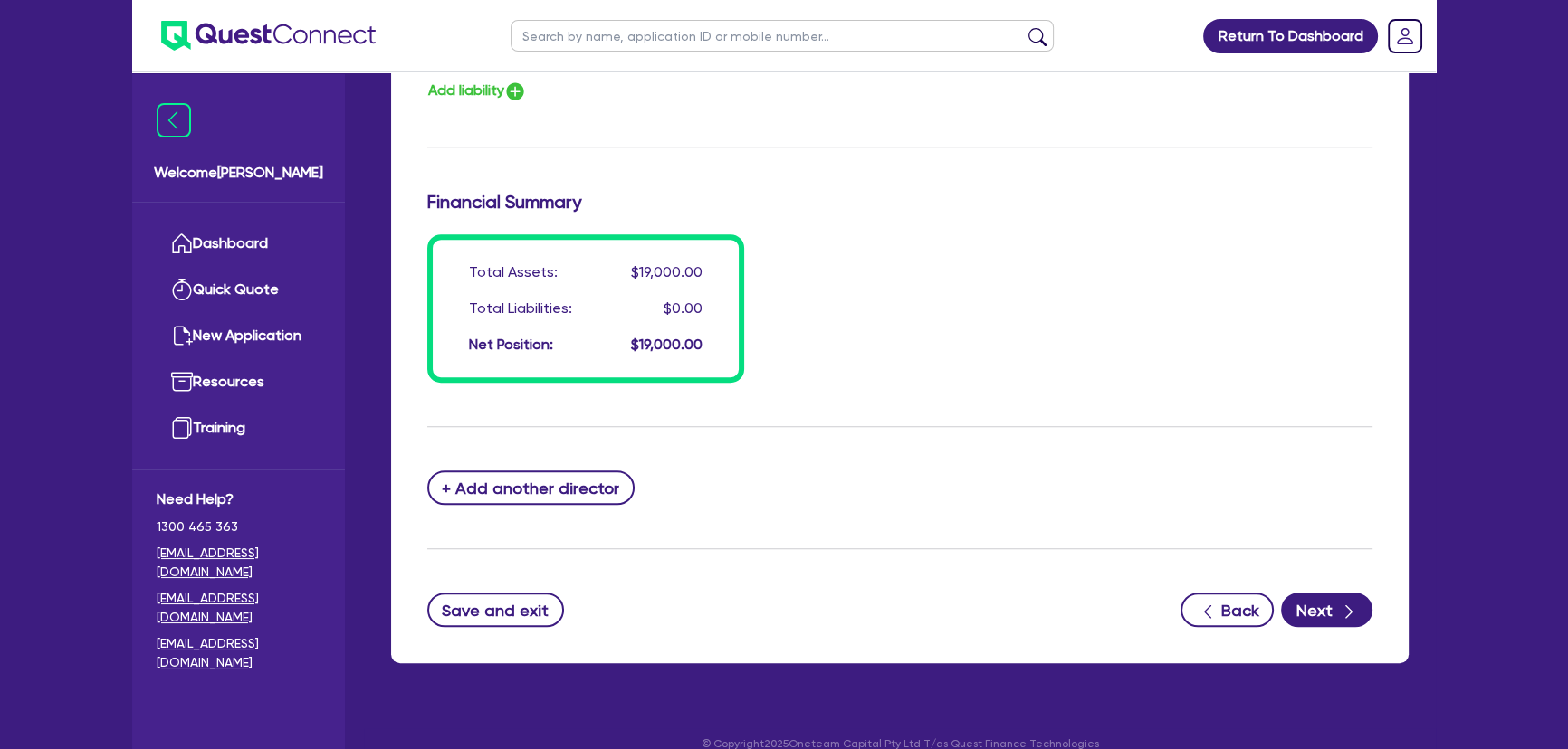
type input "6000"
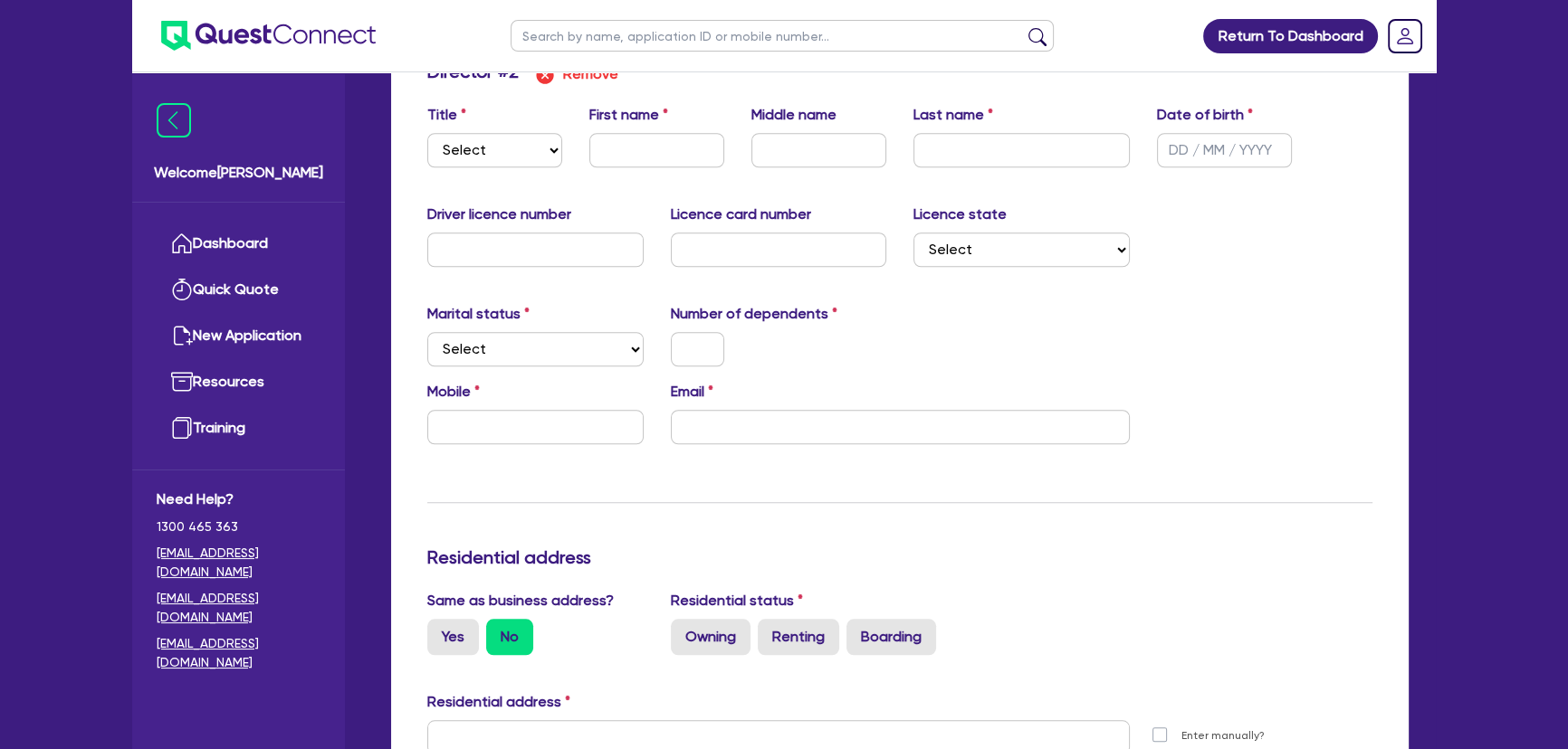
scroll to position [1383, 0]
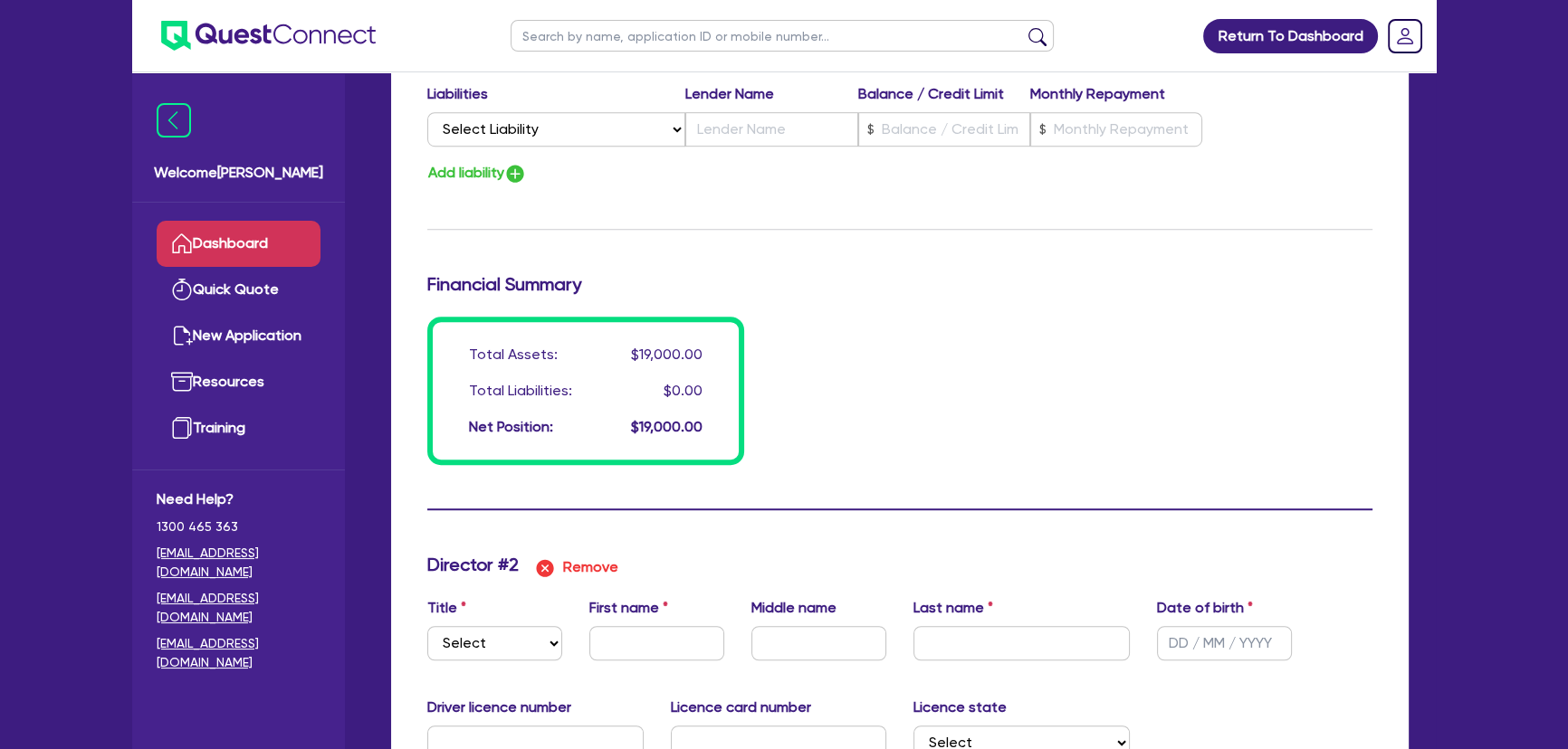
click at [214, 229] on link "Dashboard" at bounding box center [238, 244] width 164 height 46
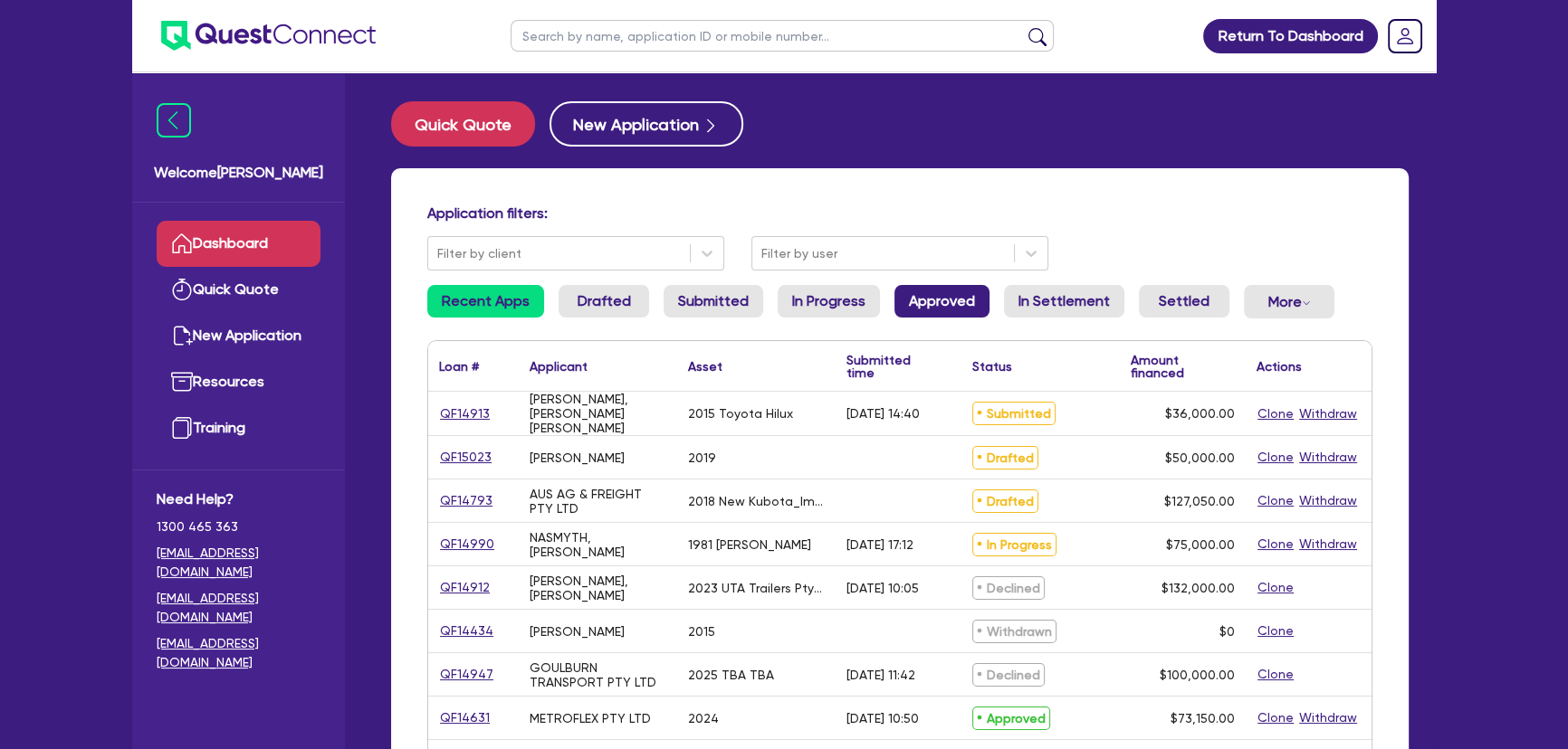
click at [980, 293] on link "Approved" at bounding box center [942, 302] width 95 height 33
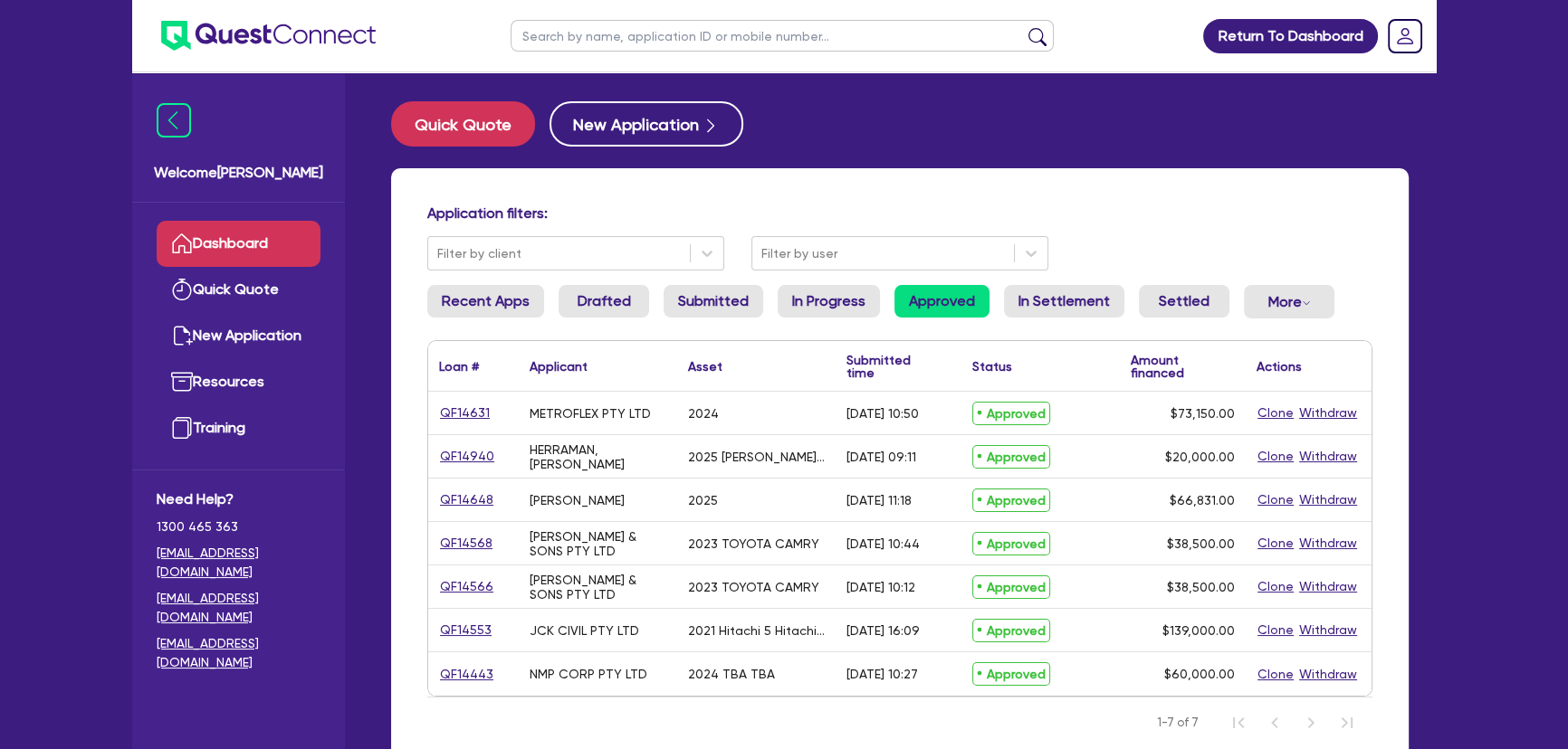
click at [219, 252] on link "Dashboard" at bounding box center [238, 244] width 164 height 46
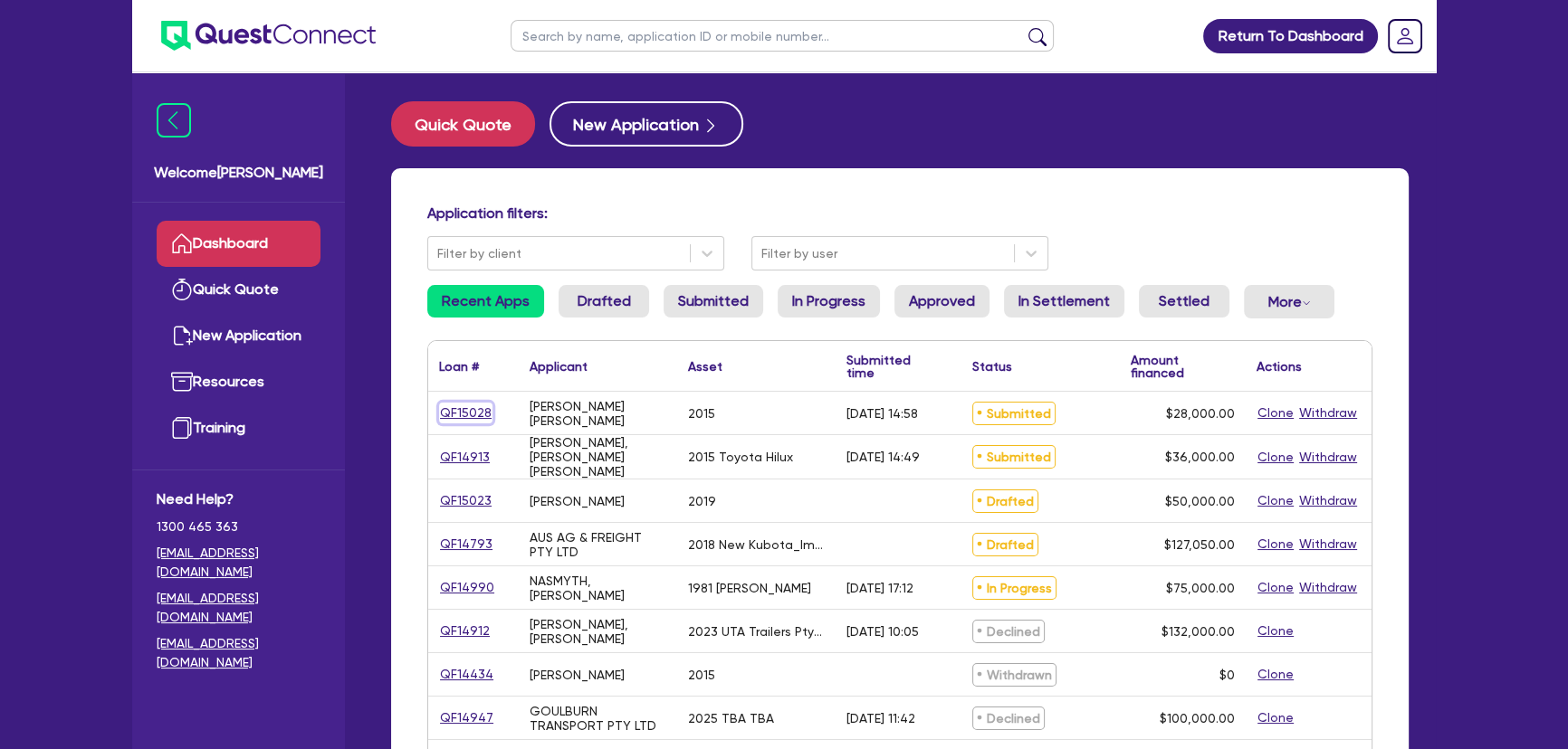
click at [466, 408] on link "QF15028" at bounding box center [465, 414] width 53 height 21
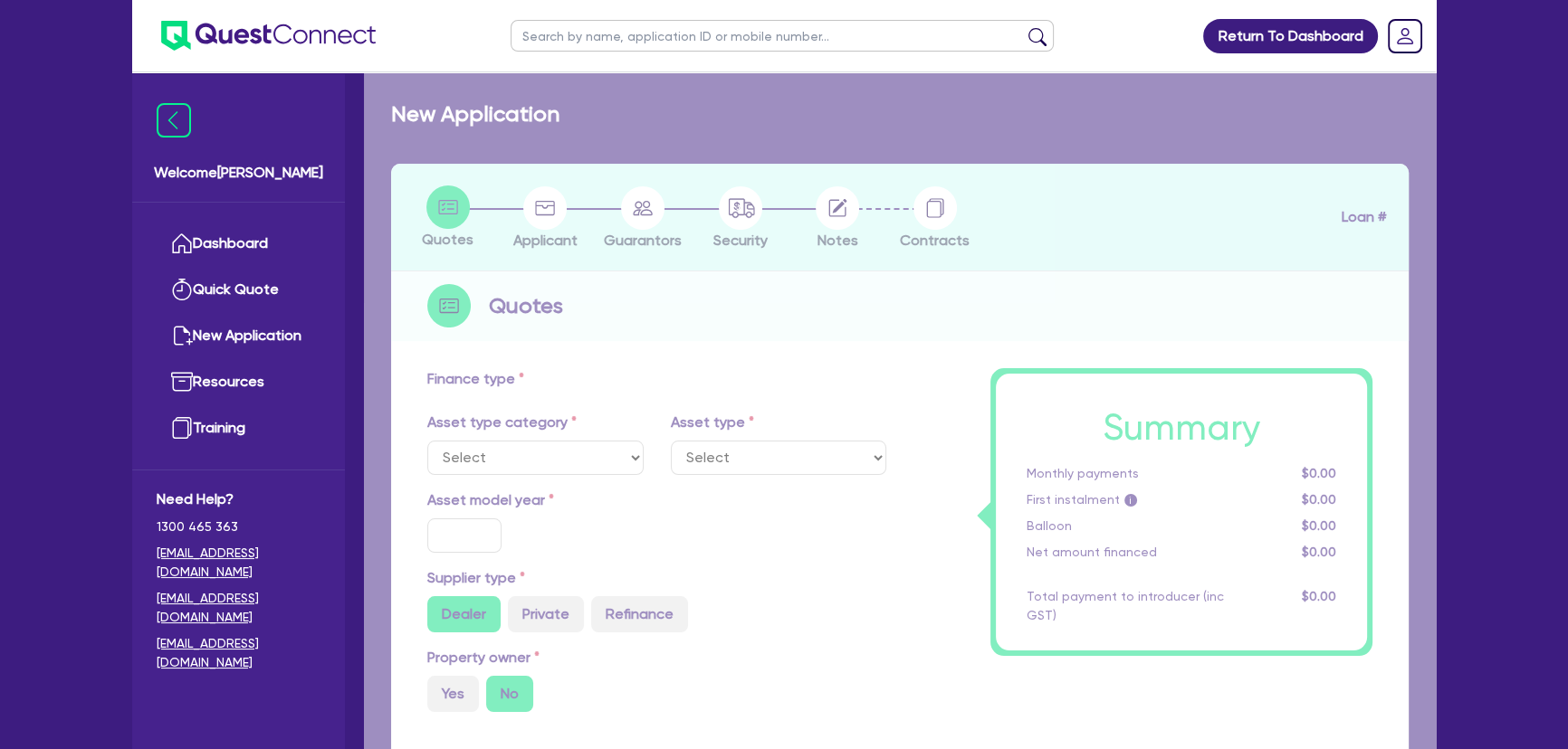
select select "CARS_AND_LIGHT_TRUCKS"
type input "2015"
type input "28,000"
type input "10"
type input "2,800"
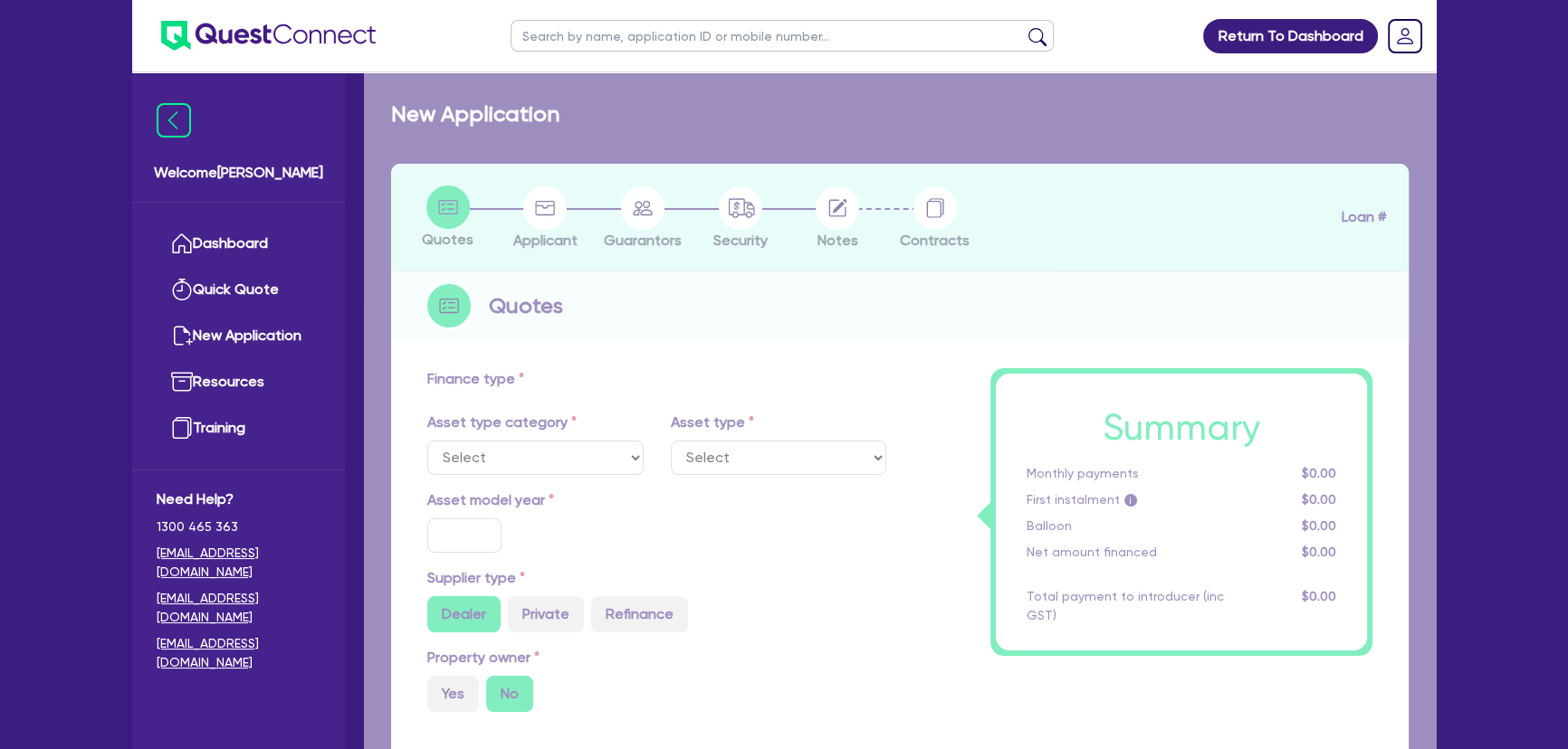
type input "17.99"
select select "VANS_AND_UTES"
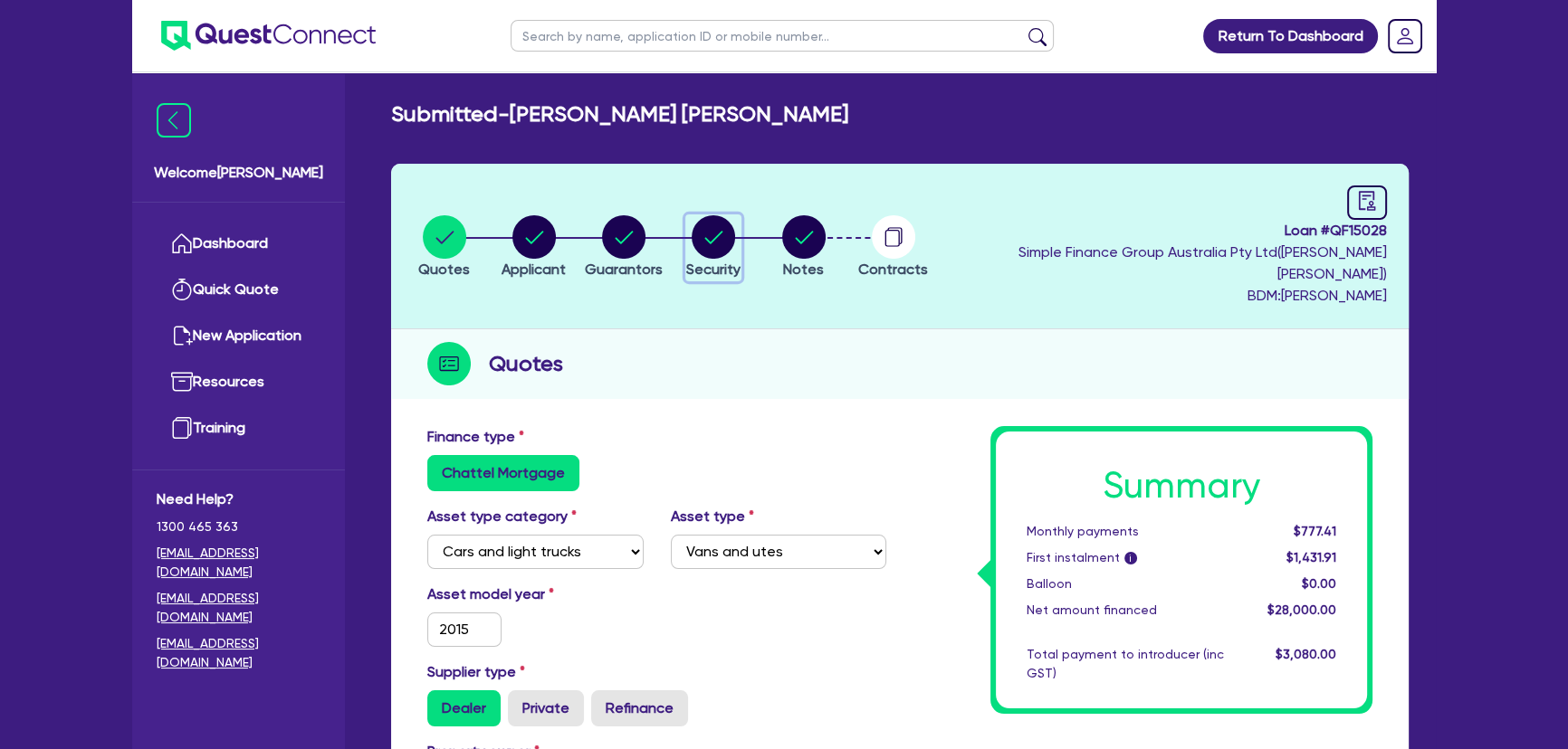
click at [735, 230] on circle "button" at bounding box center [713, 236] width 43 height 43
select select "CARS_AND_LIGHT_TRUCKS"
select select "VANS_AND_UTES"
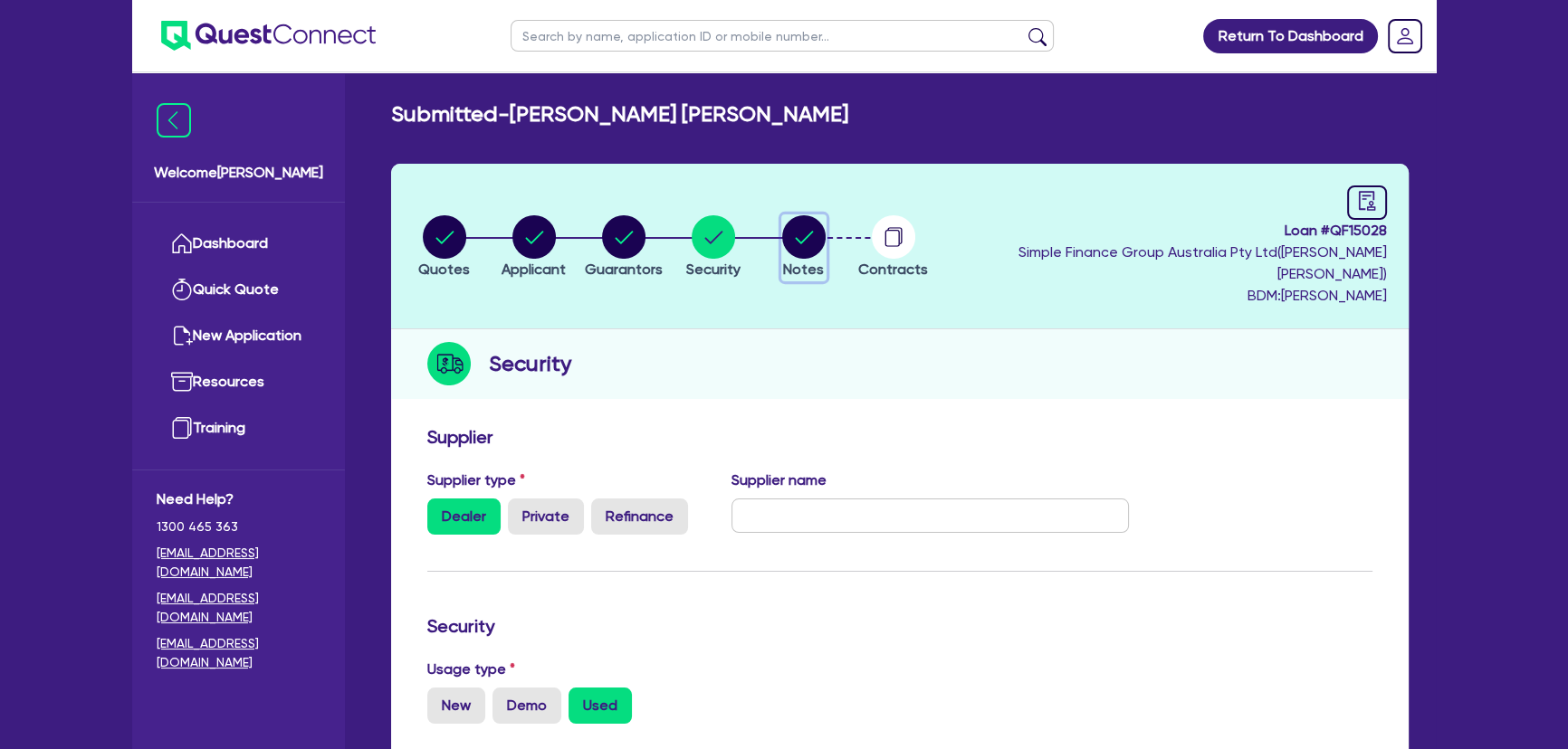
click at [825, 230] on circle "button" at bounding box center [803, 236] width 43 height 43
select select "Quest Finance - Own Book"
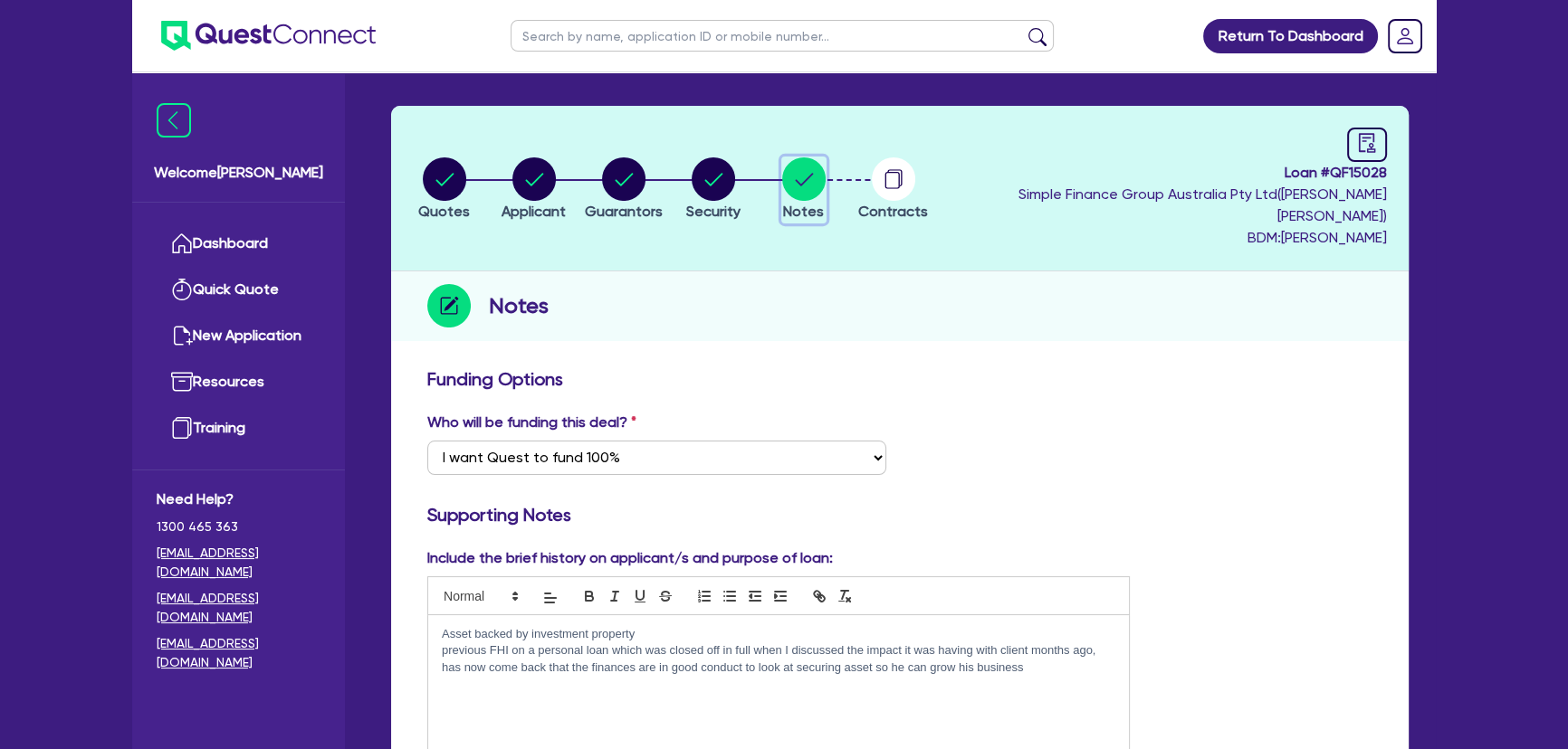
scroll to position [82, 0]
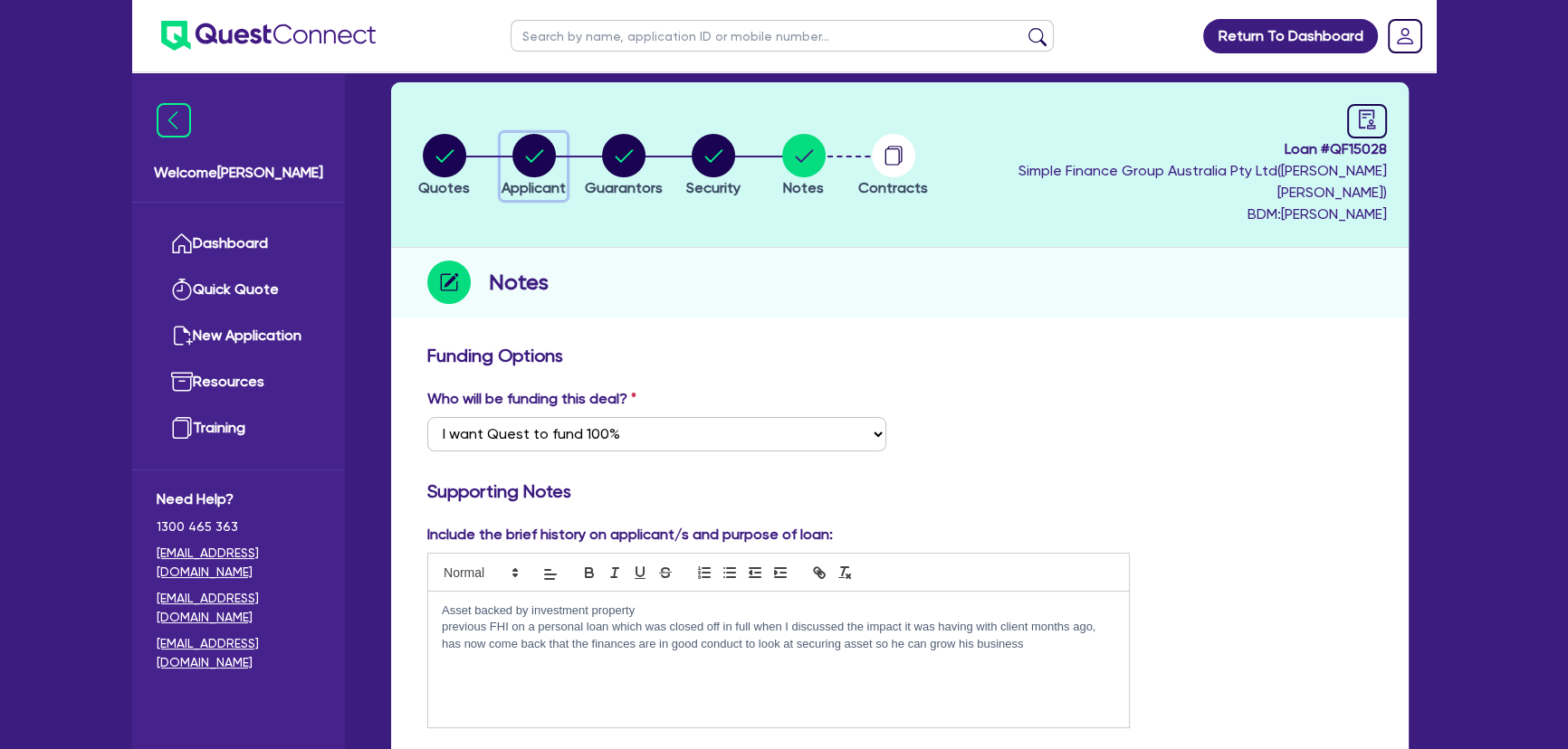
click at [555, 154] on circle "button" at bounding box center [533, 155] width 43 height 43
select select "SOLE_TRADER"
select select "BUILDING_CONSTRUCTION"
select select "TRADES_SERVICES_CONSUMERS"
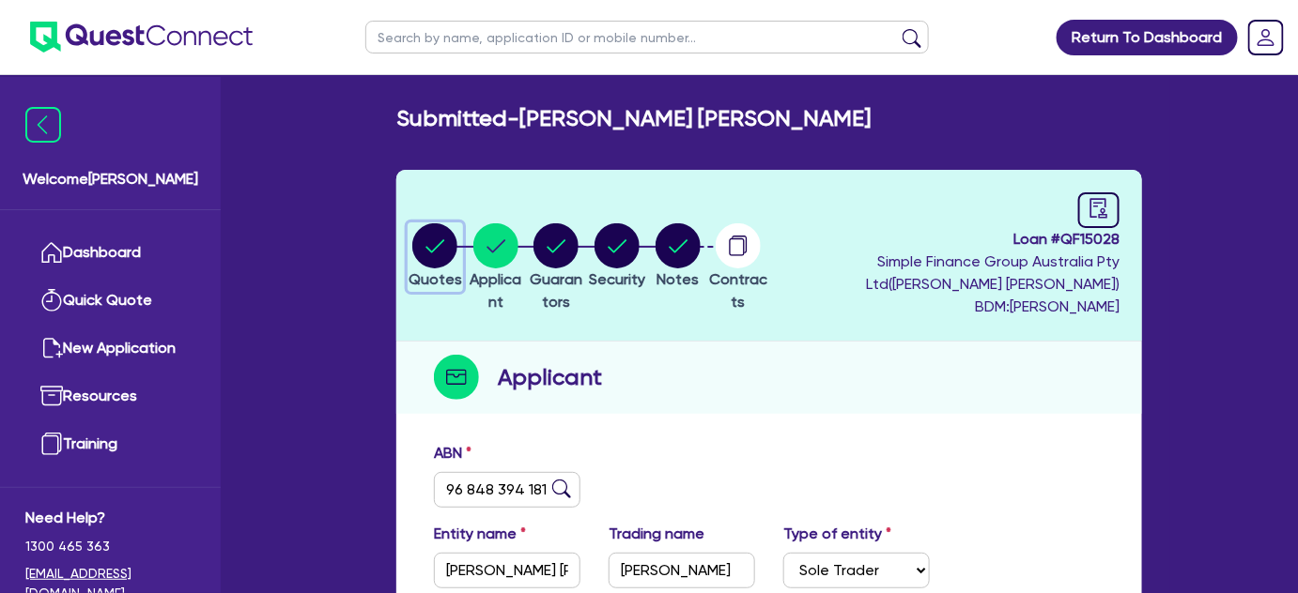
click at [454, 270] on span "Quotes" at bounding box center [435, 279] width 54 height 18
select select "CARS_AND_LIGHT_TRUCKS"
select select "VANS_AND_UTES"
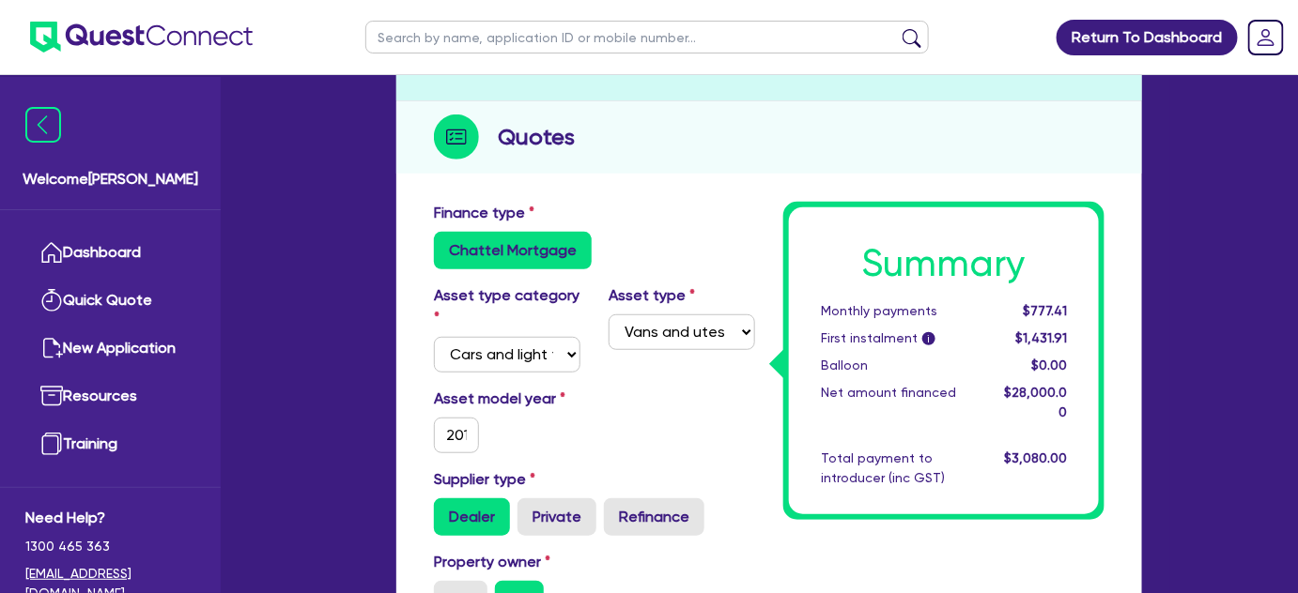
scroll to position [251, 0]
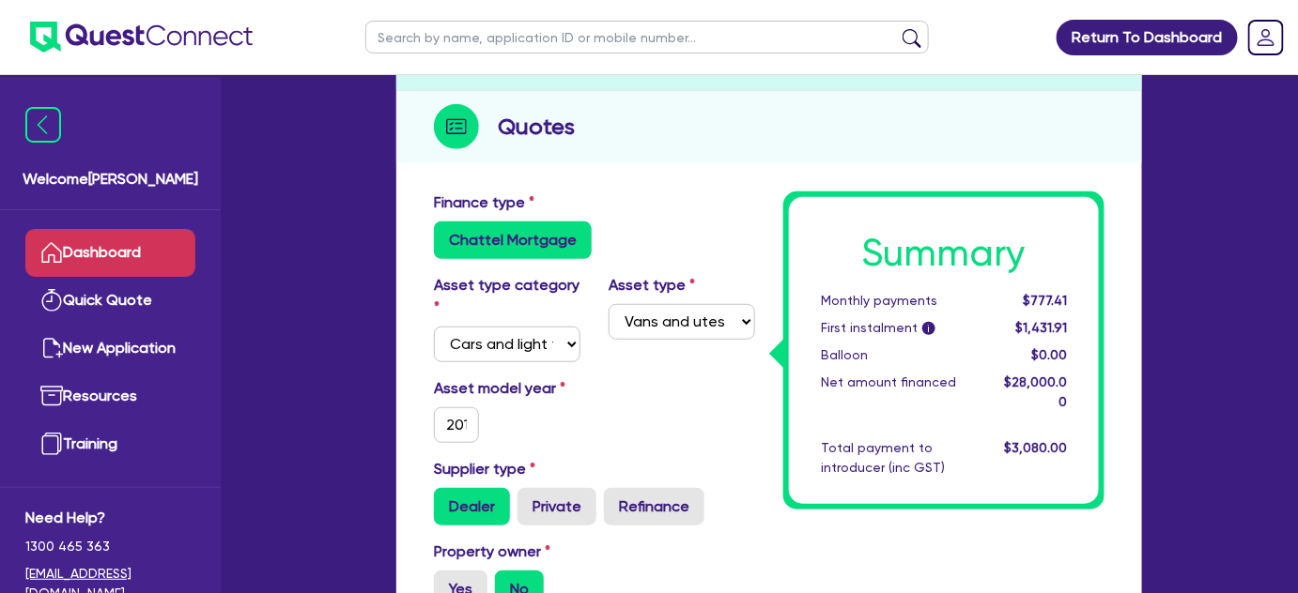
click at [133, 249] on link "Dashboard" at bounding box center [110, 253] width 170 height 48
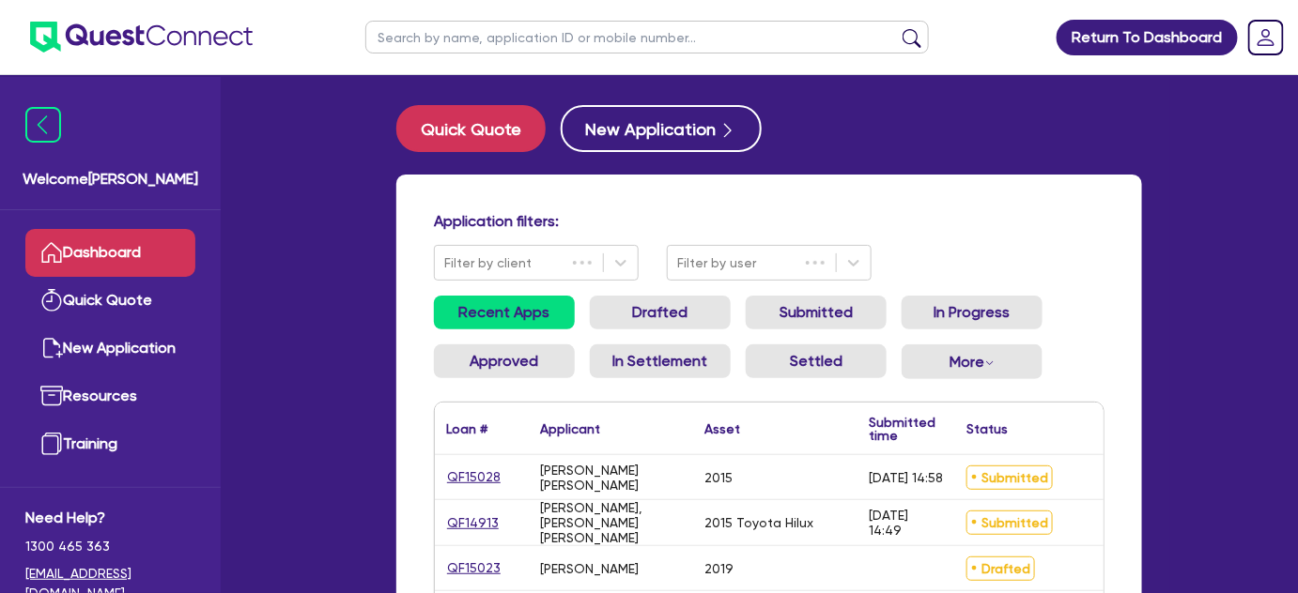
scroll to position [126, 0]
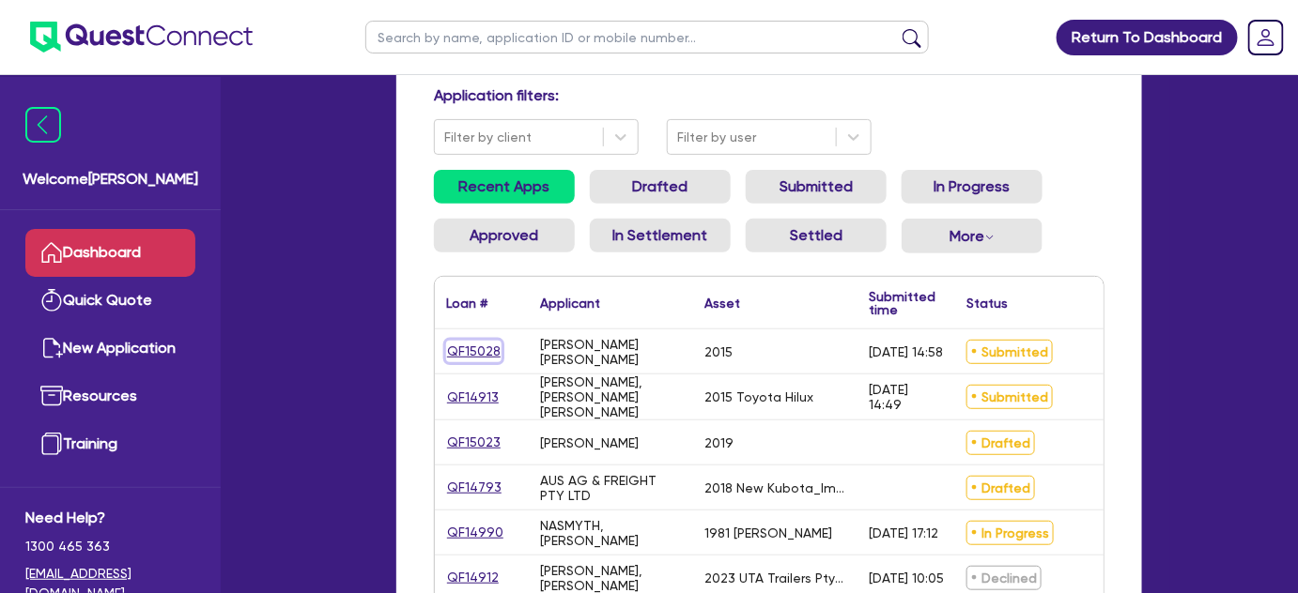
click at [466, 349] on link "QF15028" at bounding box center [473, 352] width 55 height 22
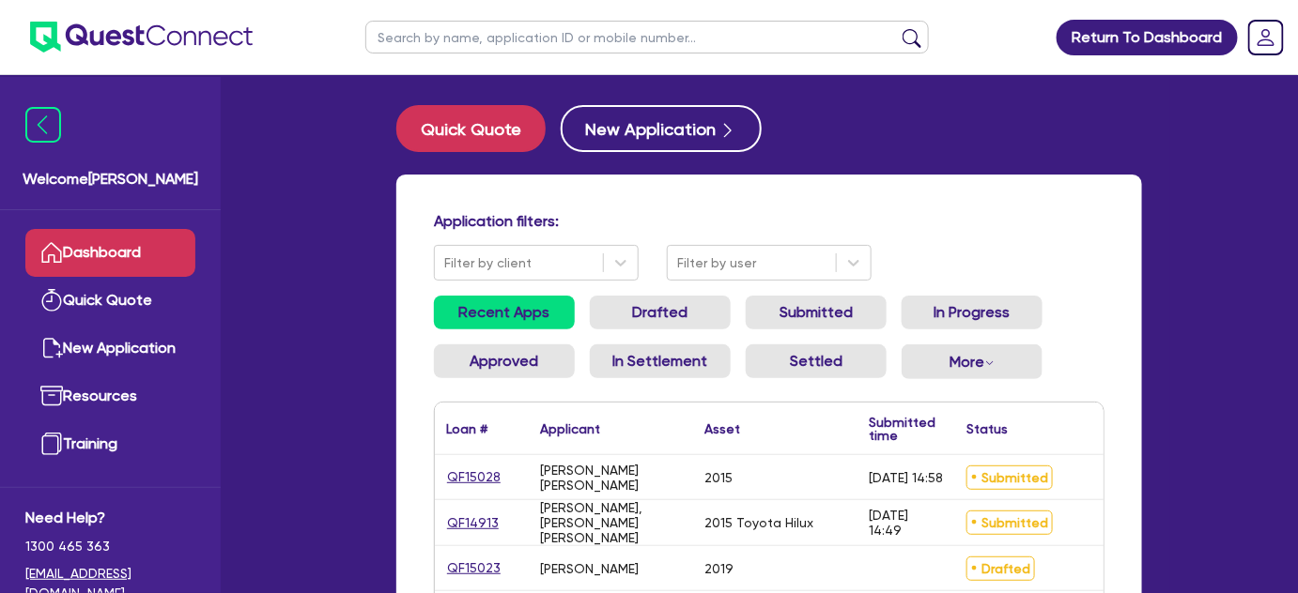
select select "CARS_AND_LIGHT_TRUCKS"
select select "VANS_AND_UTES"
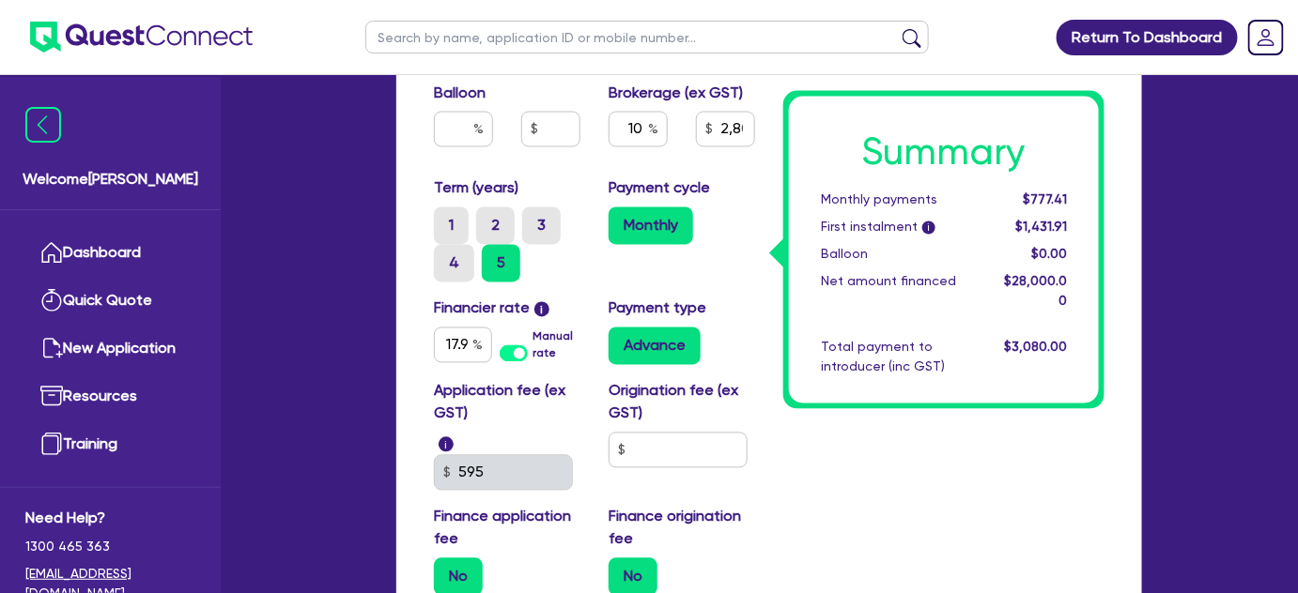
scroll to position [1282, 0]
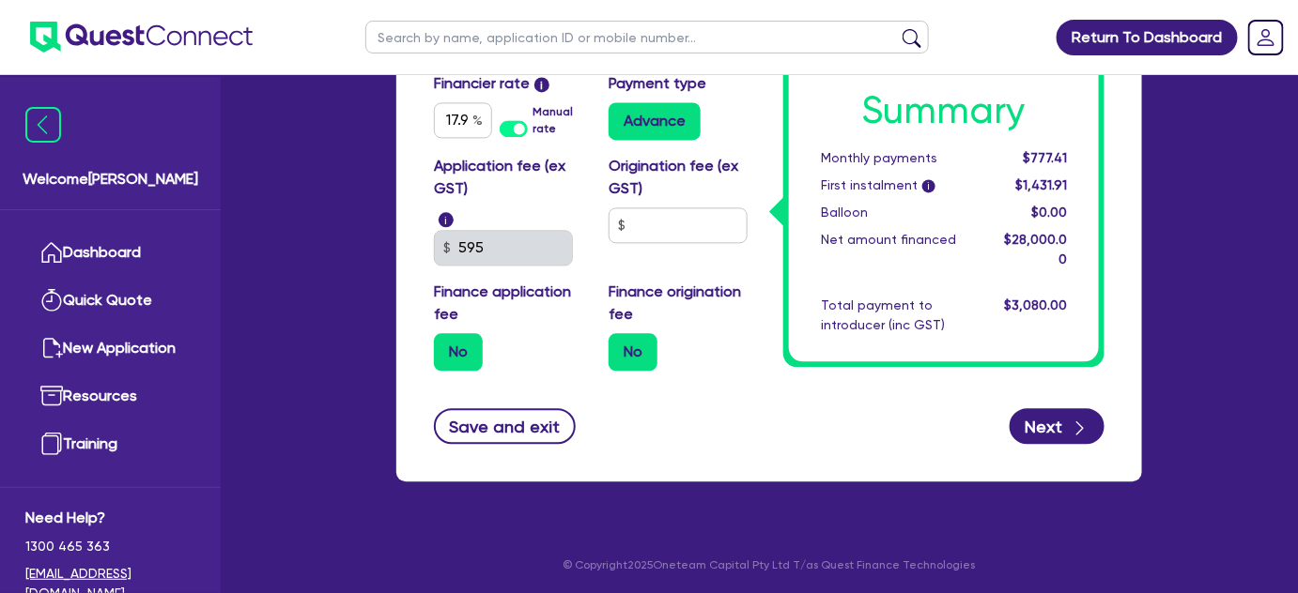
drag, startPoint x: 589, startPoint y: 300, endPoint x: 997, endPoint y: 463, distance: 439.5
click at [1047, 420] on button "Next" at bounding box center [1056, 426] width 95 height 36
select select "SOLE_TRADER"
select select "BUILDING_CONSTRUCTION"
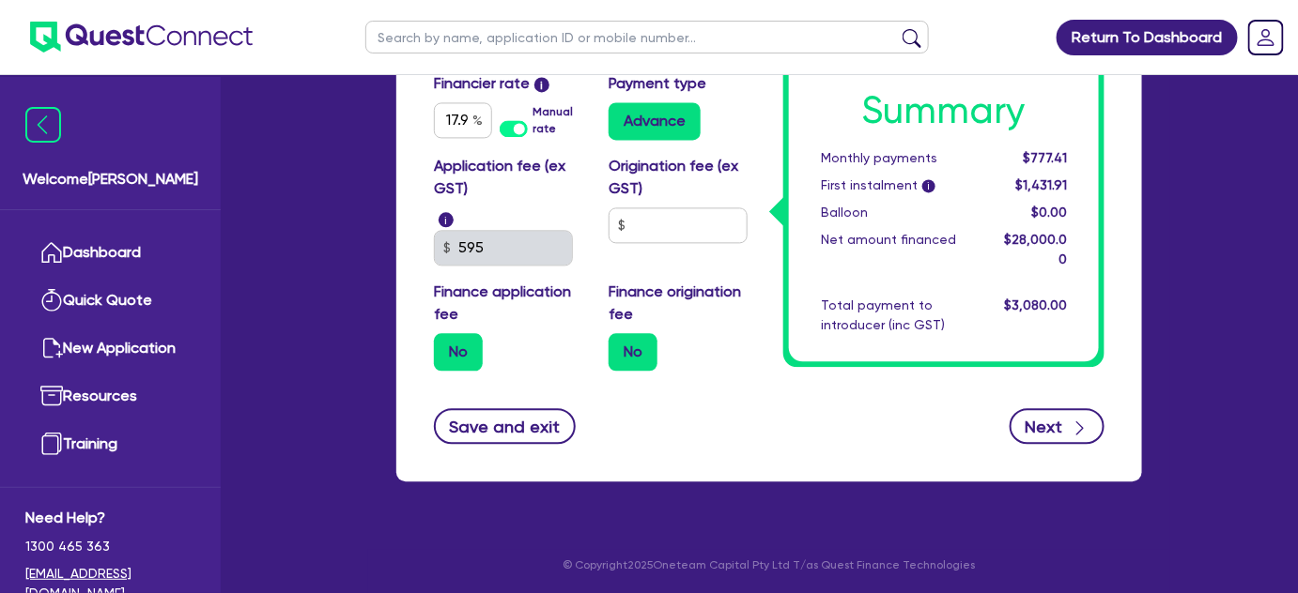
select select "TRADES_SERVICES_CONSUMERS"
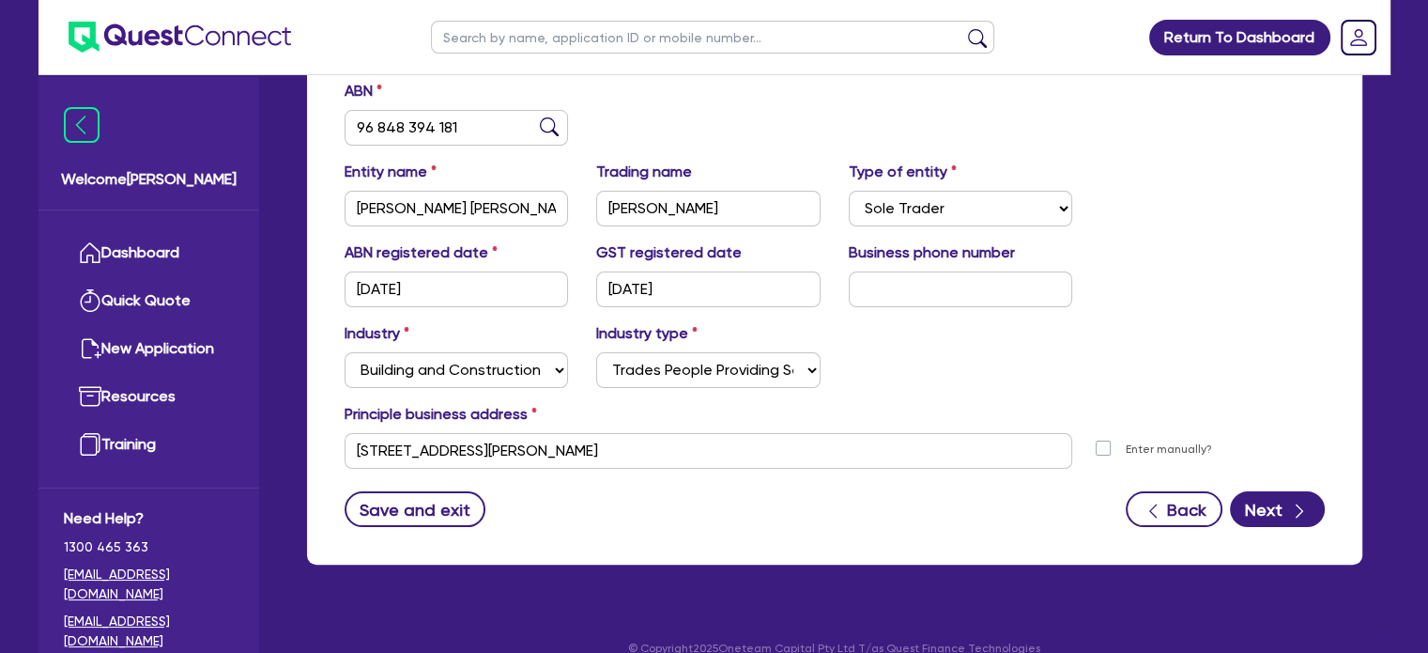
scroll to position [364, 0]
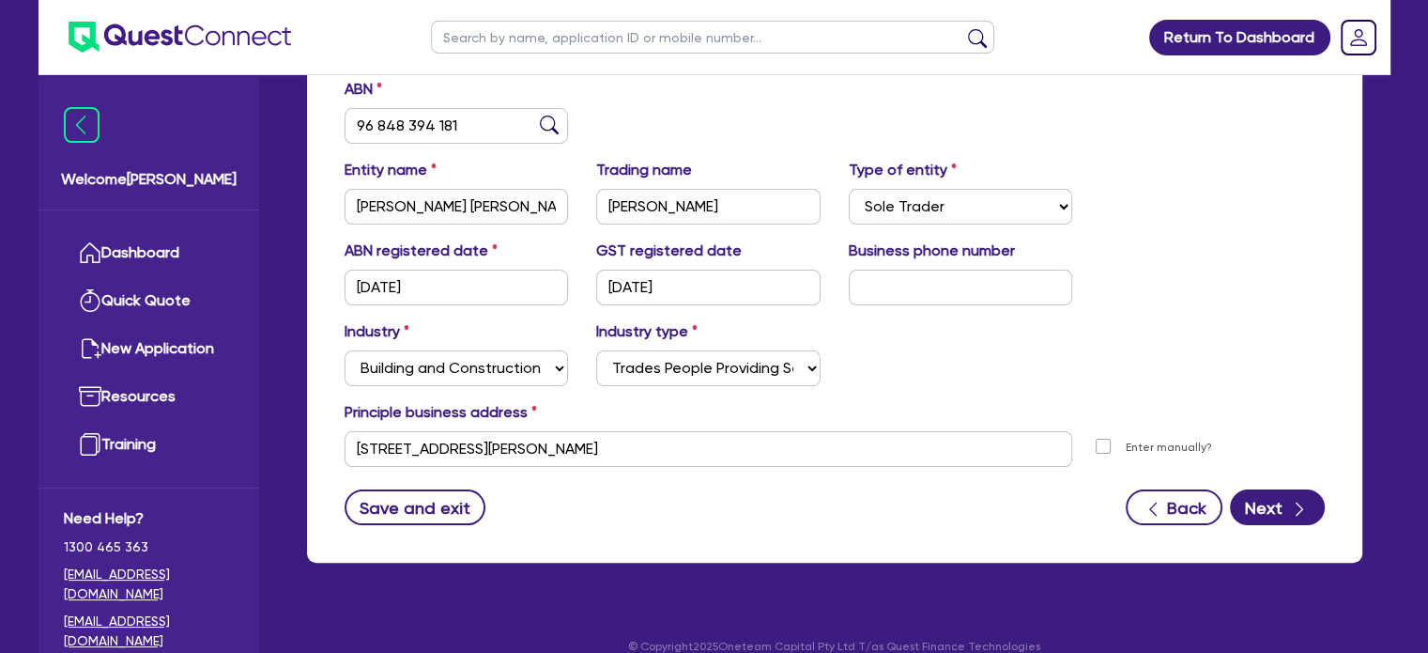
drag, startPoint x: 1227, startPoint y: 4, endPoint x: 944, endPoint y: 533, distance: 600.7
click at [944, 533] on div "ABN 96 848 394 181 Entity name PETERSEN, BENJAMIN HENRY WILLIAM Trading name B …" at bounding box center [834, 316] width 1055 height 494
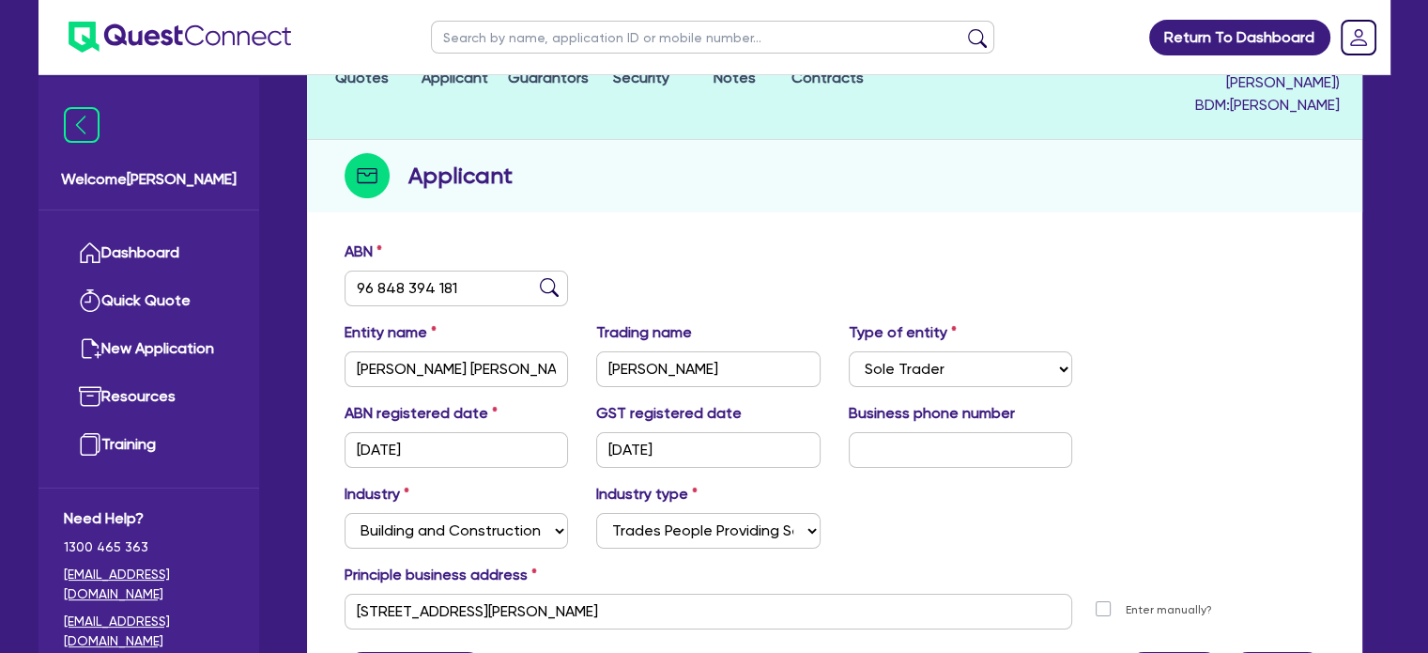
scroll to position [154, 0]
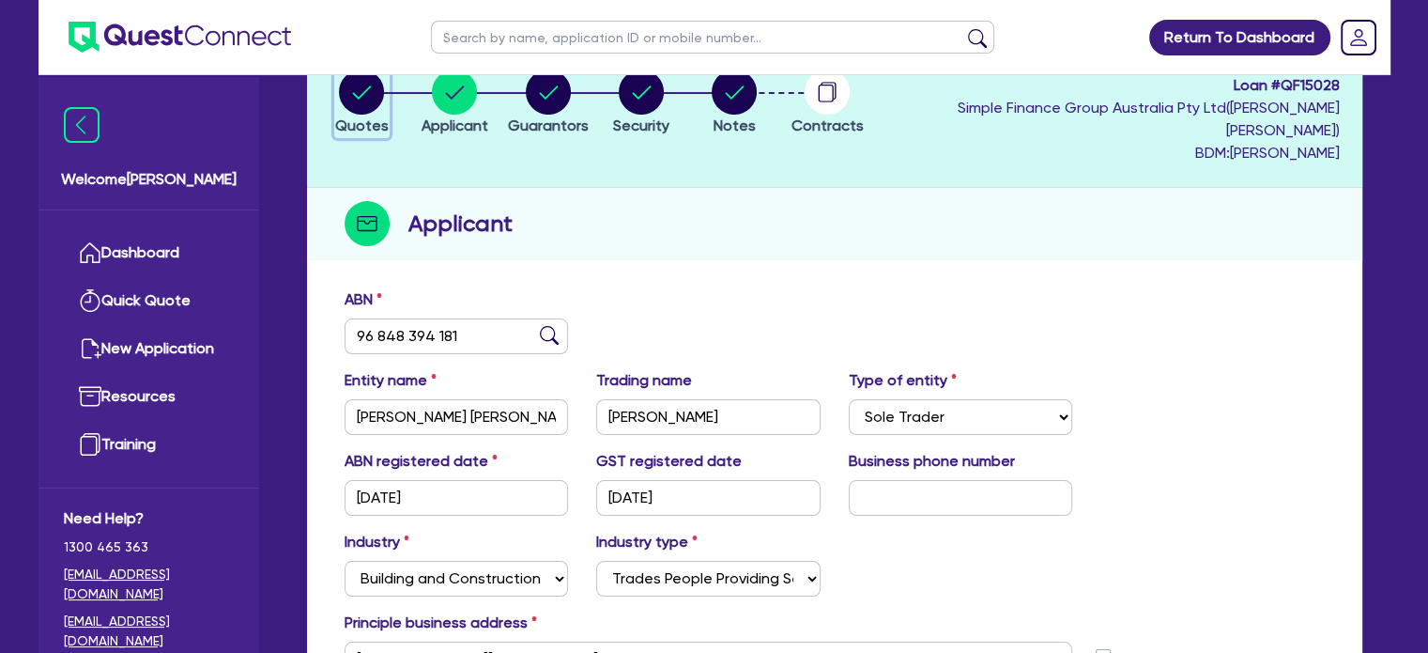
click at [354, 84] on circle "button" at bounding box center [361, 91] width 45 height 45
select select "CARS_AND_LIGHT_TRUCKS"
select select "VANS_AND_UTES"
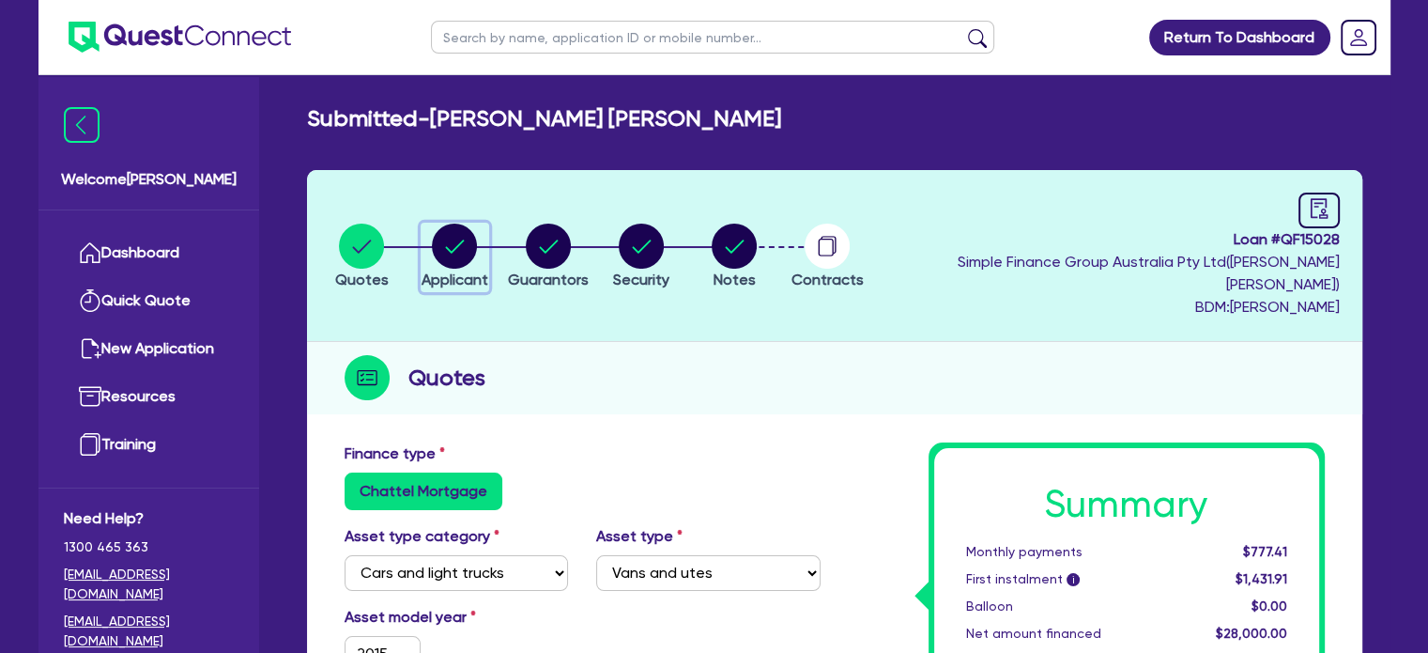
click at [441, 243] on div "button" at bounding box center [455, 245] width 67 height 45
select select "SOLE_TRADER"
select select "BUILDING_CONSTRUCTION"
select select "TRADES_SERVICES_CONSUMERS"
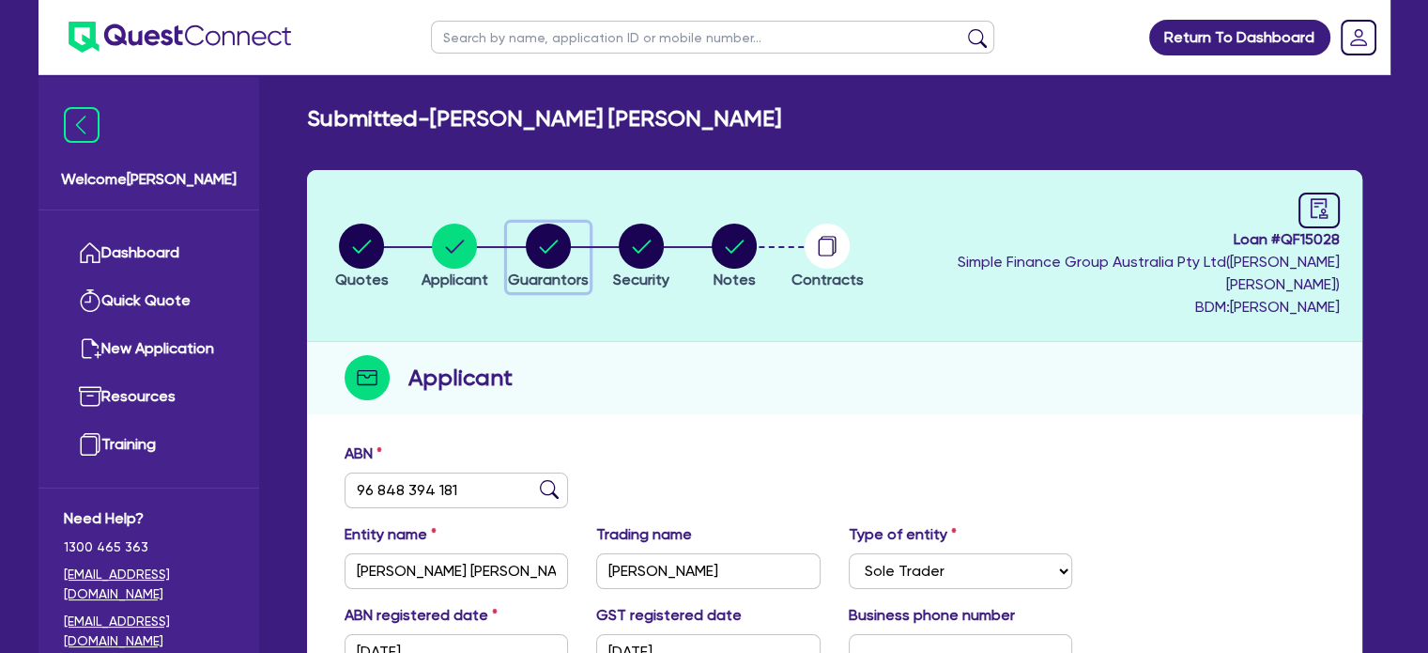
click at [571, 238] on circle "button" at bounding box center [548, 245] width 45 height 45
select select "MR"
select select "VIC"
select select "DE_FACTO"
select select "INVESTMENT_PROPERTY"
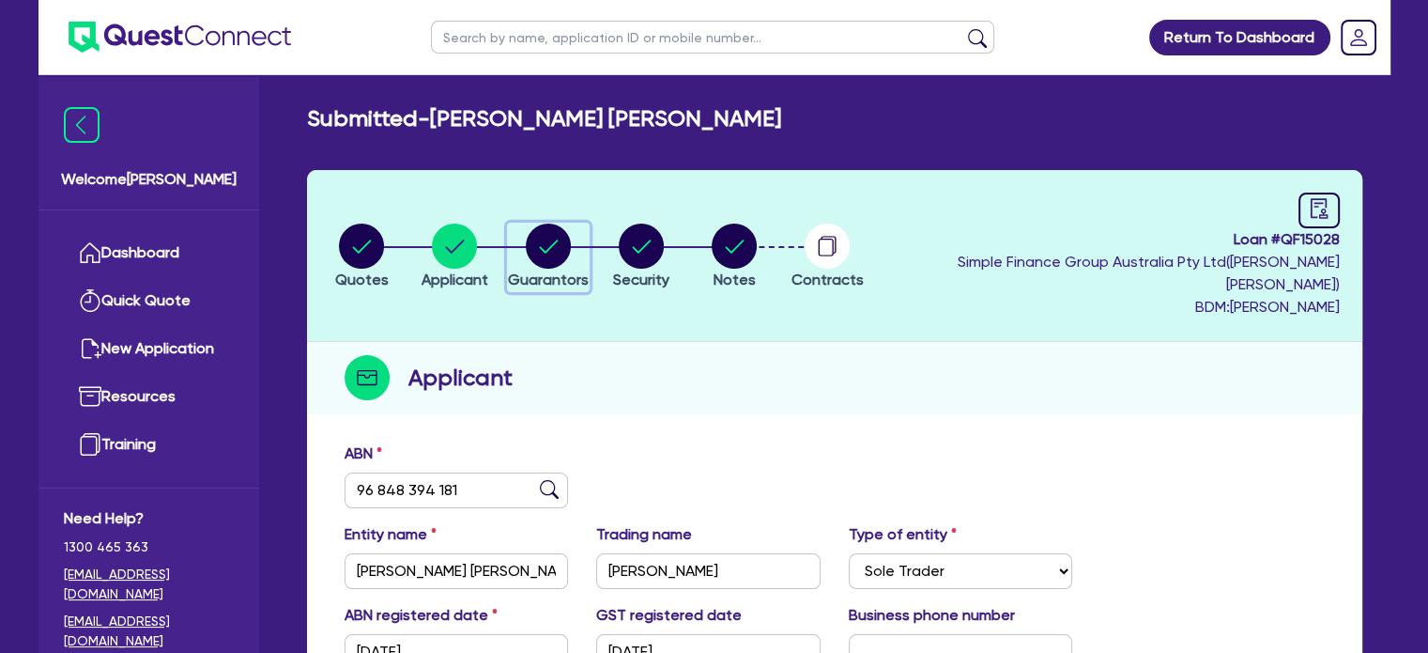
select select "CASH"
select select "HOUSEHOLD_PERSONAL"
select select "OTHER"
select select "INVESTMENT_PROPERTY_LOAN"
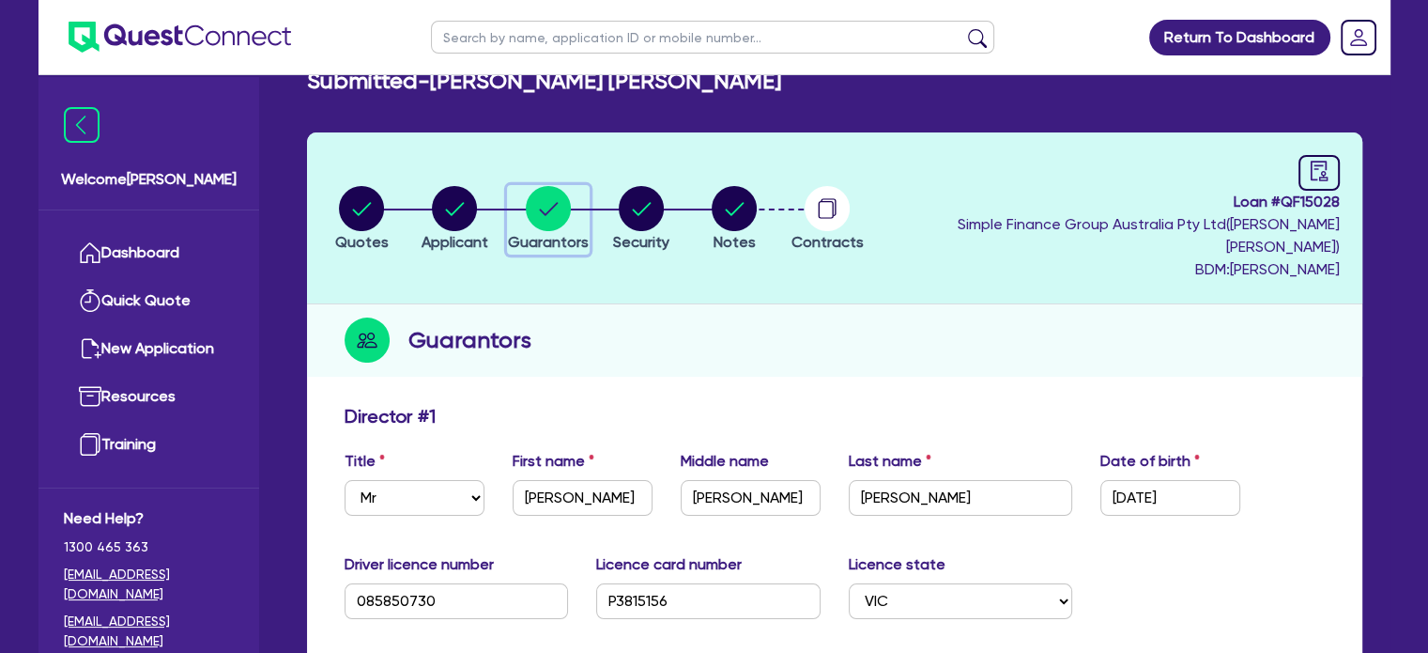
scroll to position [38, 0]
click at [664, 194] on circle "button" at bounding box center [641, 208] width 45 height 45
select select "CARS_AND_LIGHT_TRUCKS"
select select "VANS_AND_UTES"
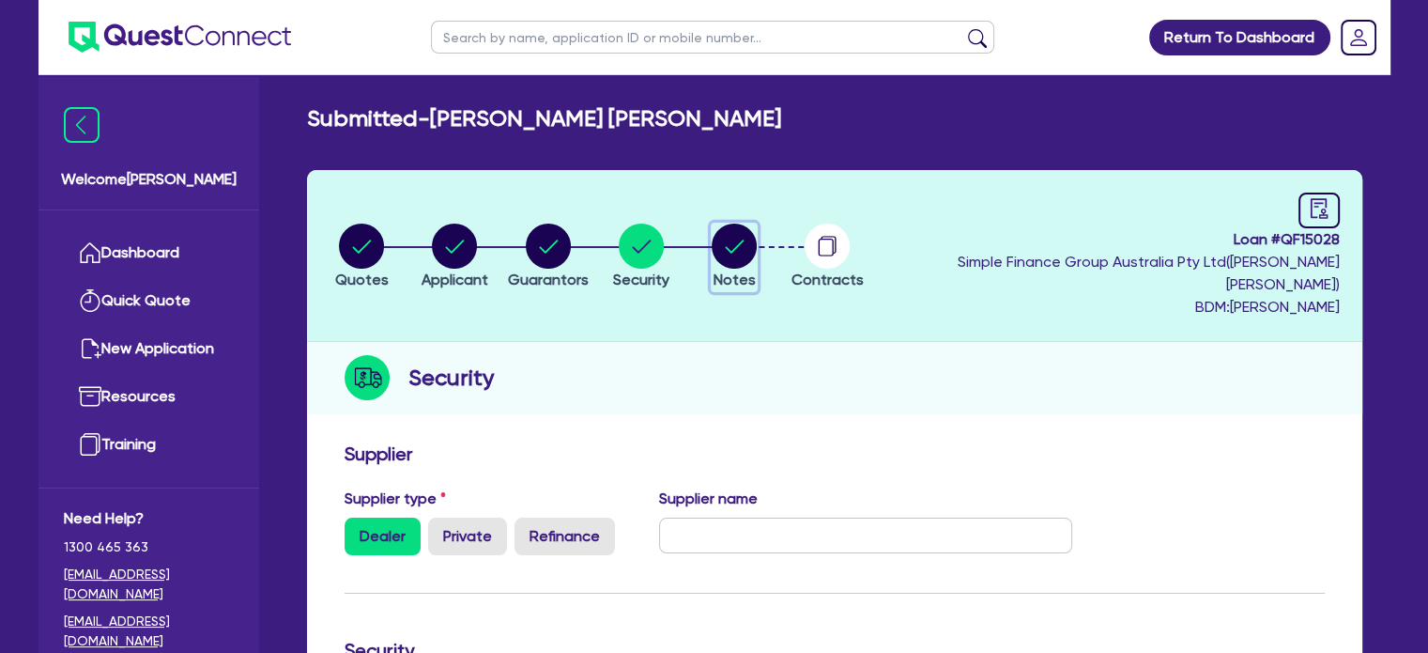
click at [757, 247] on circle "button" at bounding box center [734, 245] width 45 height 45
select select "Quest Finance - Own Book"
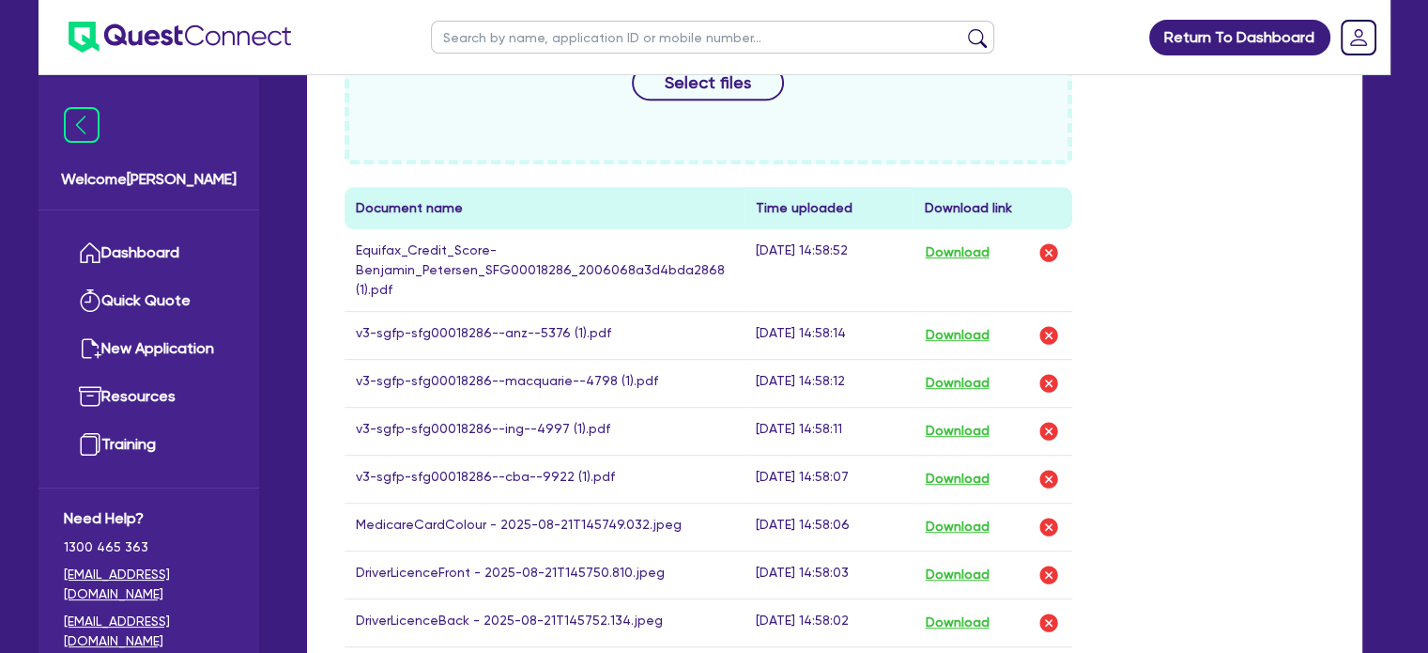
scroll to position [1089, 0]
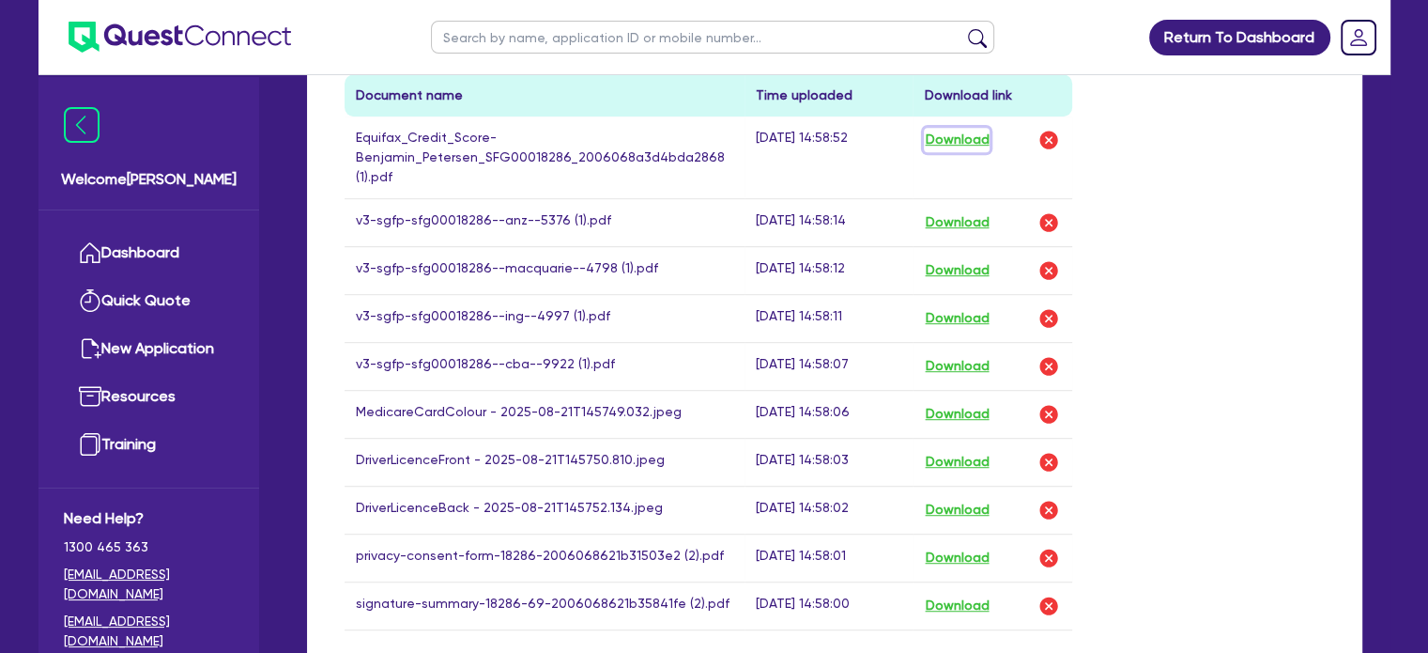
click at [958, 128] on button "Download" at bounding box center [957, 140] width 66 height 24
click at [980, 210] on button "Download" at bounding box center [957, 222] width 66 height 24
click at [958, 258] on button "Download" at bounding box center [957, 270] width 66 height 24
click at [964, 306] on button "Download" at bounding box center [957, 318] width 66 height 24
click at [941, 354] on button "Download" at bounding box center [957, 366] width 66 height 24
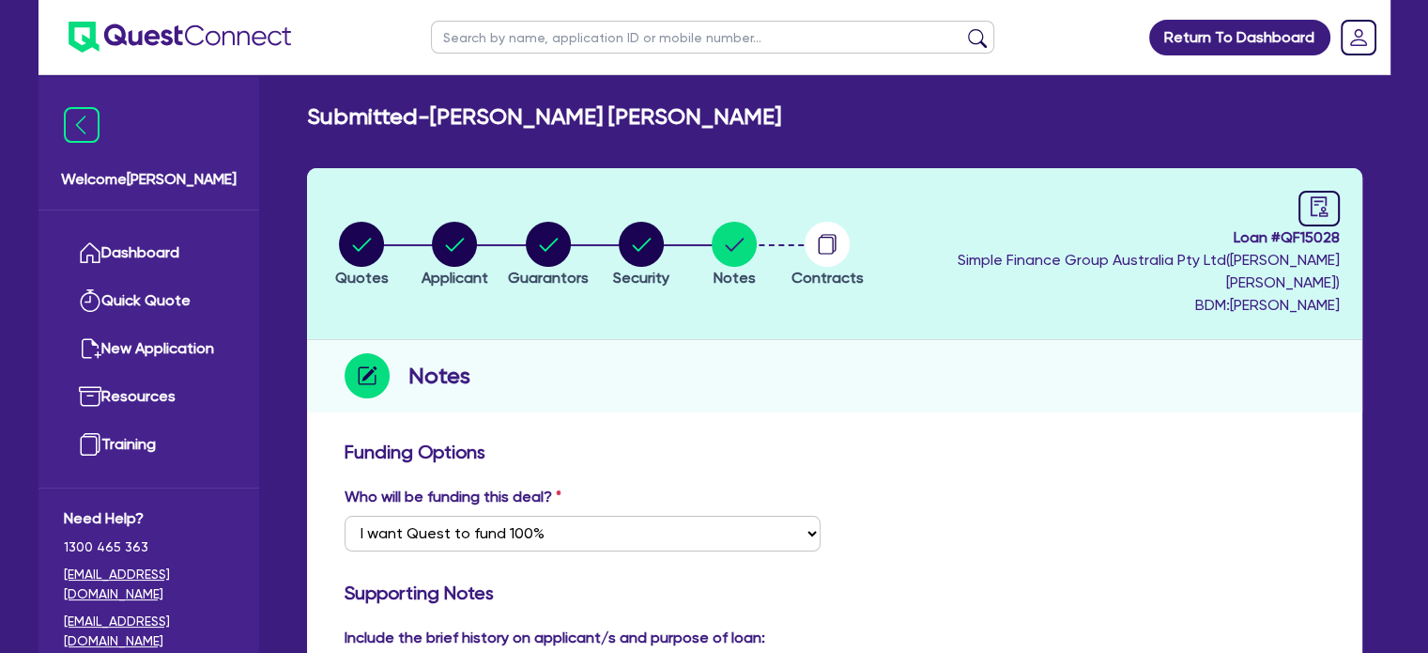
scroll to position [0, 0]
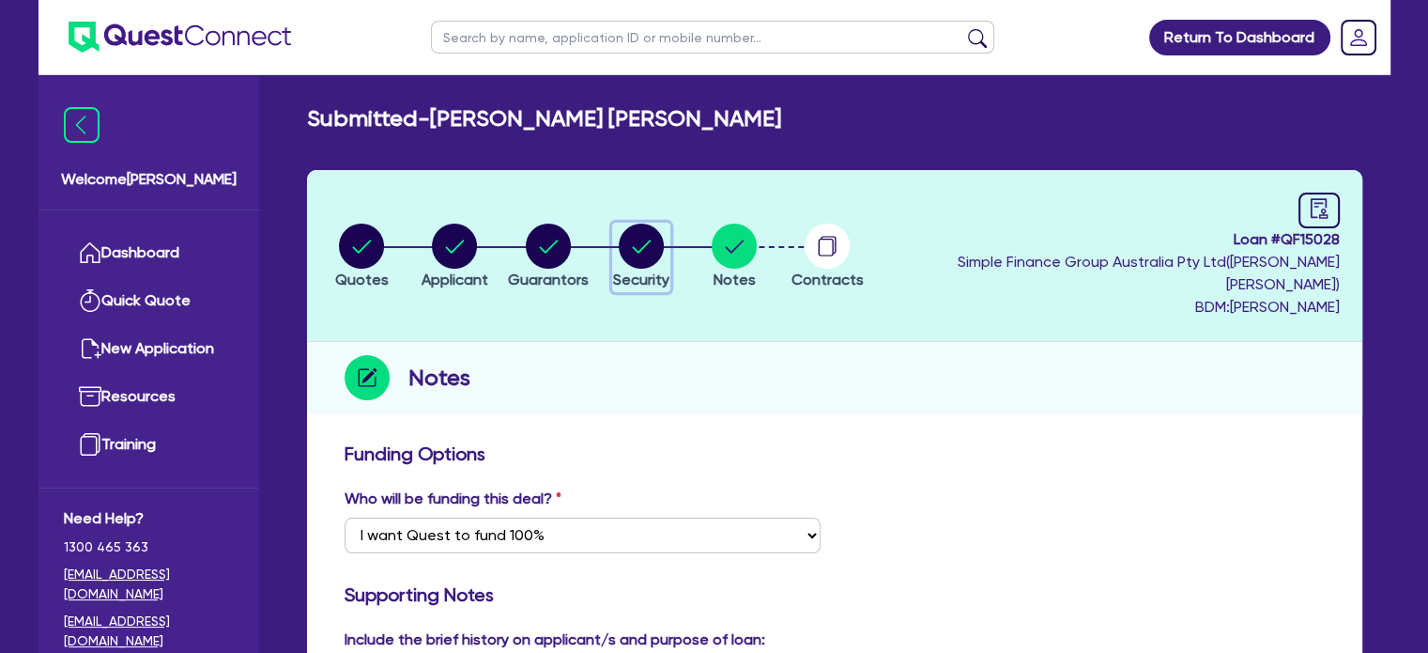
click at [652, 223] on icon "button" at bounding box center [641, 245] width 45 height 45
select select "CARS_AND_LIGHT_TRUCKS"
select select "VANS_AND_UTES"
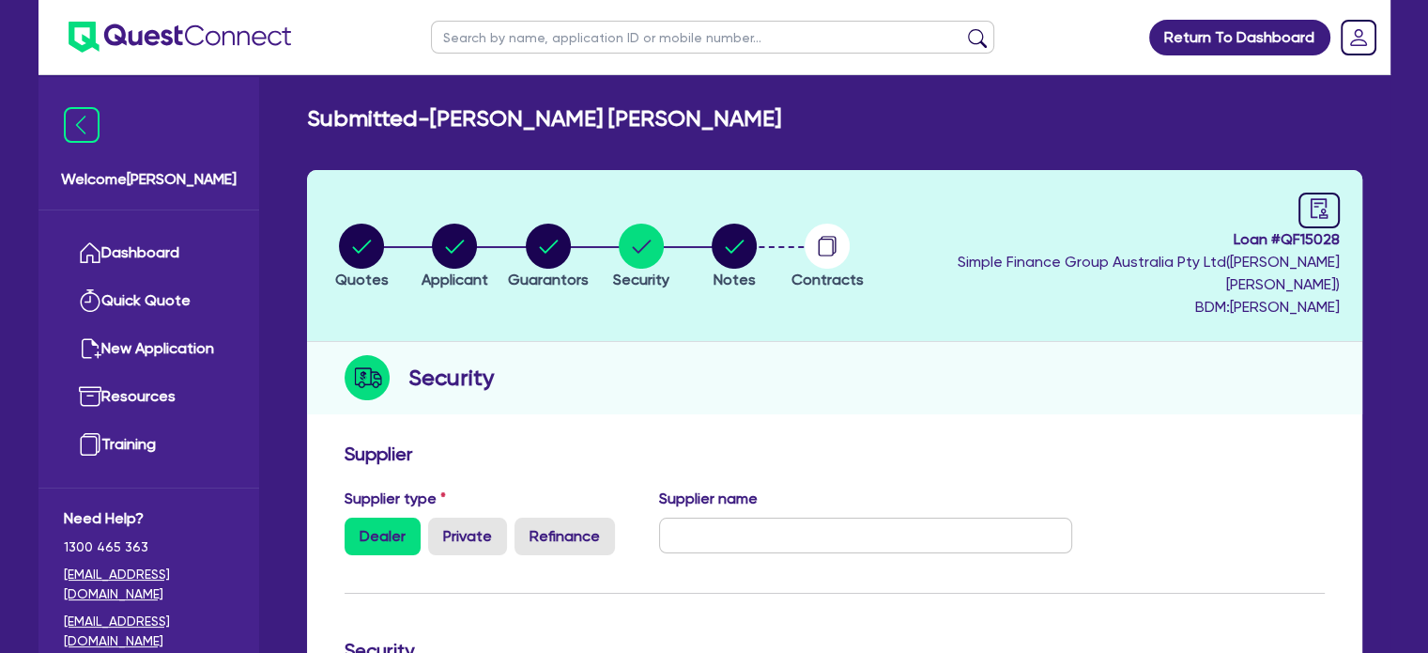
click at [622, 230] on li "Security" at bounding box center [640, 256] width 93 height 66
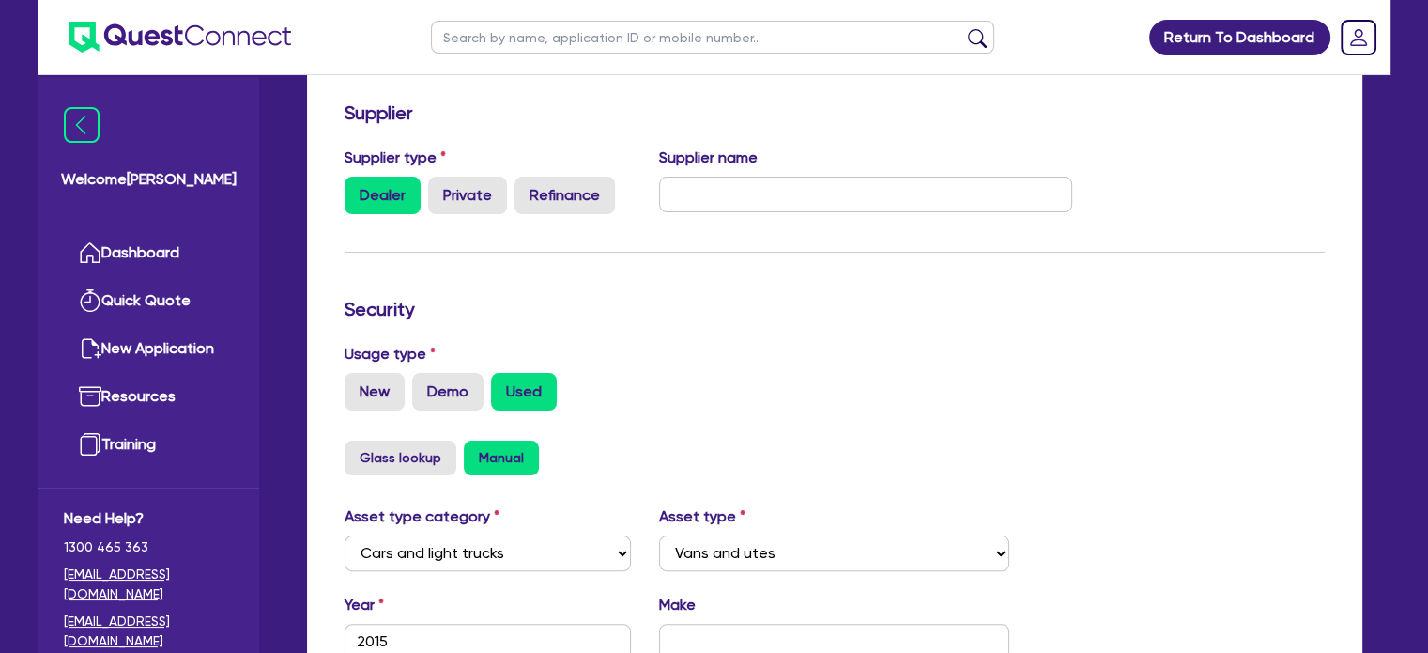
click at [622, 230] on form "Supplier Supplier type Dealer Private Refinance Supplier name Security Usage ty…" at bounding box center [835, 549] width 980 height 896
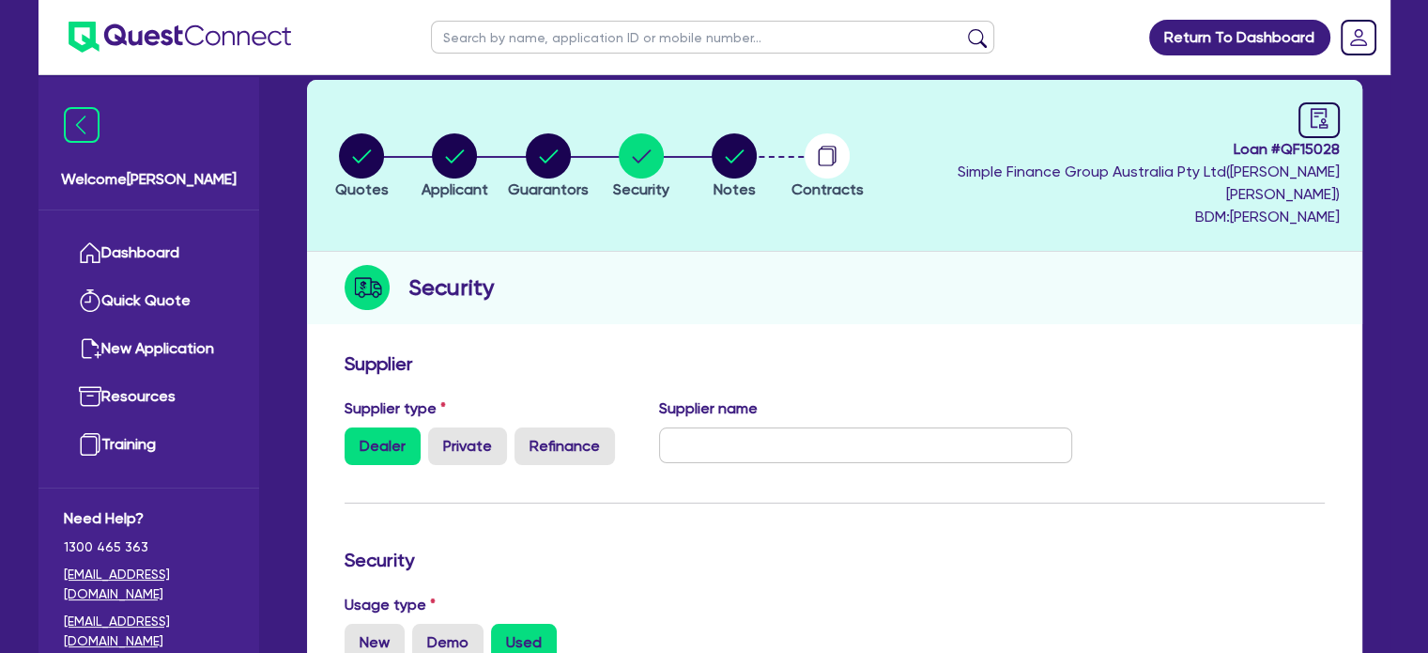
scroll to position [85, 0]
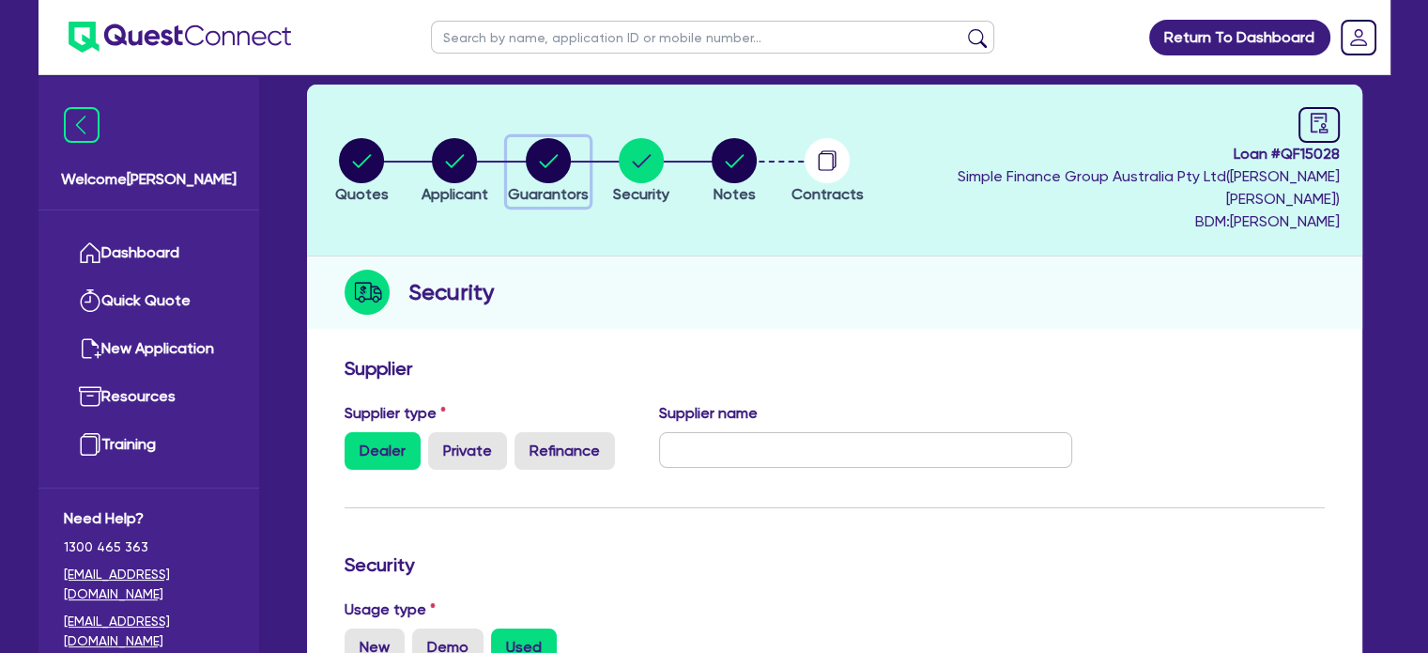
click at [571, 160] on circle "button" at bounding box center [548, 160] width 45 height 45
select select "MR"
select select "VIC"
select select "DE_FACTO"
select select "INVESTMENT_PROPERTY"
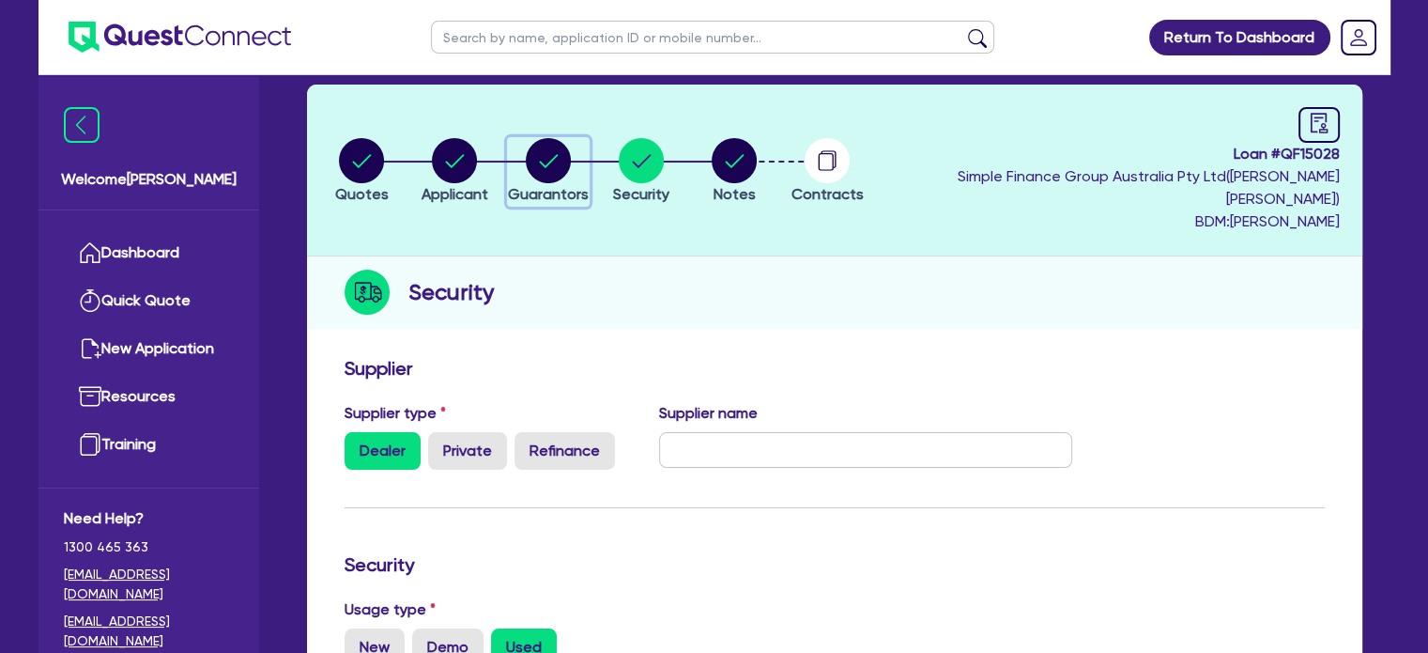
select select "CASH"
select select "HOUSEHOLD_PERSONAL"
select select "OTHER"
select select "INVESTMENT_PROPERTY_LOAN"
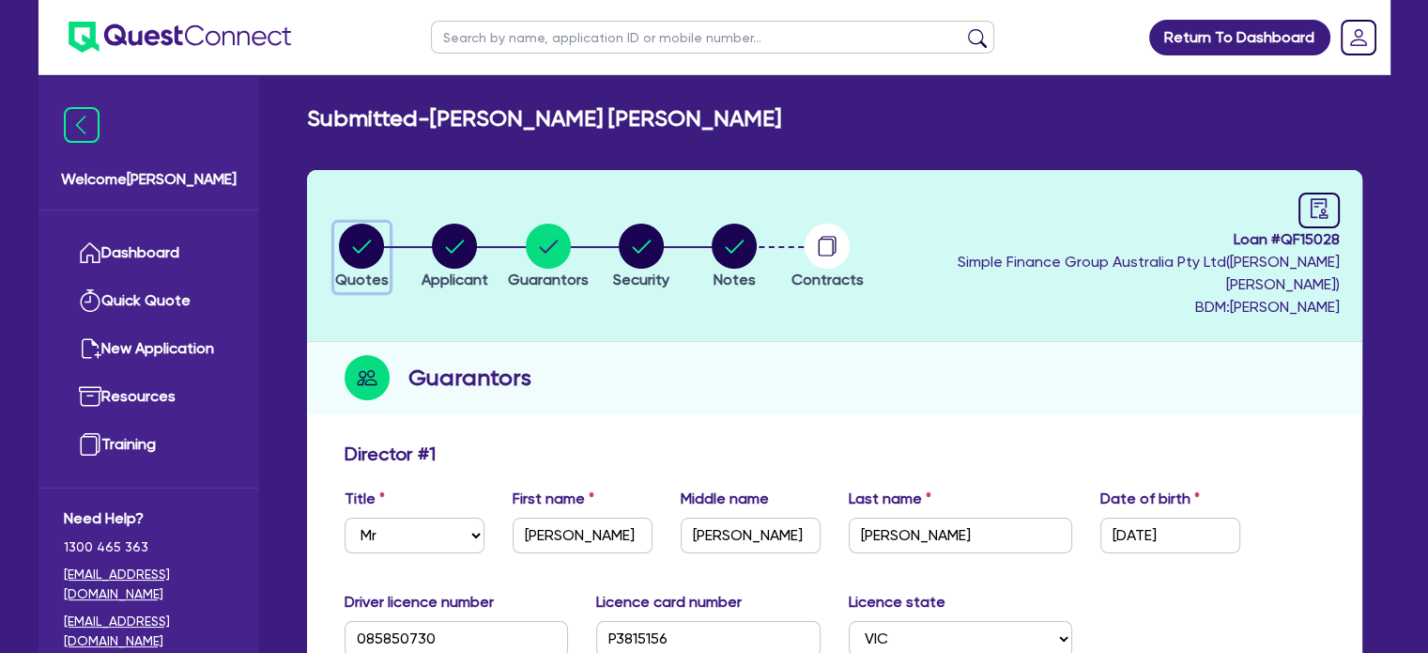
click at [376, 223] on button "Quotes" at bounding box center [361, 257] width 55 height 69
select select "CARS_AND_LIGHT_TRUCKS"
select select "VANS_AND_UTES"
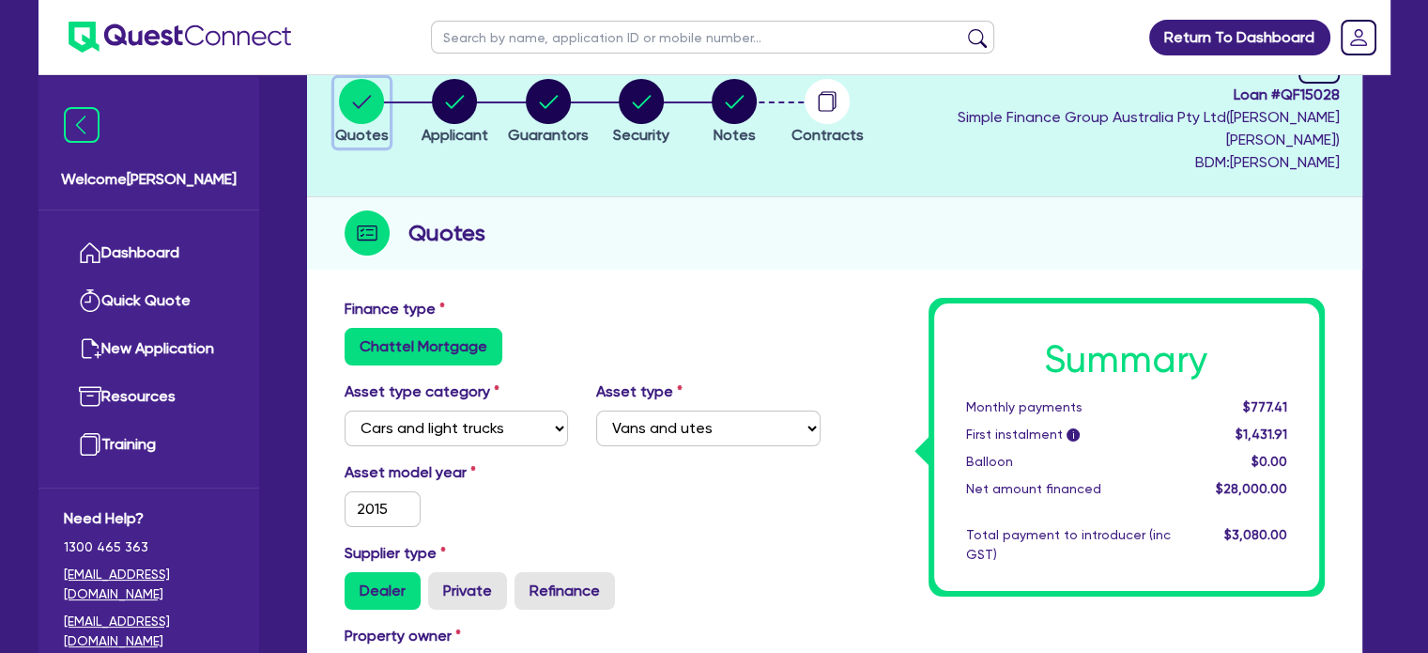
scroll to position [141, 0]
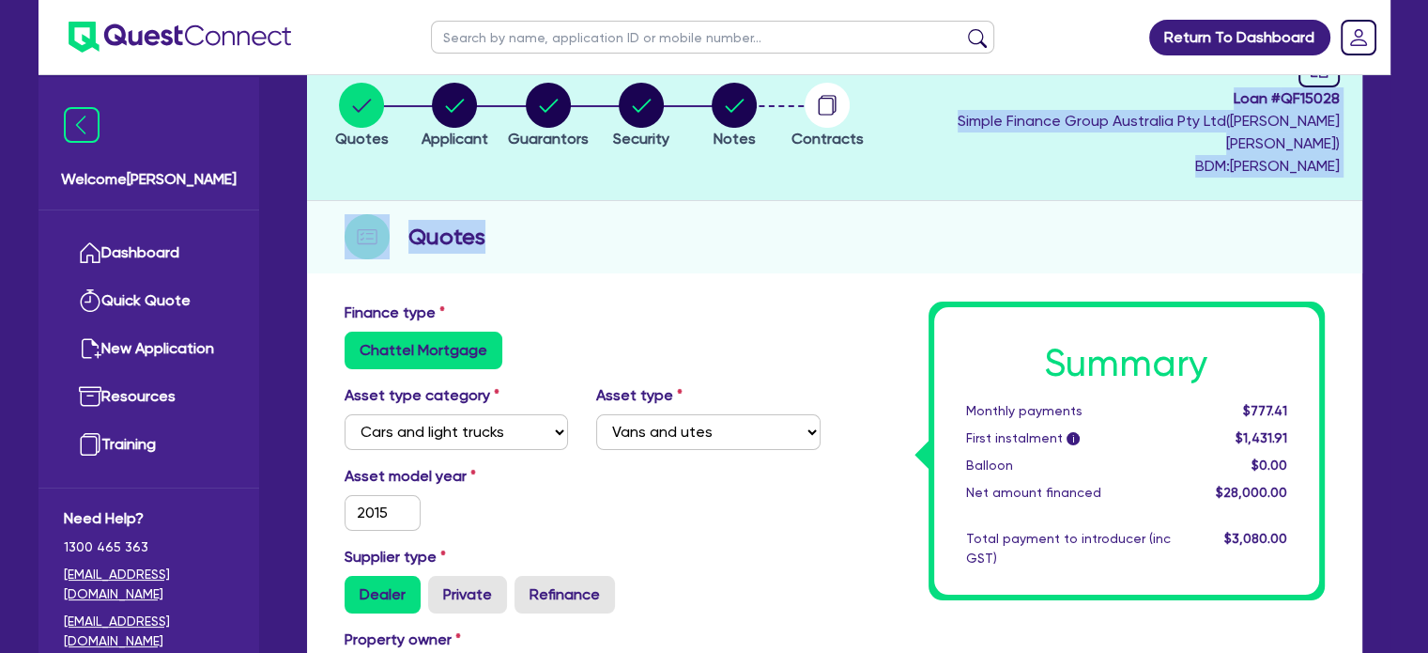
drag, startPoint x: 602, startPoint y: 187, endPoint x: 559, endPoint y: 92, distance: 104.2
click at [559, 92] on circle "button" at bounding box center [548, 105] width 45 height 45
select select "MR"
select select "VIC"
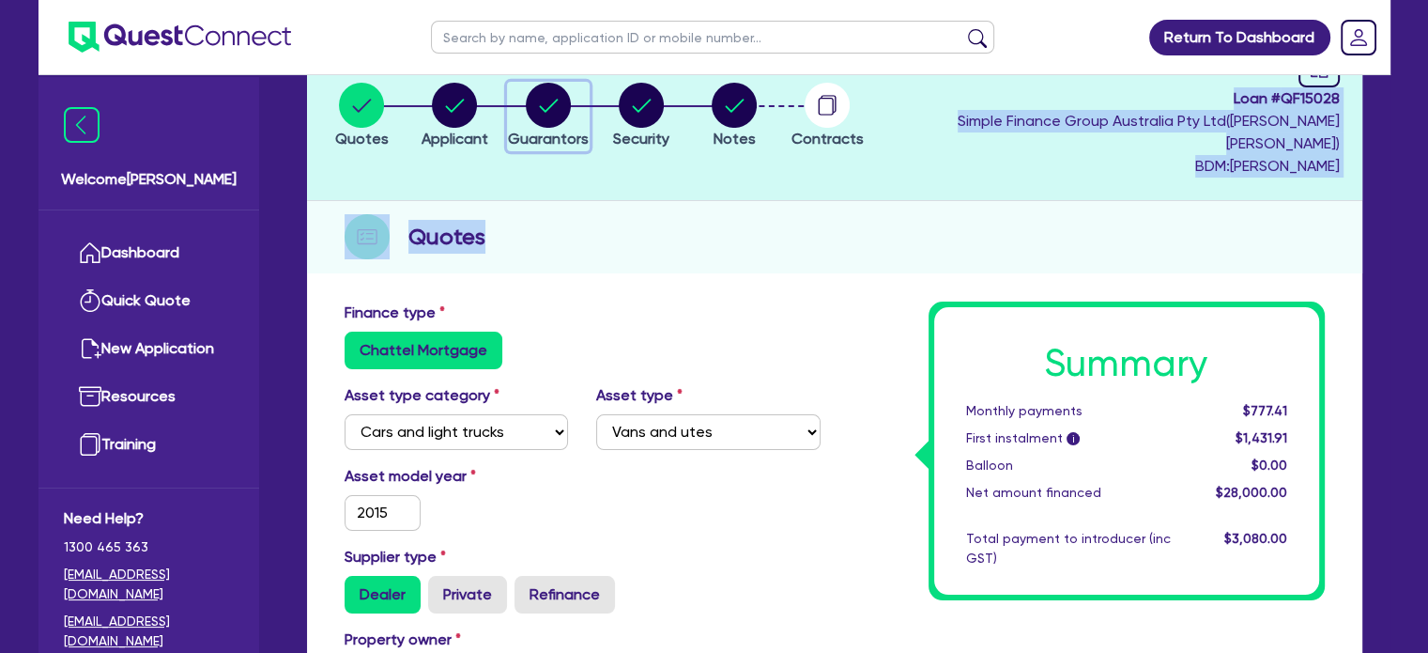
select select "DE_FACTO"
select select "INVESTMENT_PROPERTY"
select select "CASH"
select select "HOUSEHOLD_PERSONAL"
select select "OTHER"
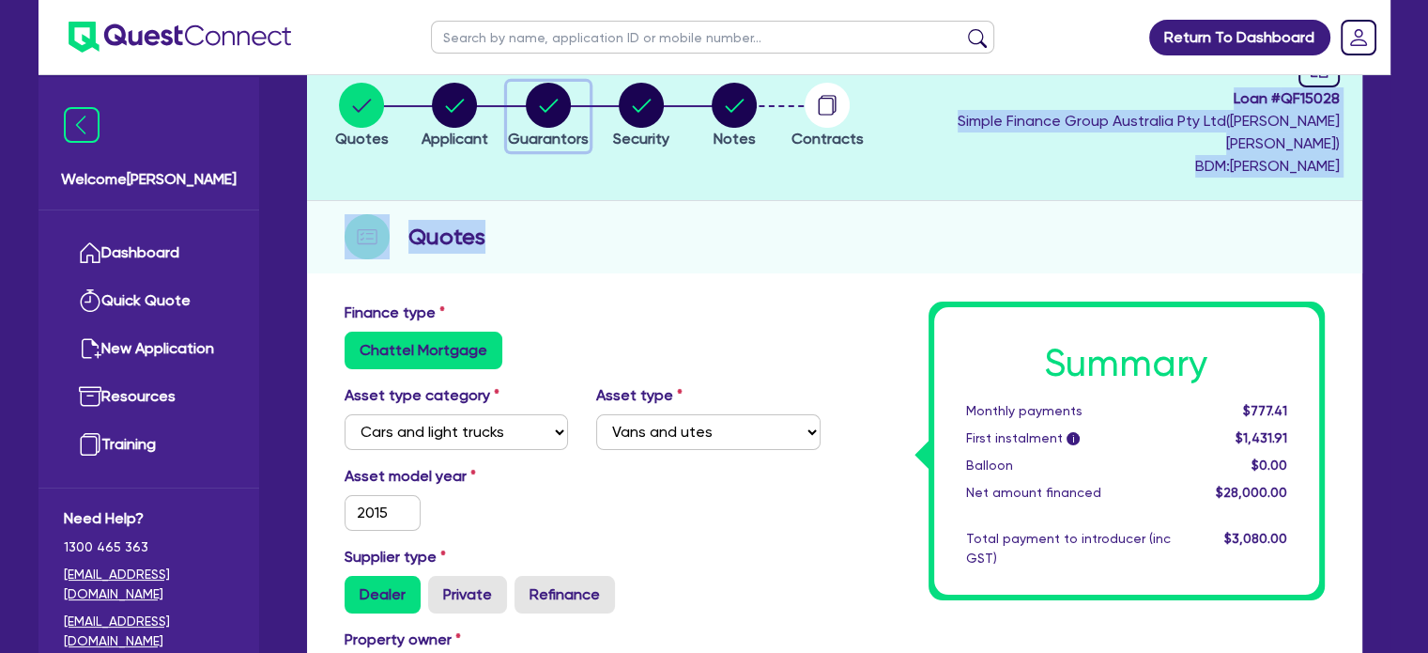
select select "INVESTMENT_PROPERTY_LOAN"
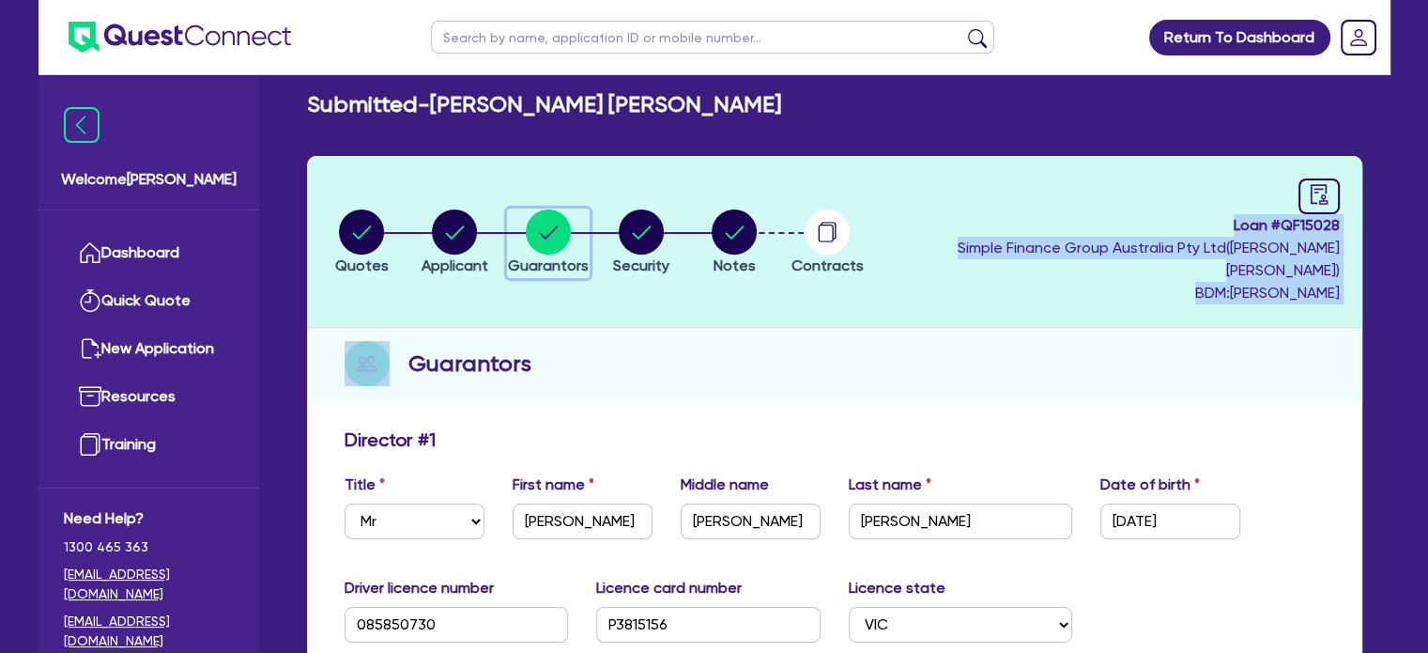
scroll to position [14, 0]
click at [465, 209] on circle "button" at bounding box center [454, 231] width 45 height 45
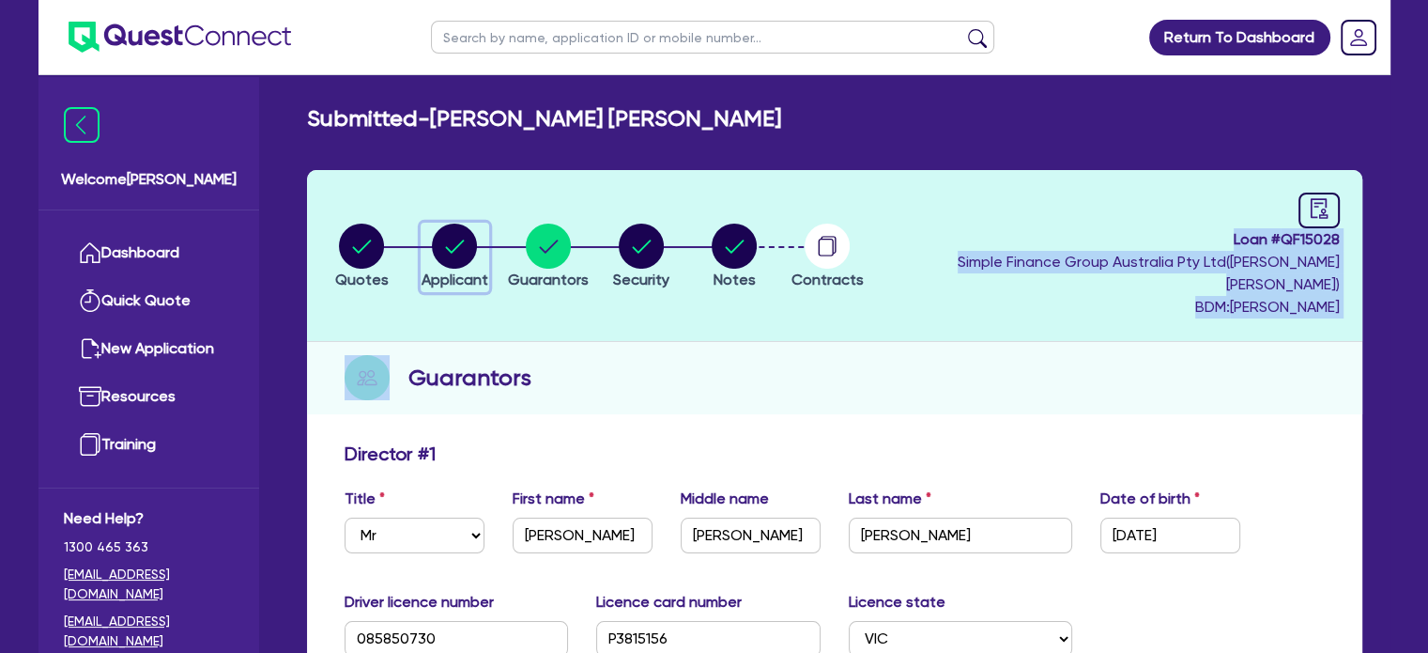
select select "SOLE_TRADER"
select select "BUILDING_CONSTRUCTION"
select select "TRADES_SERVICES_CONSUMERS"
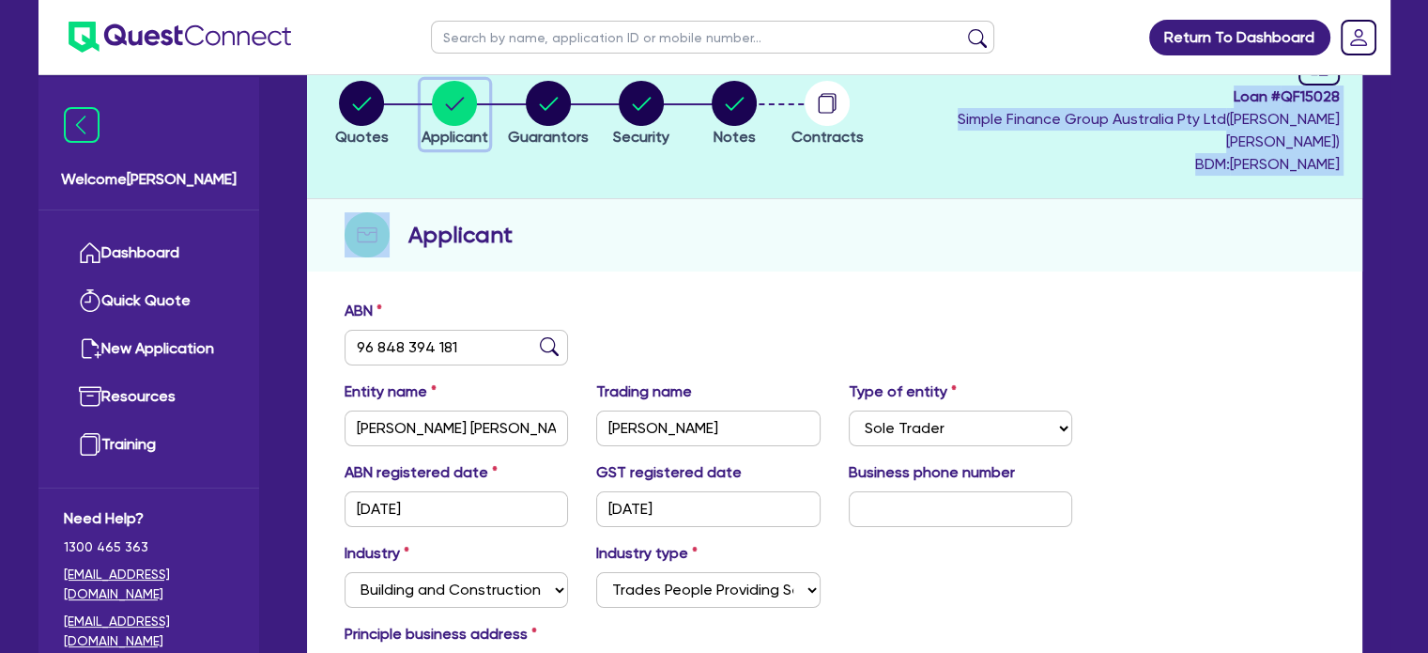
scroll to position [143, 0]
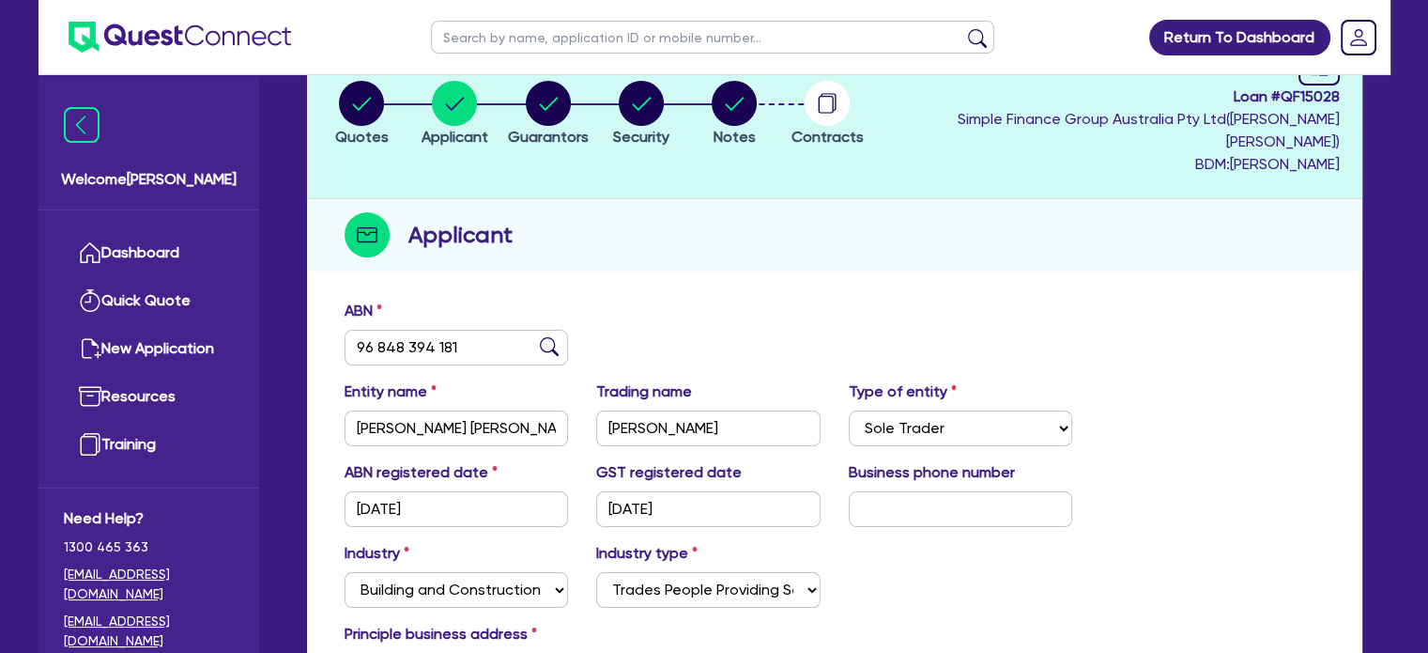
click at [616, 254] on div "Quotes Applicant Guarantors Security Notes Contracts Loan # QF15028 Simple Fina…" at bounding box center [834, 405] width 1055 height 757
click at [558, 97] on icon "button" at bounding box center [548, 103] width 19 height 13
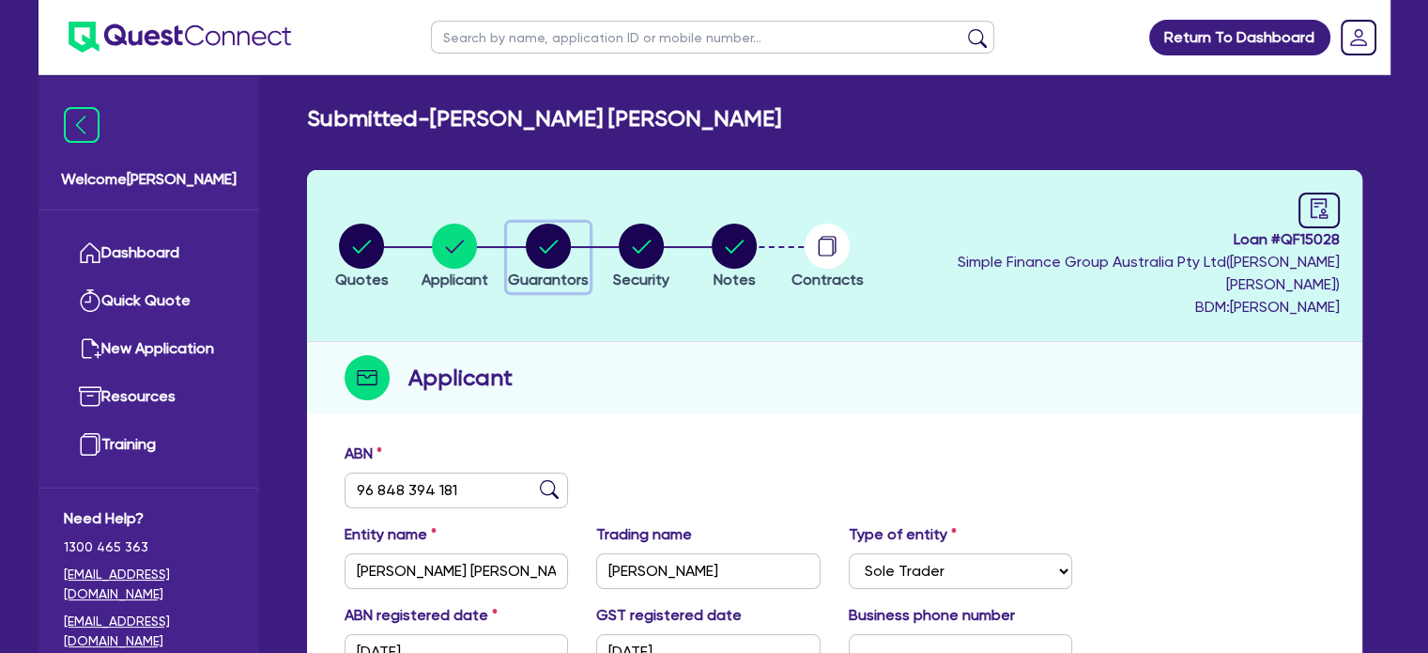
select select "MR"
select select "VIC"
select select "DE_FACTO"
select select "INVESTMENT_PROPERTY"
select select "CASH"
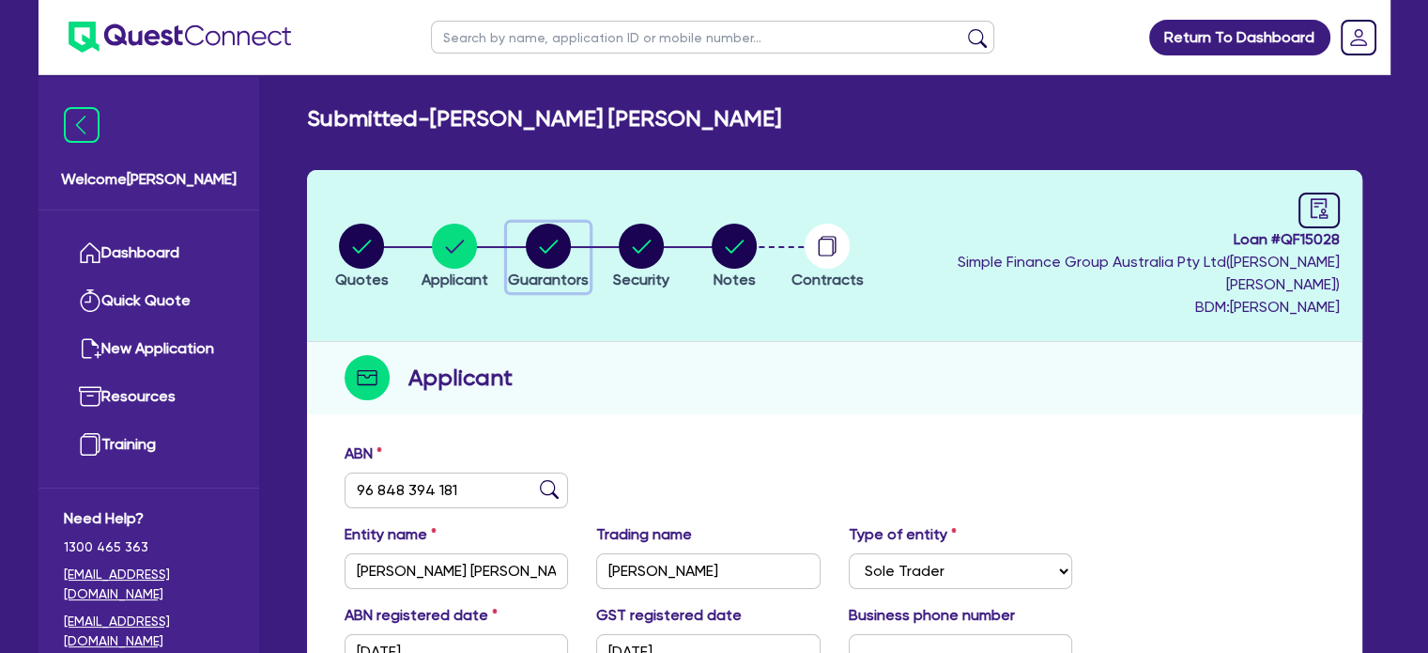
select select "HOUSEHOLD_PERSONAL"
select select "OTHER"
select select "INVESTMENT_PROPERTY_LOAN"
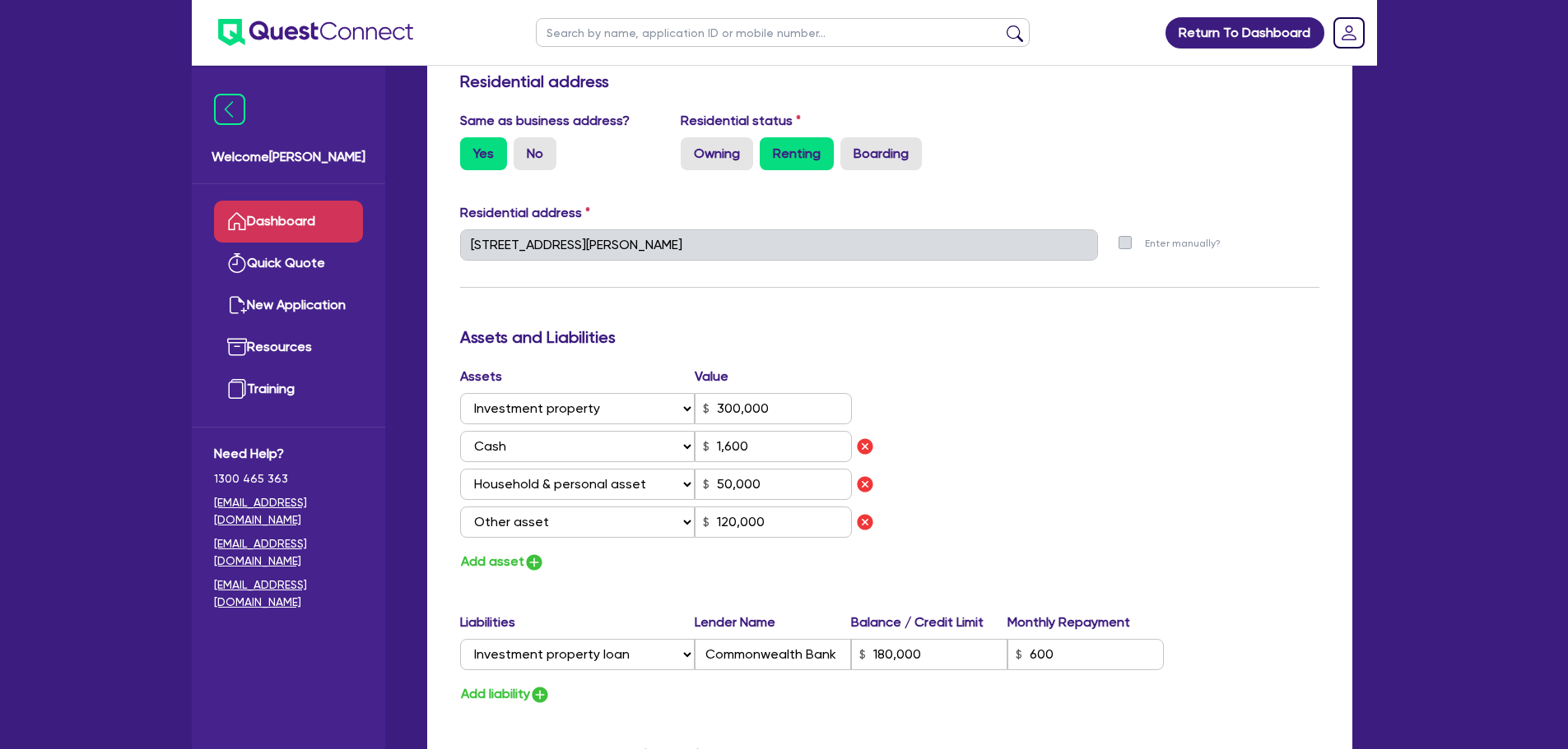
scroll to position [745, 0]
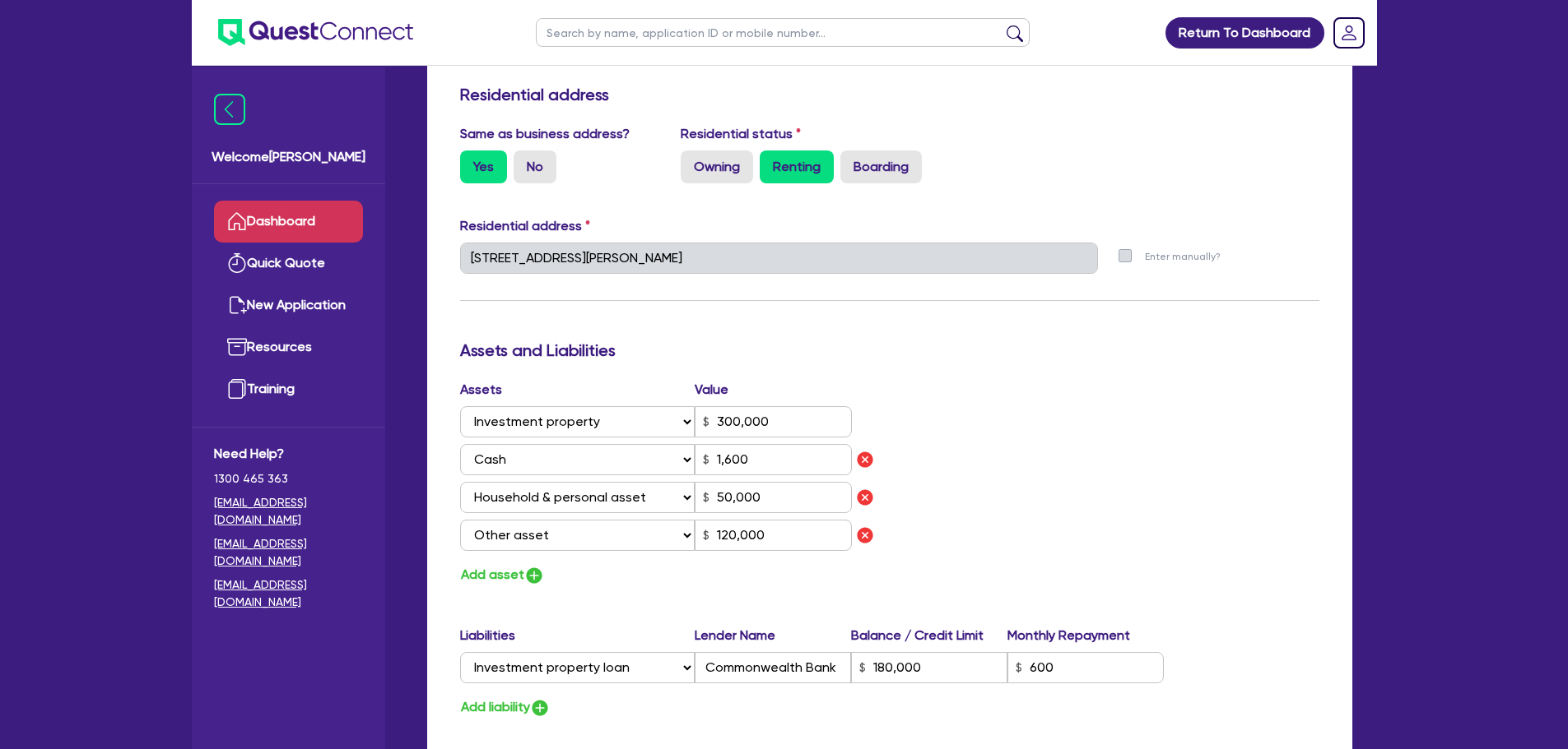
click at [274, 222] on link "Dashboard" at bounding box center [288, 222] width 149 height 42
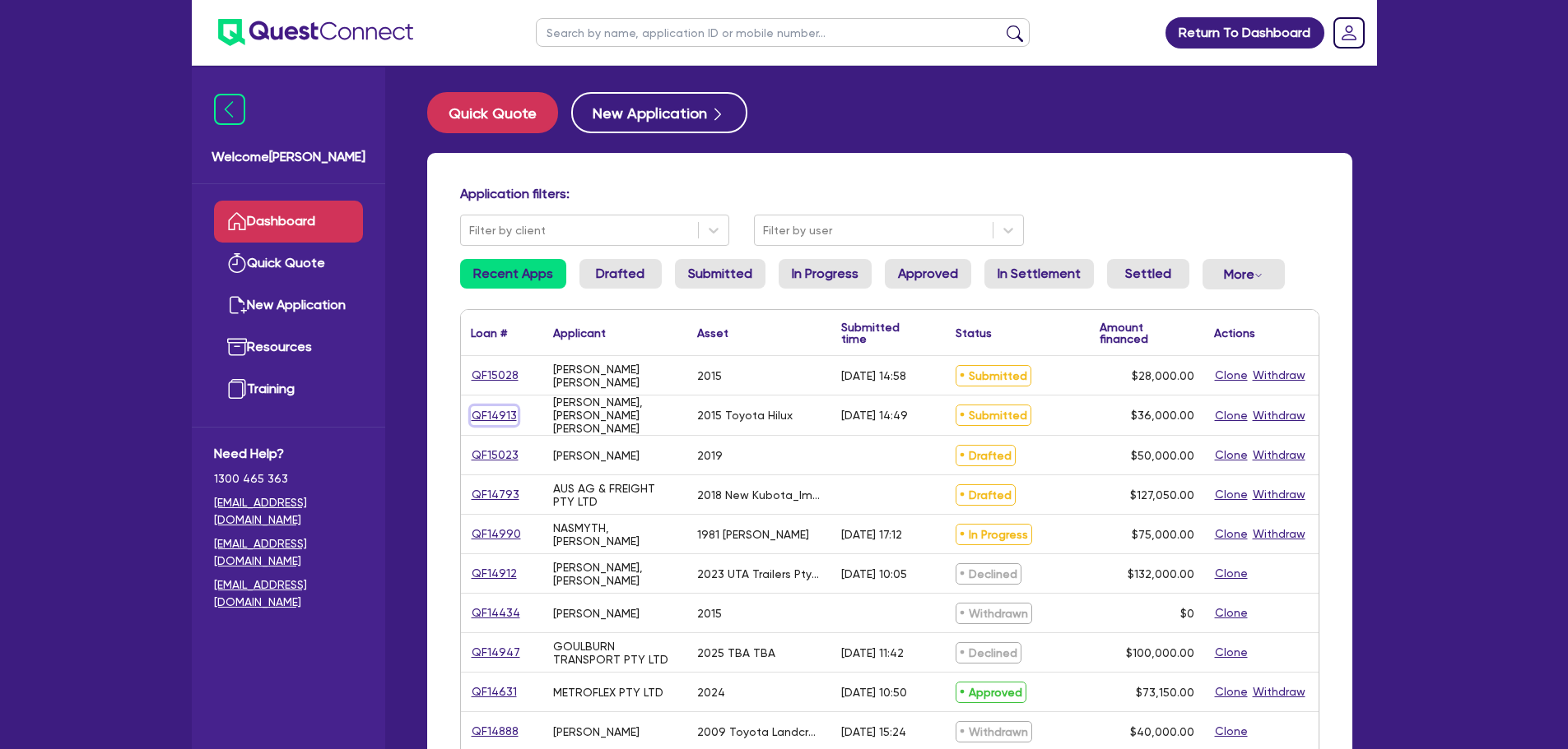
drag, startPoint x: 484, startPoint y: 416, endPoint x: 470, endPoint y: 410, distance: 15.2
click at [471, 410] on link "QF14913" at bounding box center [494, 416] width 47 height 19
select select "CARS_AND_LIGHT_TRUCKS"
select select "VANS_AND_UTES"
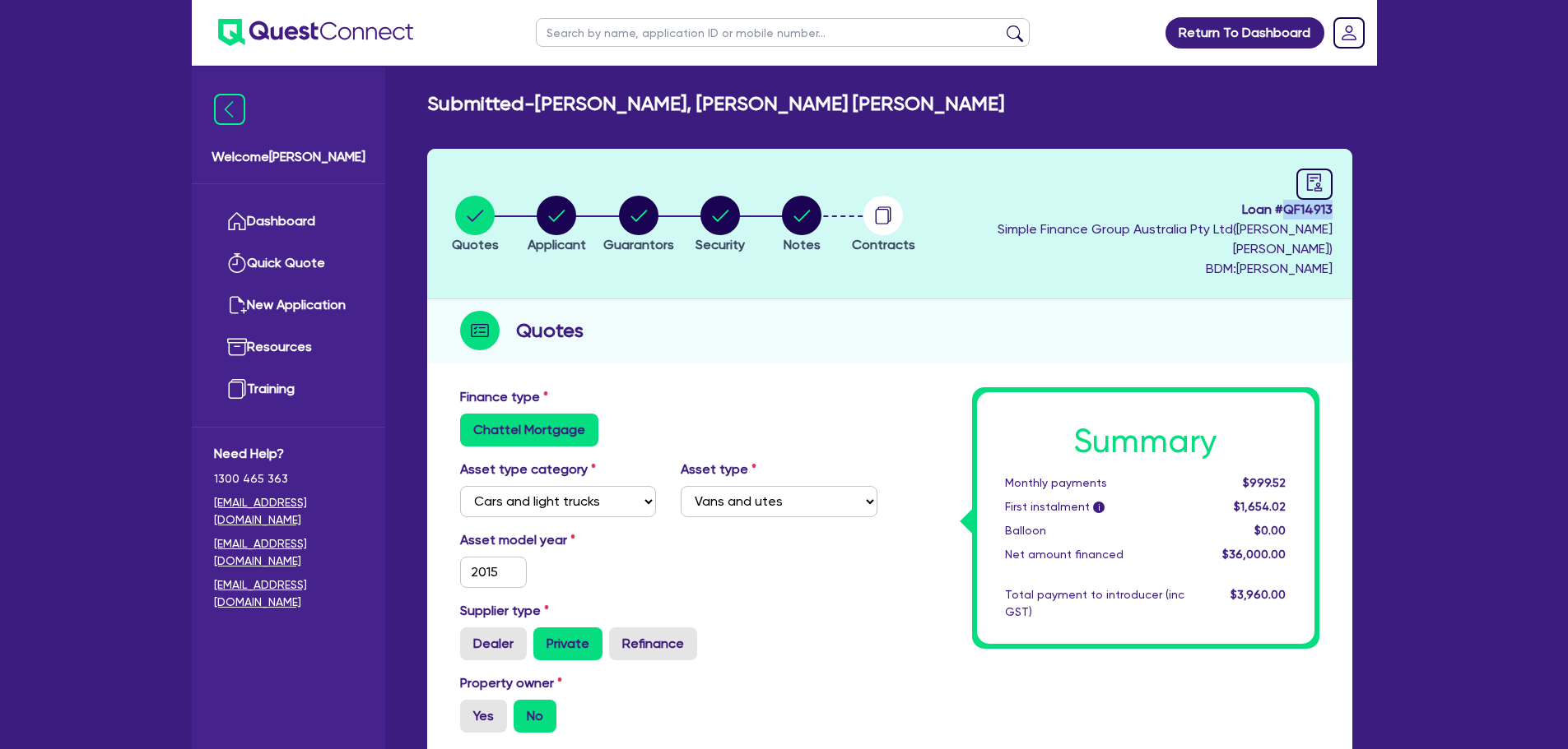
drag, startPoint x: 1286, startPoint y: 203, endPoint x: 1331, endPoint y: 210, distance: 45.5
click at [1331, 210] on span "Loan # QF14913" at bounding box center [1130, 209] width 404 height 20
copy span "QF14913"
click at [821, 202] on circle "button" at bounding box center [801, 215] width 39 height 39
select select "Quest Finance - Own Book"
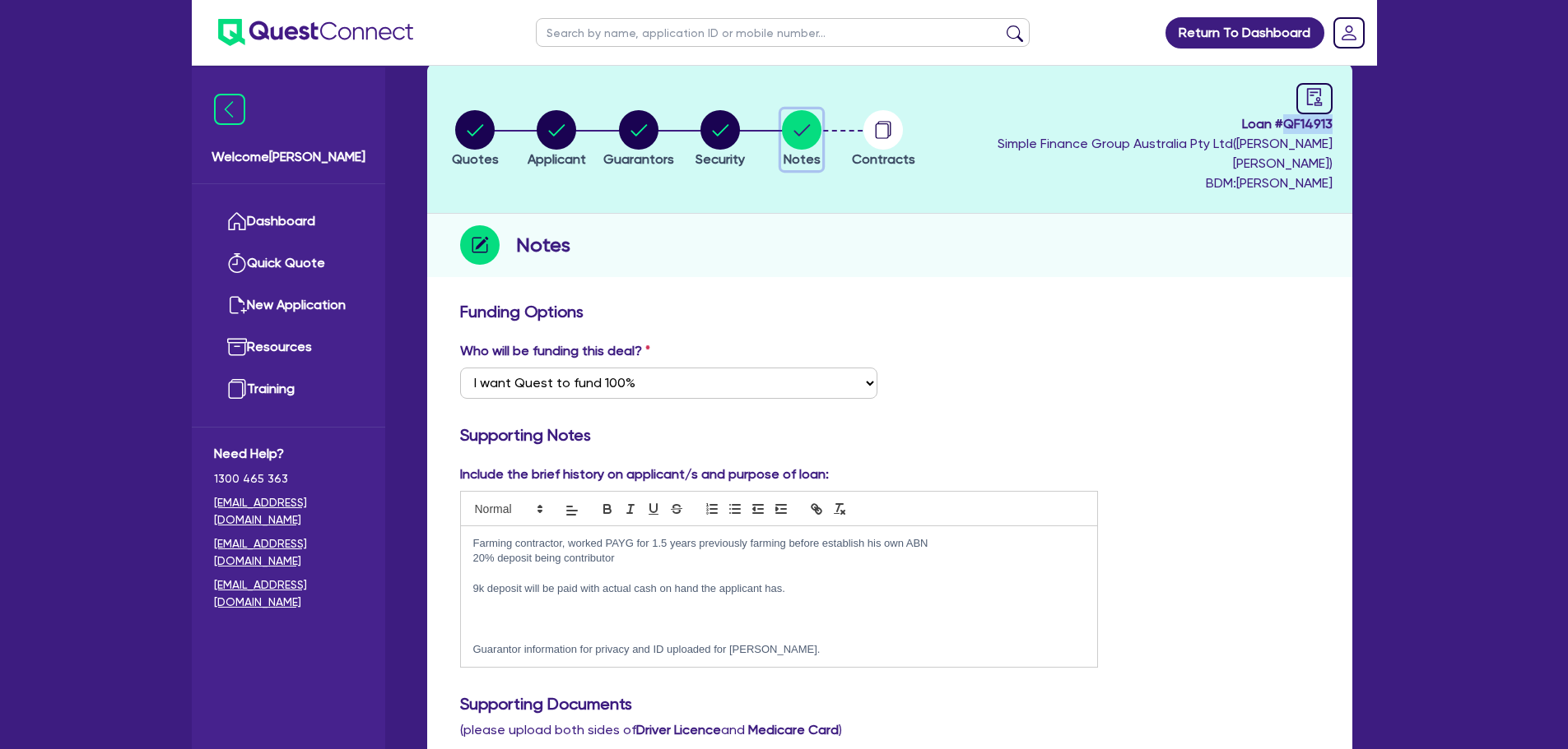
scroll to position [247, 0]
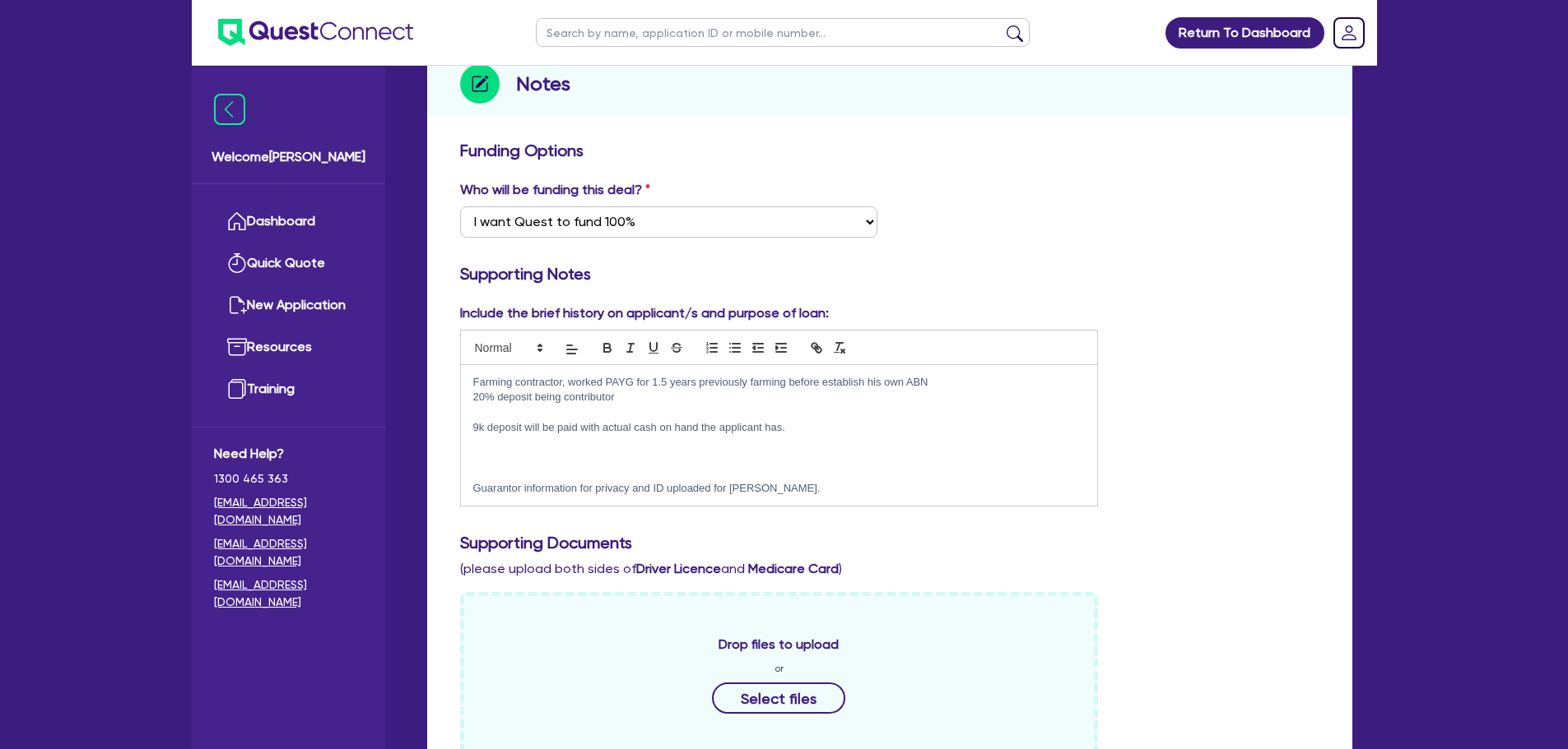
drag, startPoint x: 809, startPoint y: 467, endPoint x: 728, endPoint y: 465, distance: 81.0
click at [728, 481] on p "Guarantor information for privacy and ID uploaded for Alexander Brodie." at bounding box center [779, 488] width 613 height 15
copy p "Alexander Brodie"
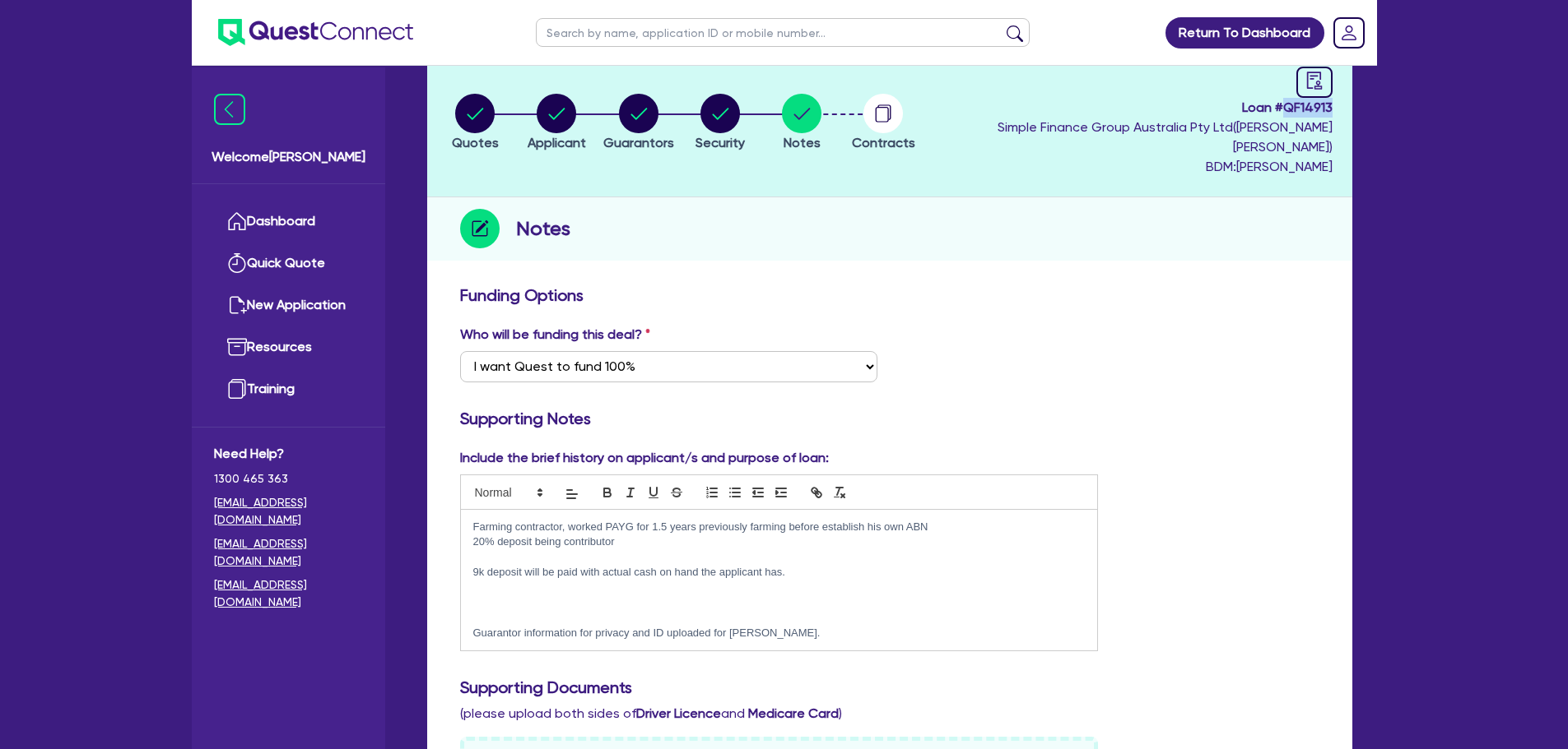
scroll to position [0, 0]
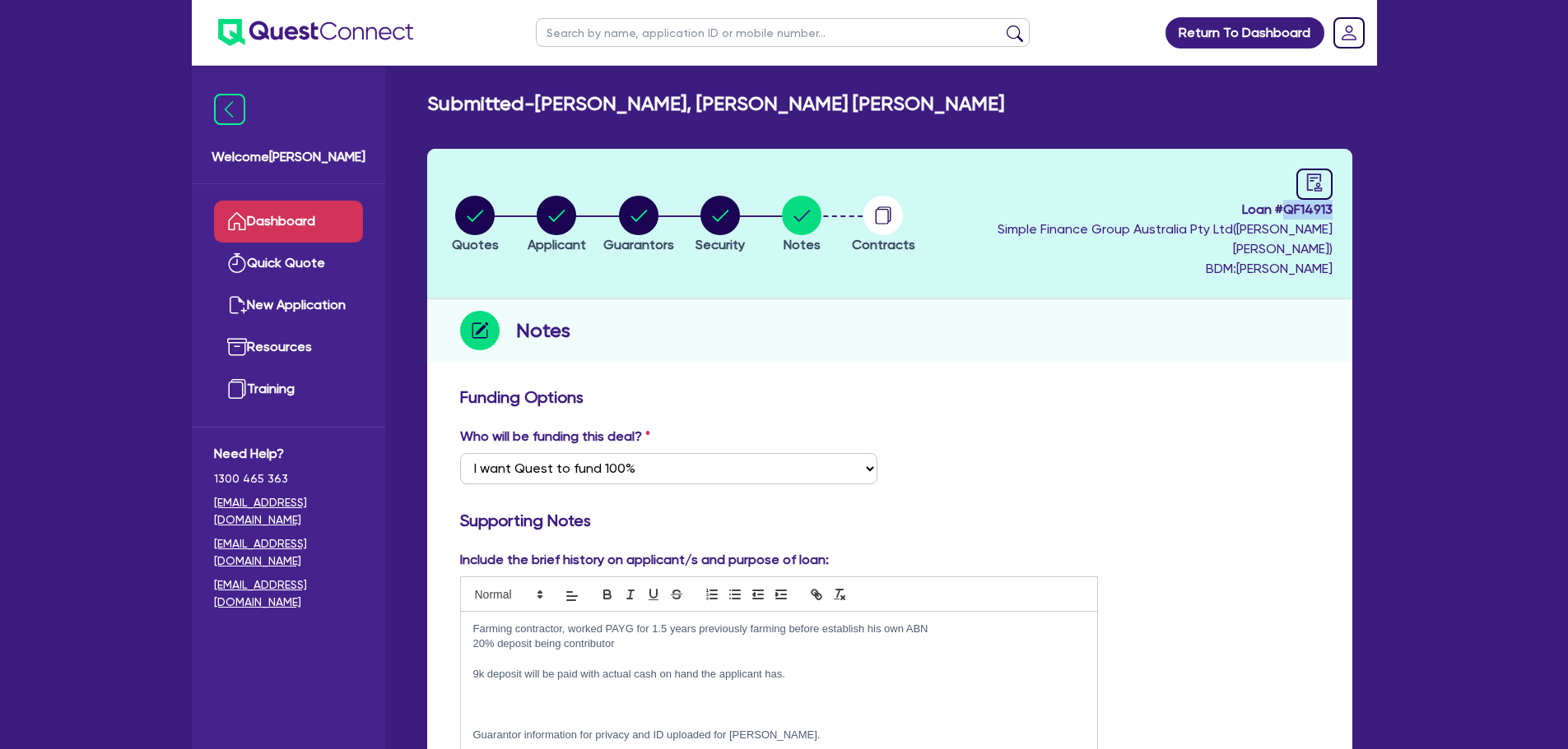
click at [276, 225] on link "Dashboard" at bounding box center [288, 222] width 149 height 42
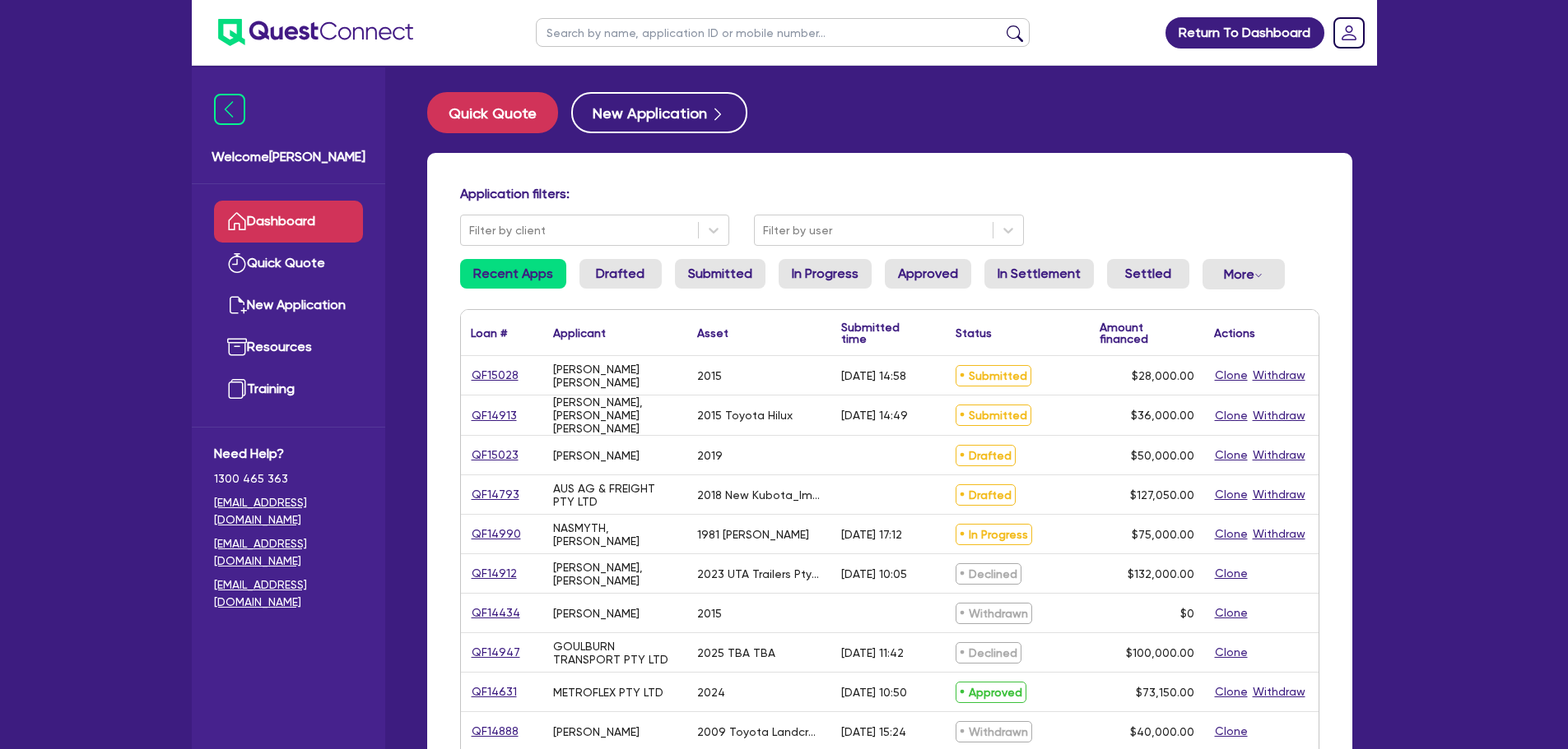
click at [463, 369] on div "QF15028" at bounding box center [502, 376] width 82 height 39
click at [490, 372] on link "QF15028" at bounding box center [494, 376] width 48 height 19
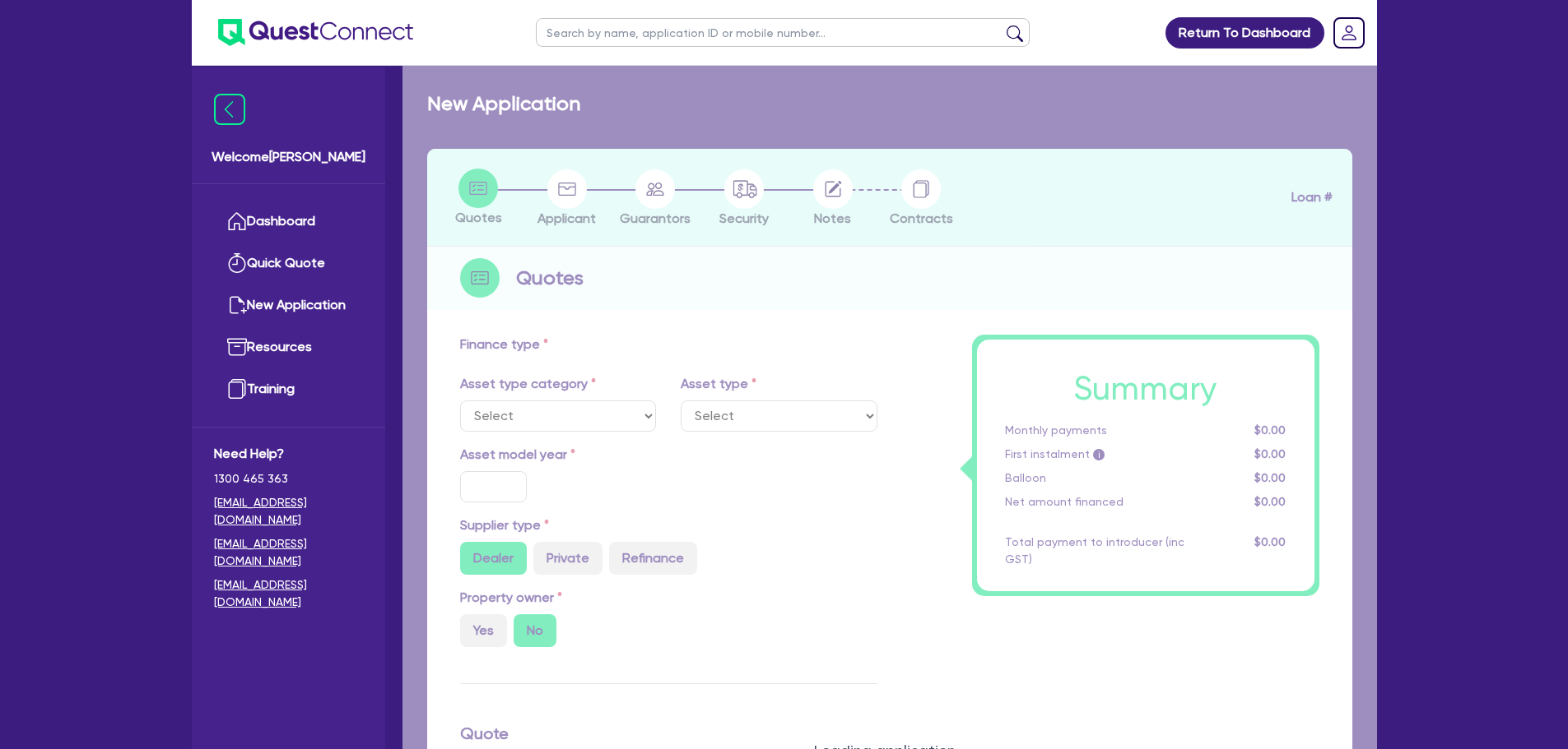
select select "CARS_AND_LIGHT_TRUCKS"
type input "2015"
type input "28,000"
type input "10"
type input "2,800"
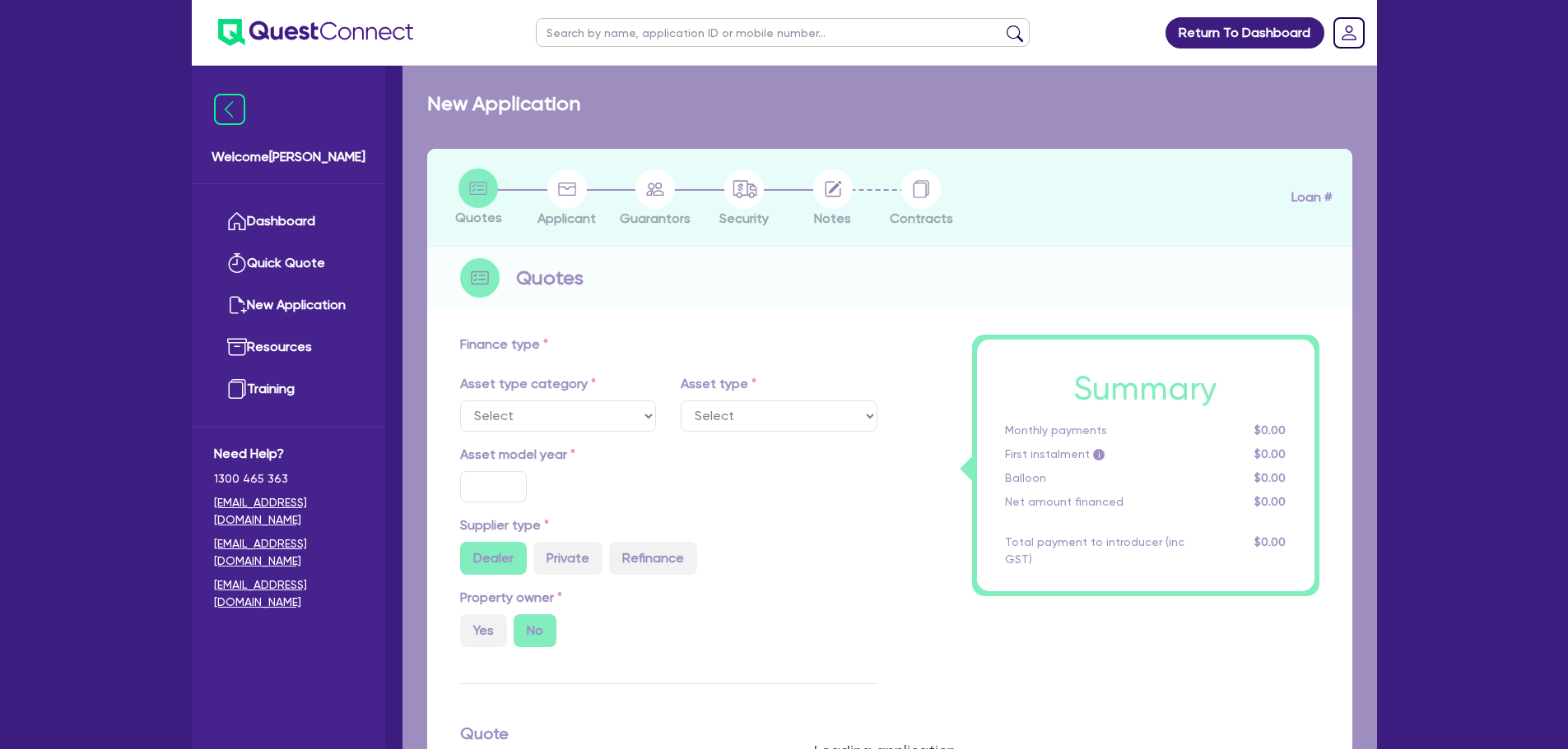
type input "17.99"
select select "VANS_AND_UTES"
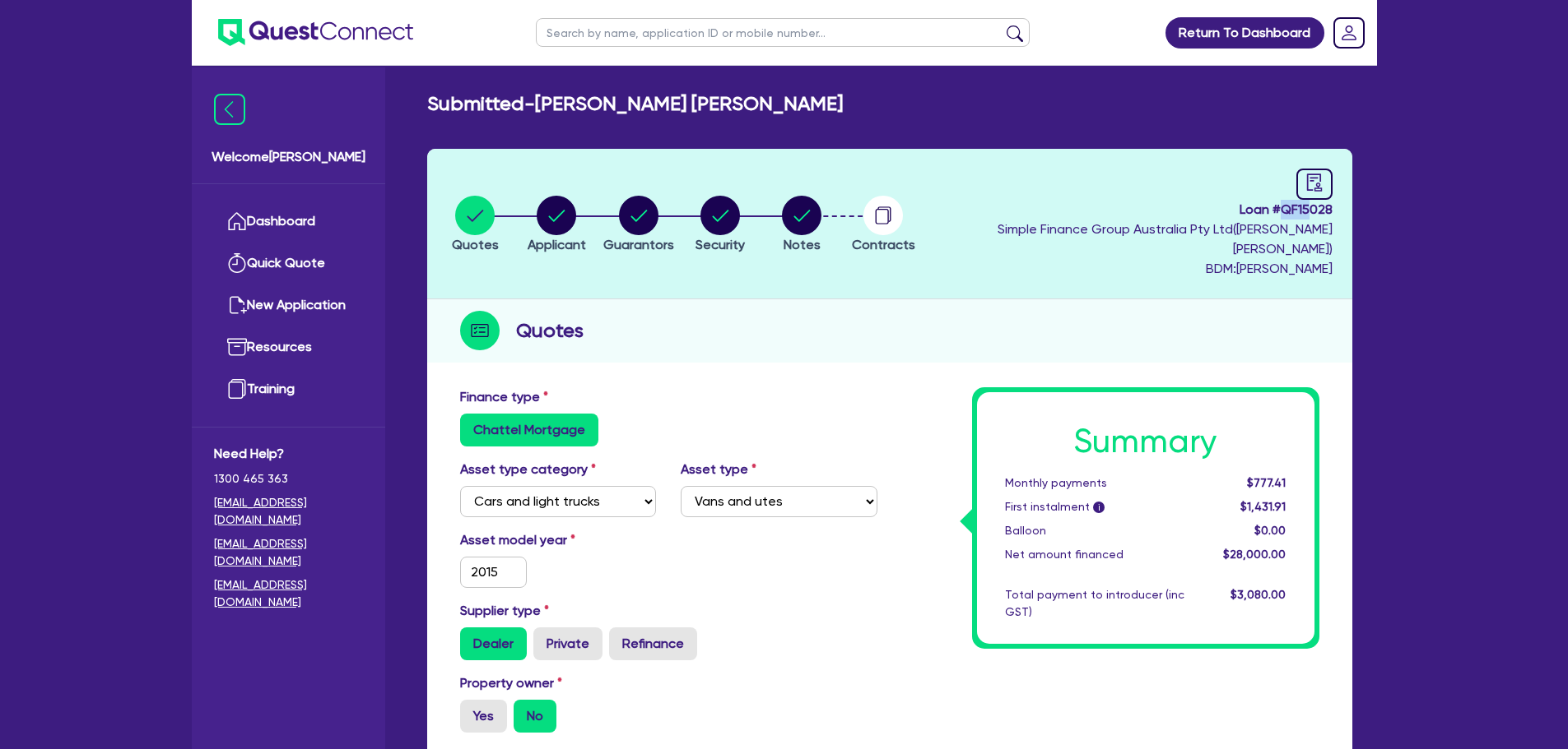
drag, startPoint x: 1277, startPoint y: 210, endPoint x: 1311, endPoint y: 210, distance: 34.0
click at [1311, 210] on span "Loan # QF15028" at bounding box center [1130, 209] width 404 height 20
click at [1319, 210] on span "Loan # QF15028" at bounding box center [1130, 209] width 404 height 20
drag, startPoint x: 1330, startPoint y: 210, endPoint x: 1282, endPoint y: 210, distance: 48.0
click at [1282, 210] on span "Loan # QF15028" at bounding box center [1130, 209] width 404 height 20
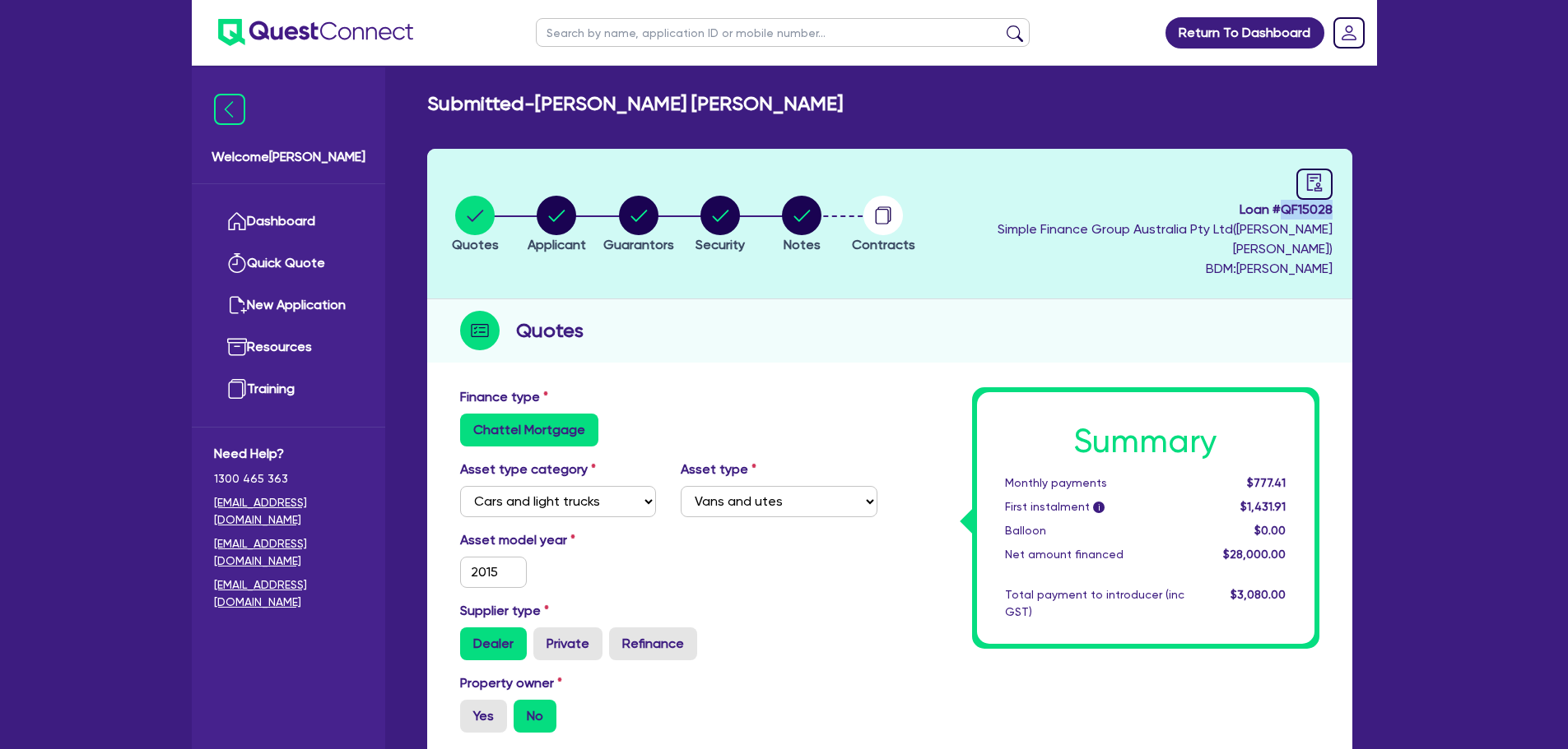
copy span "QF15028"
click at [820, 237] on span "Notes" at bounding box center [802, 244] width 37 height 16
select select "Quest Finance - Own Book"
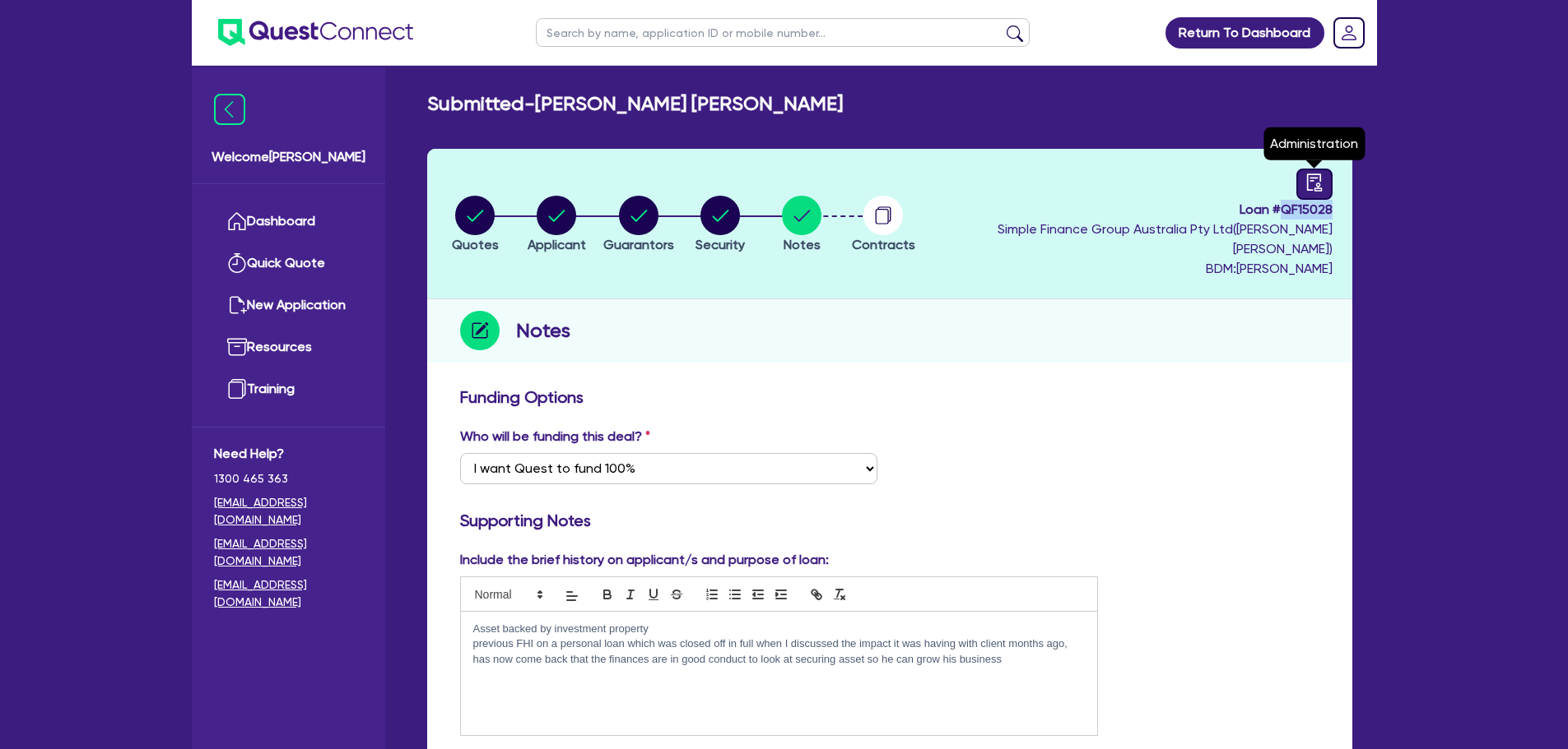
click at [1302, 194] on link at bounding box center [1314, 184] width 36 height 32
select select "SUBMITTED_AMENDED"
select select "Quest Finance - Own Book"
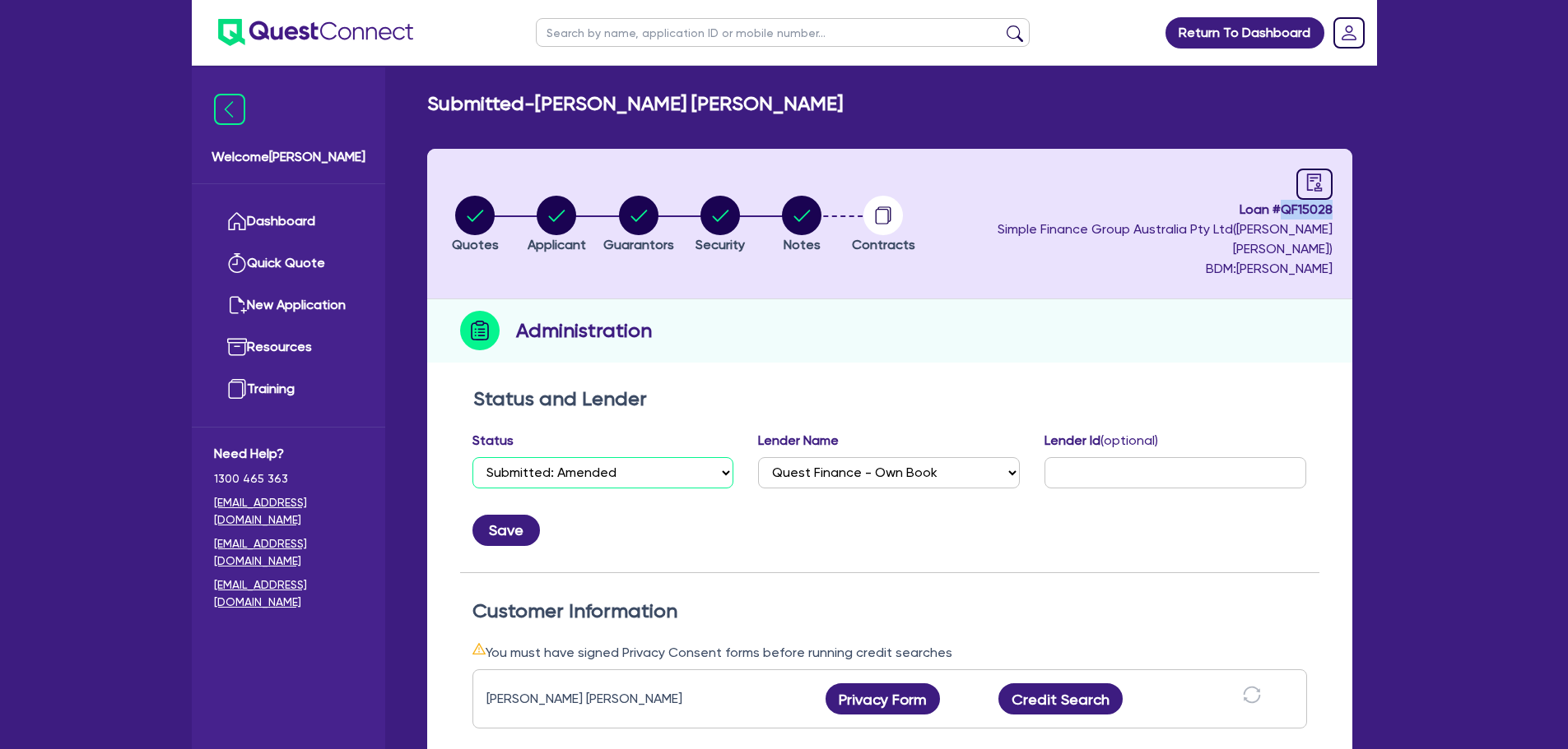
click at [666, 457] on select "Select Quoted Drafted: New Drafted: Amended Submitted: New Submitted: Amended I…" at bounding box center [603, 473] width 262 height 32
select select "DRAFTED_AMENDED"
click at [472, 457] on select "Select Quoted Drafted: New Drafted: Amended Submitted: New Submitted: Amended I…" at bounding box center [603, 473] width 262 height 32
click at [500, 520] on button "Save" at bounding box center [506, 531] width 67 height 32
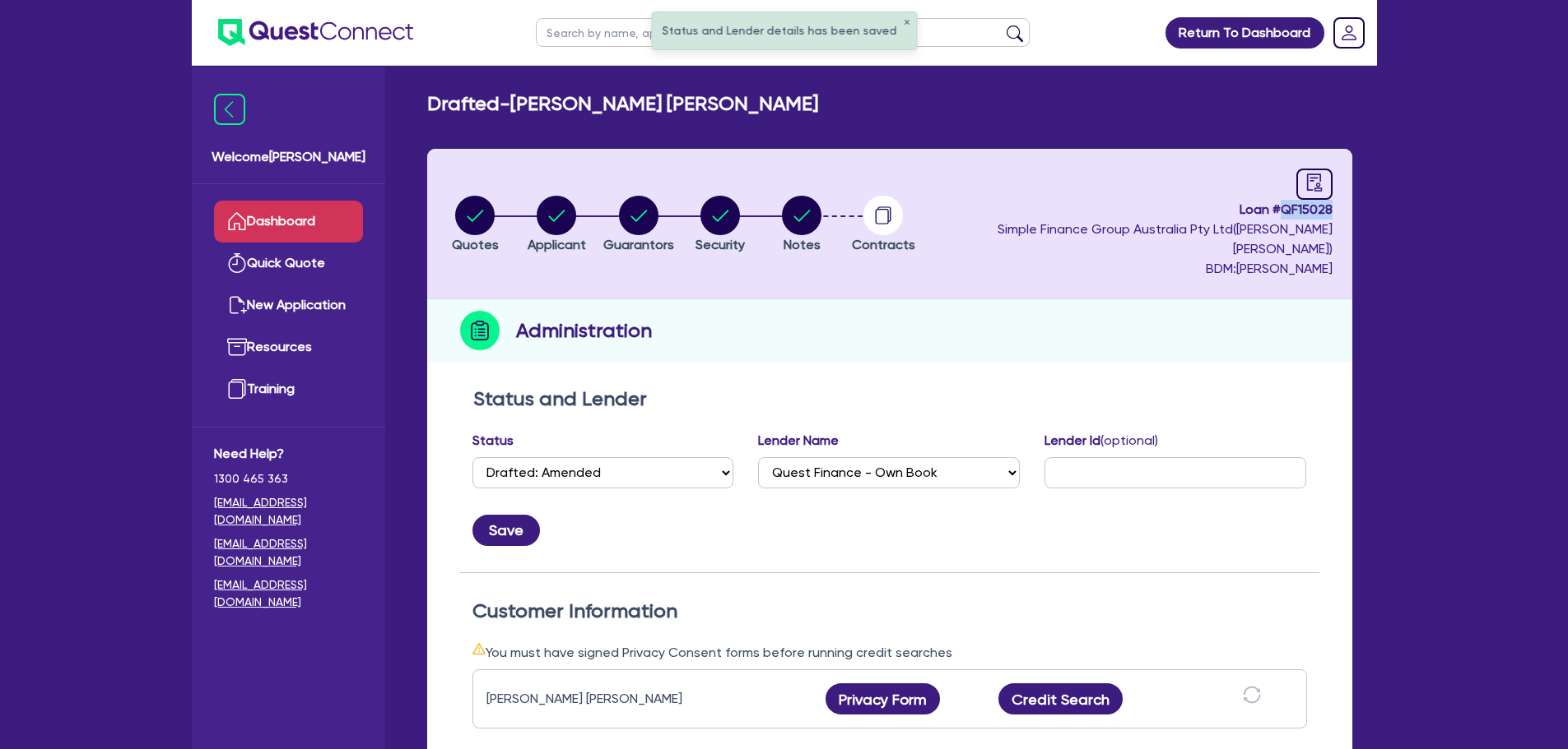
click at [319, 223] on link "Dashboard" at bounding box center [288, 222] width 149 height 42
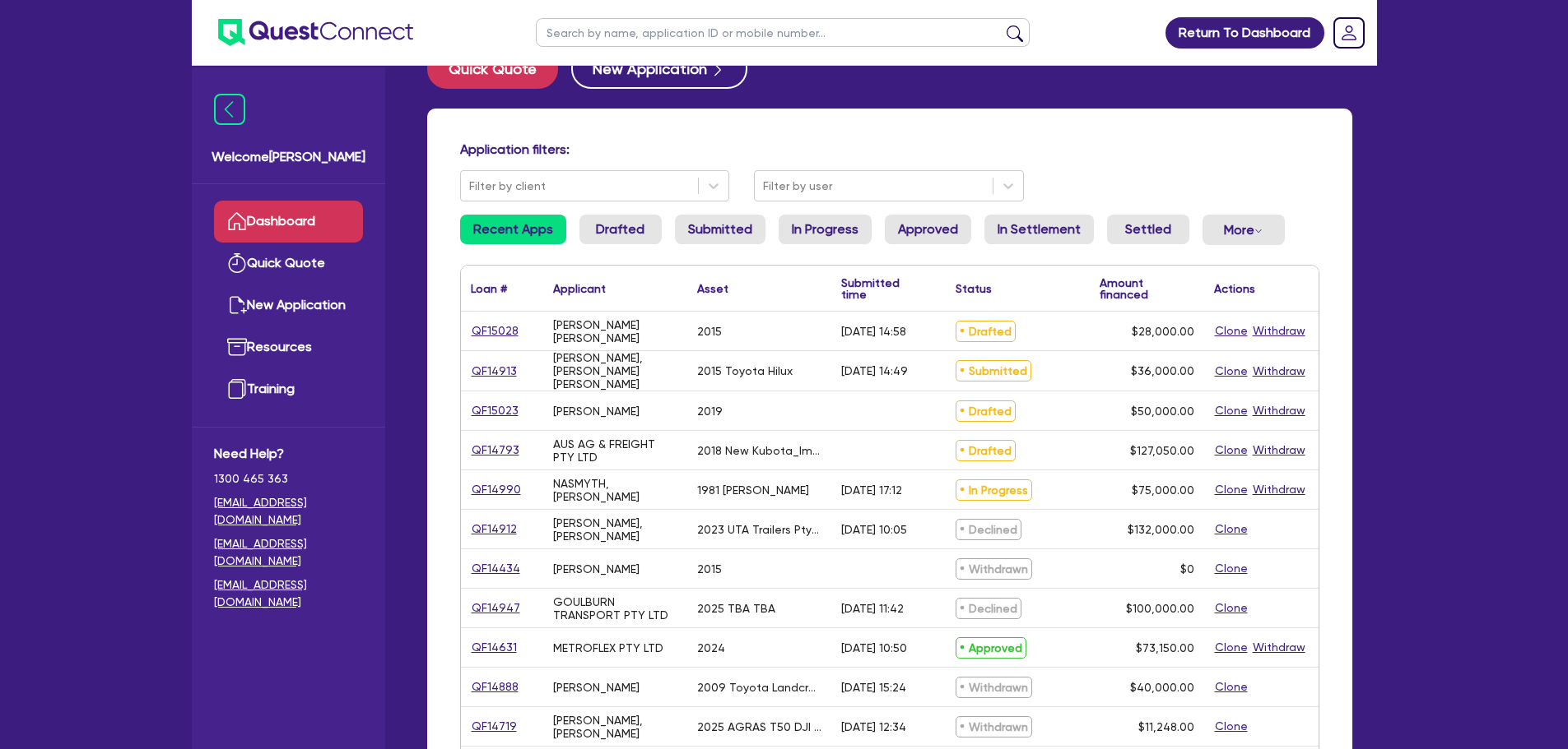
scroll to position [82, 0]
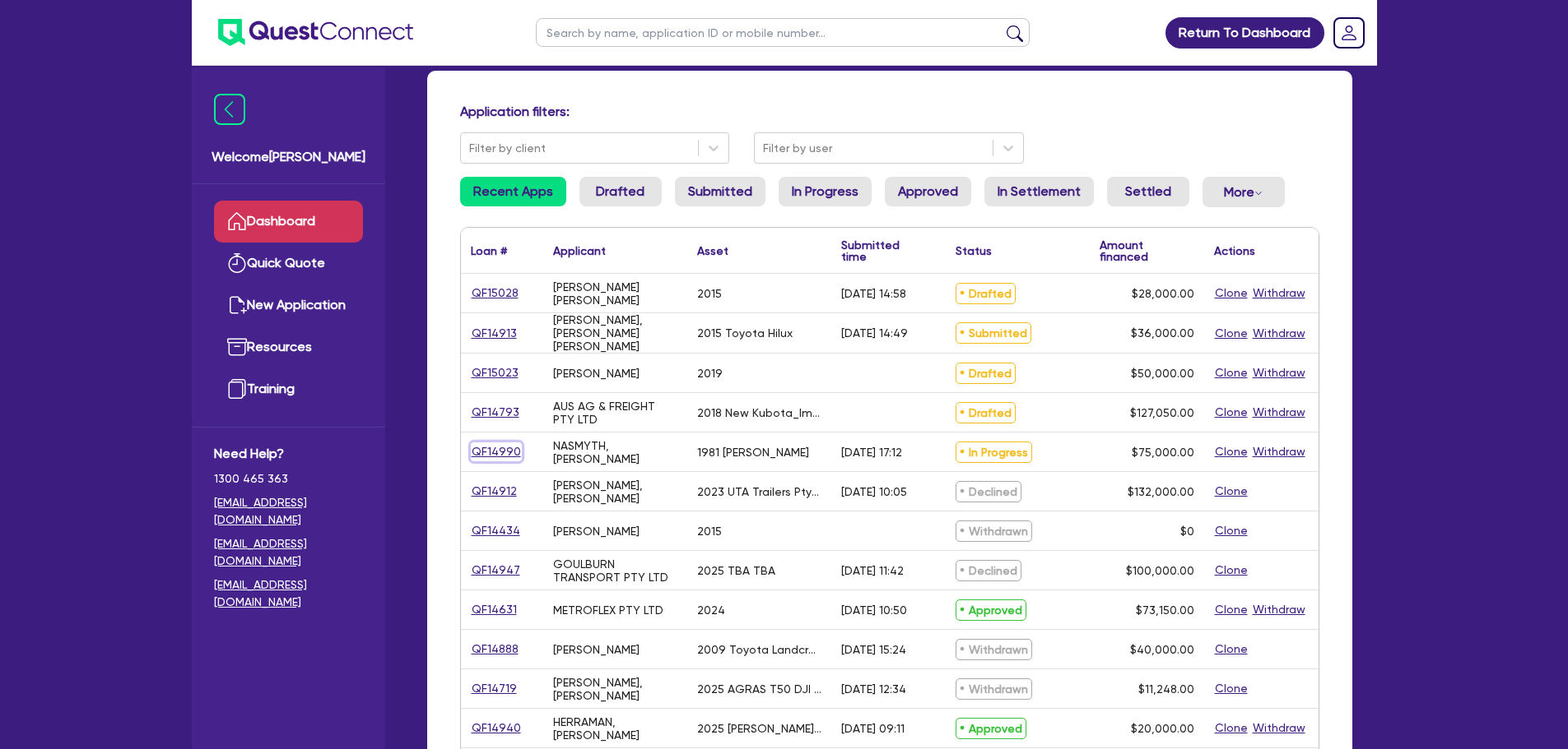
click at [505, 456] on link "QF14990" at bounding box center [496, 452] width 51 height 19
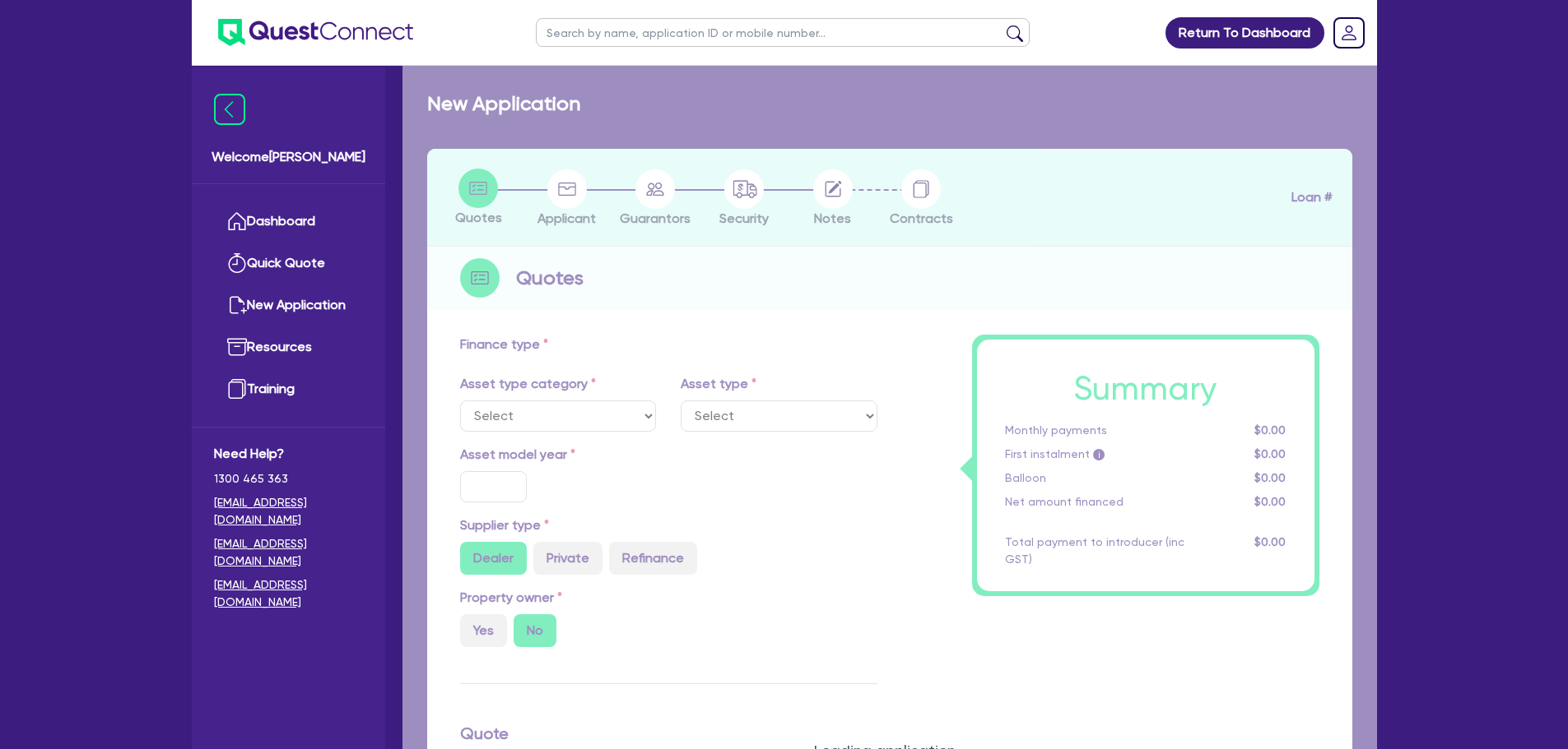
select select "PRIMARY_ASSETS"
type input "1981"
radio input "false"
radio input "true"
type input "75,000"
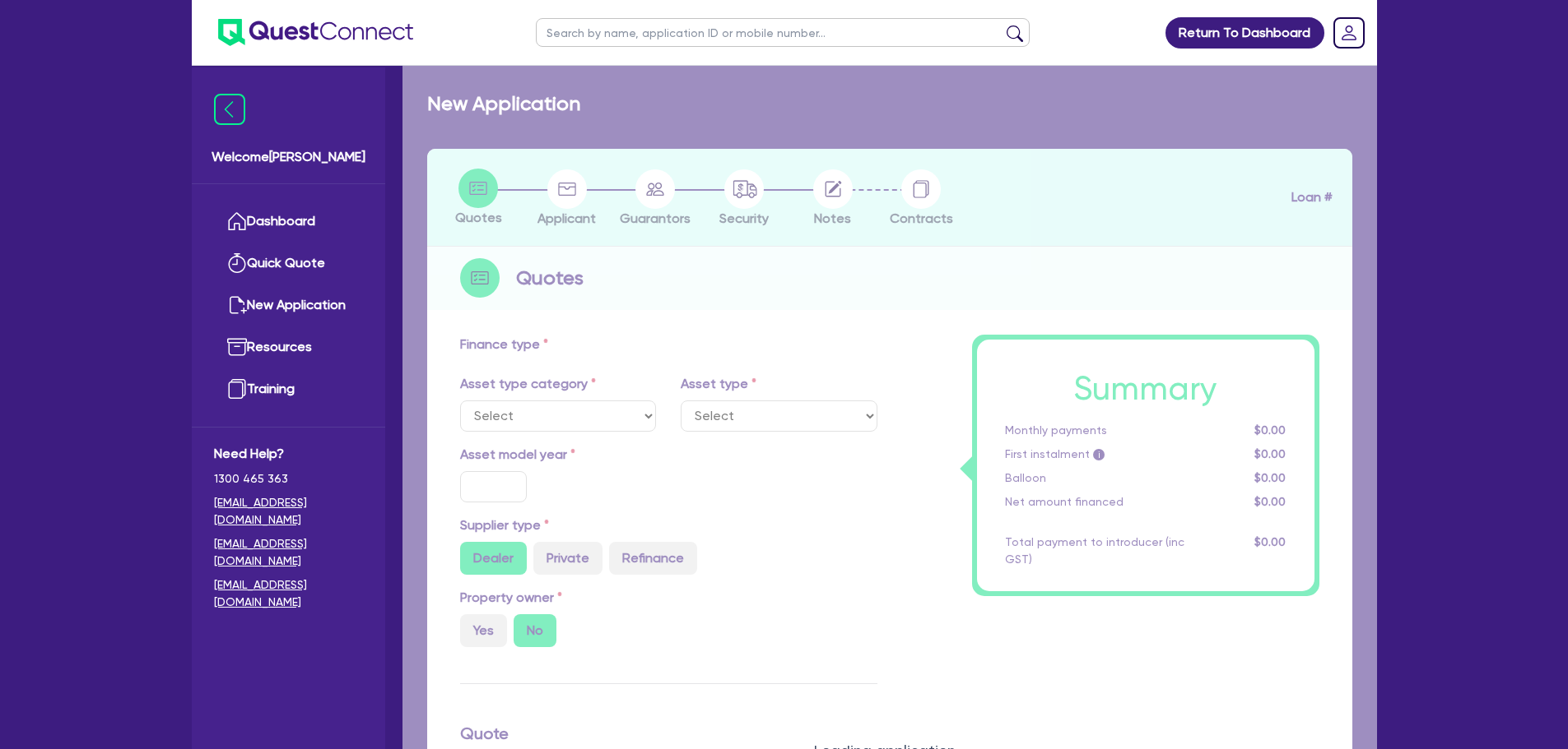
type input "10"
type input "7,500"
type input "14"
select select "HEAVY_TRUCKS"
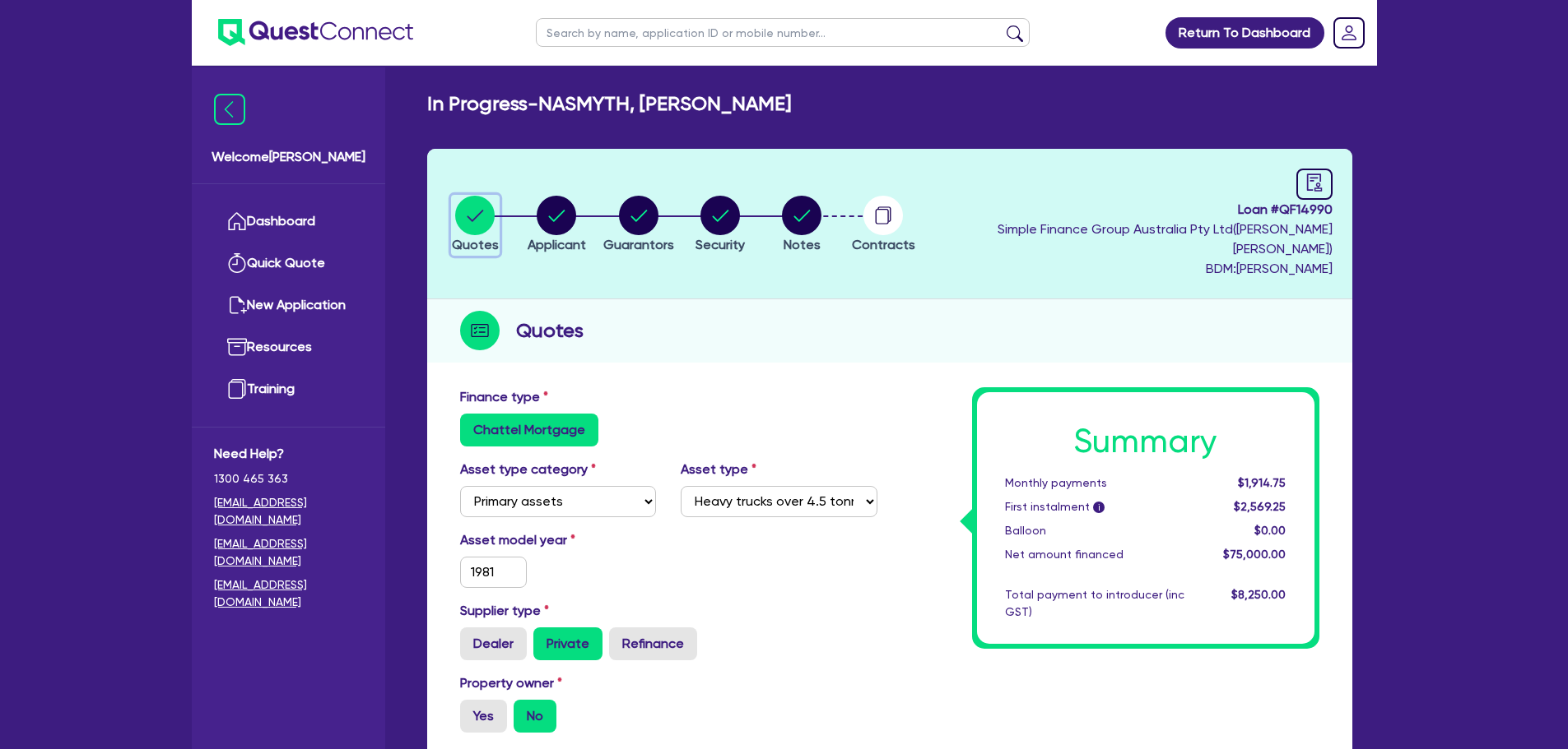
click at [476, 206] on circle "button" at bounding box center [474, 215] width 39 height 39
click at [492, 197] on circle "button" at bounding box center [474, 215] width 39 height 39
click at [374, 200] on ul "Dashboard Quick Quote New Application Ref Company Ref Salesperson Resources Tra…" at bounding box center [288, 305] width 194 height 243
click at [334, 204] on link "Dashboard" at bounding box center [288, 222] width 149 height 42
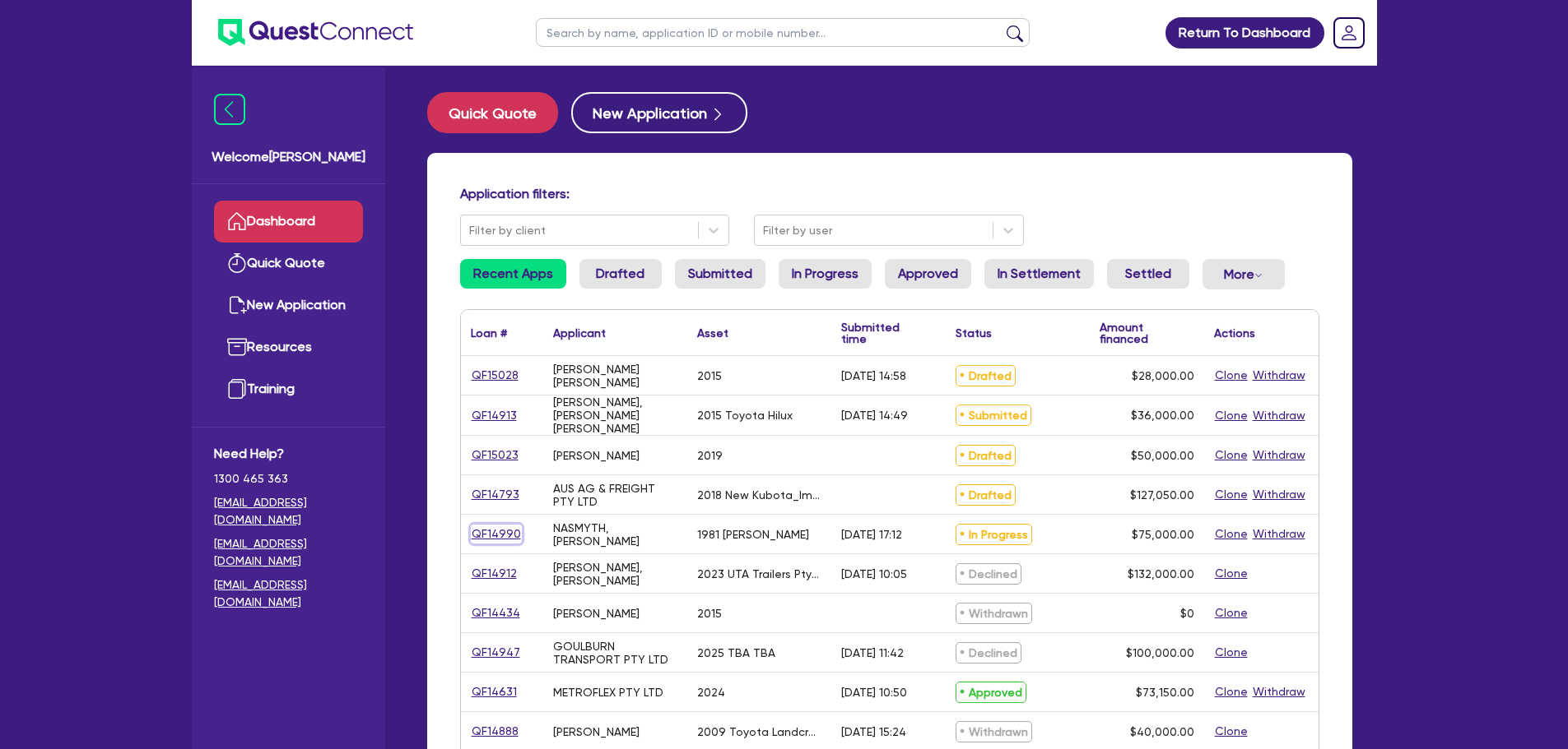
click at [506, 525] on link "QF14990" at bounding box center [496, 534] width 51 height 19
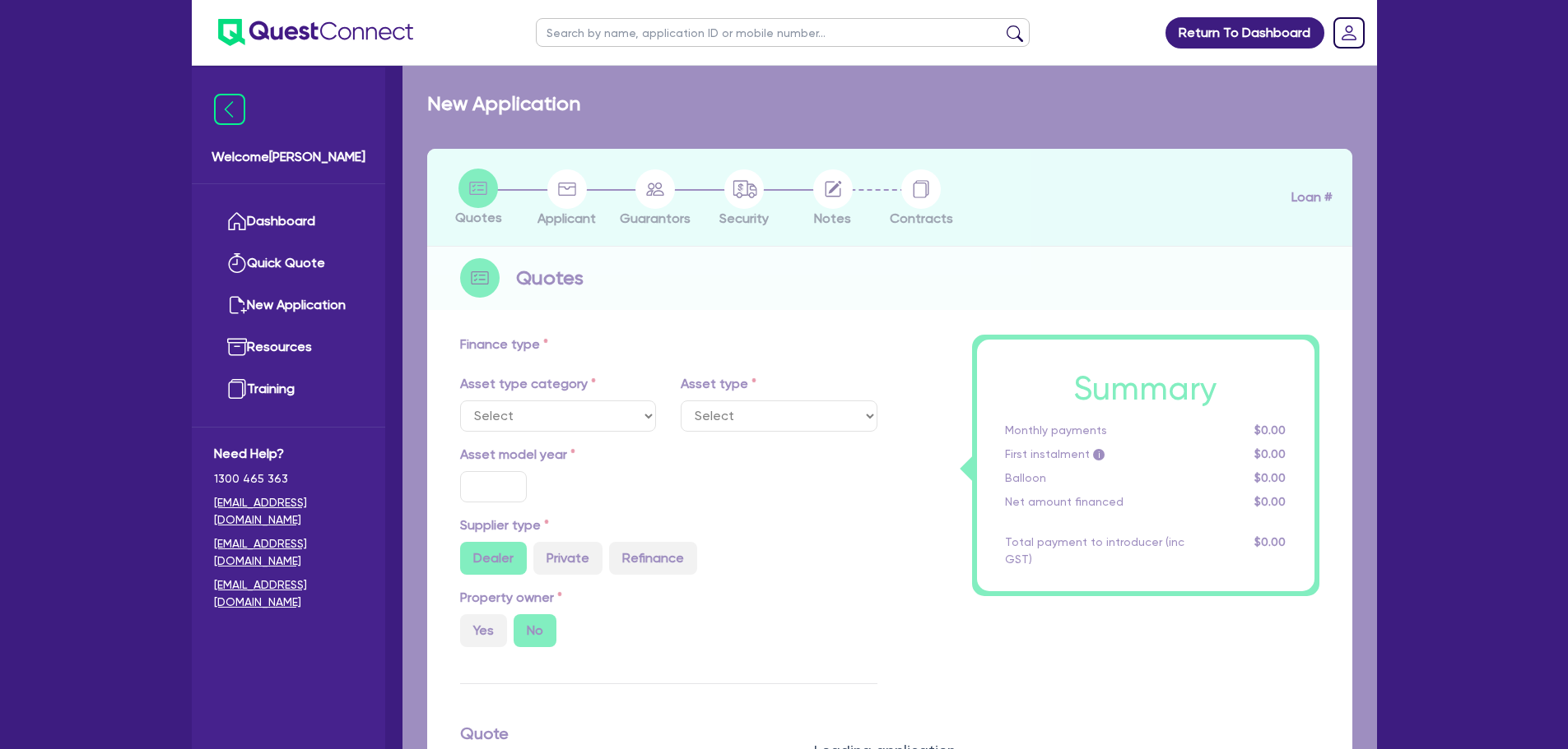
select select "PRIMARY_ASSETS"
type input "1981"
radio input "false"
radio input "true"
type input "75,000"
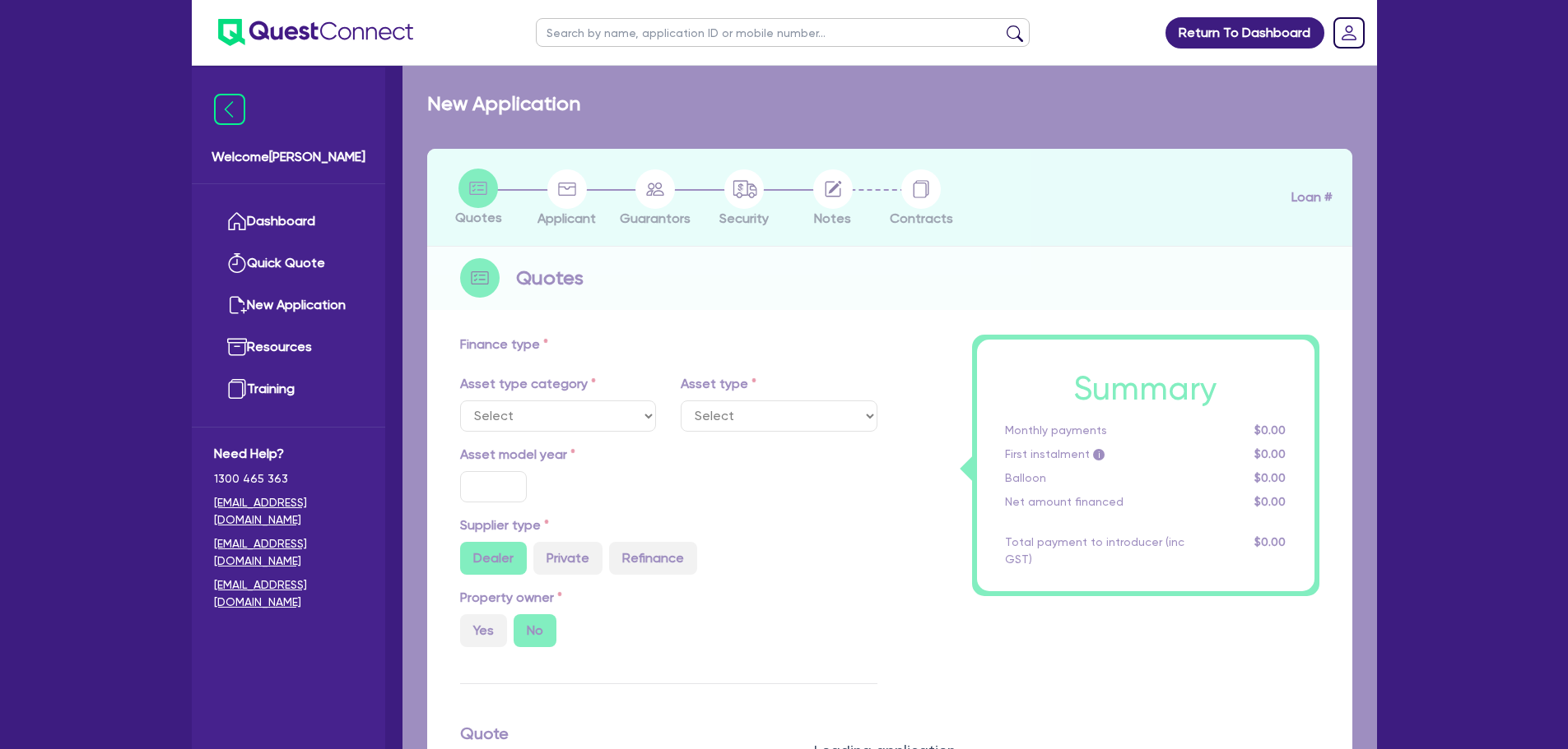
type input "10"
type input "7,500"
type input "14"
select select "HEAVY_TRUCKS"
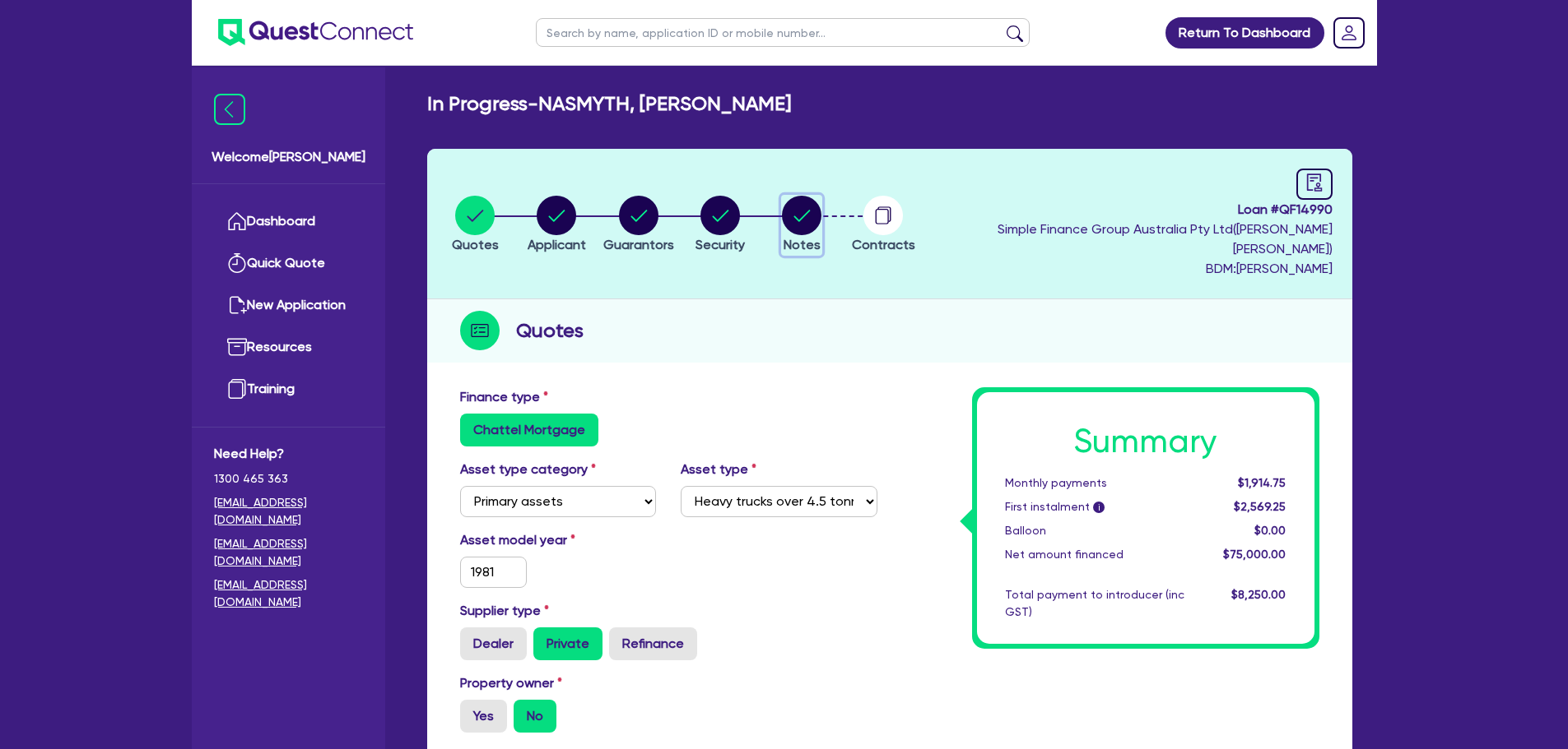
click at [821, 203] on circle "button" at bounding box center [801, 215] width 39 height 39
select select "Quest Finance - Own Book"
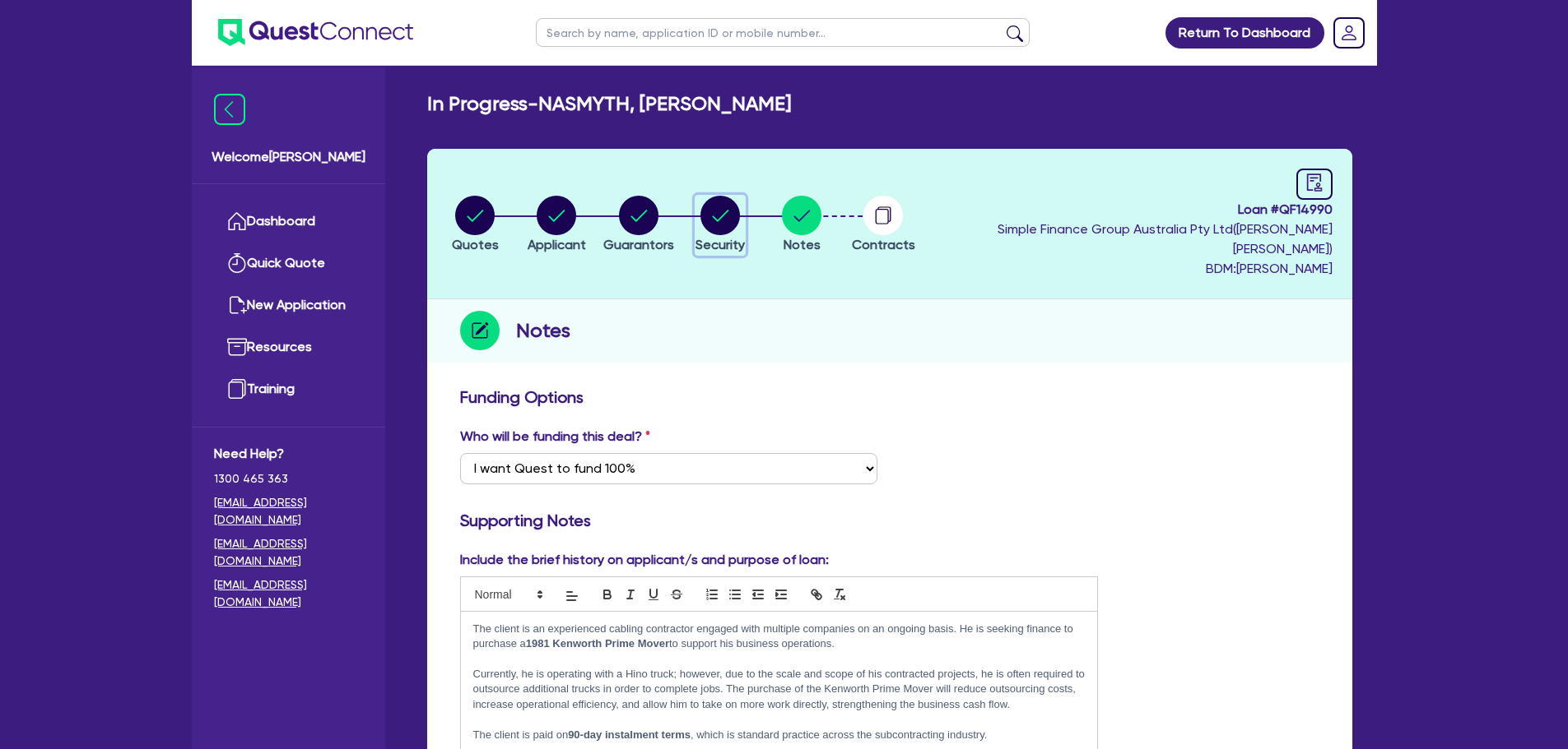
click at [740, 207] on circle "button" at bounding box center [720, 215] width 39 height 39
select select "PRIMARY_ASSETS"
select select "HEAVY_TRUCKS"
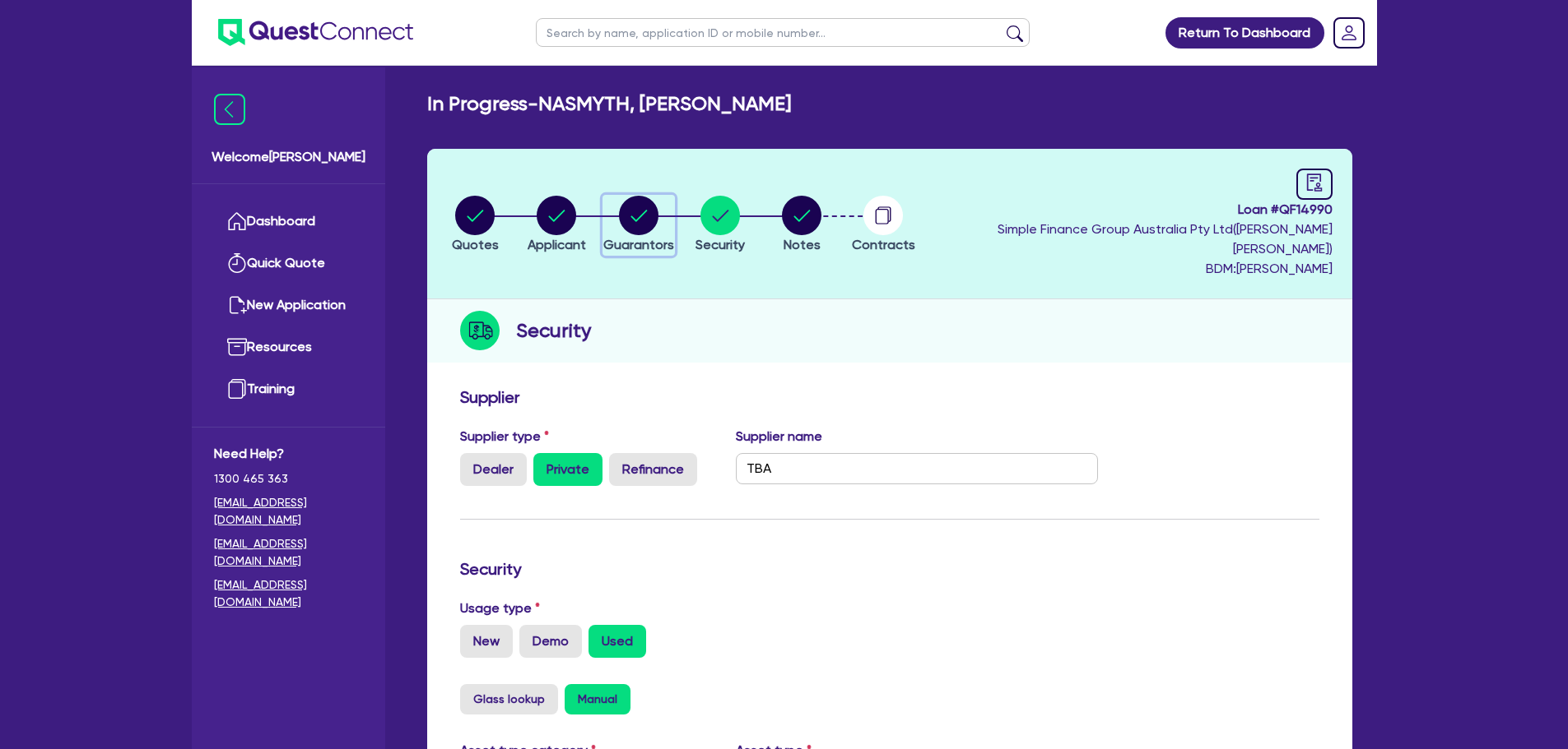
click at [647, 211] on icon "button" at bounding box center [638, 215] width 17 height 11
select select "MR"
select select "QLD"
select select "DE_FACTO"
select select "CASH"
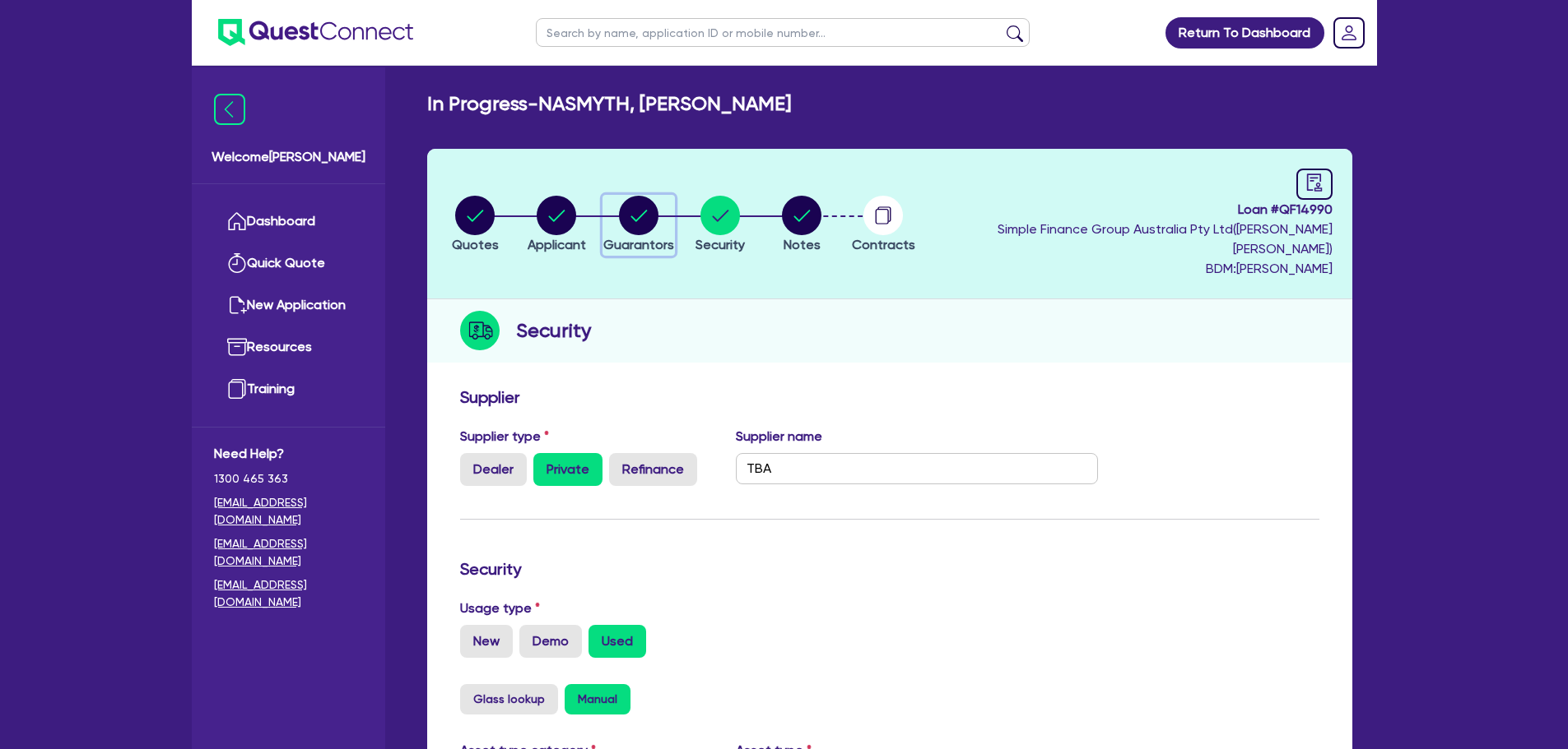
select select "EQUIPMENT"
select select "TRUCK"
select select "EQUIPMENT"
select select "VEHICLE"
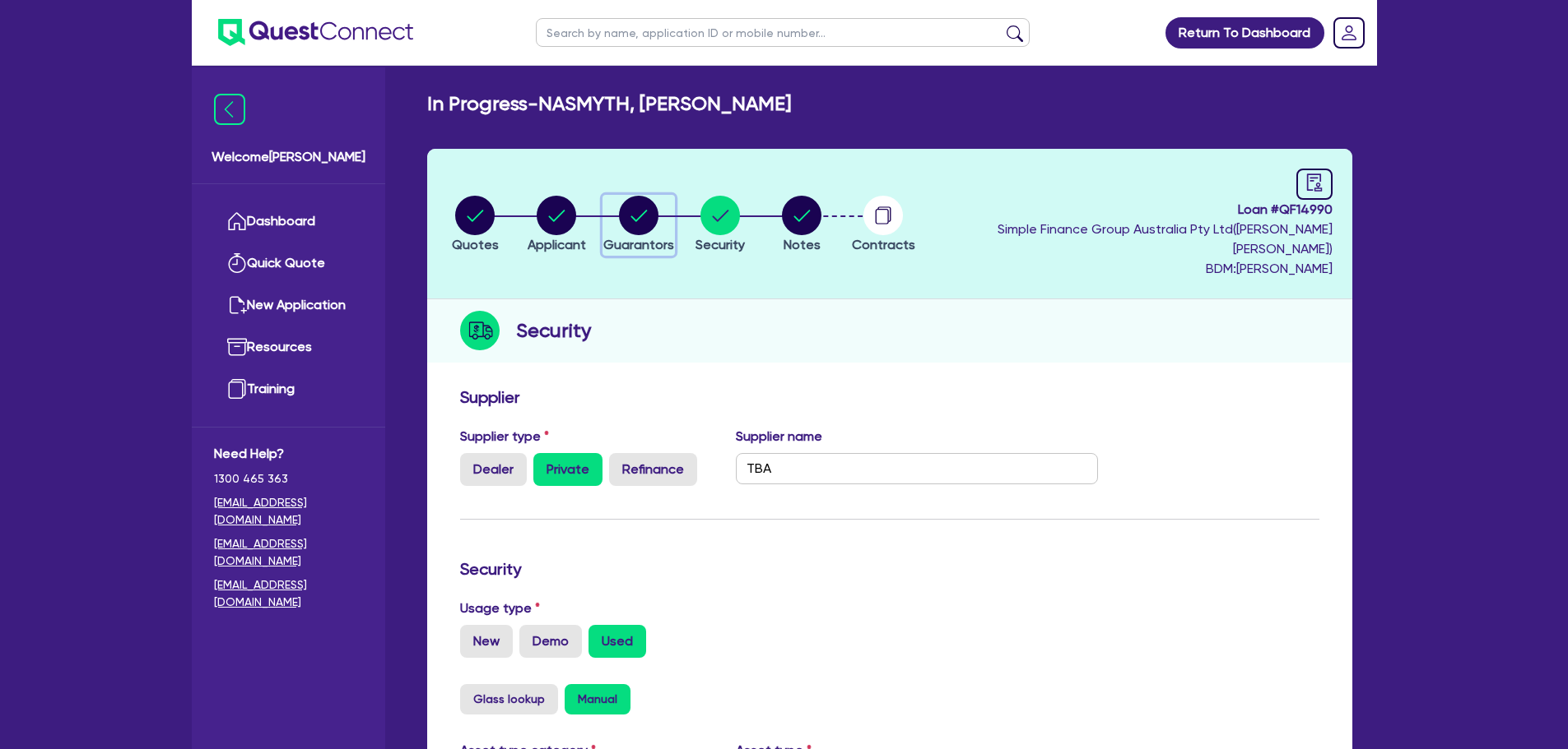
select select "EQUIPMENT"
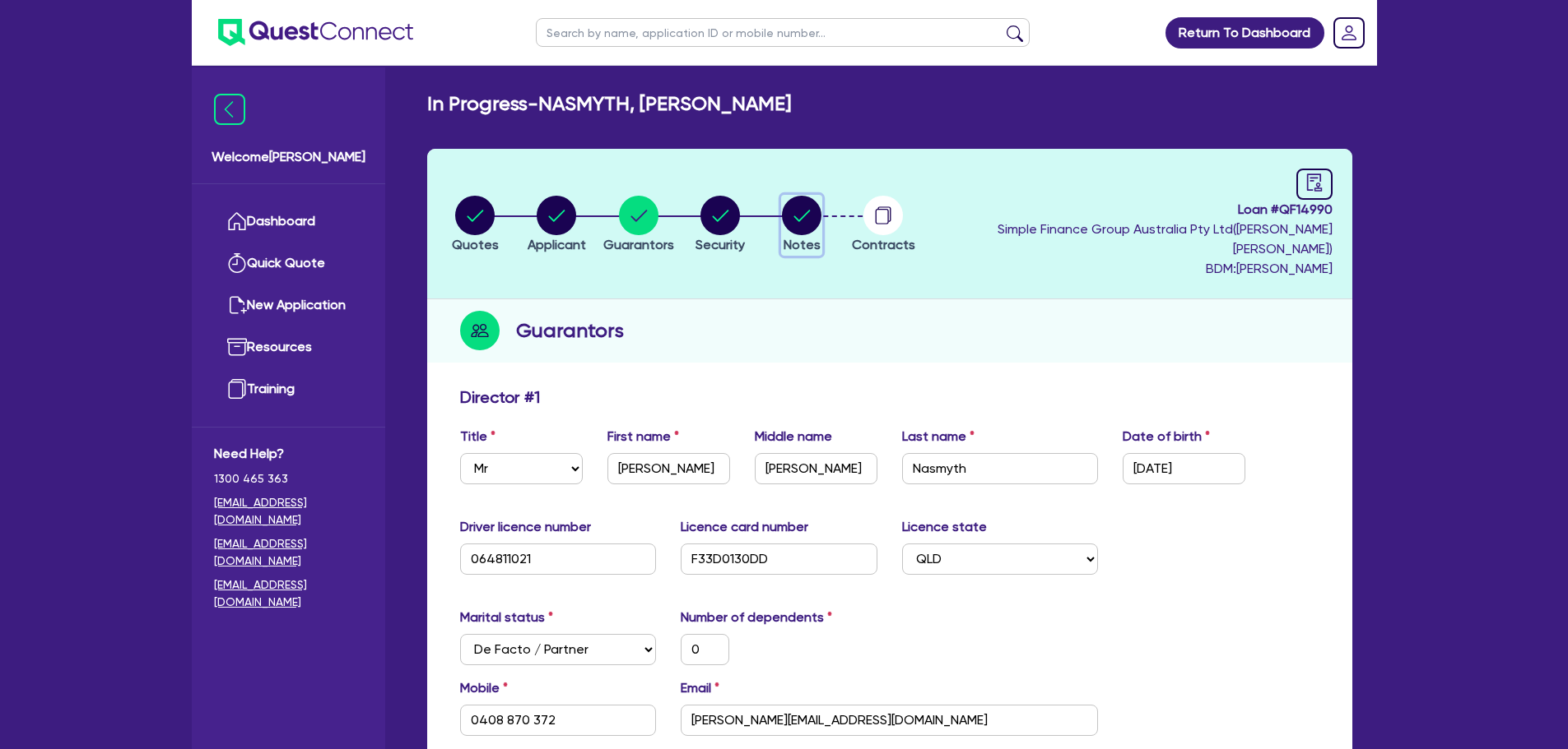
click at [821, 199] on circle "button" at bounding box center [801, 215] width 39 height 39
select select "Quest Finance - Own Book"
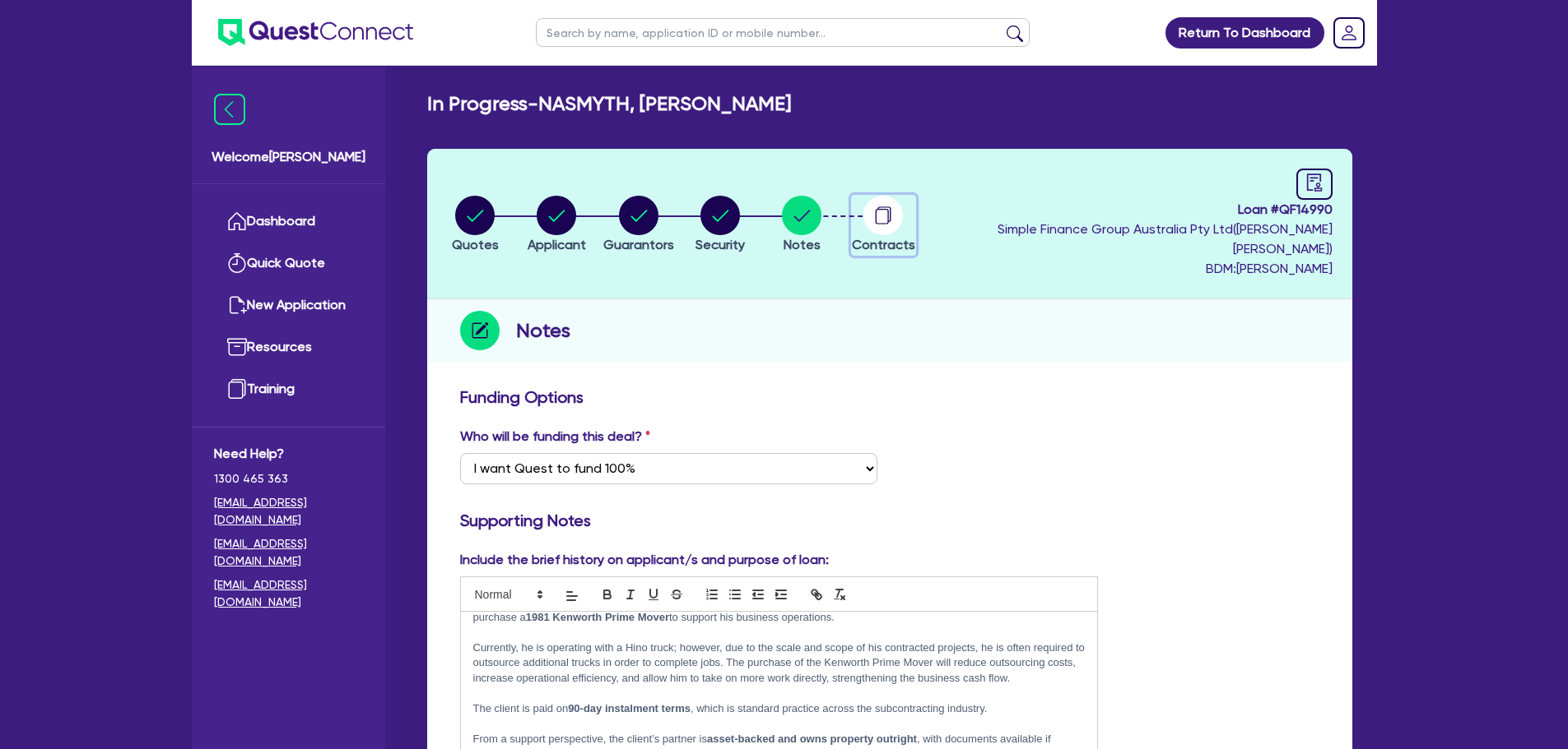
click at [903, 204] on circle "button" at bounding box center [883, 215] width 39 height 39
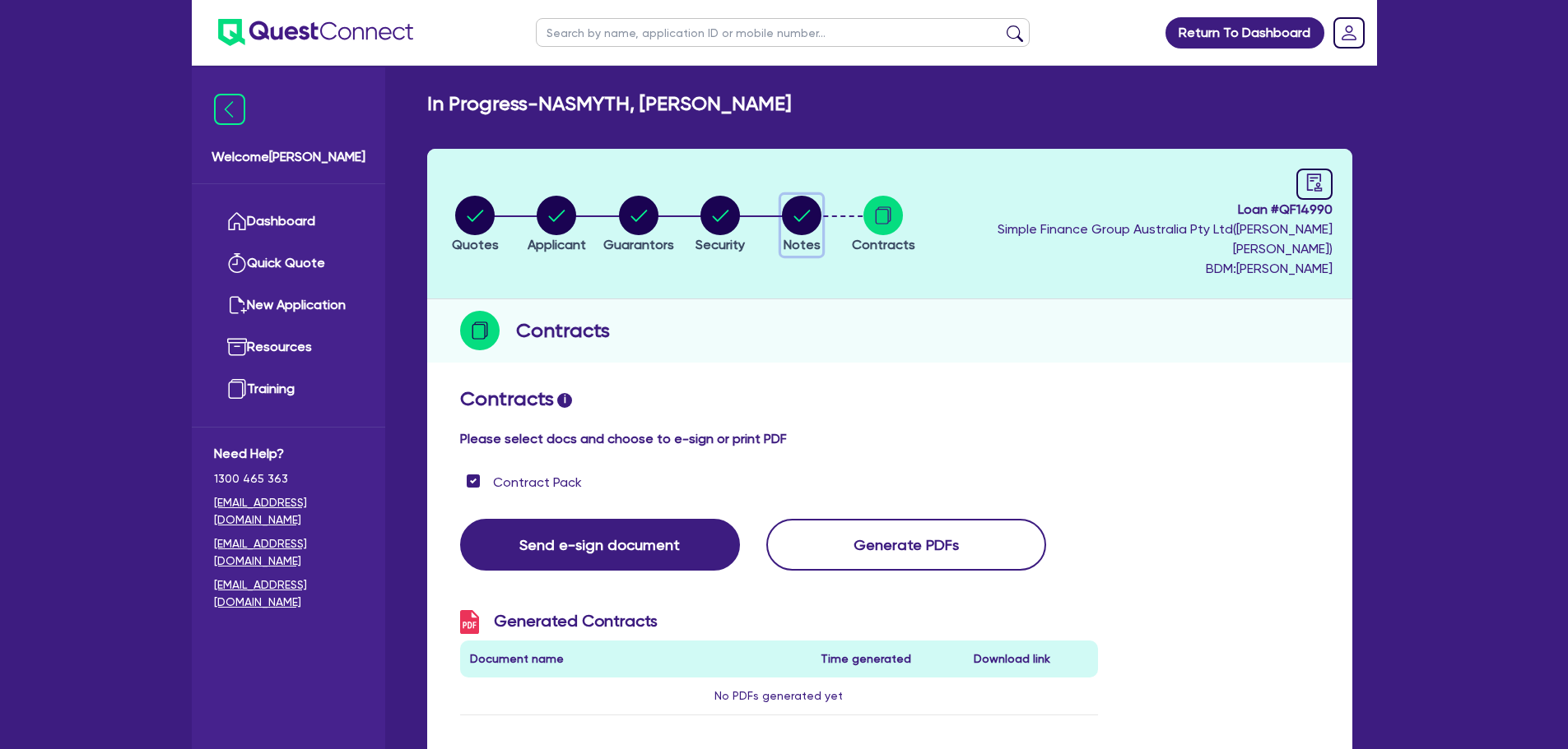
click at [812, 208] on button "Notes" at bounding box center [801, 225] width 41 height 60
select select "Quest Finance - Own Book"
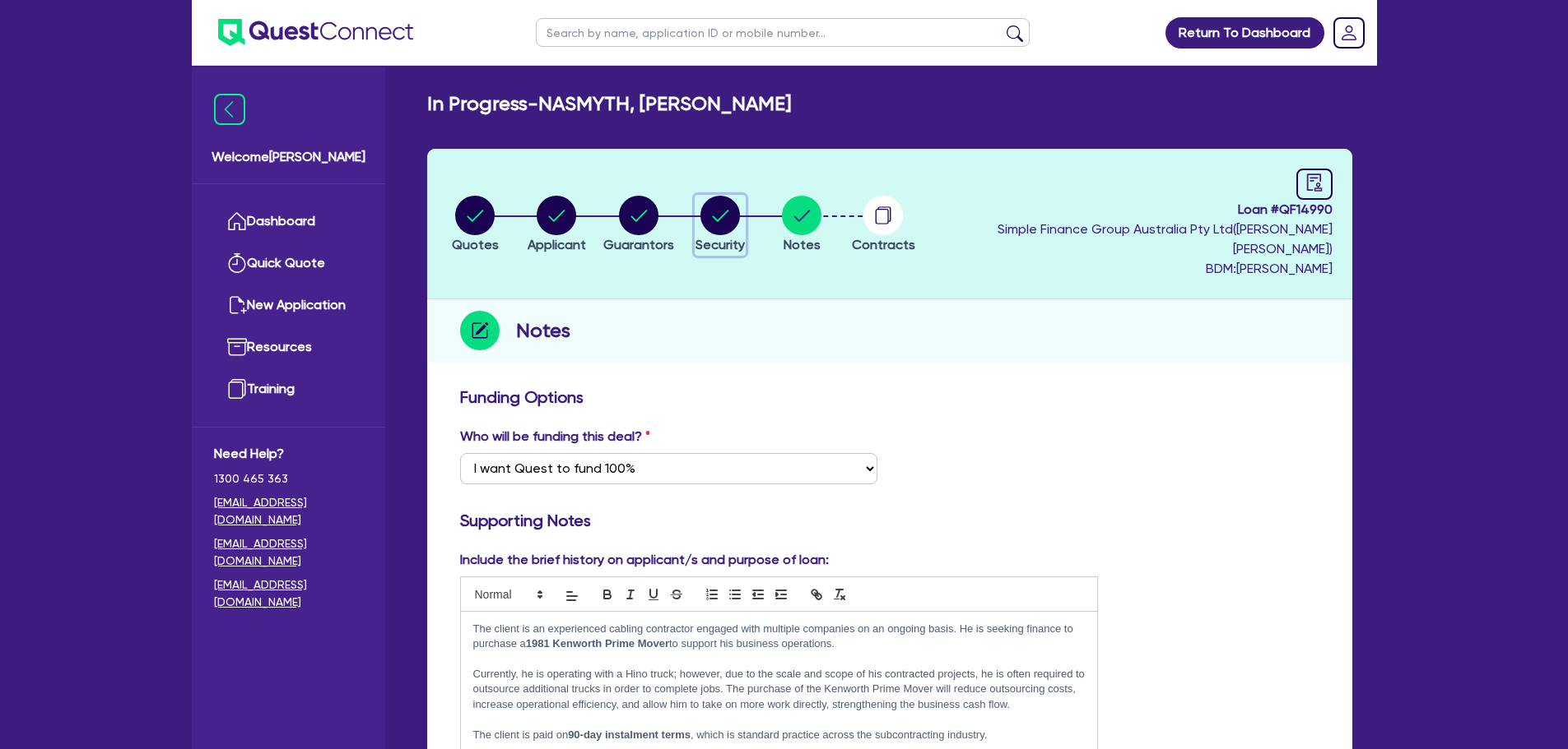
click at [740, 209] on circle "button" at bounding box center [720, 215] width 39 height 39
select select "PRIMARY_ASSETS"
select select "HEAVY_TRUCKS"
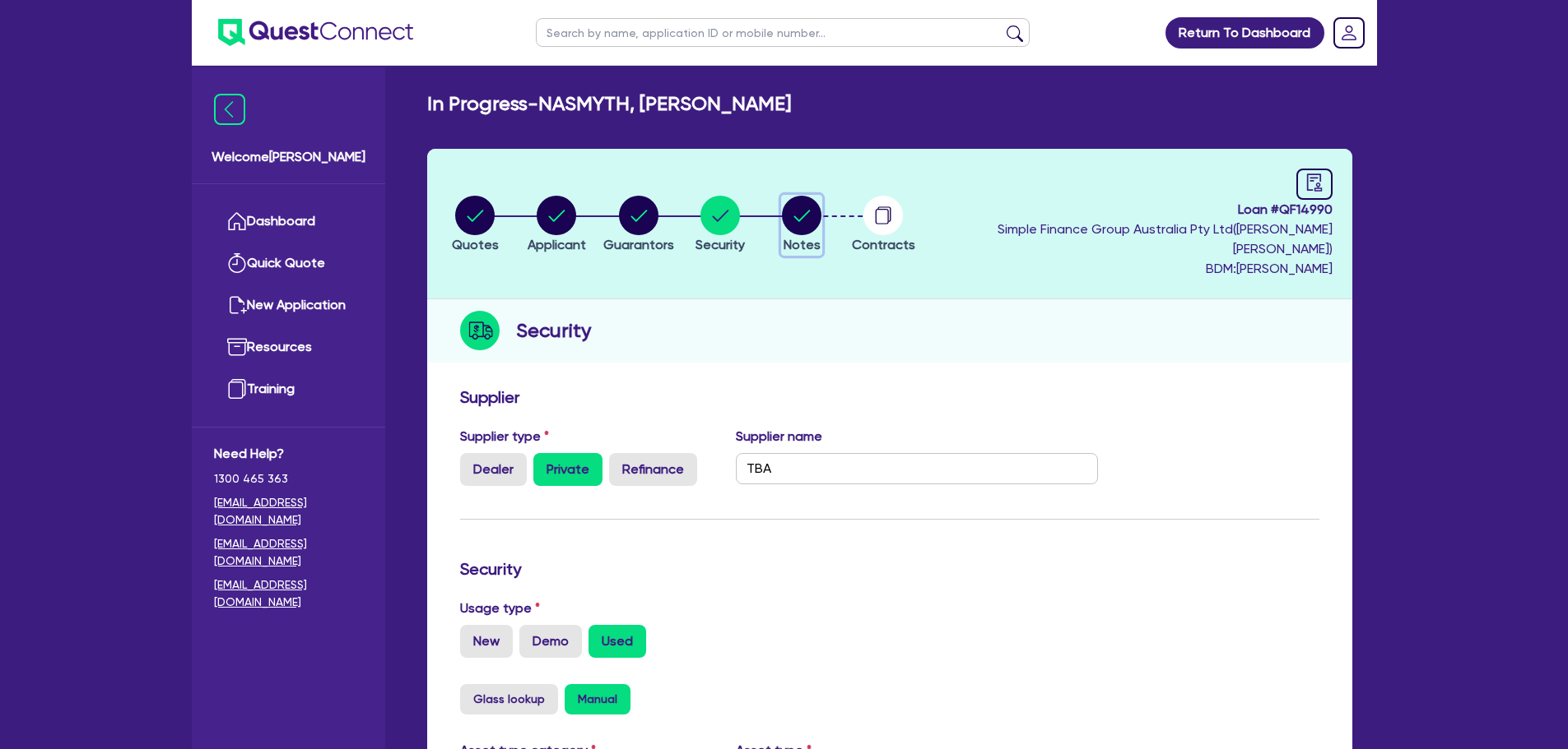
click at [821, 195] on circle "button" at bounding box center [801, 215] width 39 height 39
select select "Quest Finance - Own Book"
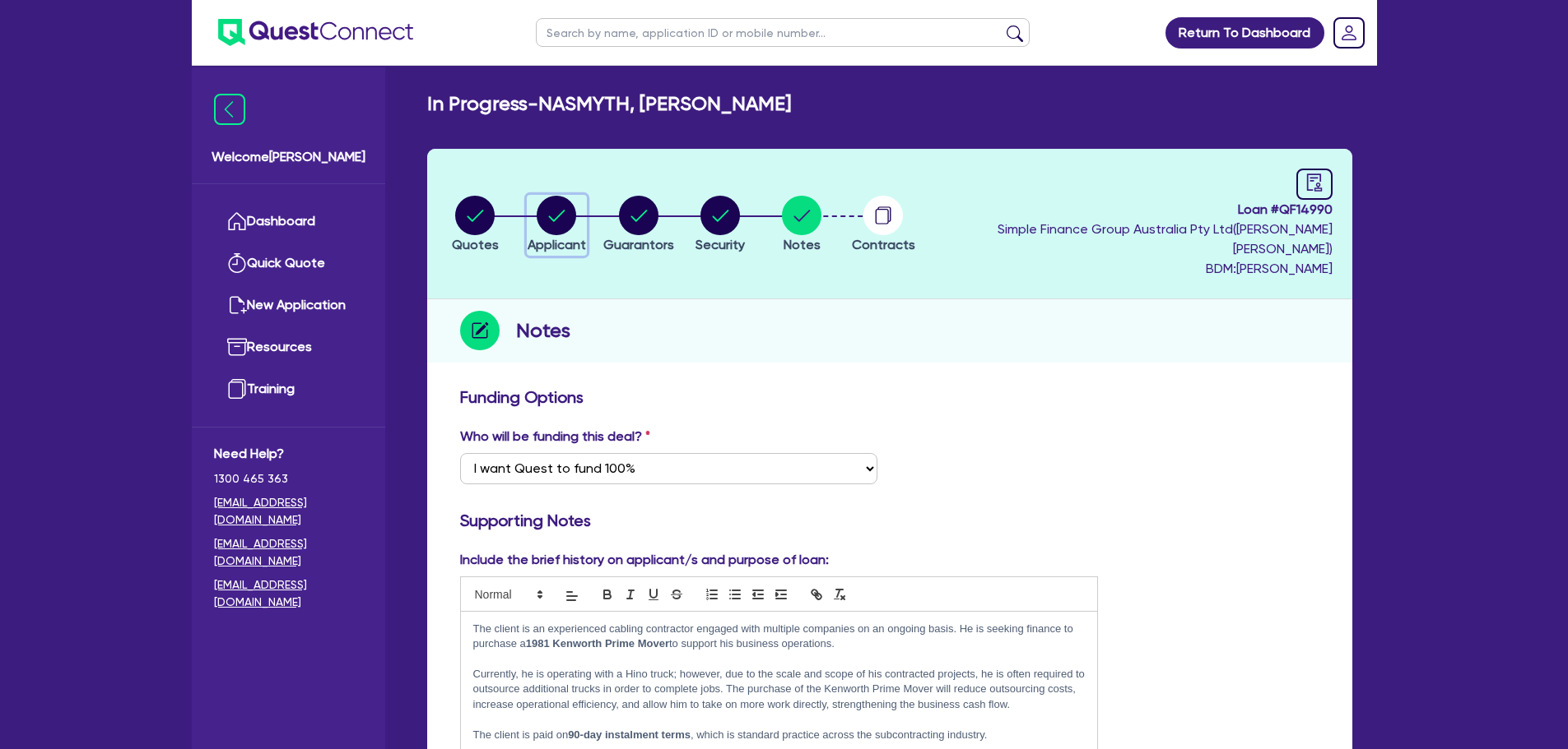
click at [563, 213] on circle "button" at bounding box center [556, 215] width 39 height 39
select select "SOLE_TRADER"
select select "BUILDING_CONSTRUCTION"
select select "TRADES_SERVICES_BUSINESSES_GOVERNMENT"
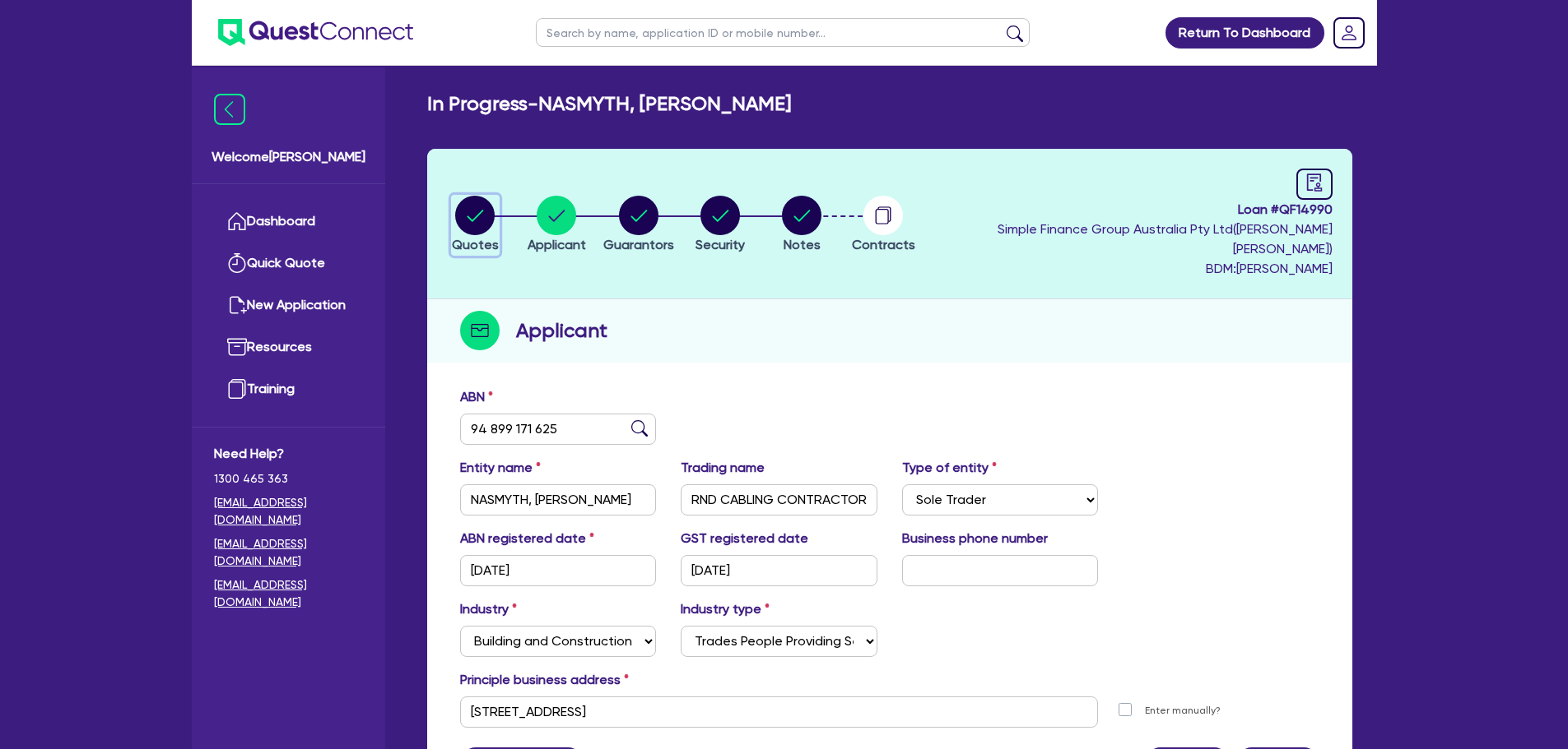
click at [472, 212] on circle "button" at bounding box center [474, 215] width 39 height 39
select select "PRIMARY_ASSETS"
select select "HEAVY_TRUCKS"
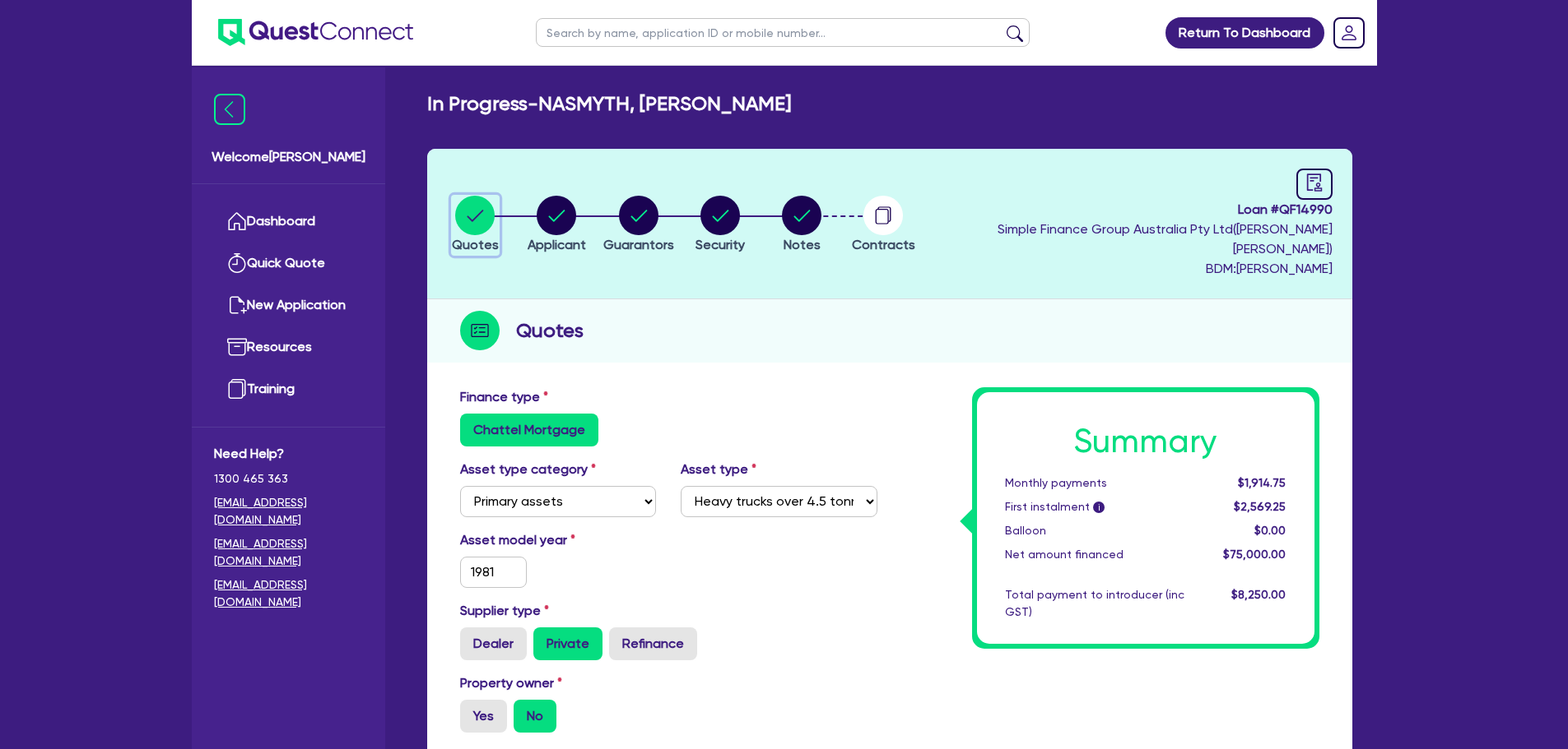
scroll to position [82, 0]
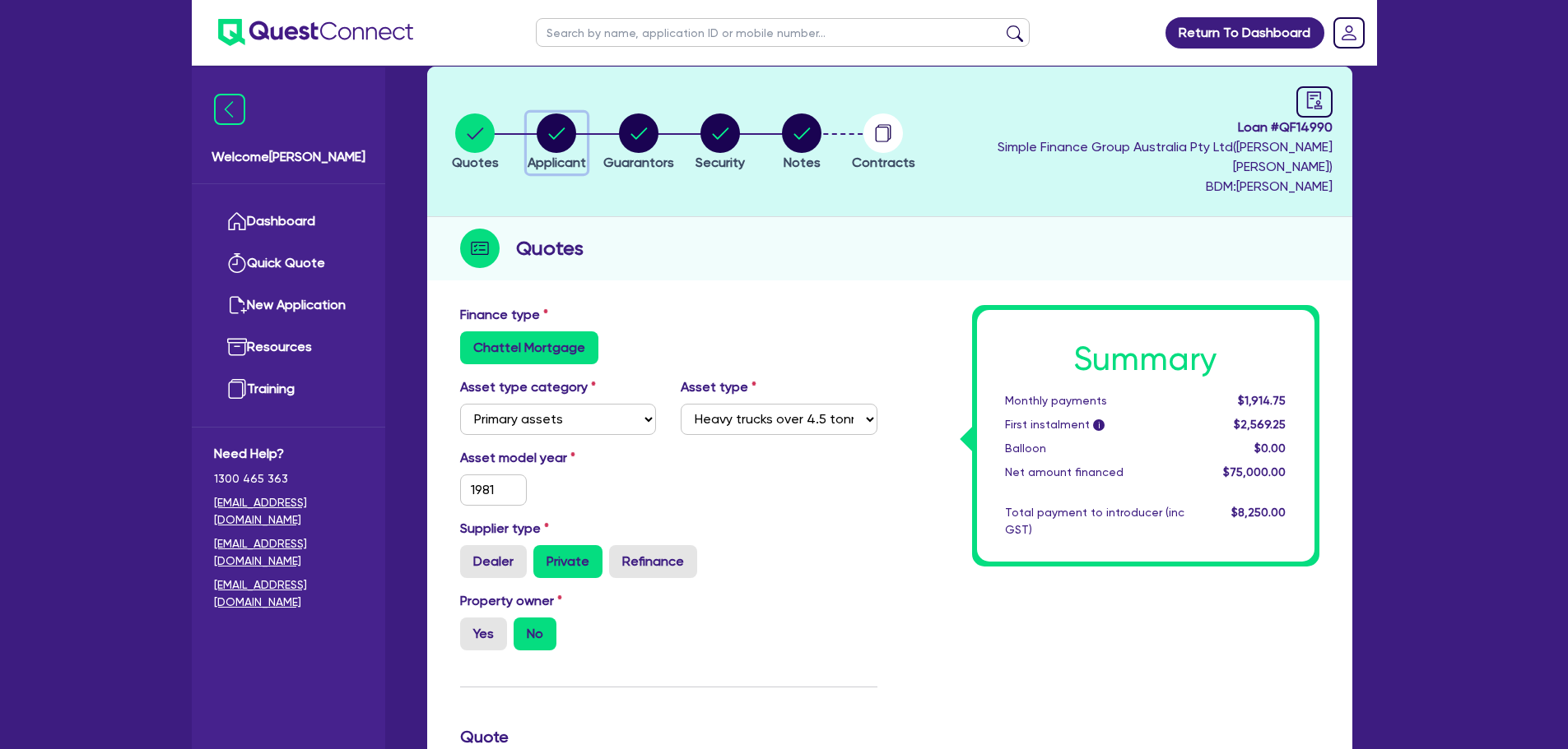
click at [556, 132] on circle "button" at bounding box center [556, 133] width 39 height 39
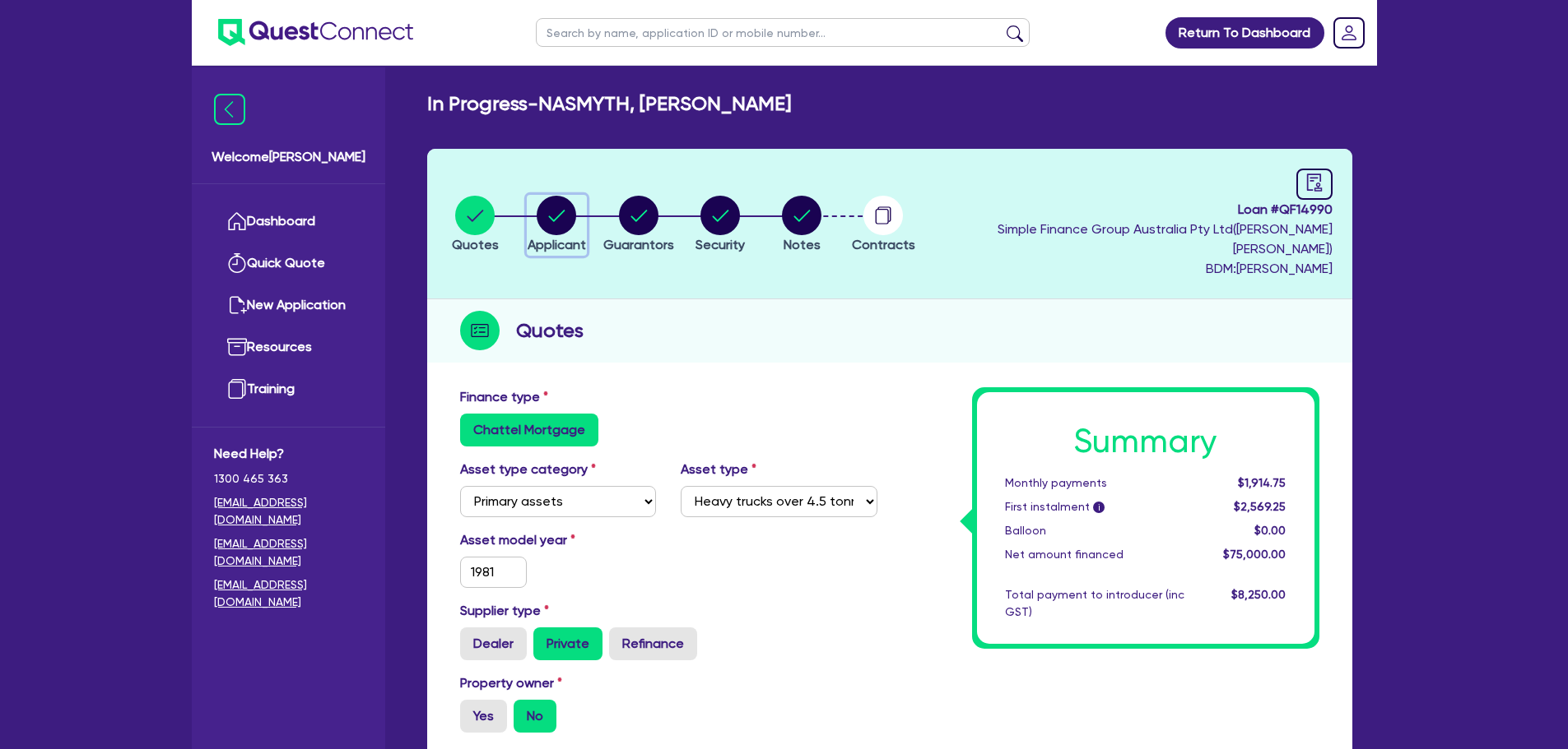
select select "SOLE_TRADER"
select select "BUILDING_CONSTRUCTION"
select select "TRADES_SERVICES_BUSINESSES_GOVERNMENT"
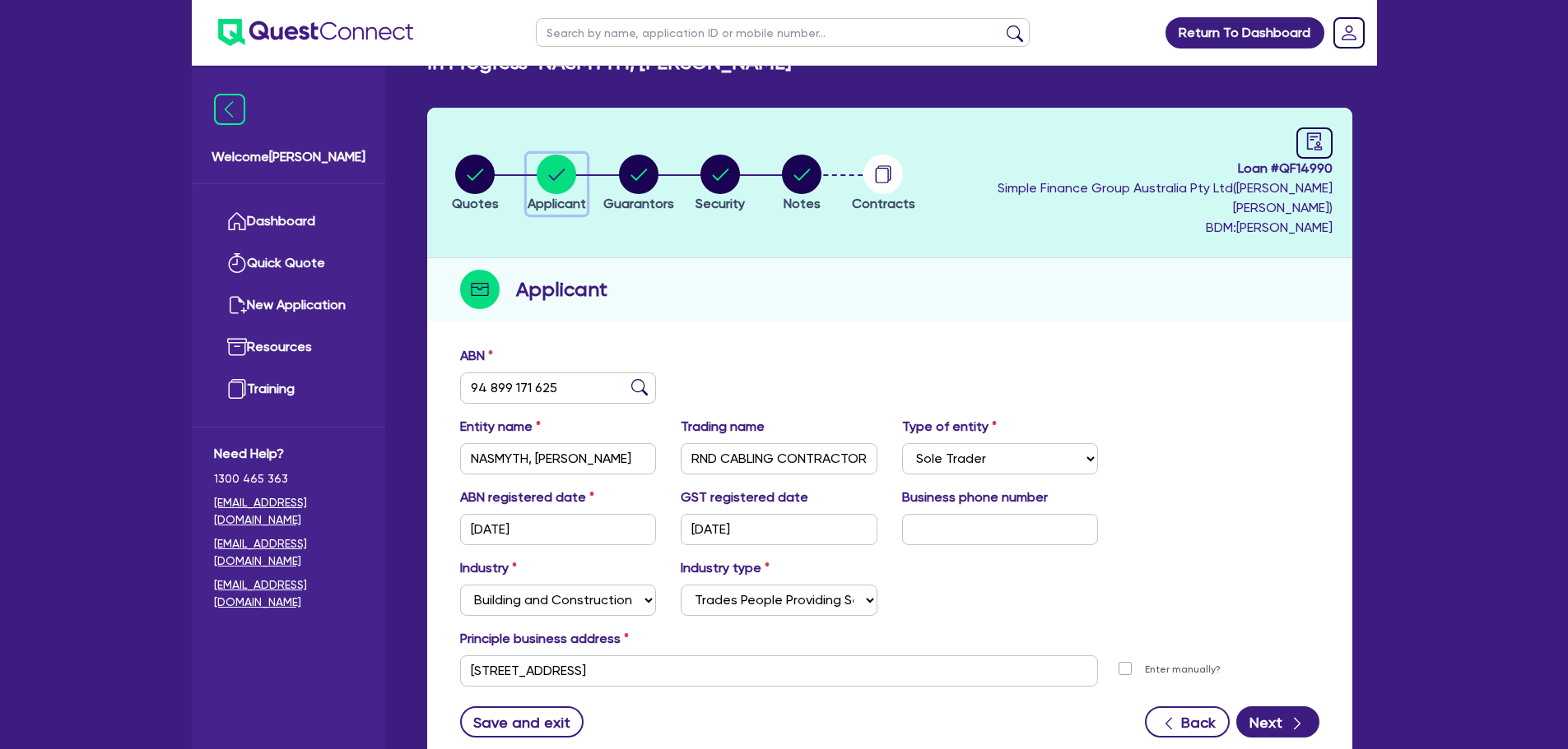
scroll to position [82, 0]
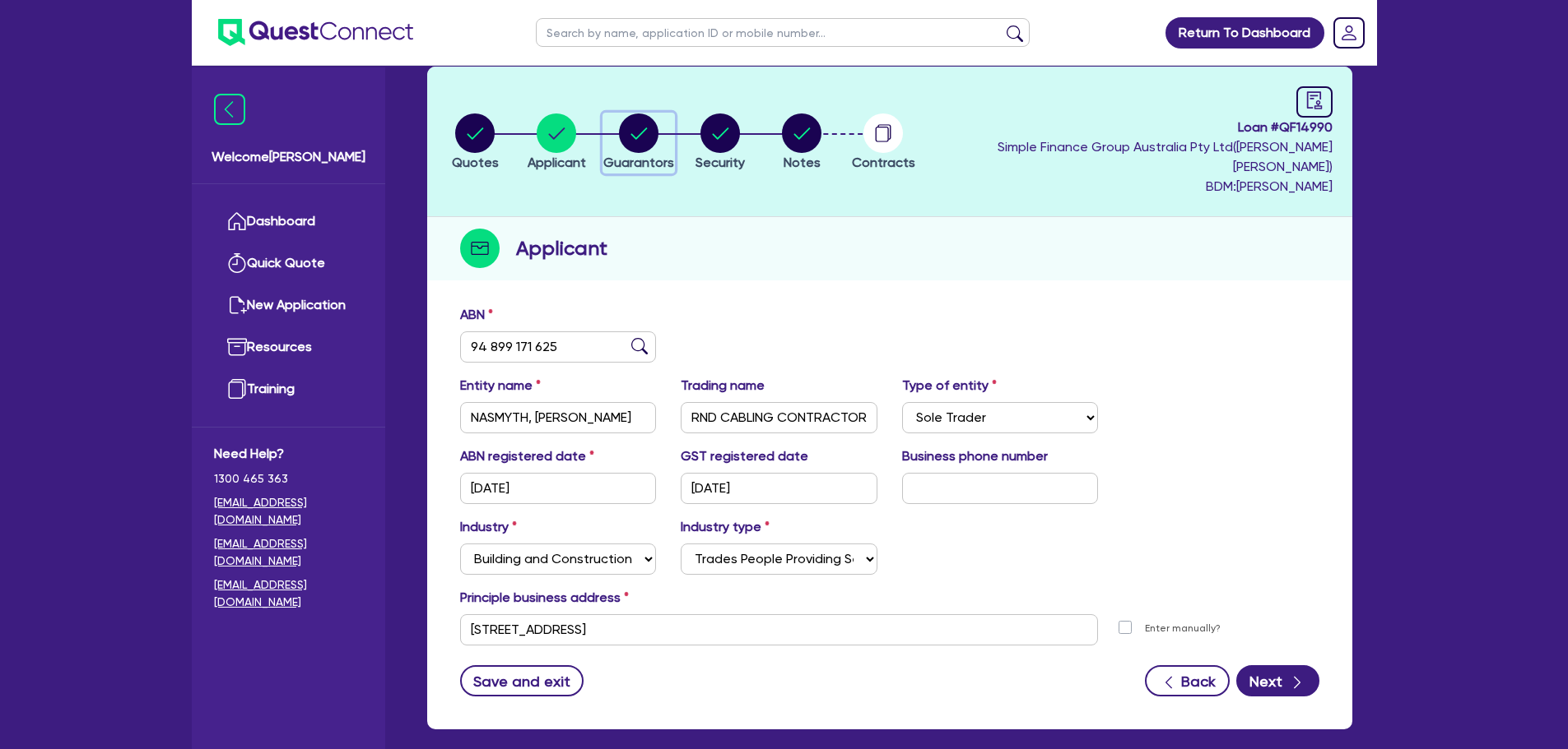
click at [641, 122] on circle "button" at bounding box center [638, 133] width 39 height 39
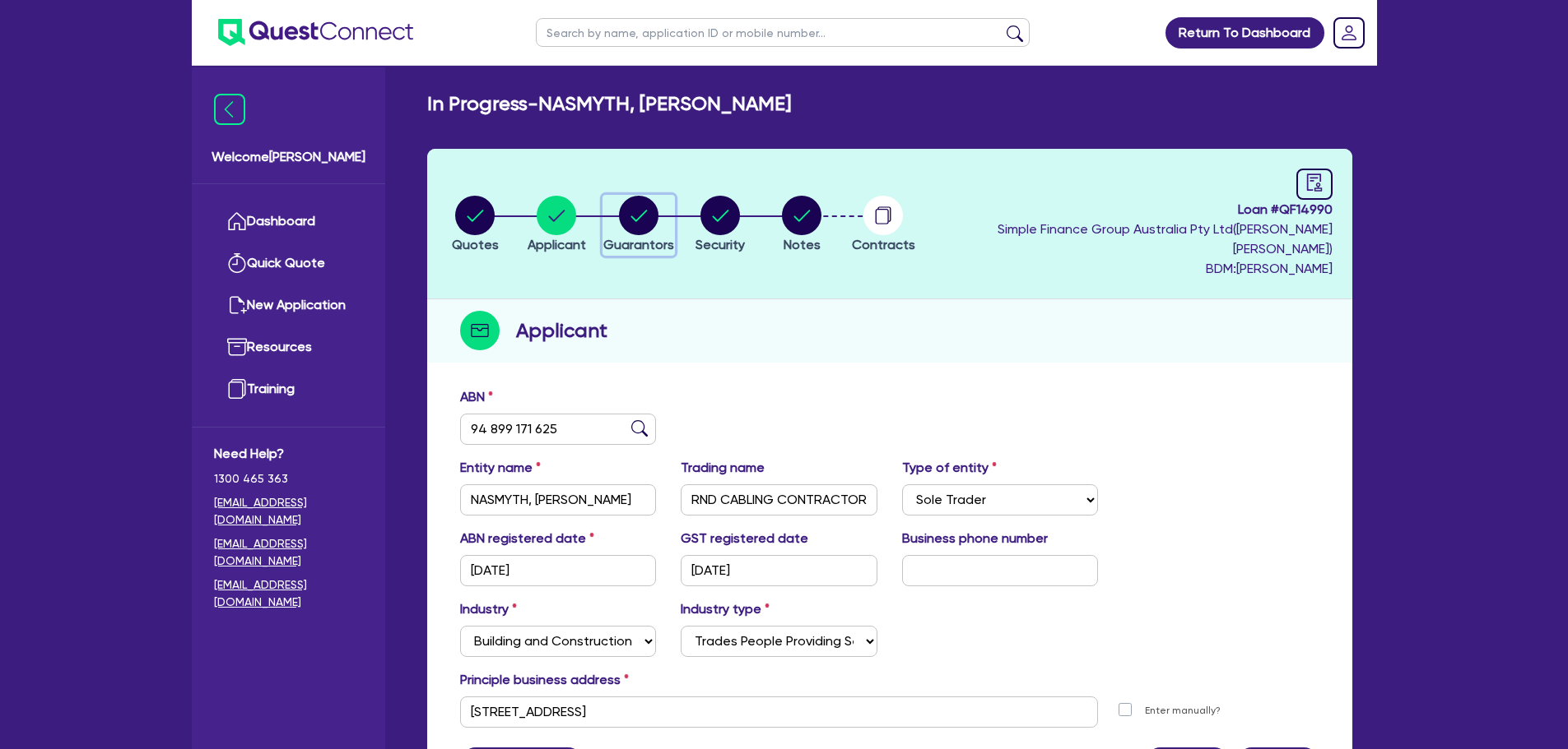
select select "MR"
select select "QLD"
select select "DE_FACTO"
select select "CASH"
select select "EQUIPMENT"
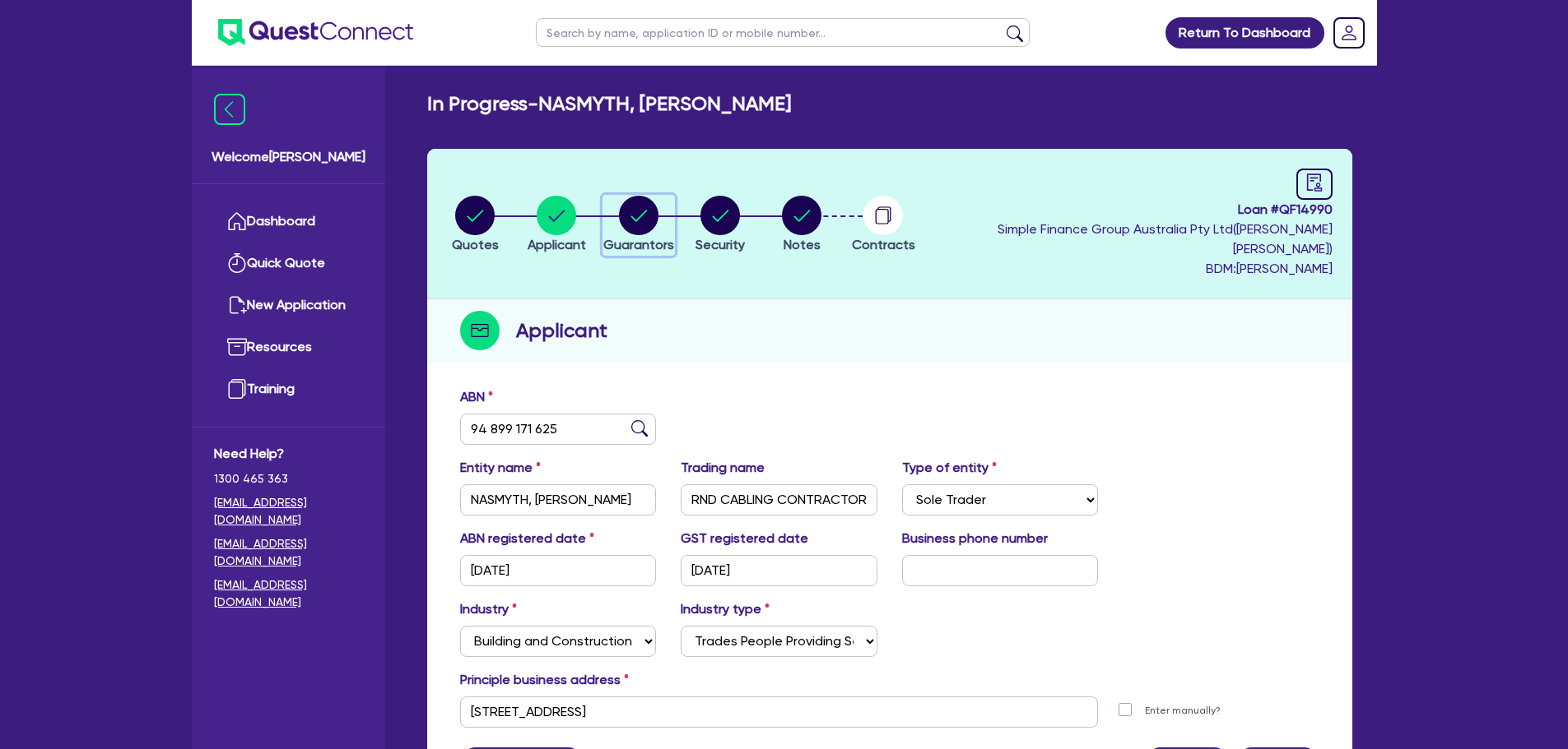
select select "EQUIPMENT"
select select "TRUCK"
select select "EQUIPMENT"
select select "VEHICLE"
select select "EQUIPMENT"
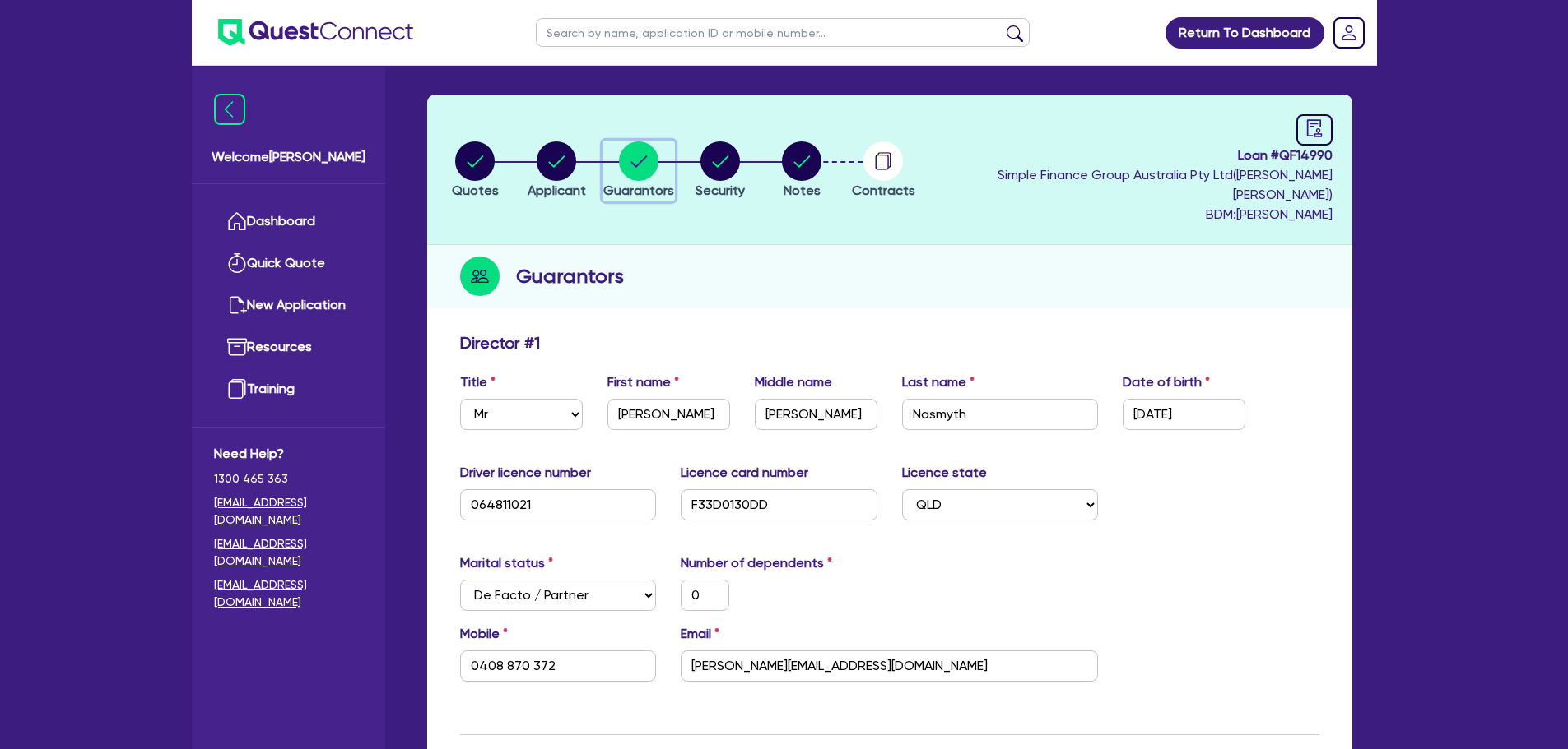
scroll to position [82, 0]
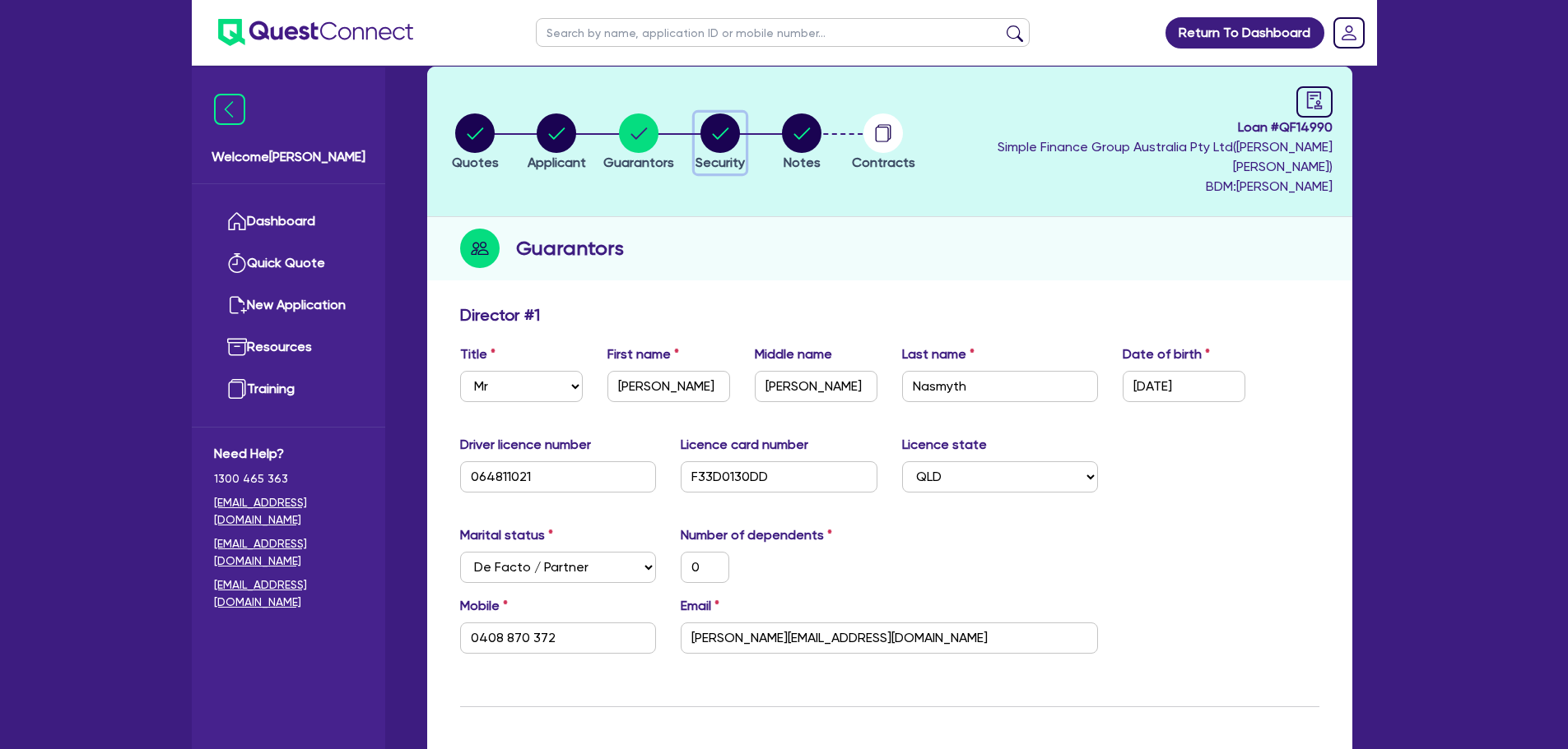
click at [740, 124] on circle "button" at bounding box center [720, 133] width 39 height 39
select select "PRIMARY_ASSETS"
select select "HEAVY_TRUCKS"
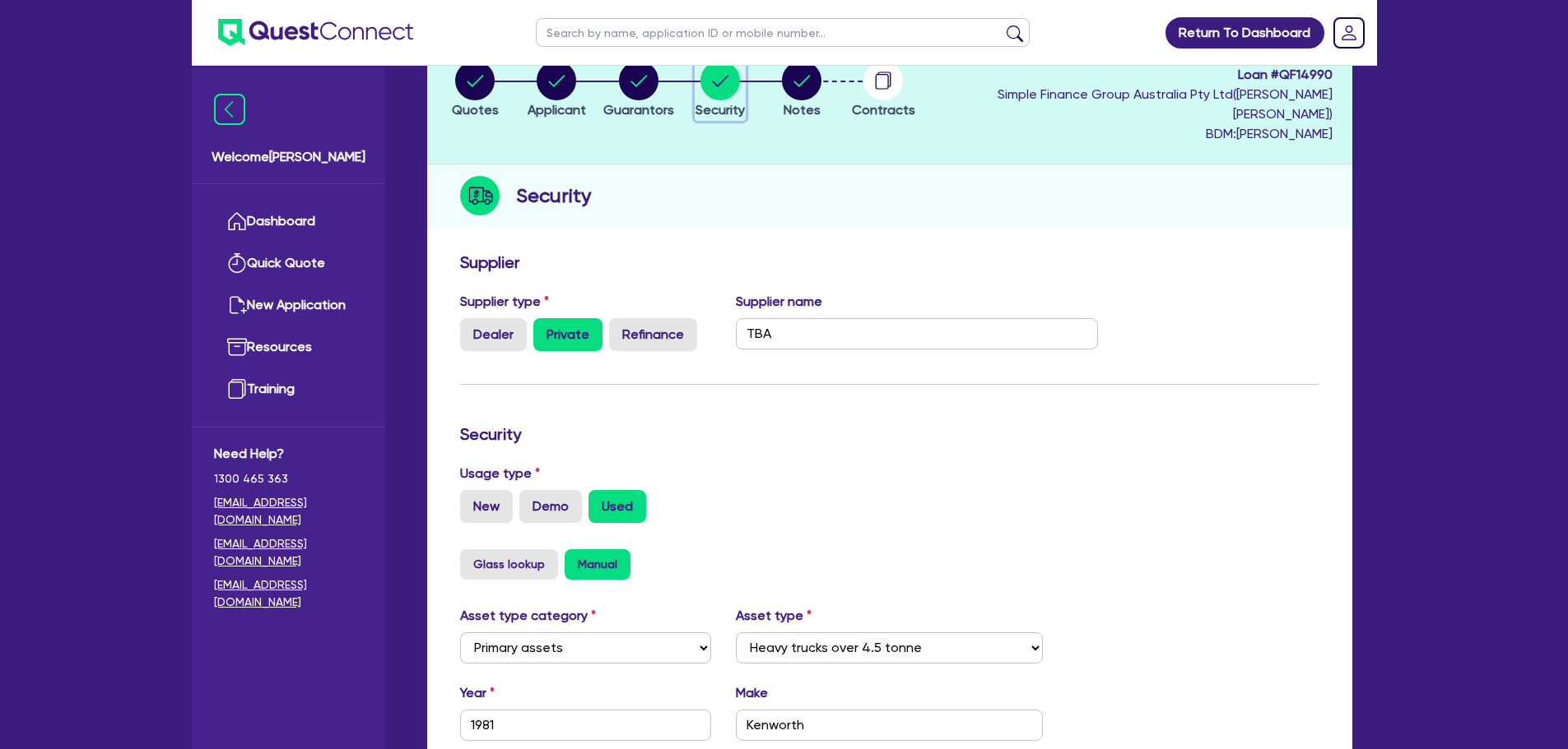
scroll to position [125, 0]
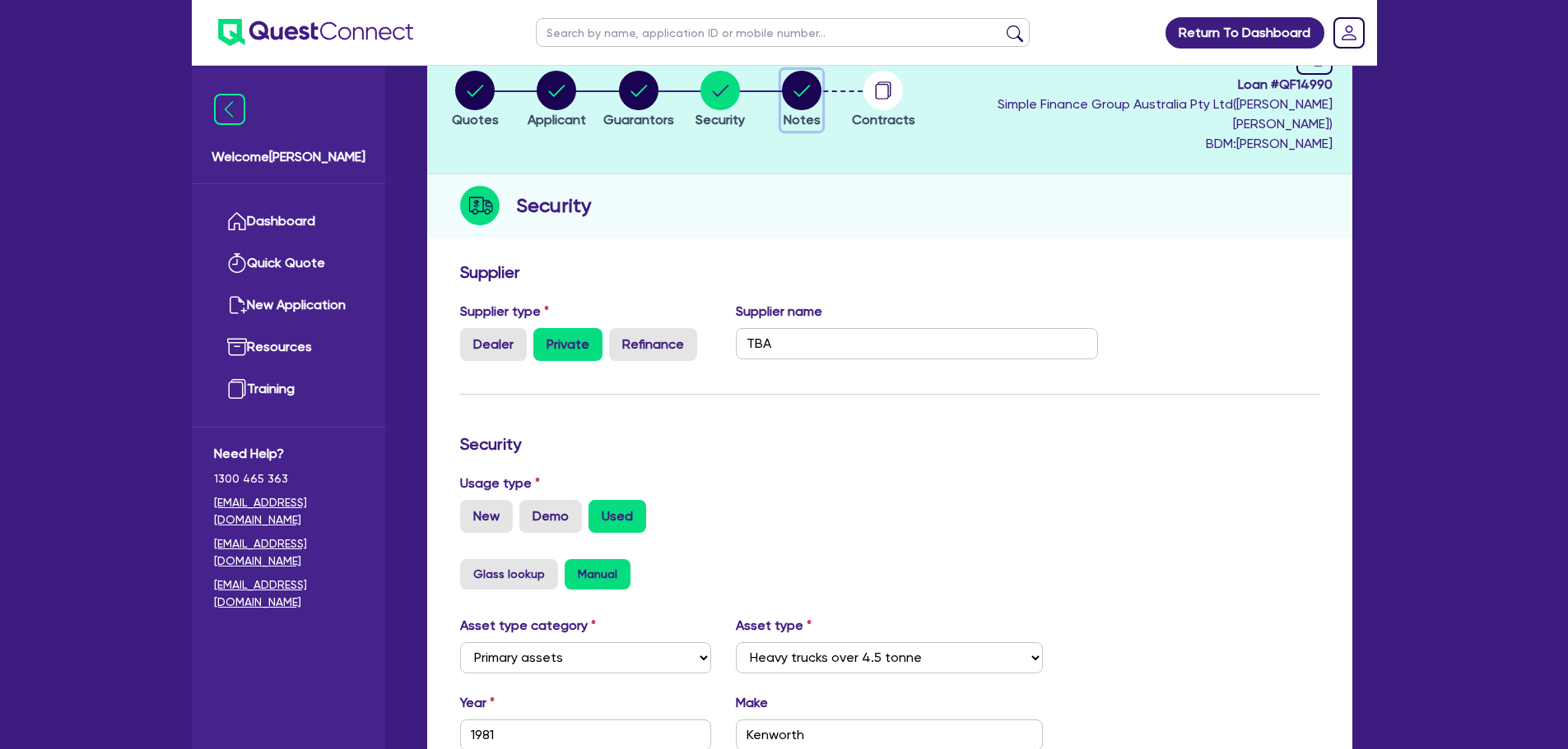
click at [821, 82] on circle "button" at bounding box center [801, 90] width 39 height 39
select select "Quest Finance - Own Book"
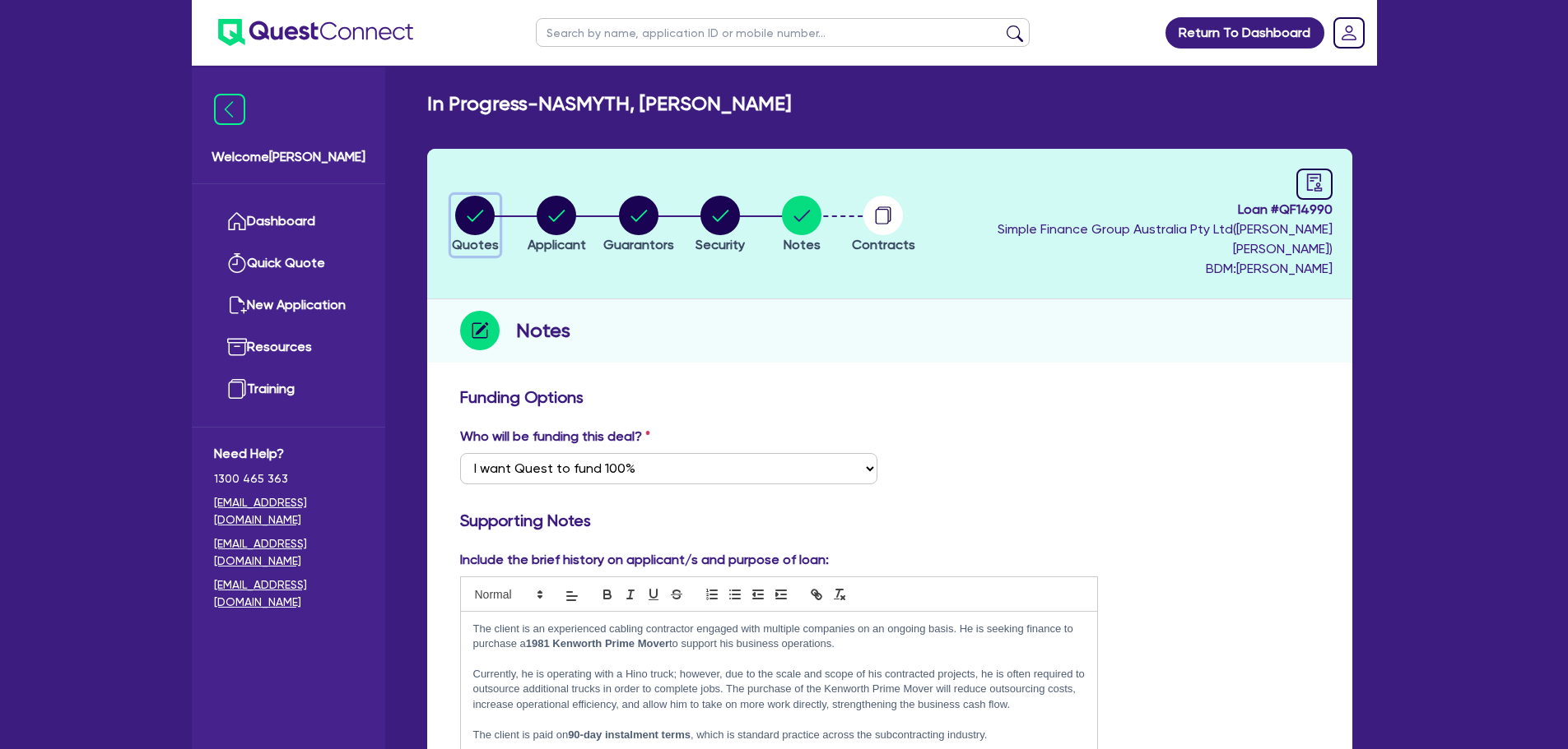
click at [472, 206] on circle "button" at bounding box center [474, 215] width 39 height 39
select select "PRIMARY_ASSETS"
select select "HEAVY_TRUCKS"
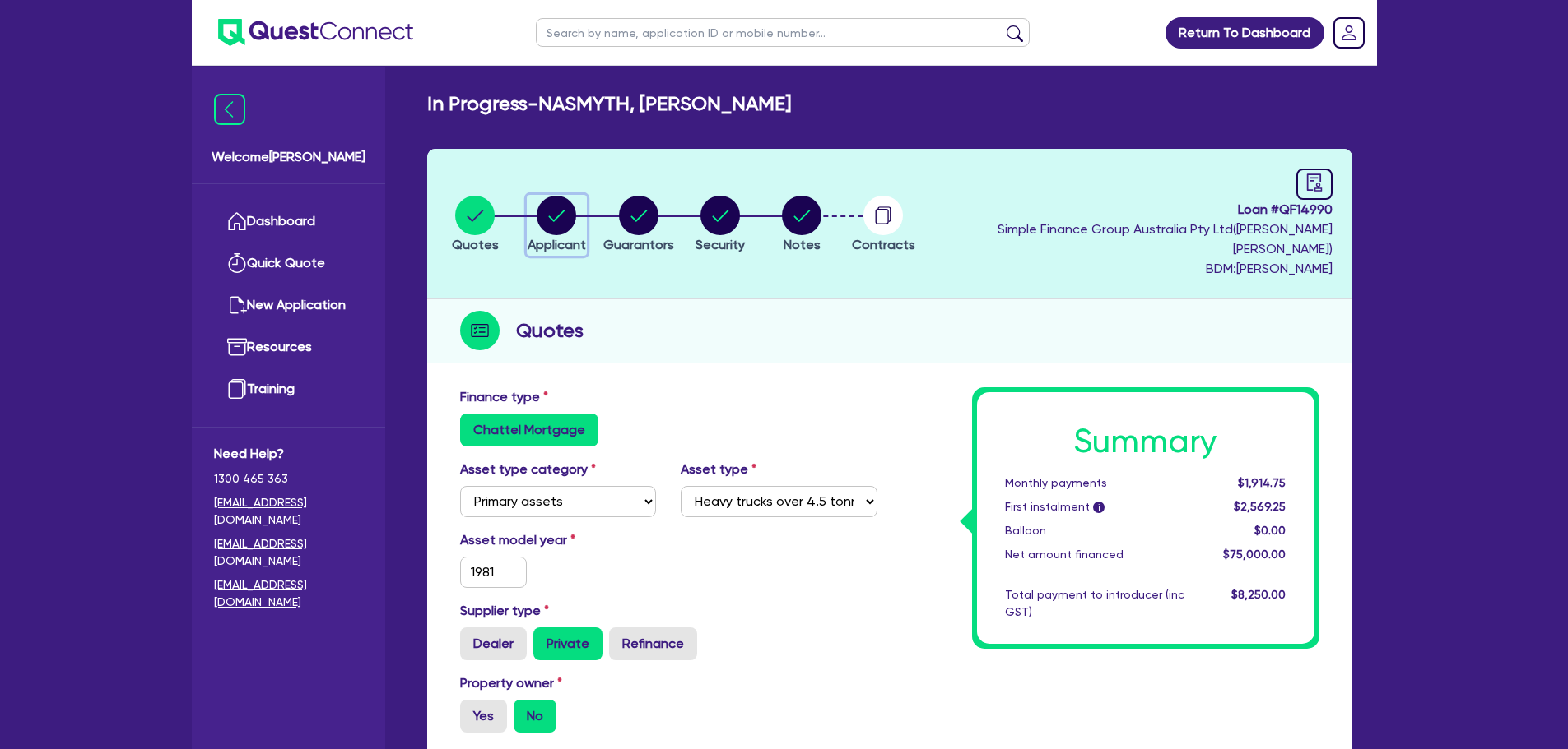
click at [565, 207] on circle "button" at bounding box center [556, 215] width 39 height 39
select select "SOLE_TRADER"
select select "BUILDING_CONSTRUCTION"
select select "TRADES_SERVICES_BUSINESSES_GOVERNMENT"
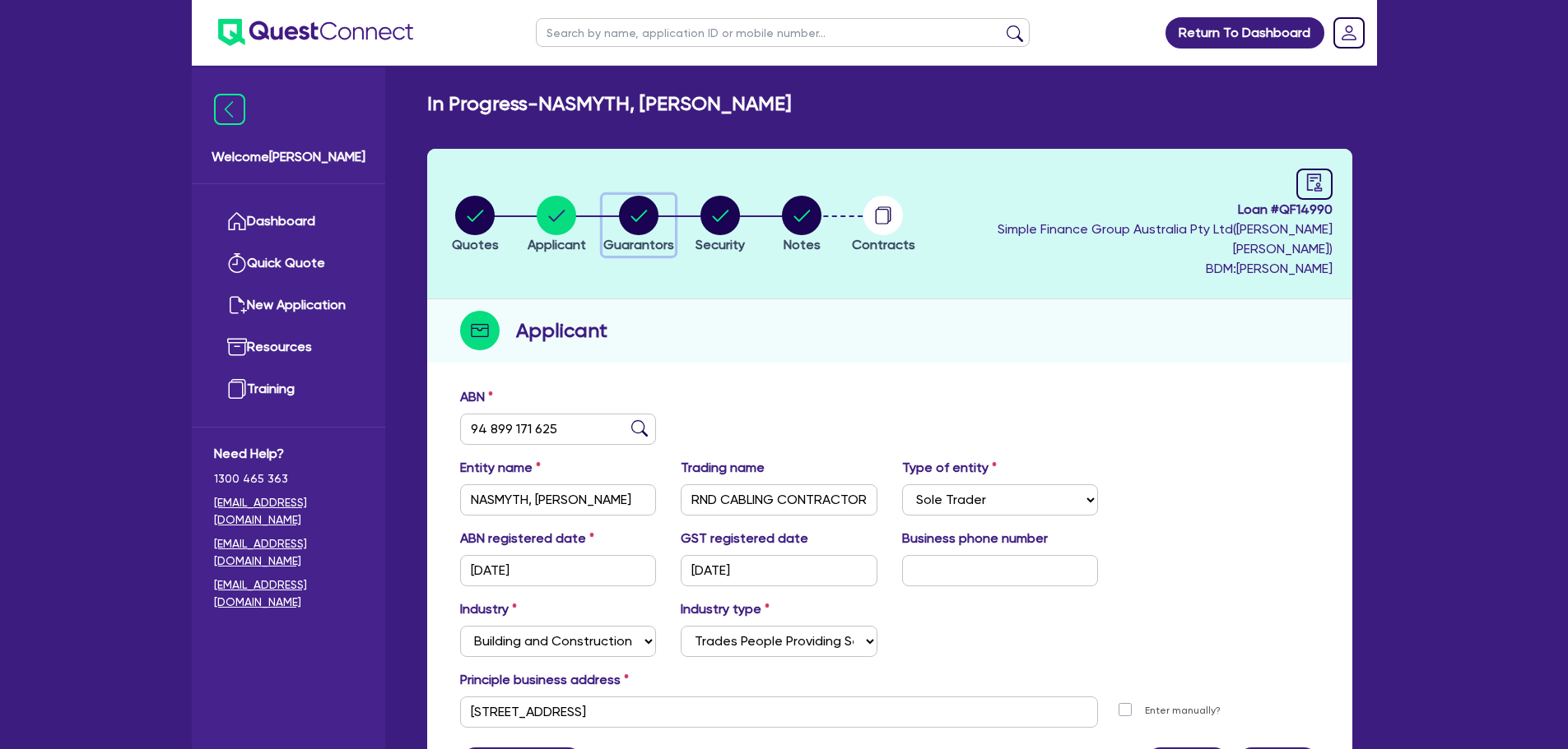
click at [654, 217] on circle "button" at bounding box center [638, 215] width 39 height 39
select select "MR"
select select "QLD"
select select "DE_FACTO"
select select "CASH"
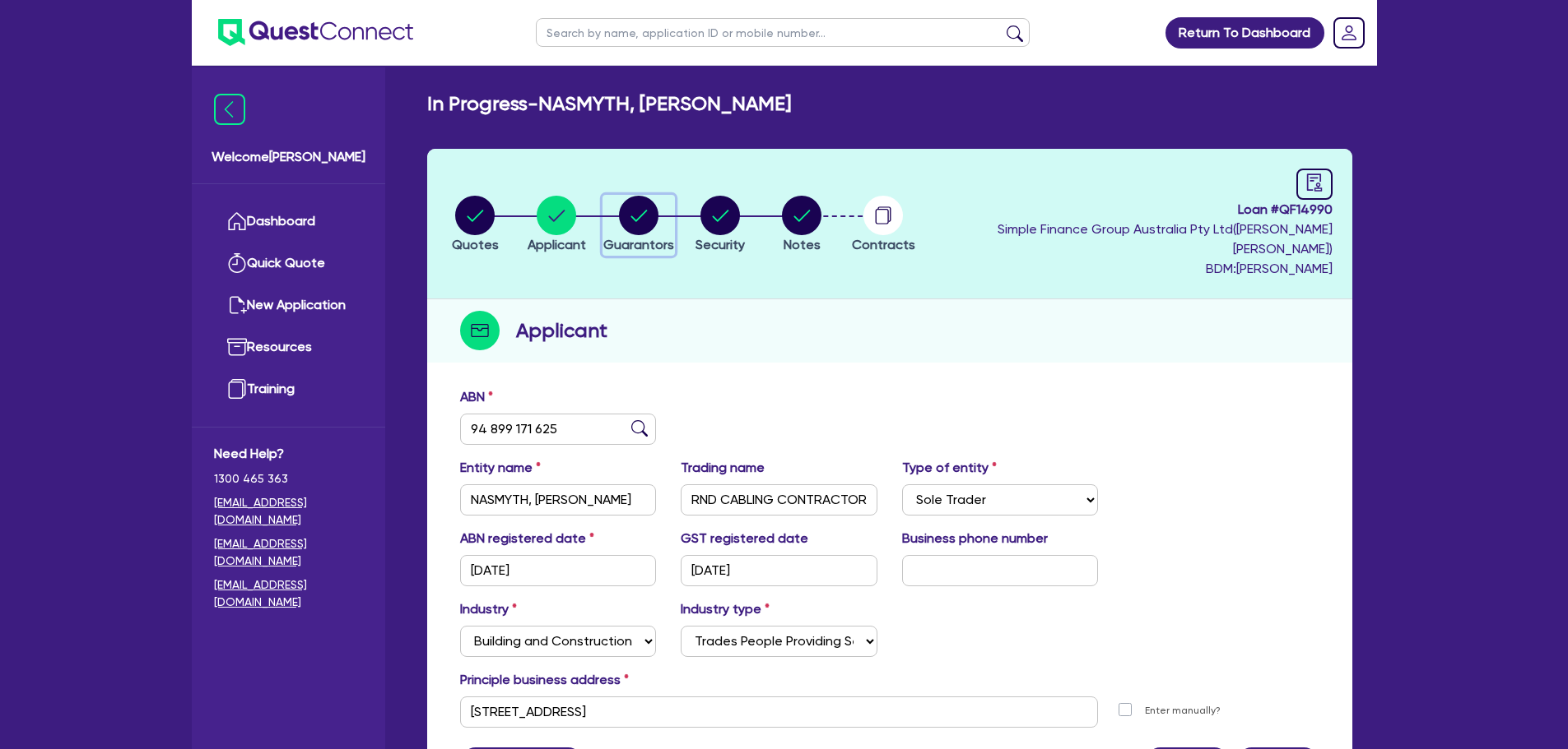
select select "EQUIPMENT"
select select "TRUCK"
select select "EQUIPMENT"
select select "VEHICLE"
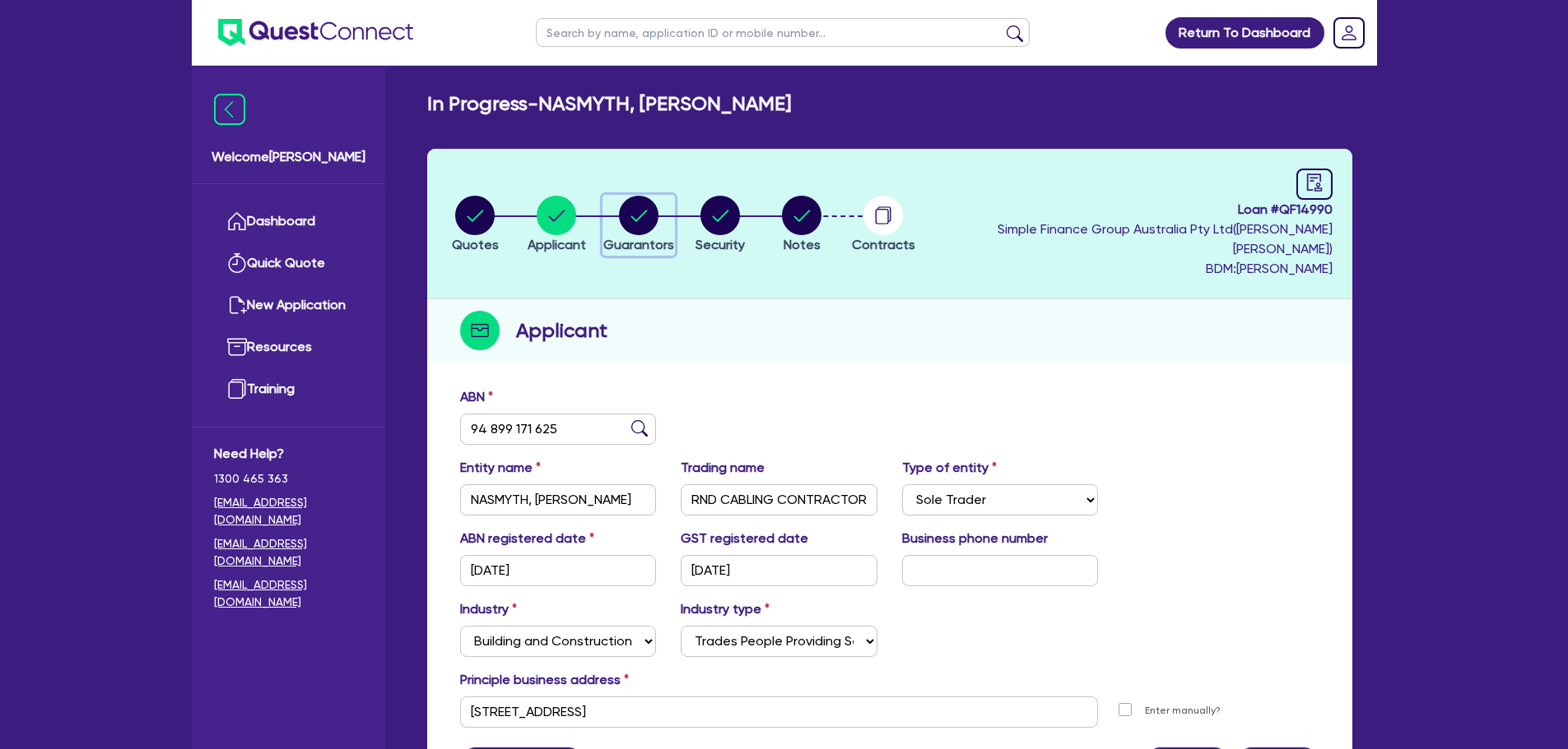
select select "EQUIPMENT"
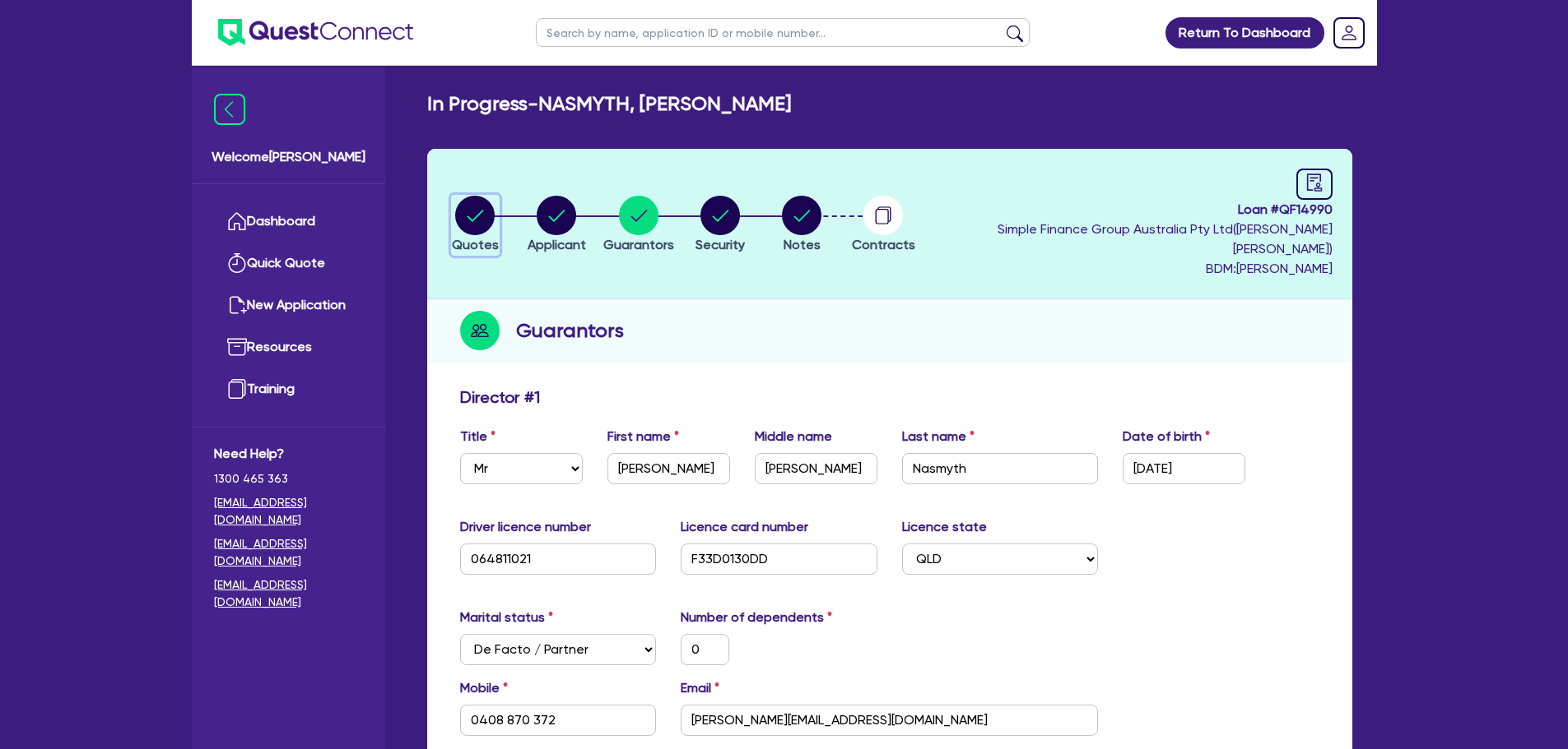
click at [474, 198] on circle "button" at bounding box center [474, 215] width 39 height 39
select select "PRIMARY_ASSETS"
select select "HEAVY_TRUCKS"
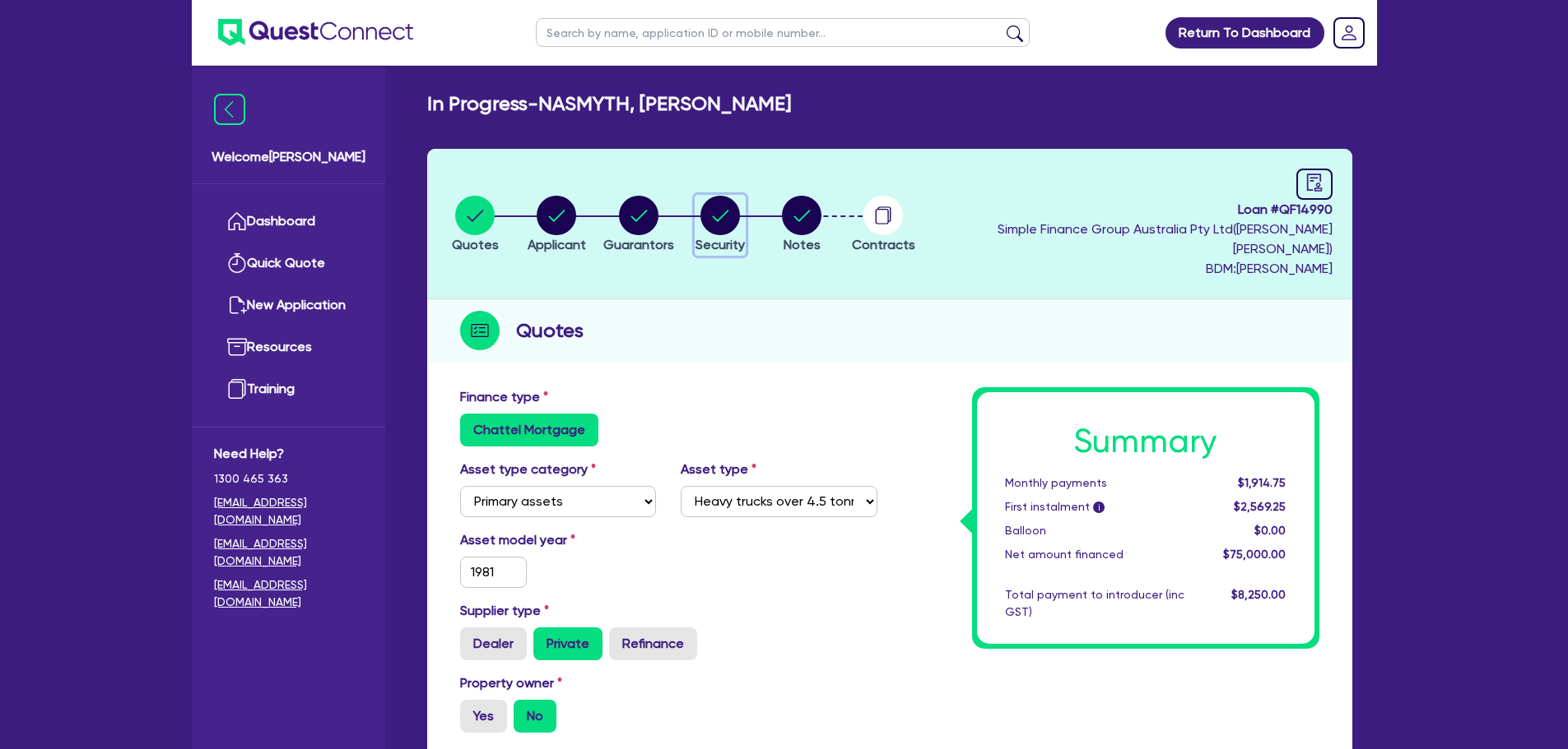
click at [740, 211] on circle "button" at bounding box center [720, 215] width 39 height 39
select select "PRIMARY_ASSETS"
select select "HEAVY_TRUCKS"
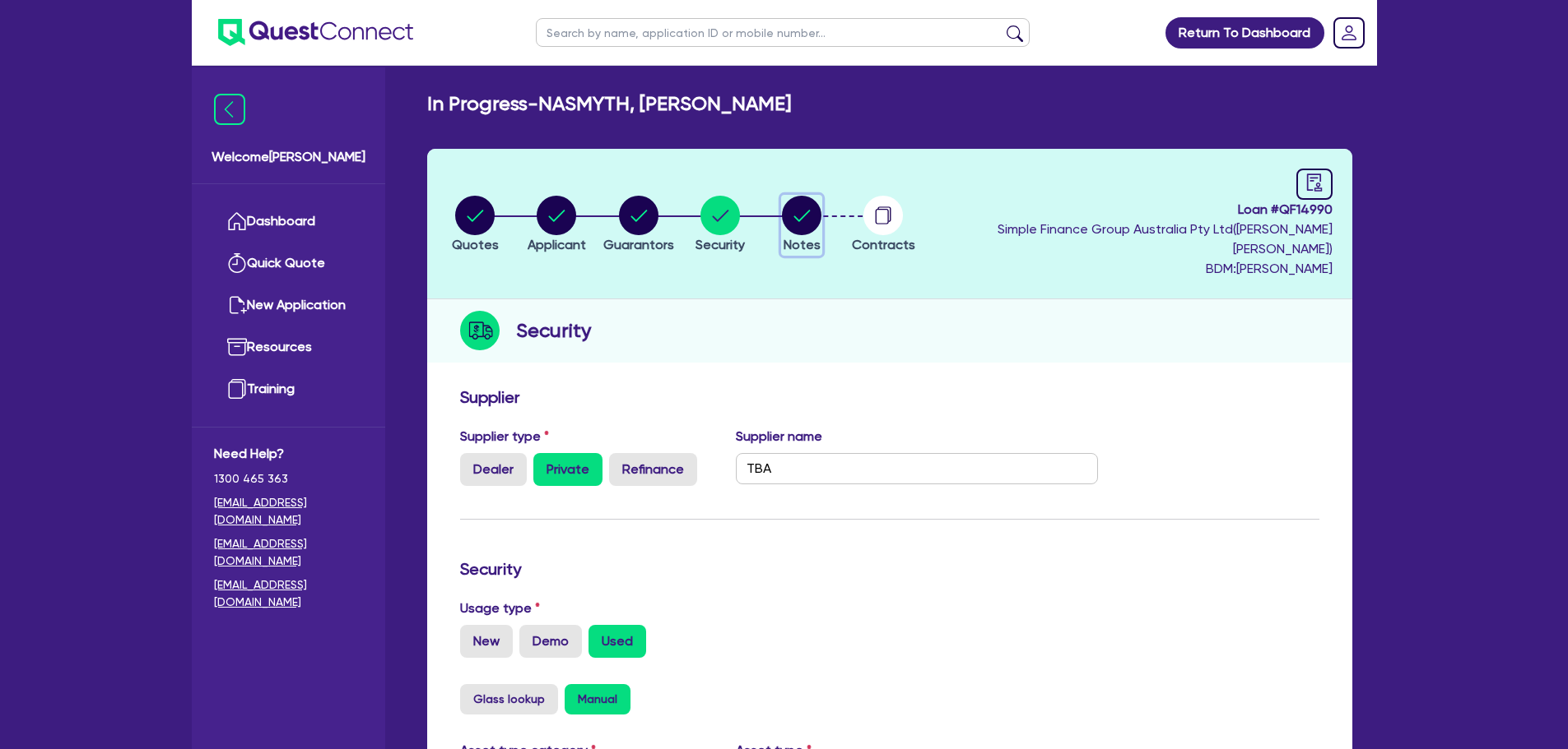
click at [821, 216] on circle "button" at bounding box center [801, 215] width 39 height 39
select select "Quest Finance - Own Book"
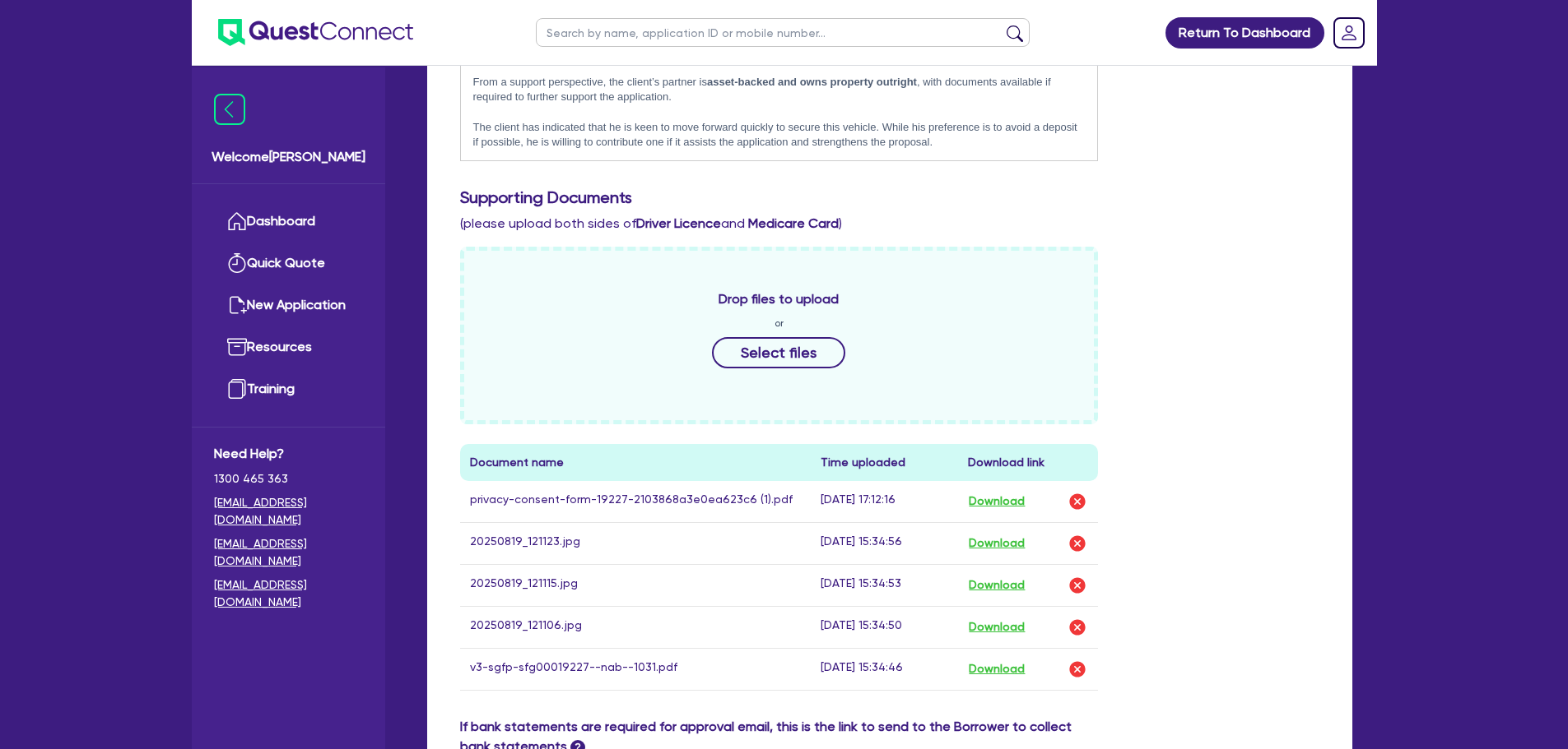
scroll to position [658, 0]
click at [1012, 491] on button "Download" at bounding box center [997, 501] width 58 height 21
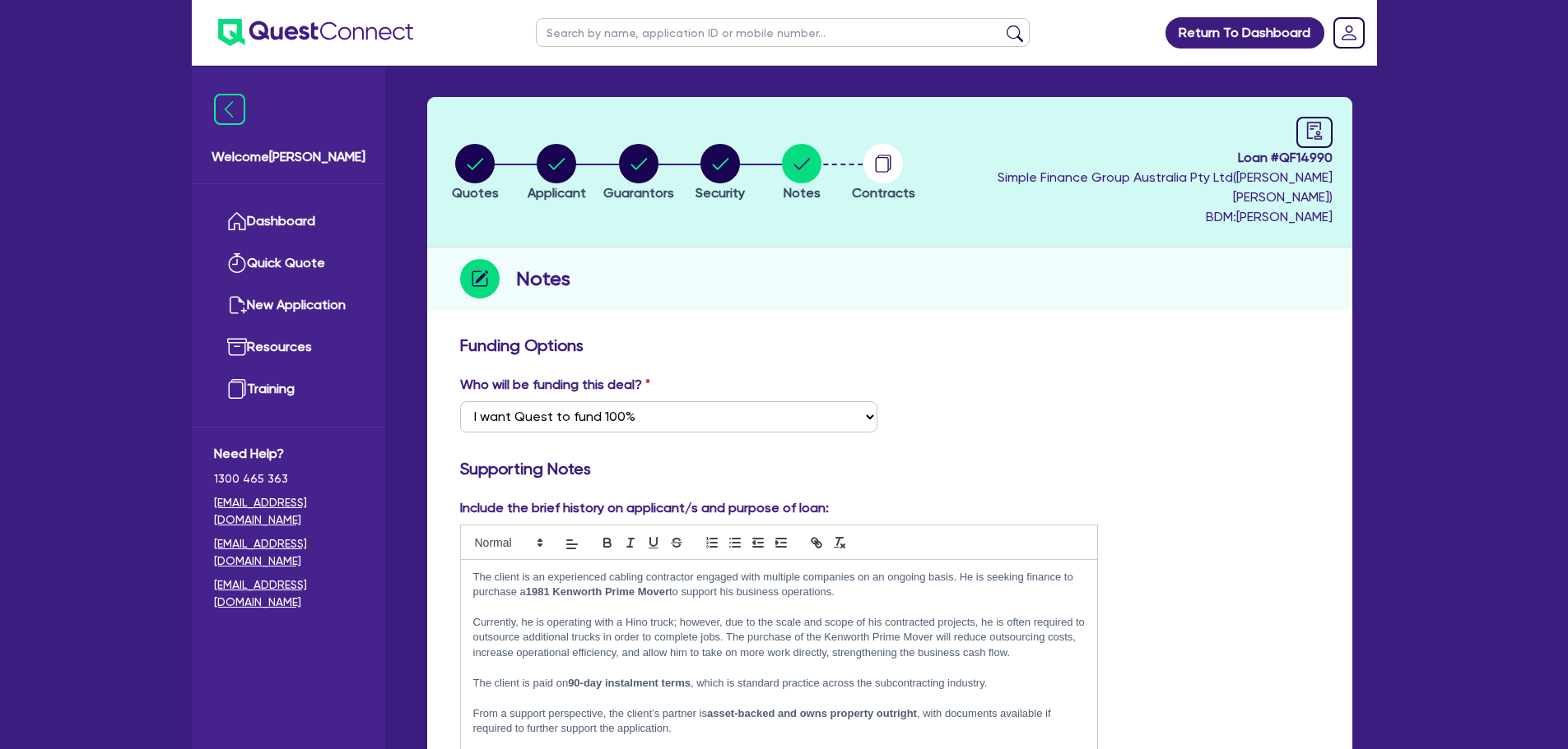
scroll to position [0, 0]
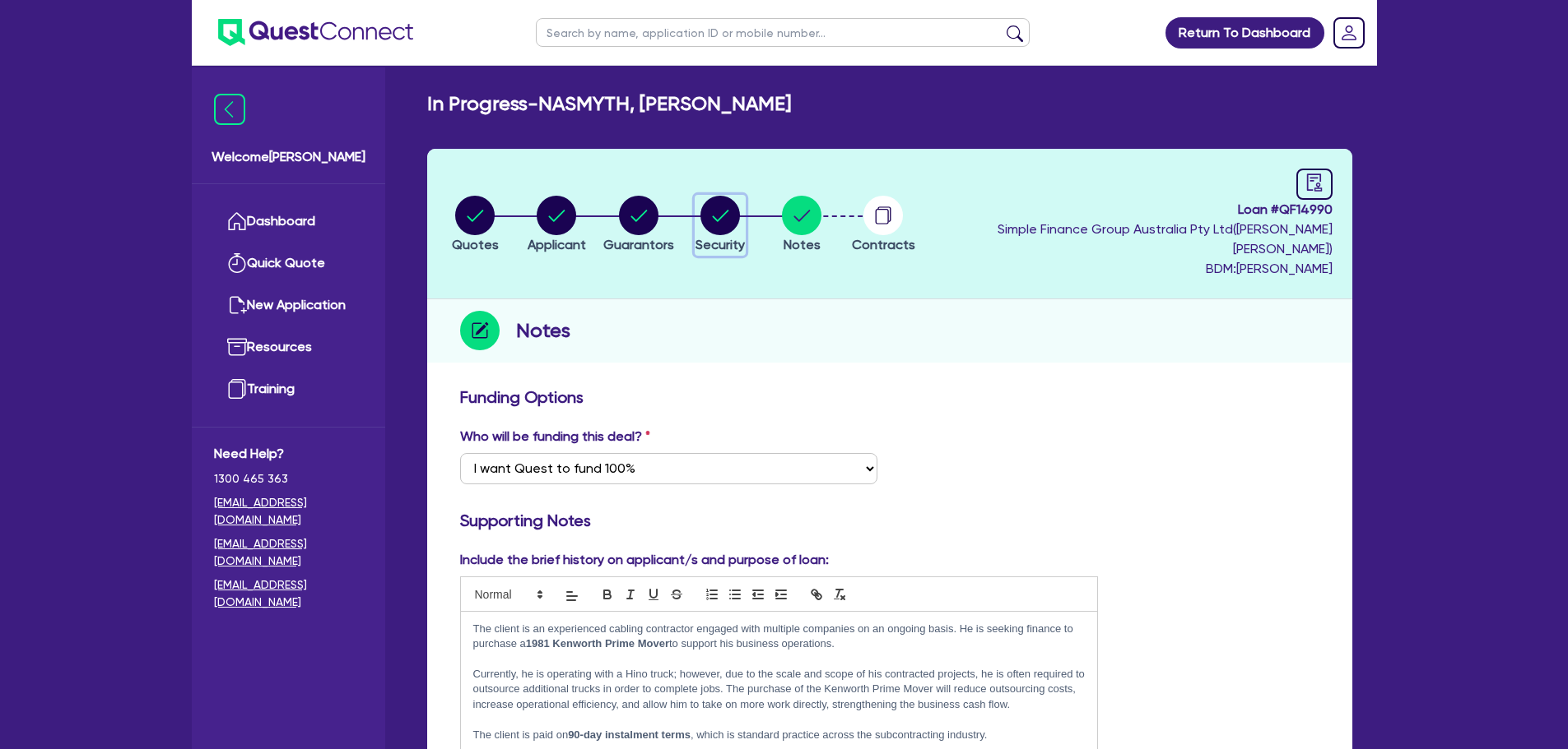
click at [740, 208] on icon "button" at bounding box center [720, 215] width 39 height 39
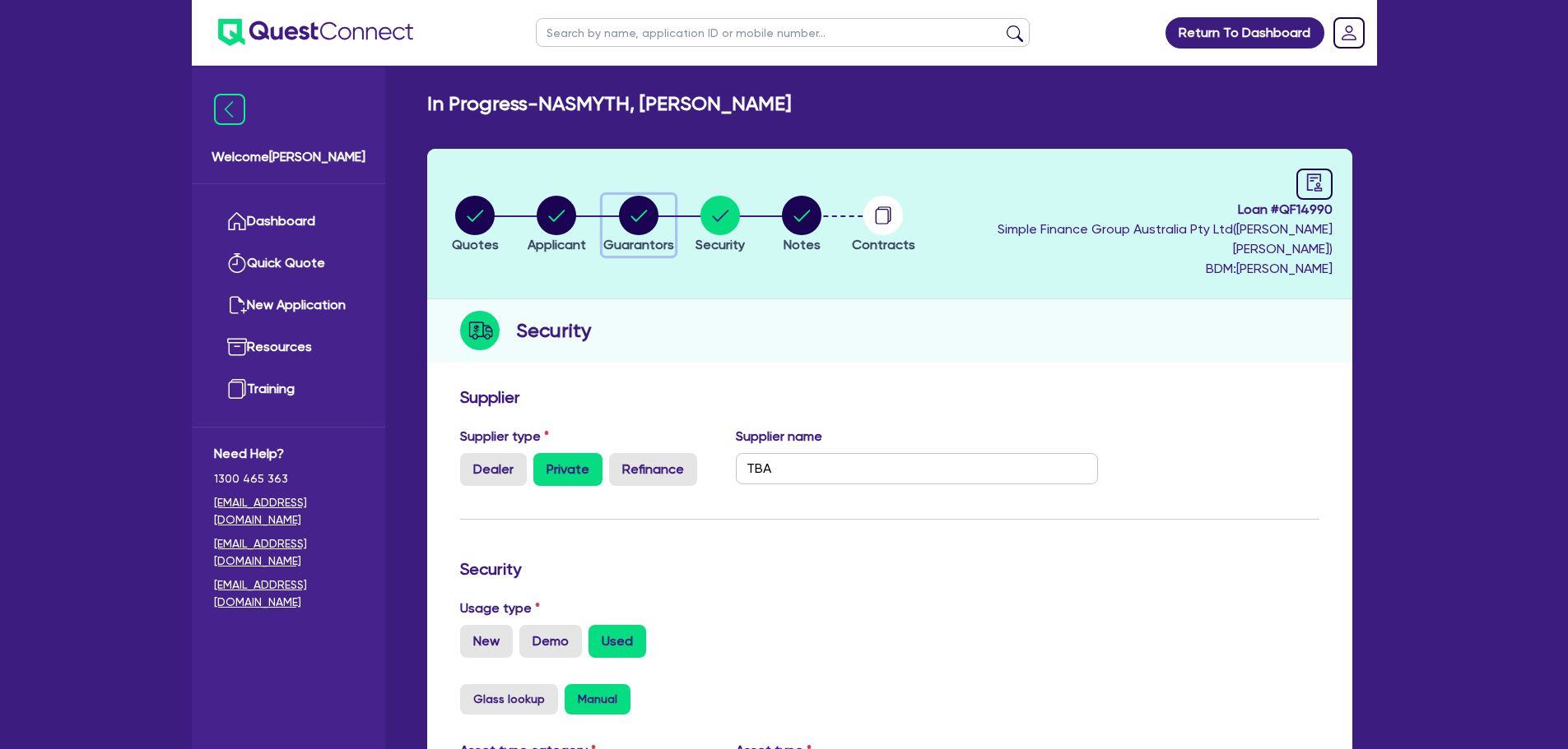
click at [658, 212] on circle "button" at bounding box center [638, 215] width 39 height 39
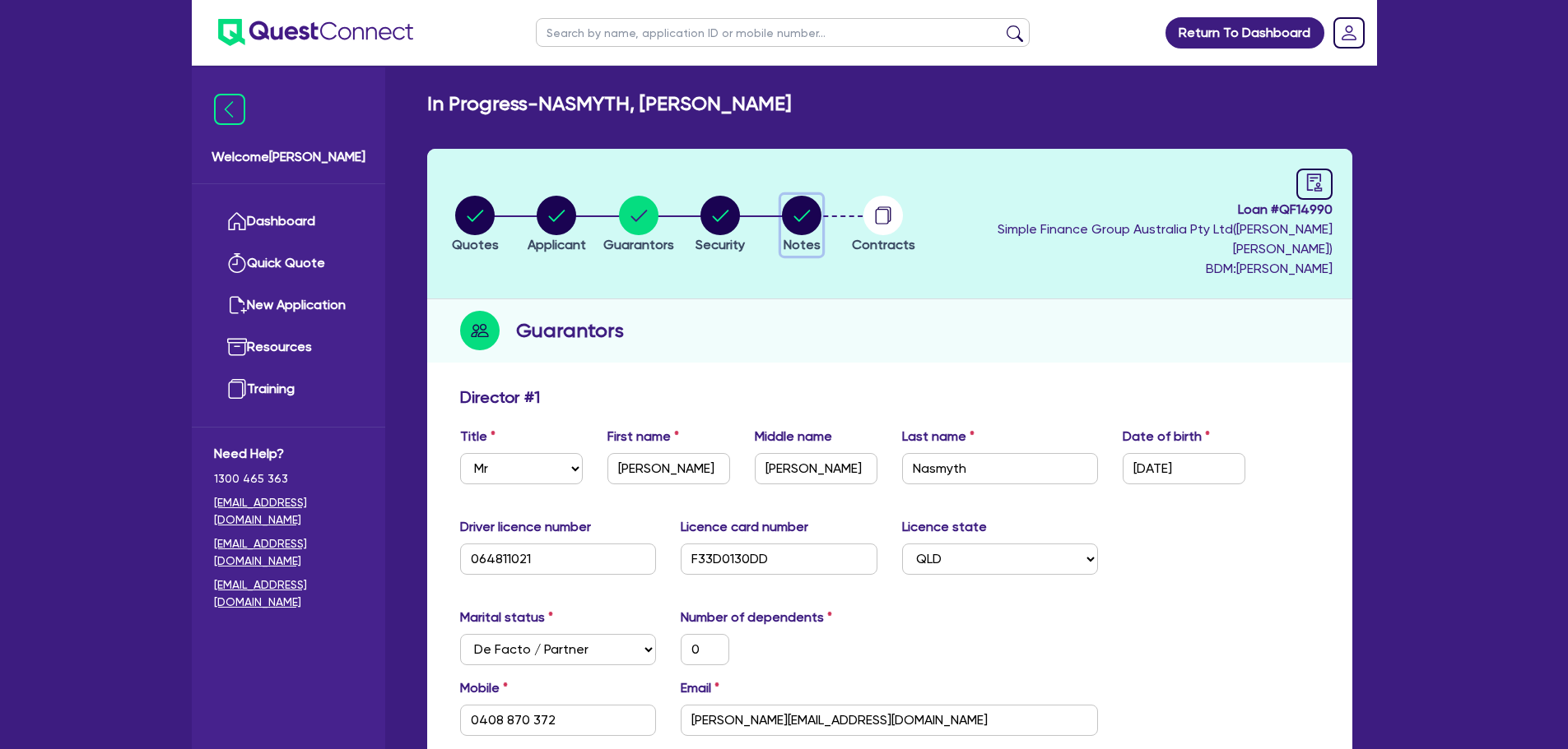
click at [821, 218] on circle "button" at bounding box center [801, 215] width 39 height 39
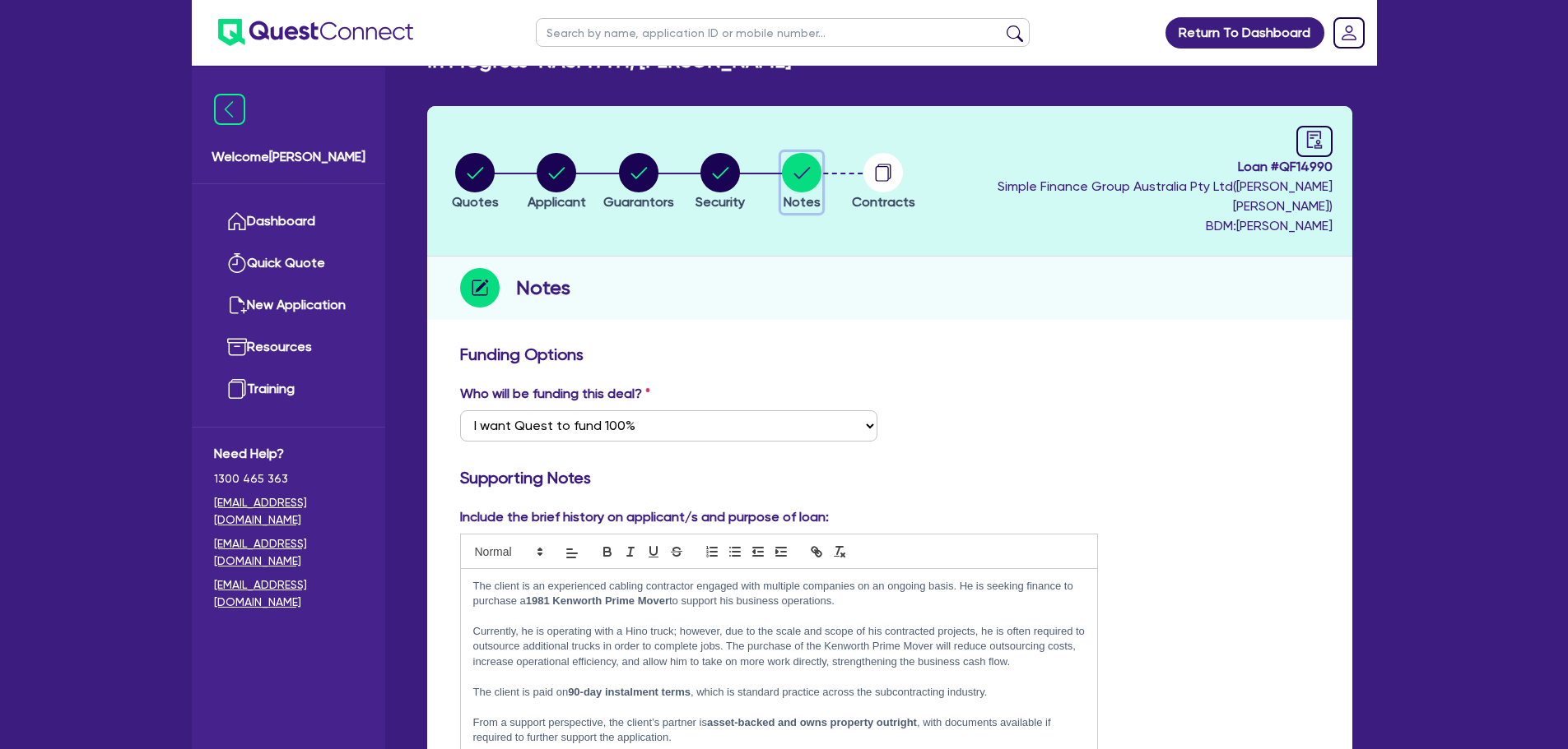
scroll to position [82, 0]
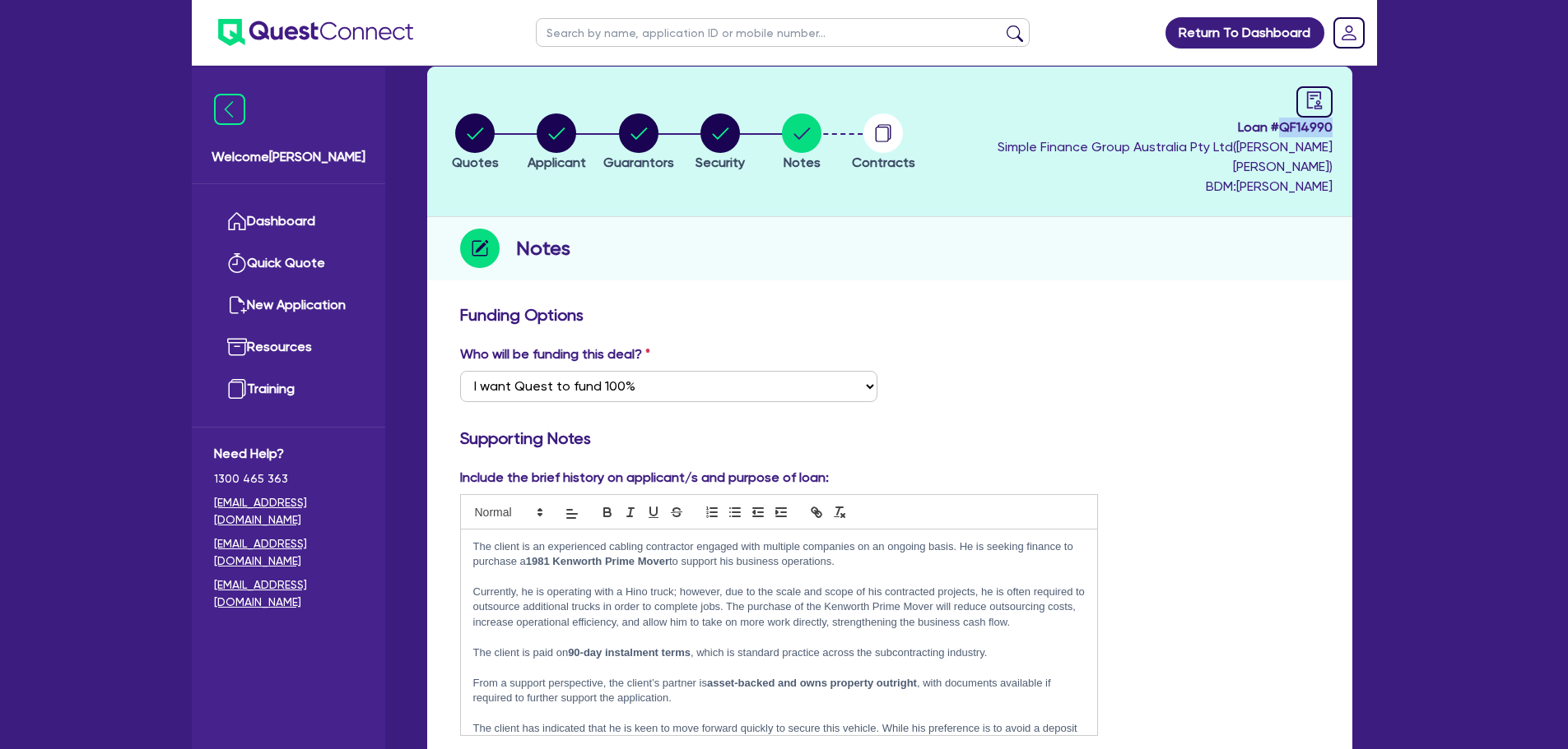
drag, startPoint x: 1285, startPoint y: 129, endPoint x: 1329, endPoint y: 130, distance: 44.0
click at [1329, 130] on span "Loan # QF14990" at bounding box center [1130, 127] width 404 height 20
copy span "QF14990"
click at [276, 211] on link "Dashboard" at bounding box center [288, 222] width 149 height 42
